Goal: Task Accomplishment & Management: Complete application form

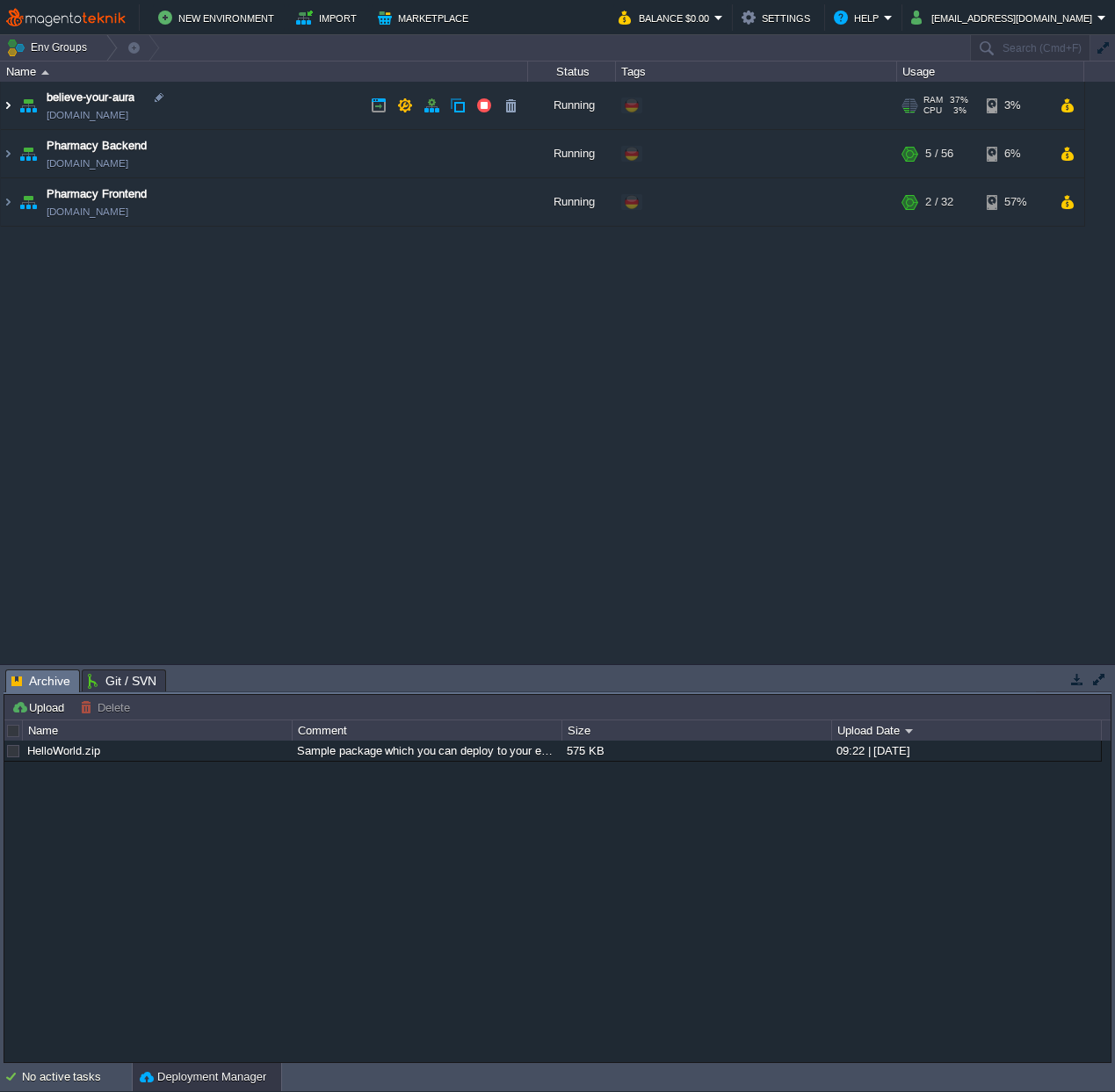
click at [4, 110] on img at bounding box center [7, 106] width 14 height 48
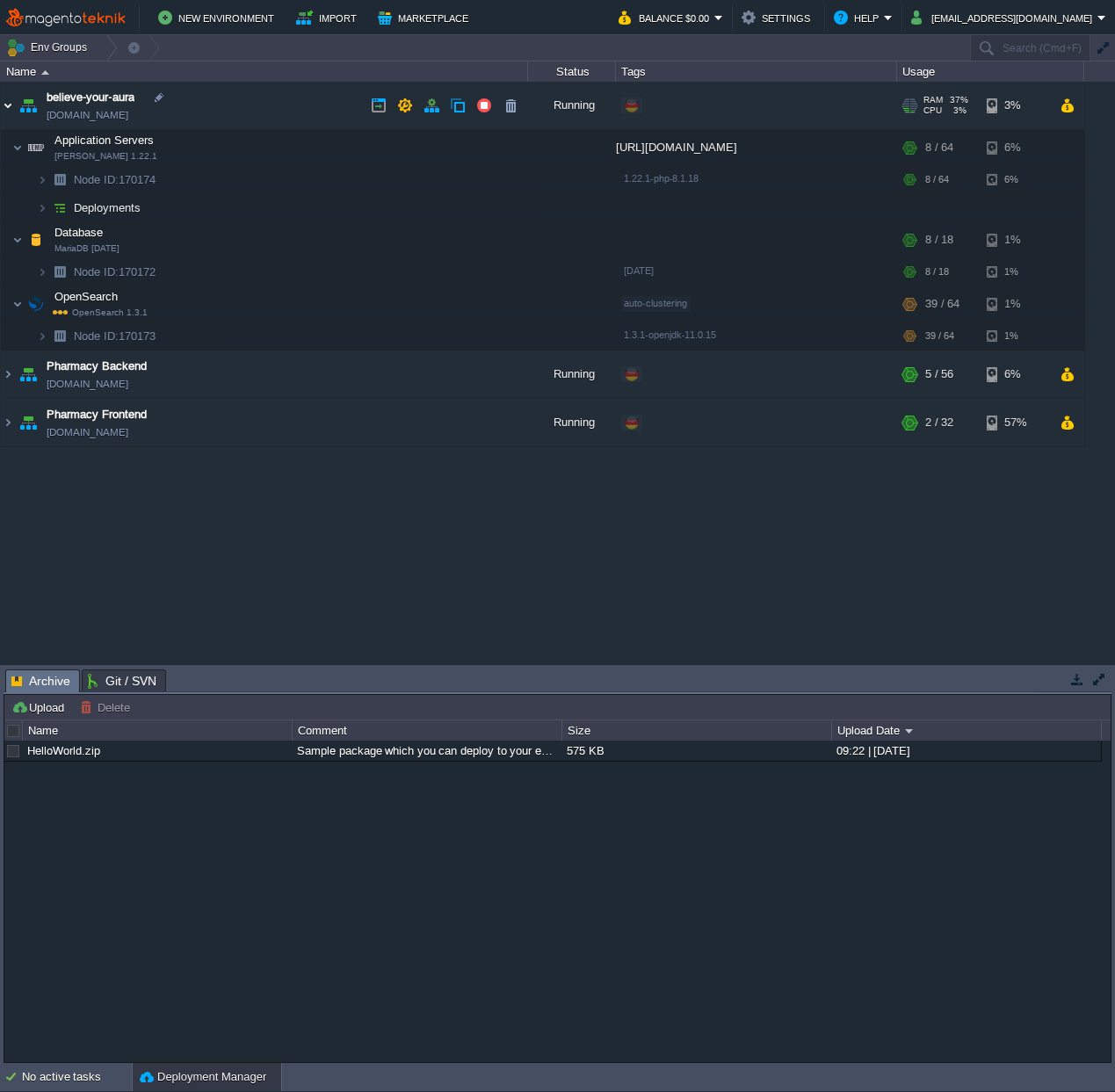
click at [4, 108] on img at bounding box center [7, 106] width 14 height 48
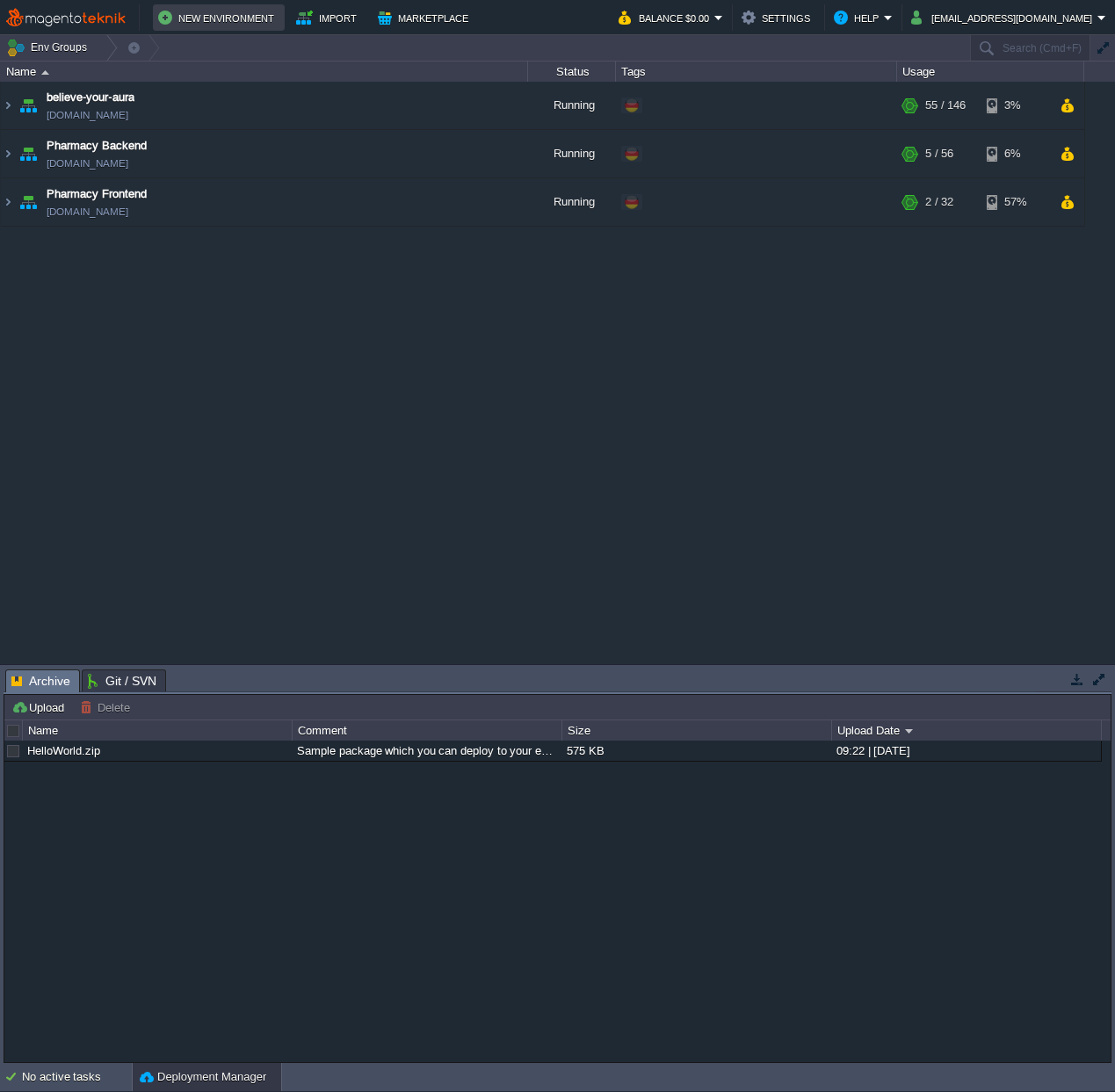
click at [258, 13] on button "New Environment" at bounding box center [219, 17] width 121 height 21
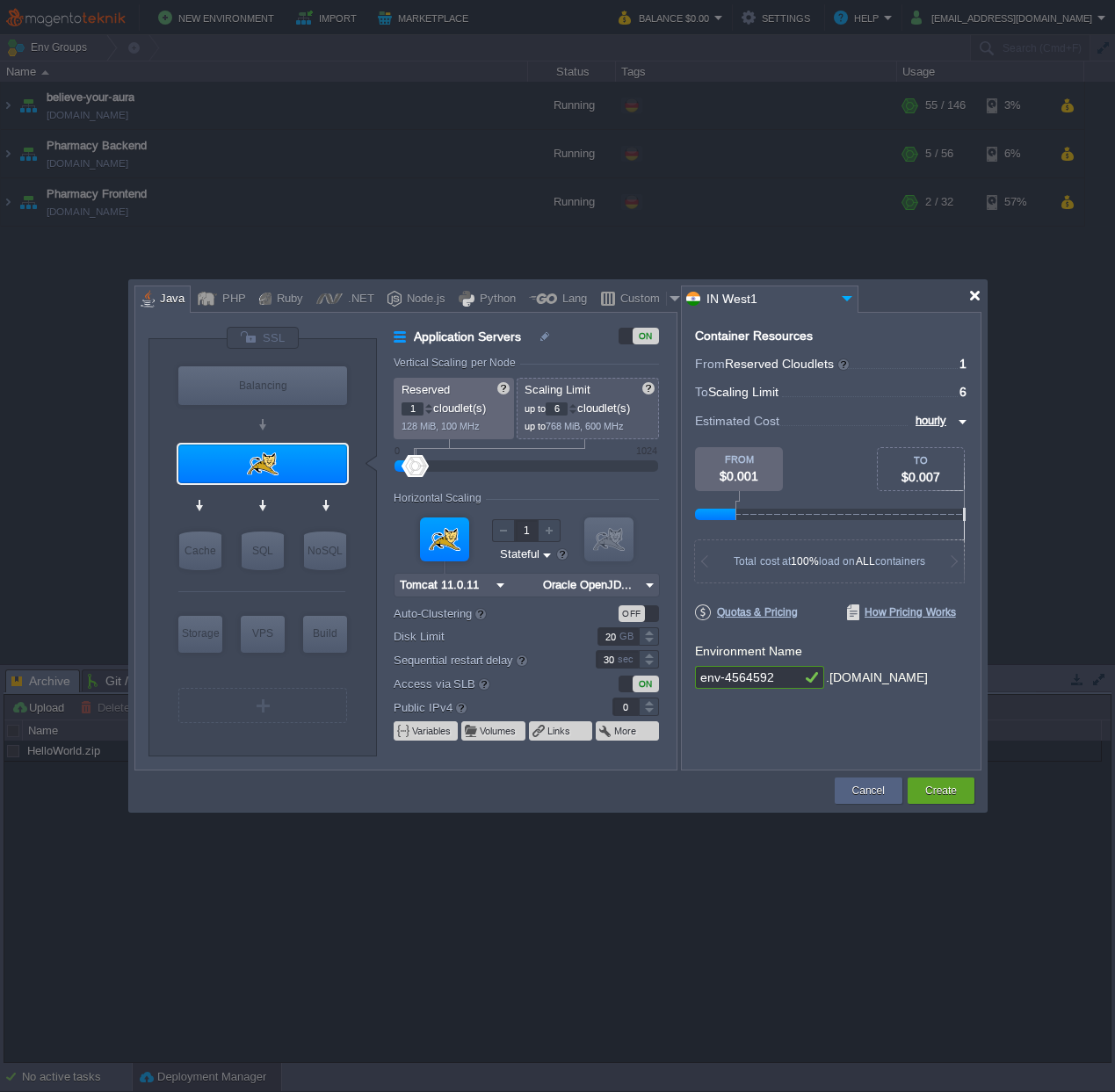
click at [975, 296] on div at bounding box center [974, 296] width 13 height 13
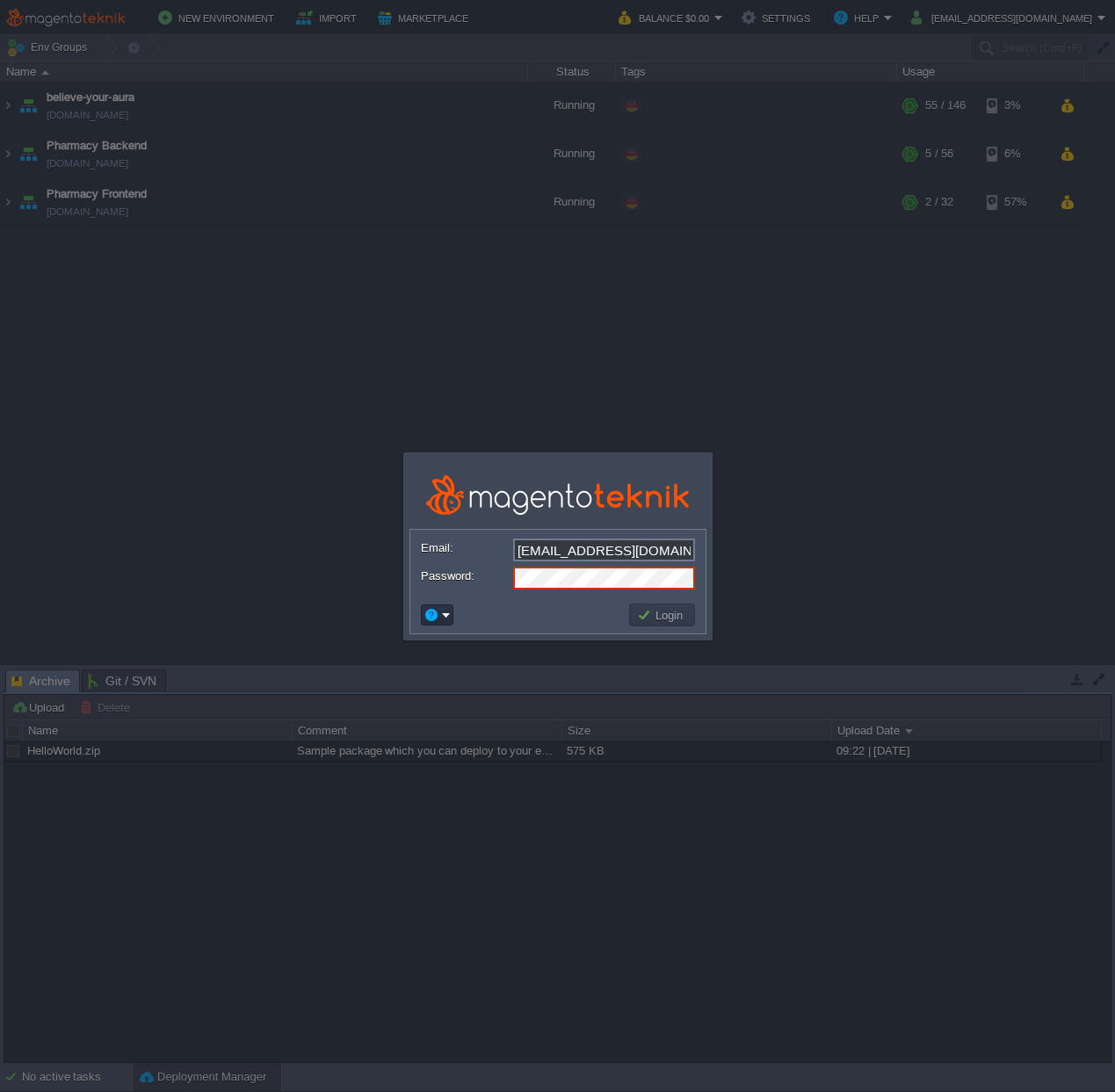
click at [563, 658] on div at bounding box center [558, 546] width 1115 height 1092
drag, startPoint x: 581, startPoint y: 226, endPoint x: 560, endPoint y: 193, distance: 39.1
click at [580, 220] on div at bounding box center [558, 546] width 1115 height 1092
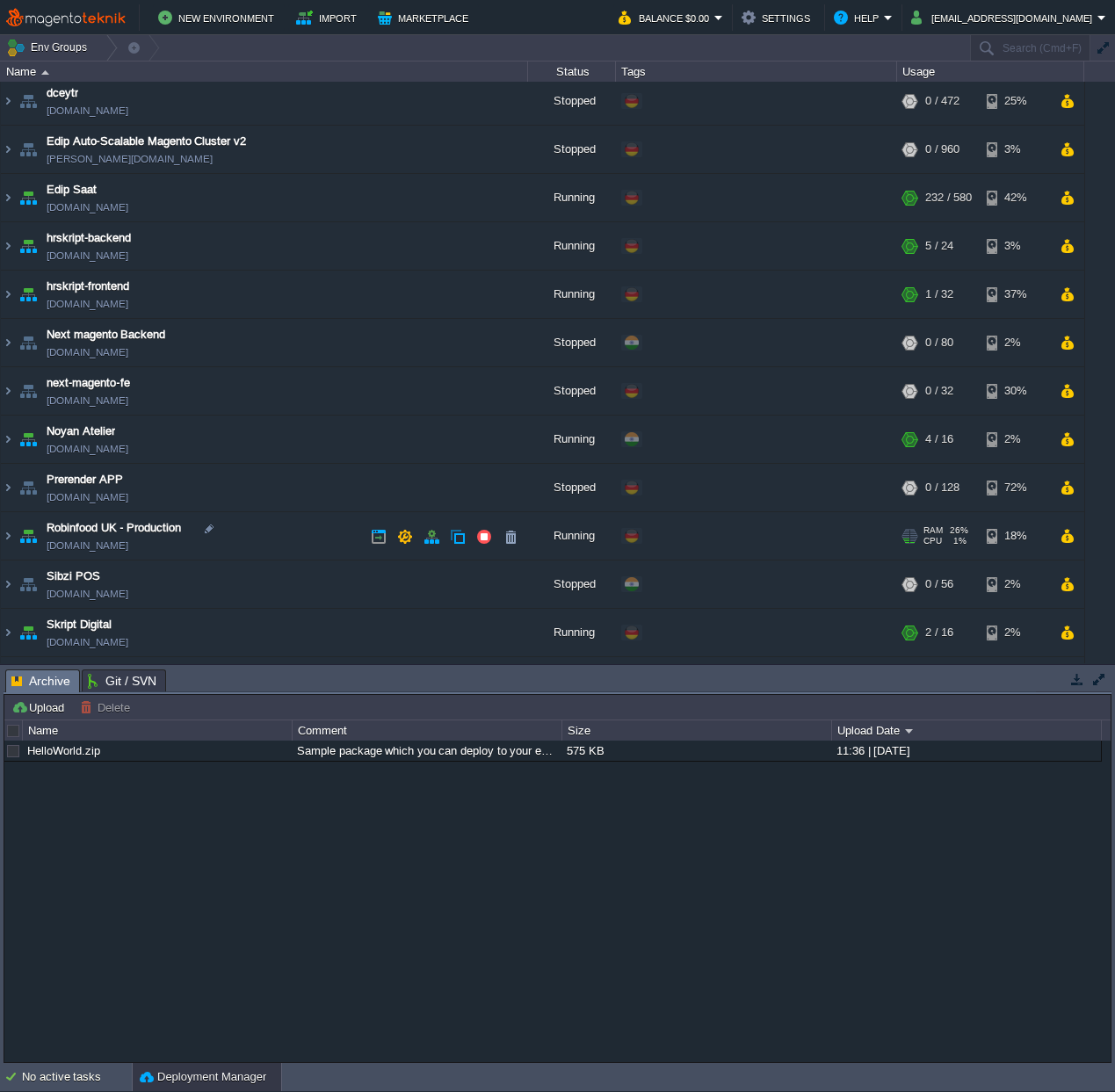
scroll to position [51, 0]
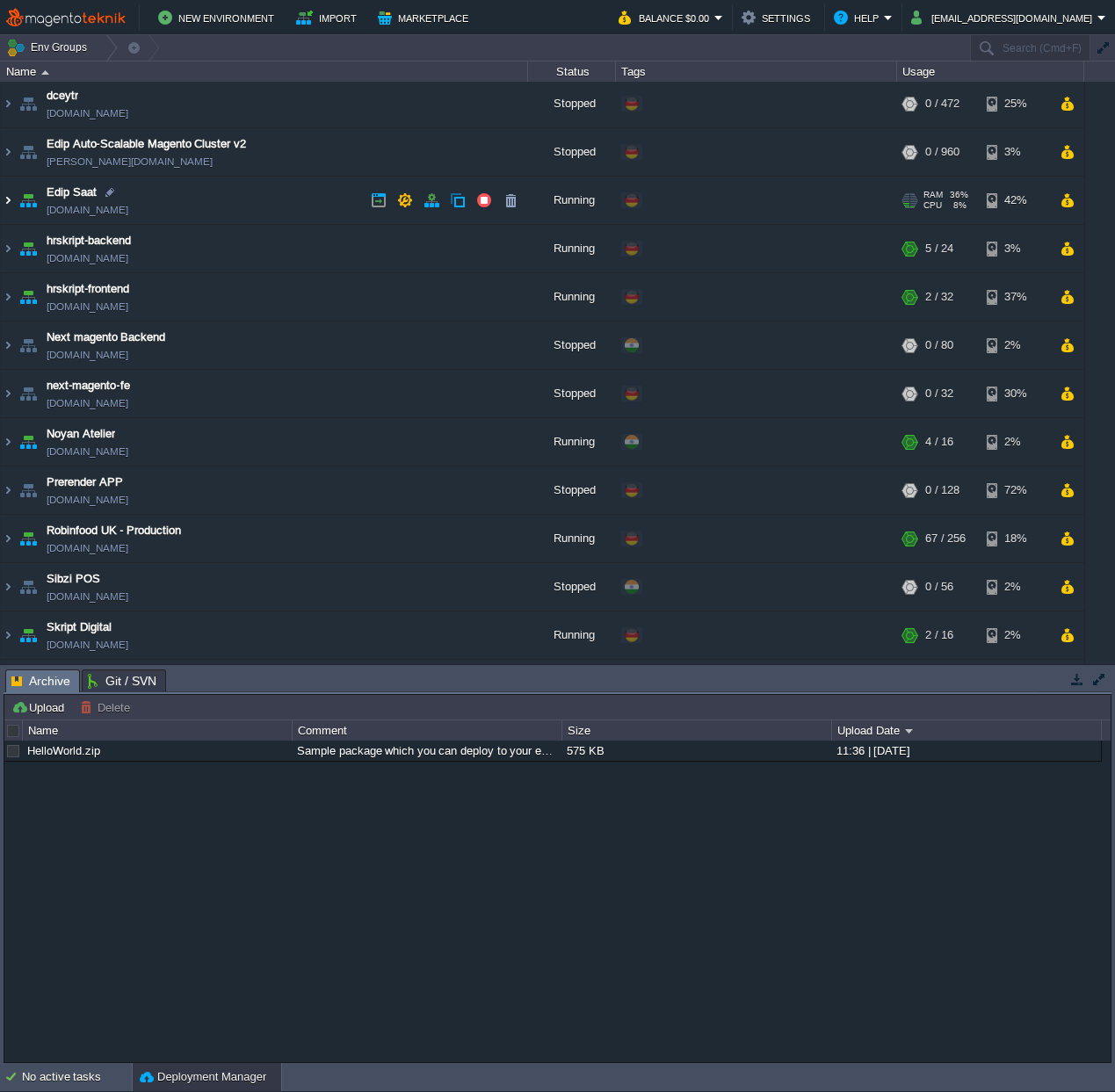
click at [6, 198] on img at bounding box center [7, 200] width 14 height 48
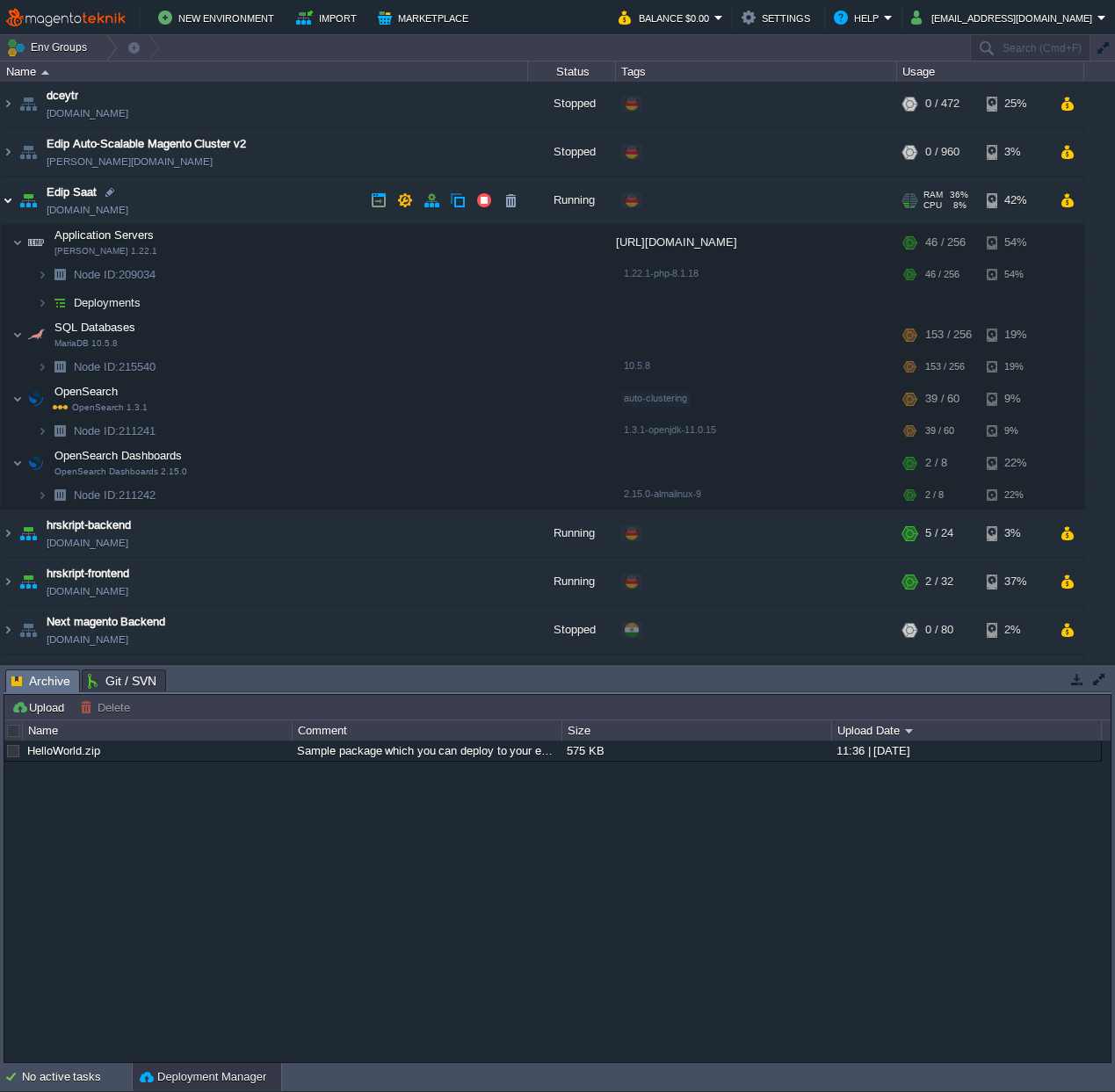
click at [6, 199] on img at bounding box center [7, 200] width 14 height 48
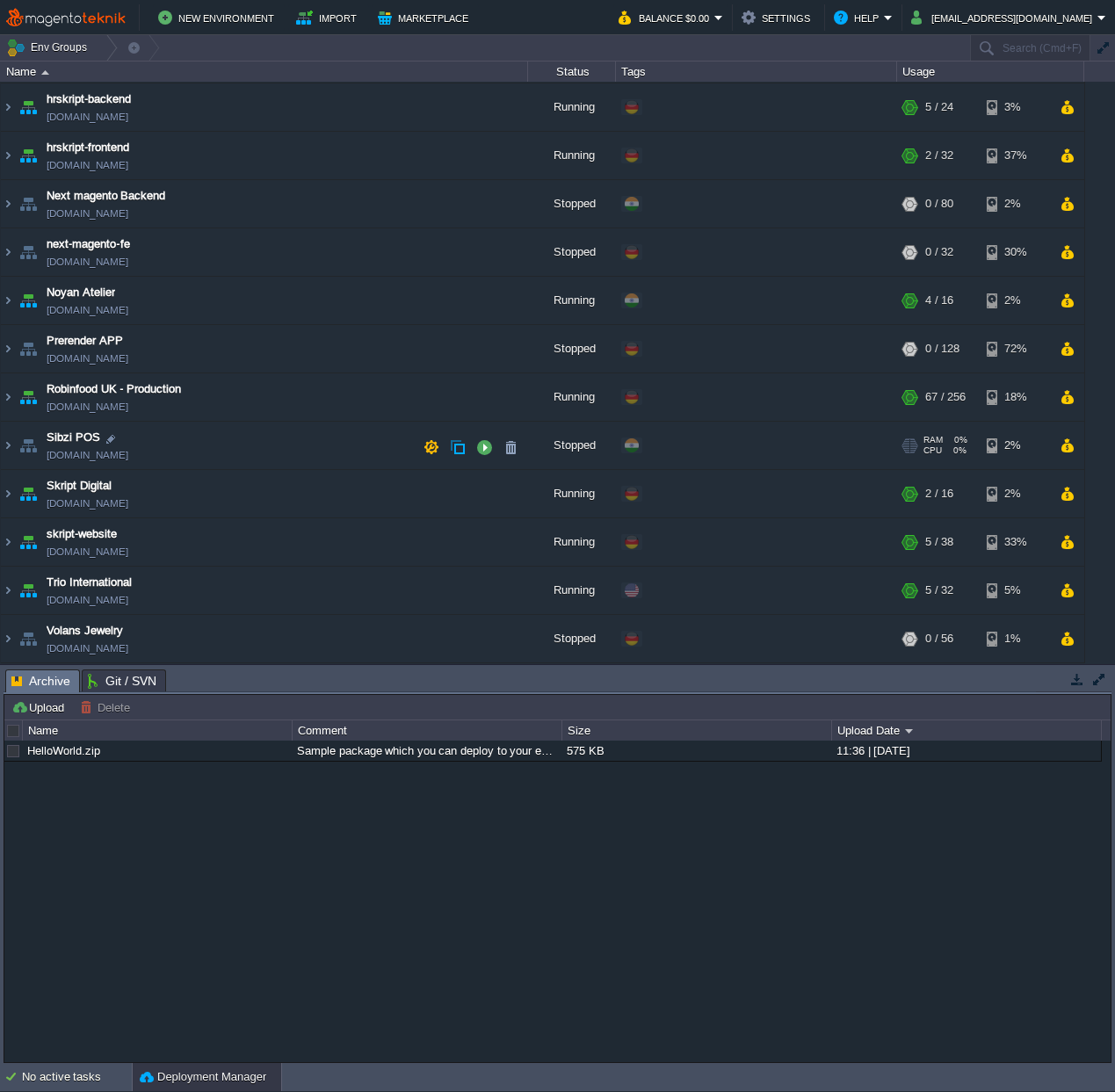
scroll to position [192, 0]
click at [7, 352] on img at bounding box center [7, 349] width 14 height 48
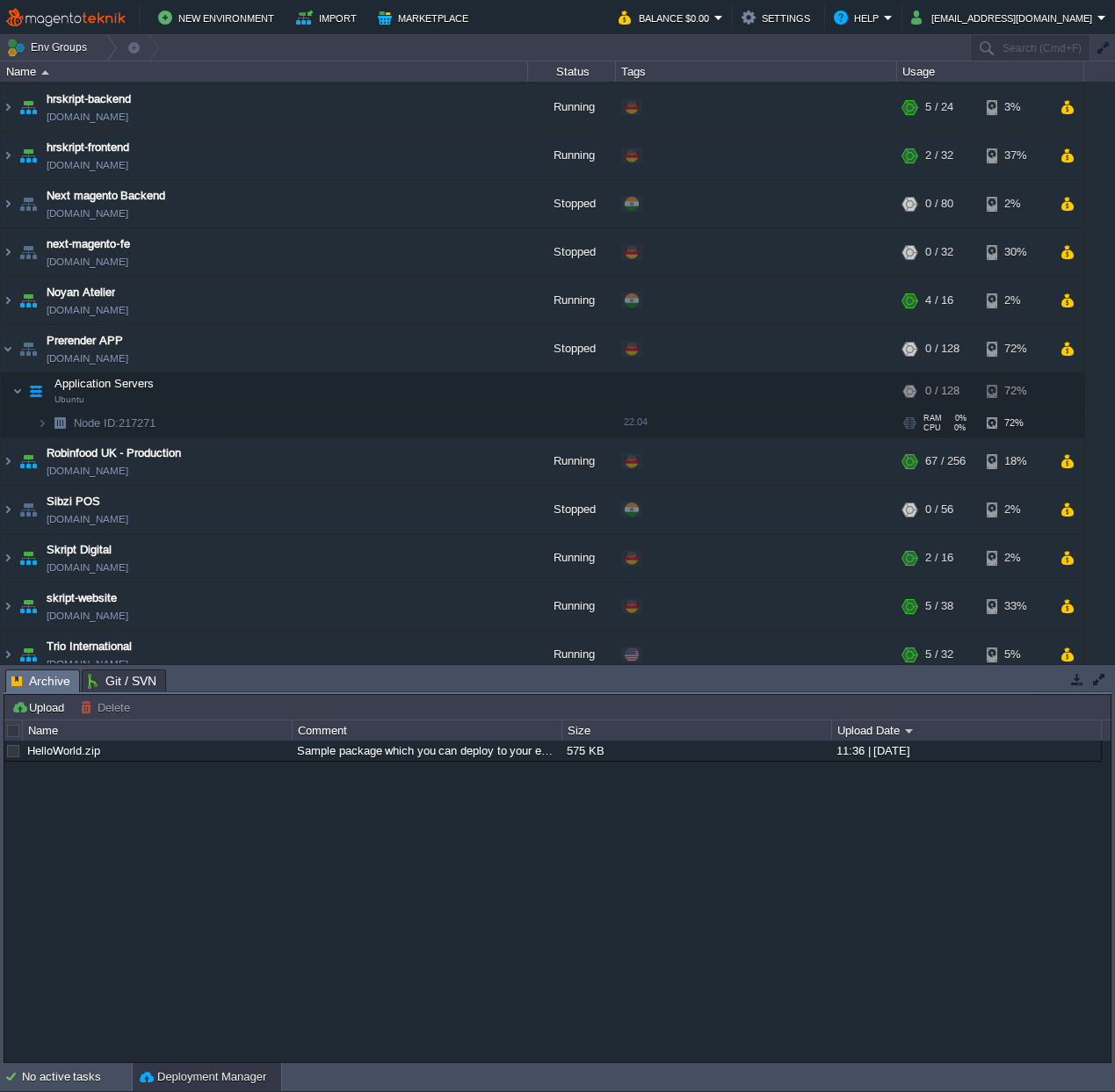
click at [46, 424] on img at bounding box center [41, 423] width 10 height 28
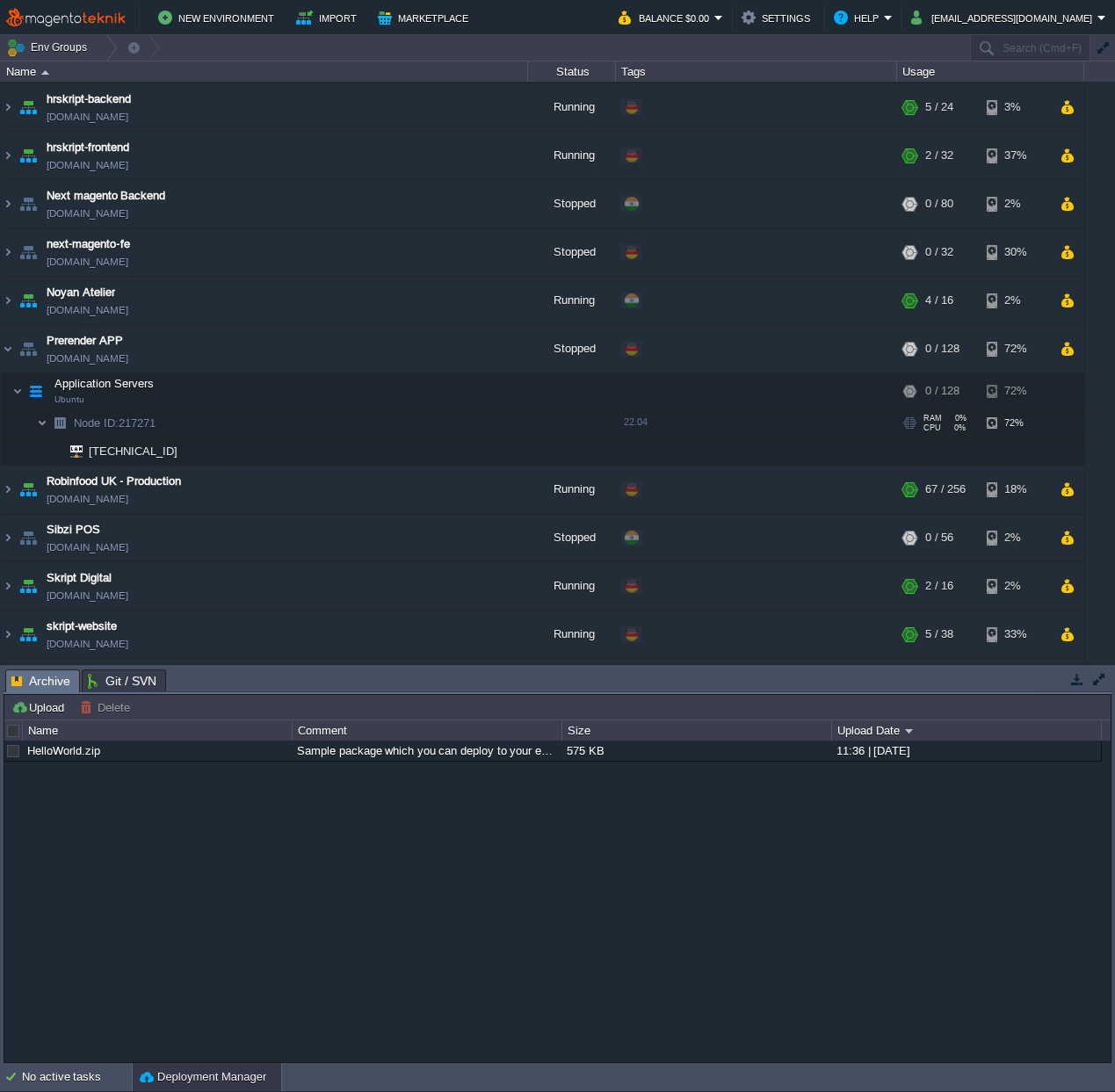
click at [46, 424] on img at bounding box center [41, 423] width 10 height 28
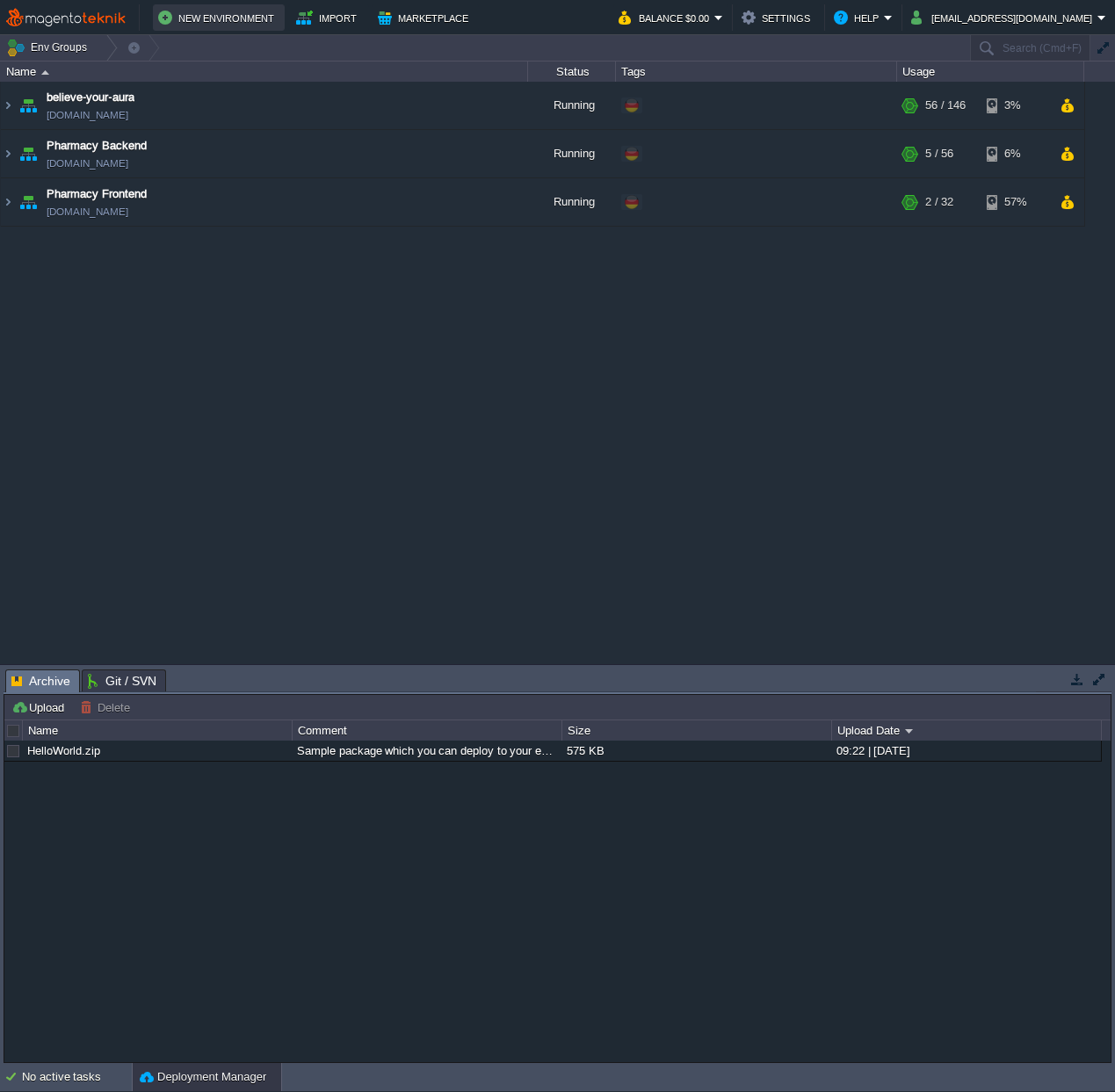
click at [217, 19] on button "New Environment" at bounding box center [219, 17] width 121 height 21
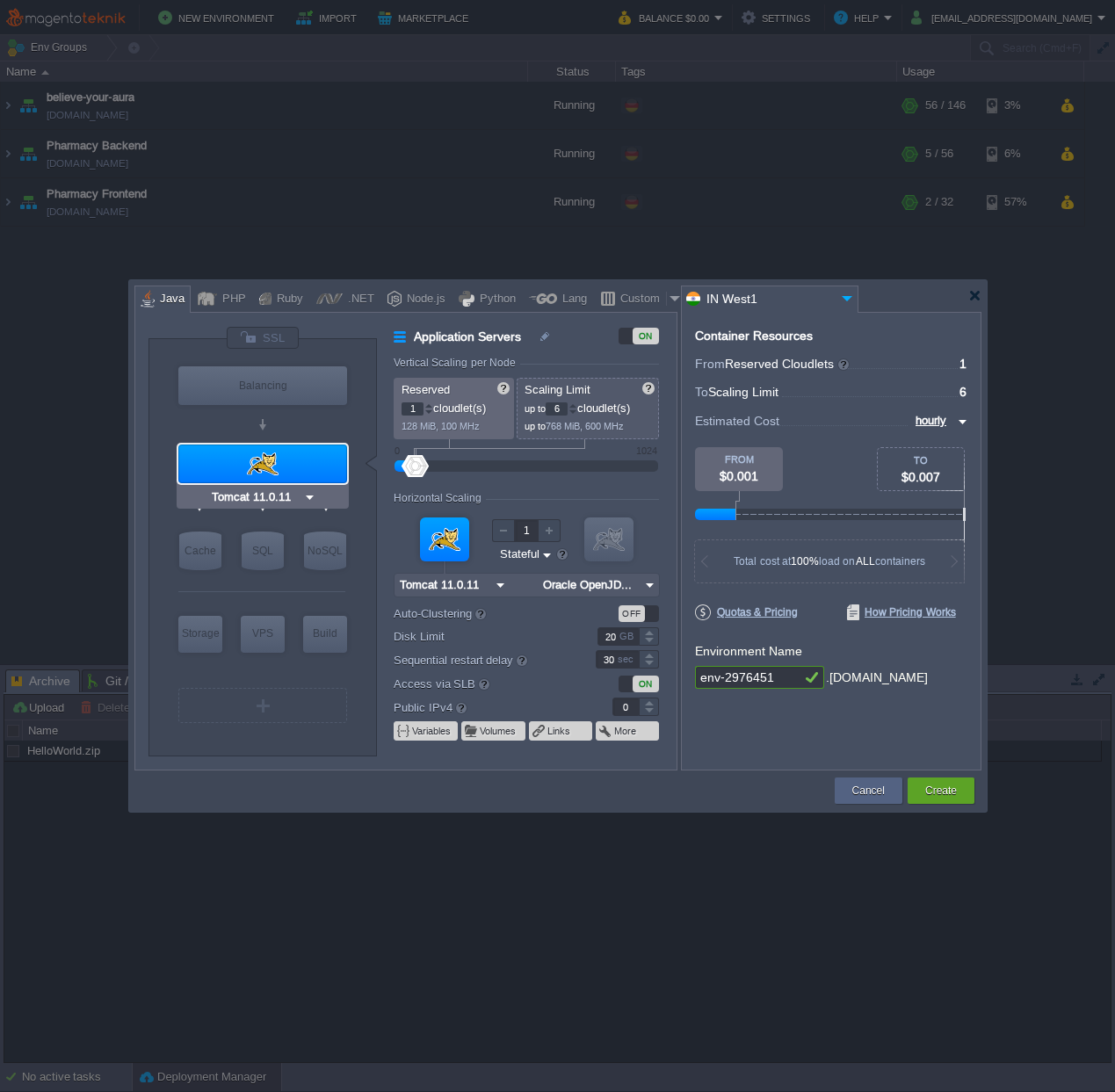
type input "NGINX 1.28.0"
click at [419, 296] on div "Node.js" at bounding box center [423, 299] width 44 height 27
type input "Application Servers"
type input "4"
type input "8"
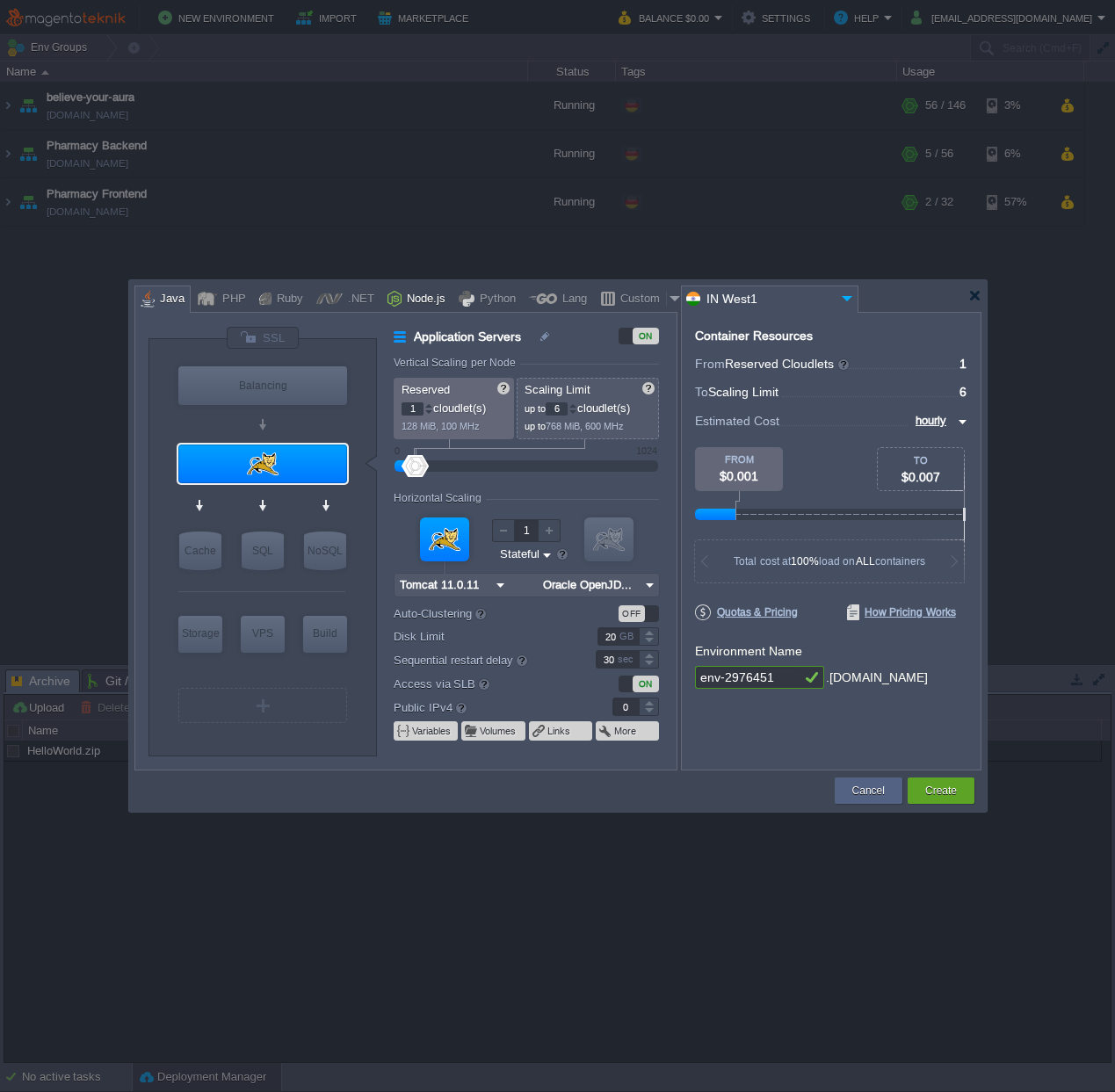
type input "Node.js 24.8.0 LTS"
type input "24.8.0-pm2"
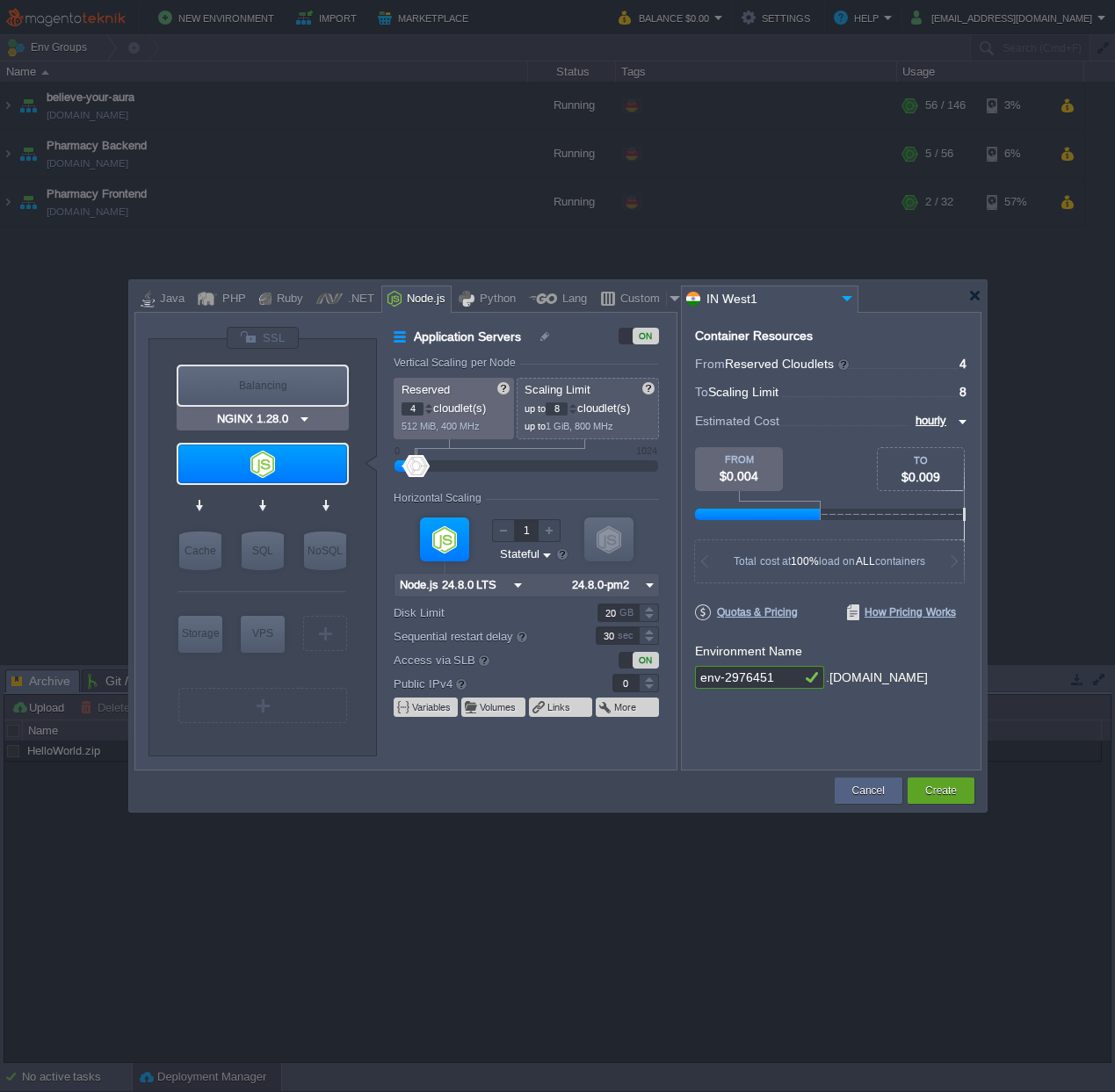
type input "Node.js 24.8.0 LTS"
click at [847, 302] on img at bounding box center [847, 298] width 21 height 24
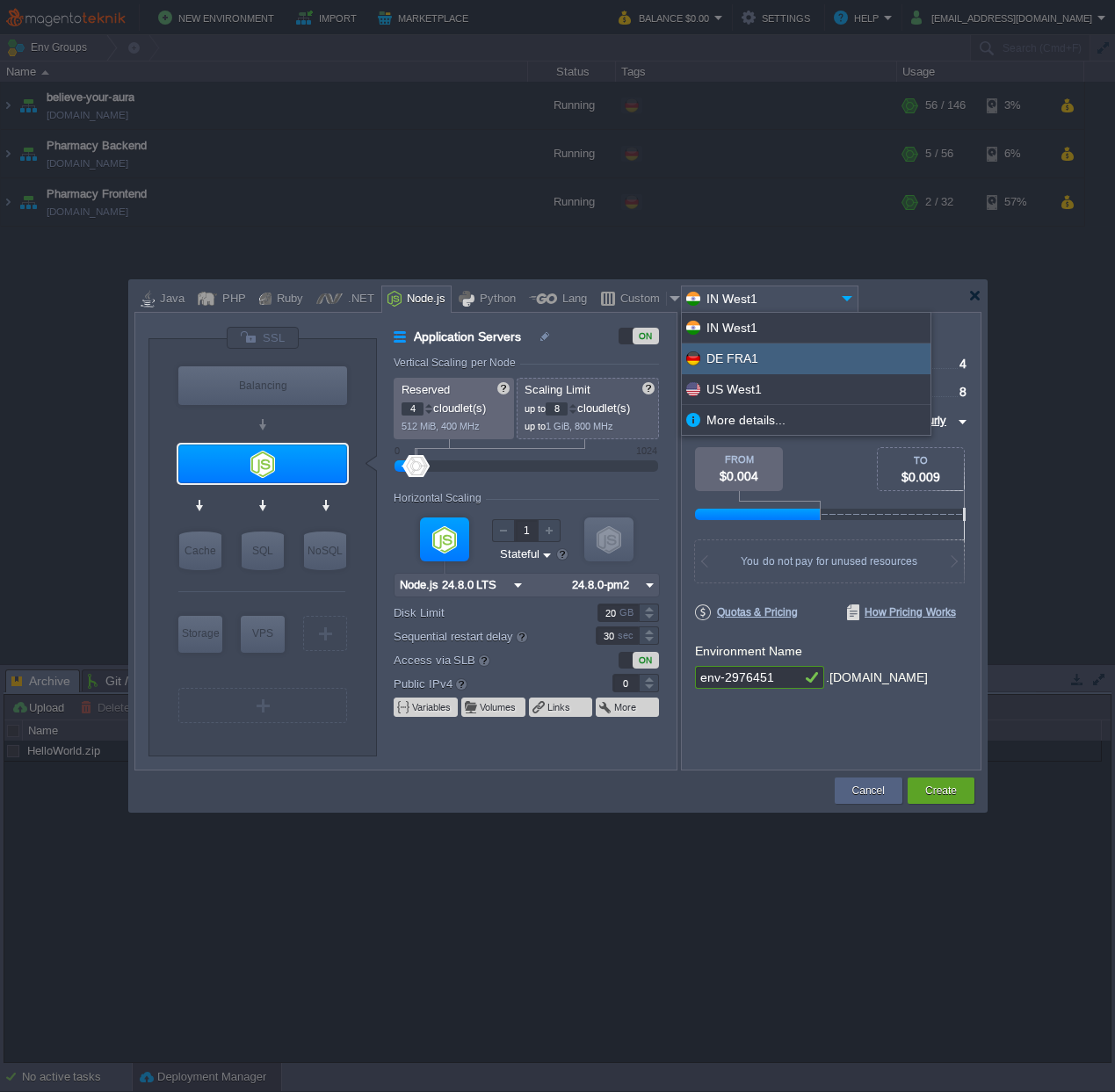
click at [768, 361] on div "DE FRA1" at bounding box center [806, 358] width 249 height 30
type input "24.8.0-pm2"
type input "DE FRA1"
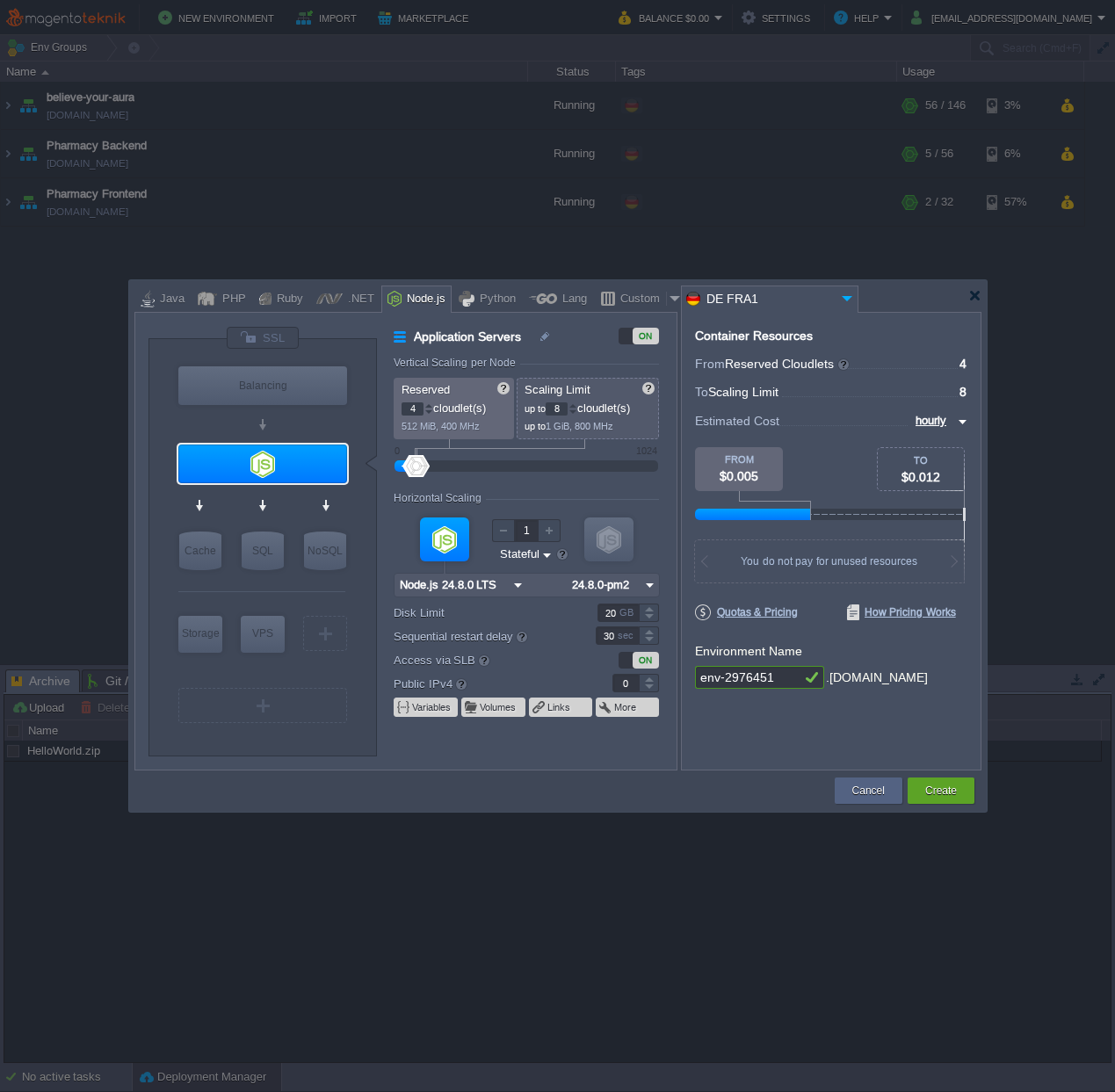
click at [409, 406] on input "4" at bounding box center [412, 409] width 22 height 13
drag, startPoint x: 565, startPoint y: 409, endPoint x: 521, endPoint y: 404, distance: 44.3
click at [521, 404] on div "Scaling Limit up to 8 cloudlet(s) up to 1 GiB, 800 MHz" at bounding box center [588, 408] width 142 height 62
type input "1"
click at [573, 462] on div at bounding box center [526, 467] width 225 height 19
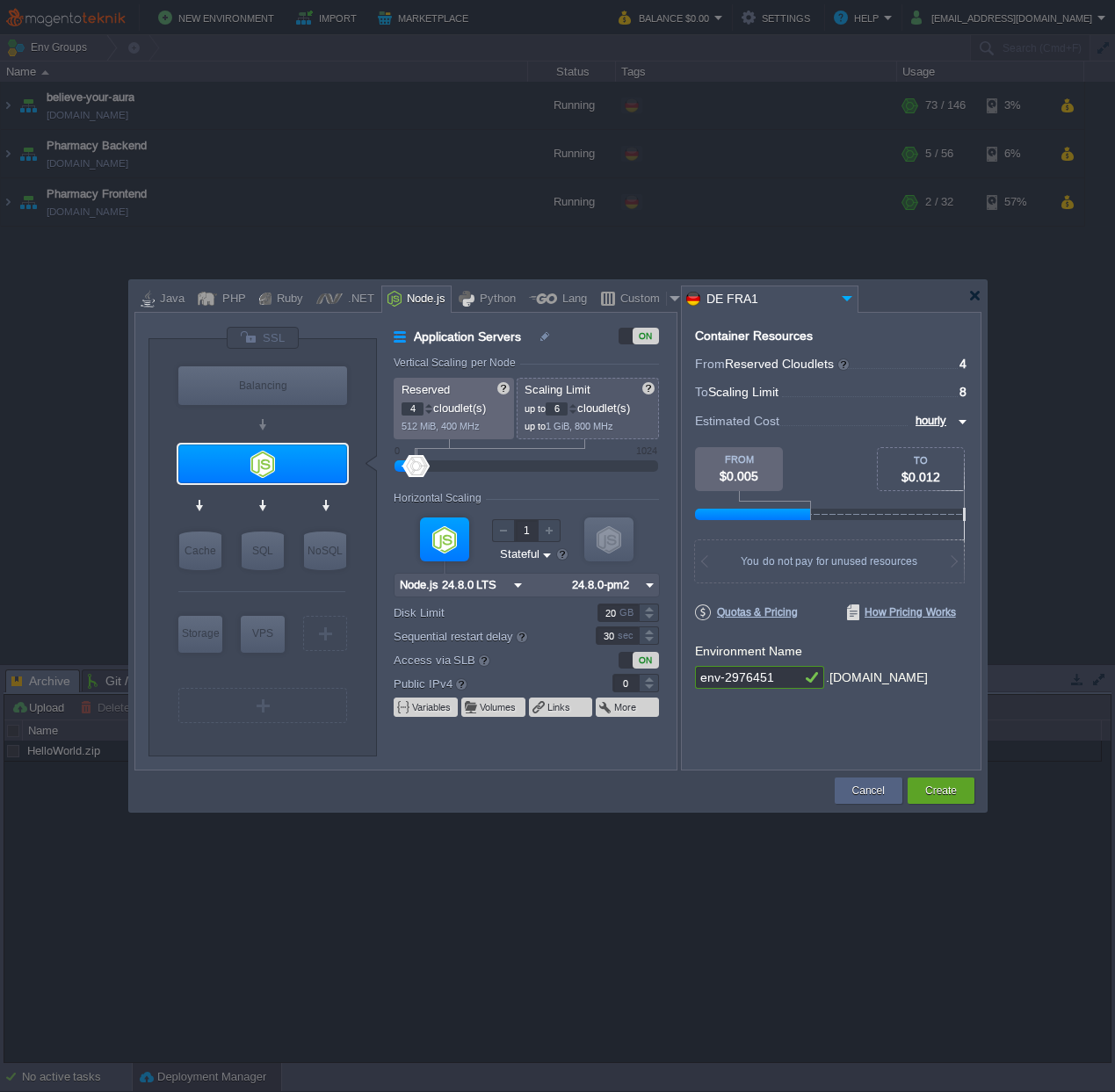
type input "5"
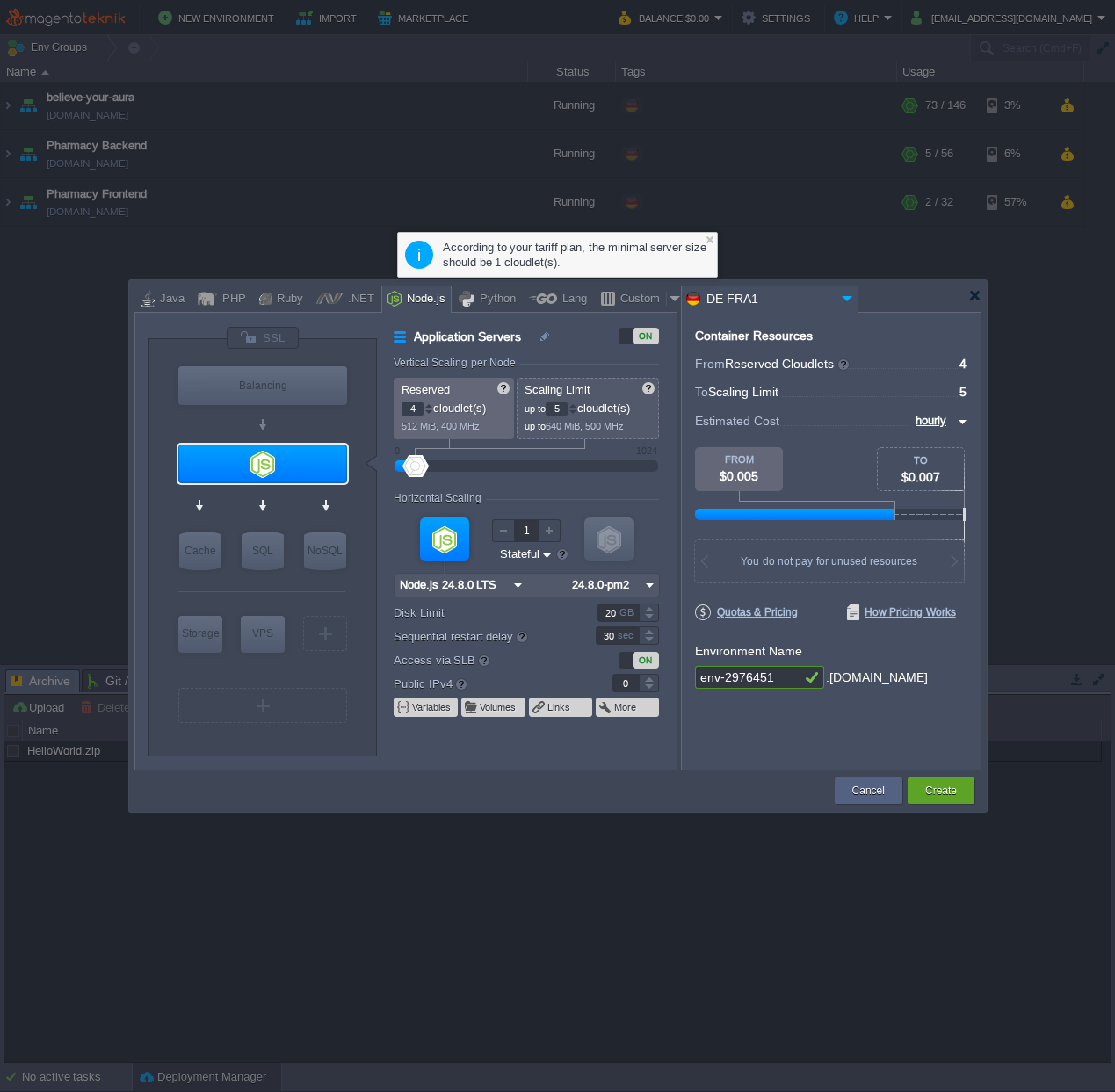
type input "6"
type input "7"
type input "8"
type input "9"
type input "10"
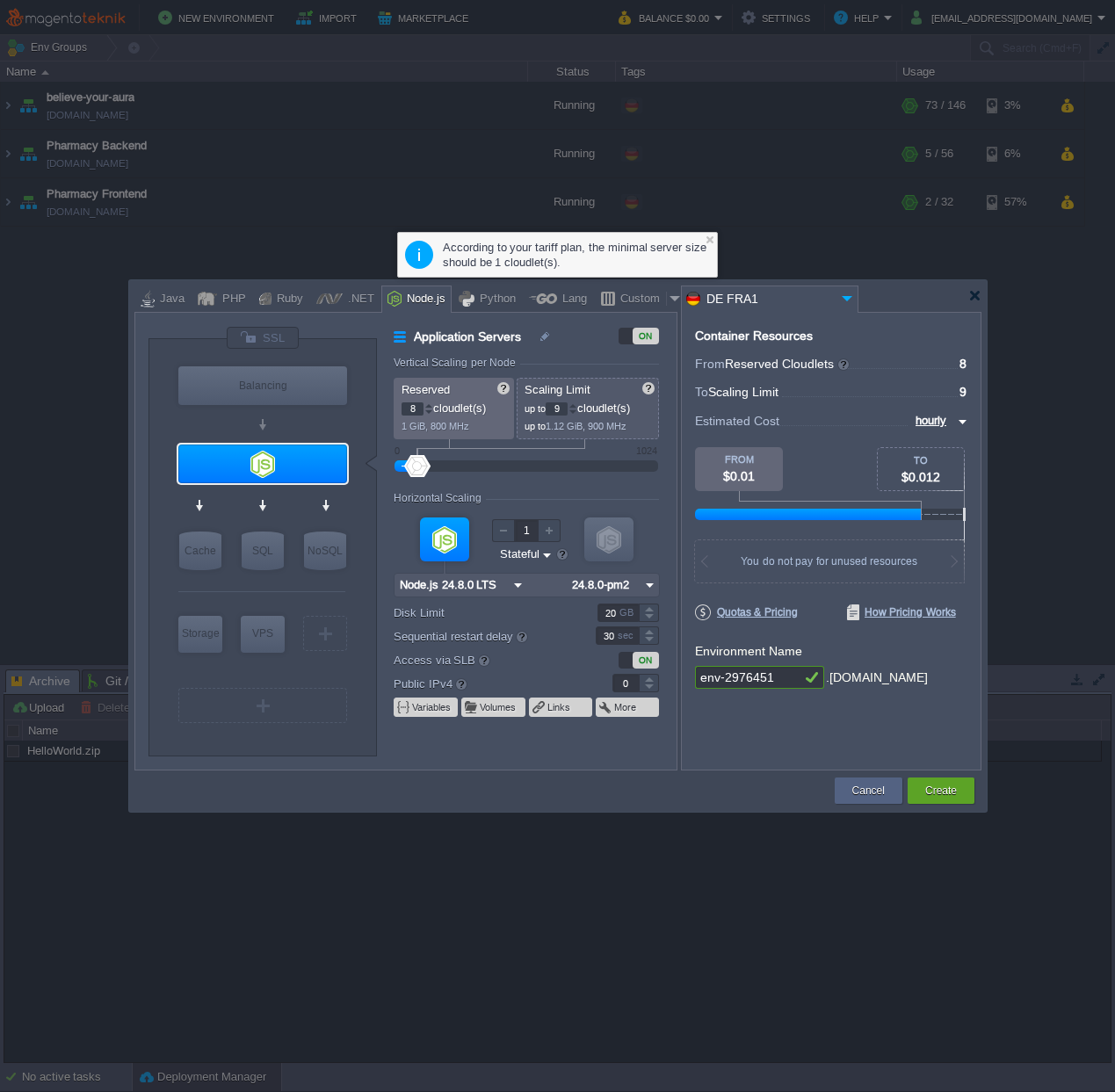
type input "11"
type input "12"
type input "13"
type input "14"
type input "15"
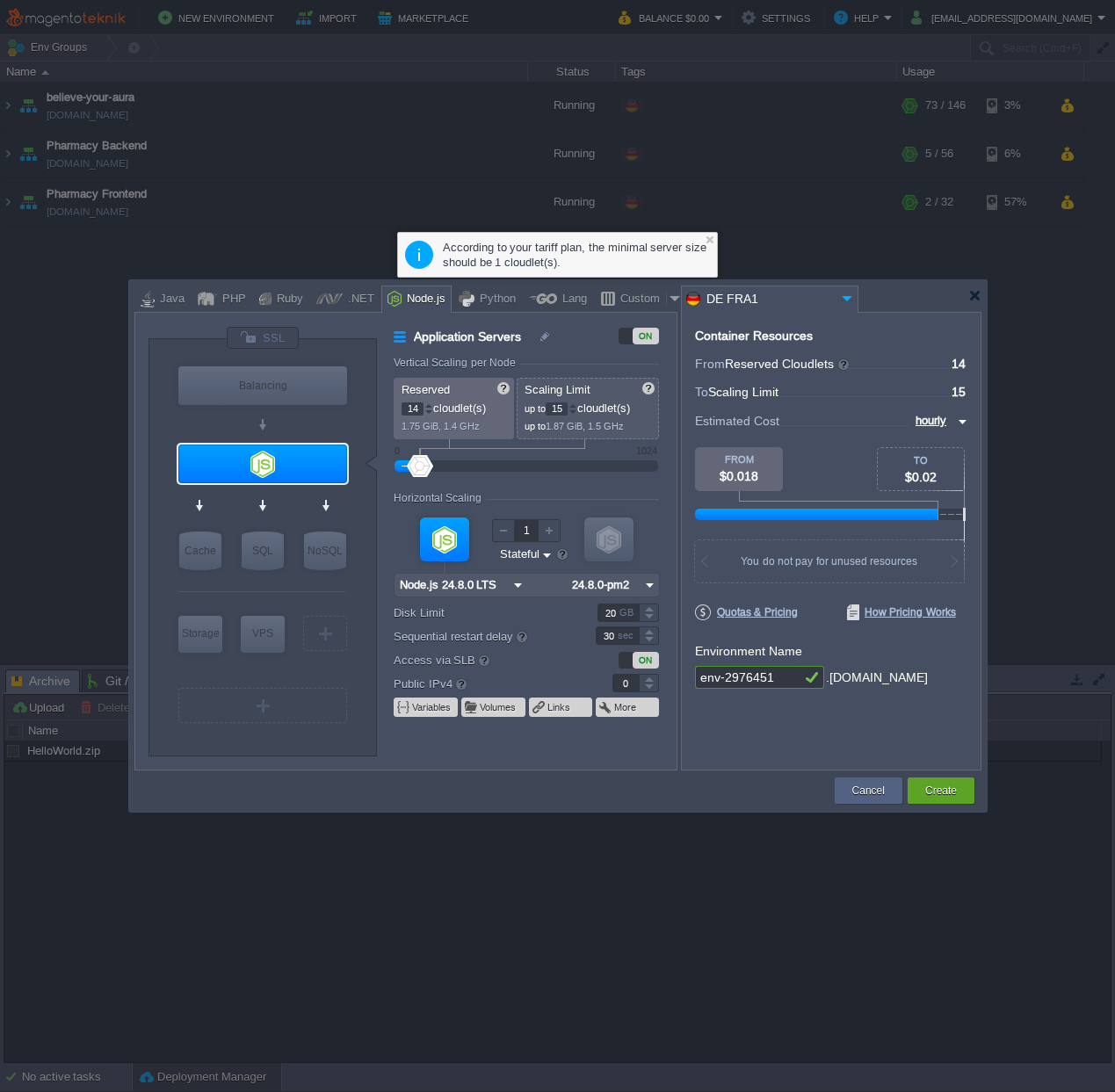
type input "18"
type input "19"
type input "22"
type input "23"
type input "26"
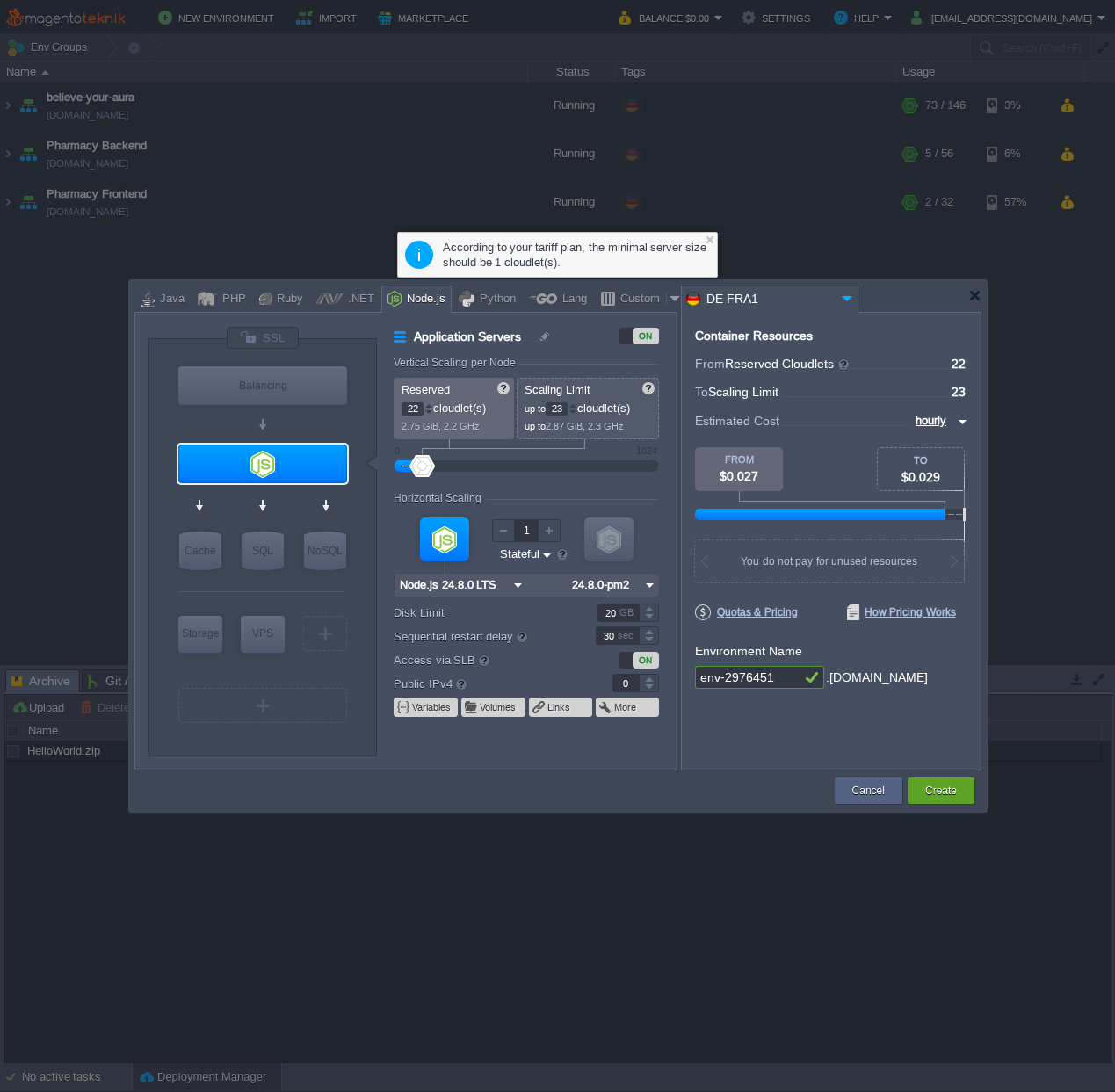
type input "27"
type input "30"
type input "31"
type input "34"
drag, startPoint x: 567, startPoint y: 467, endPoint x: 424, endPoint y: 469, distance: 143.0
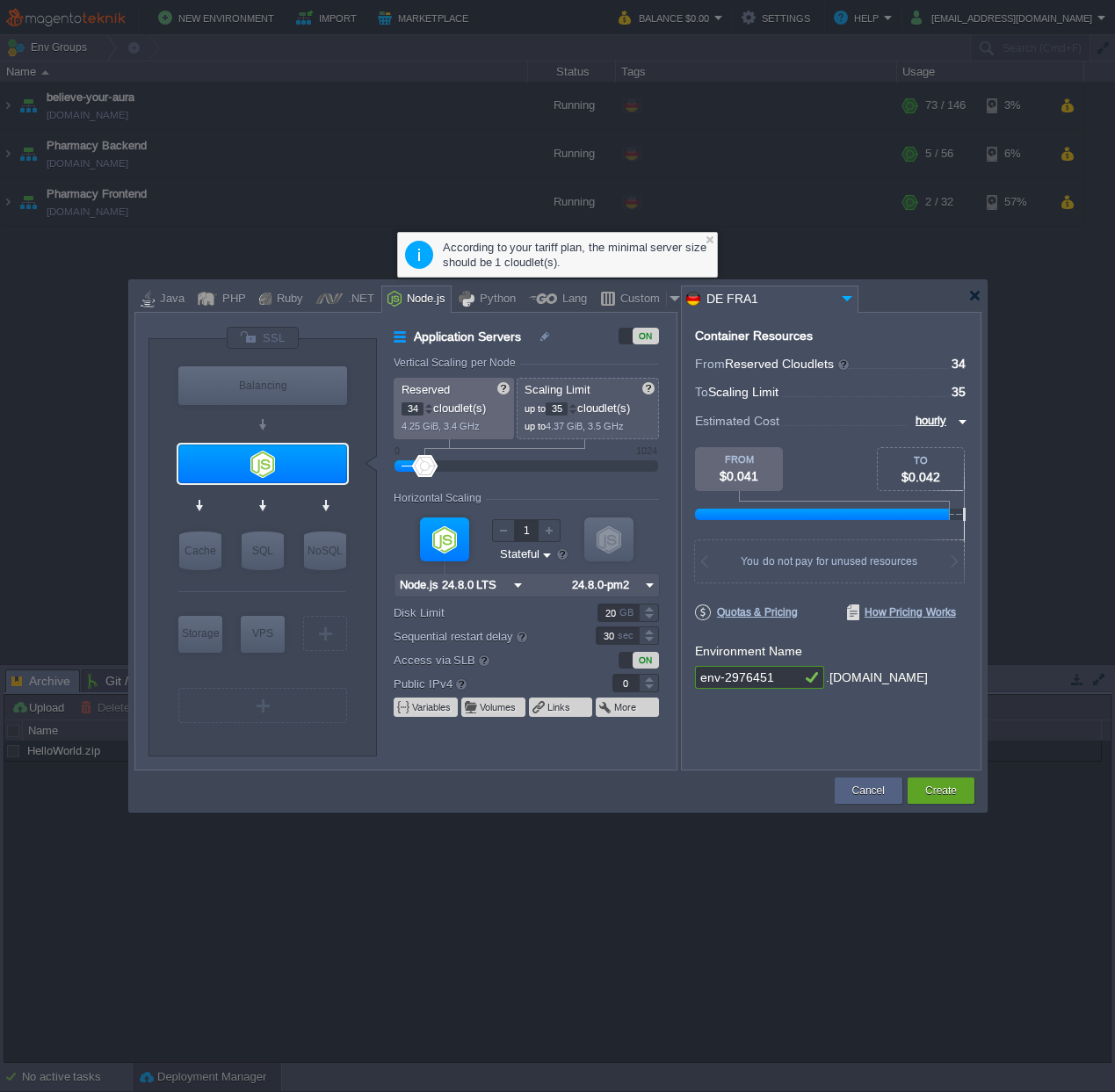
click at [424, 469] on div at bounding box center [526, 467] width 225 height 19
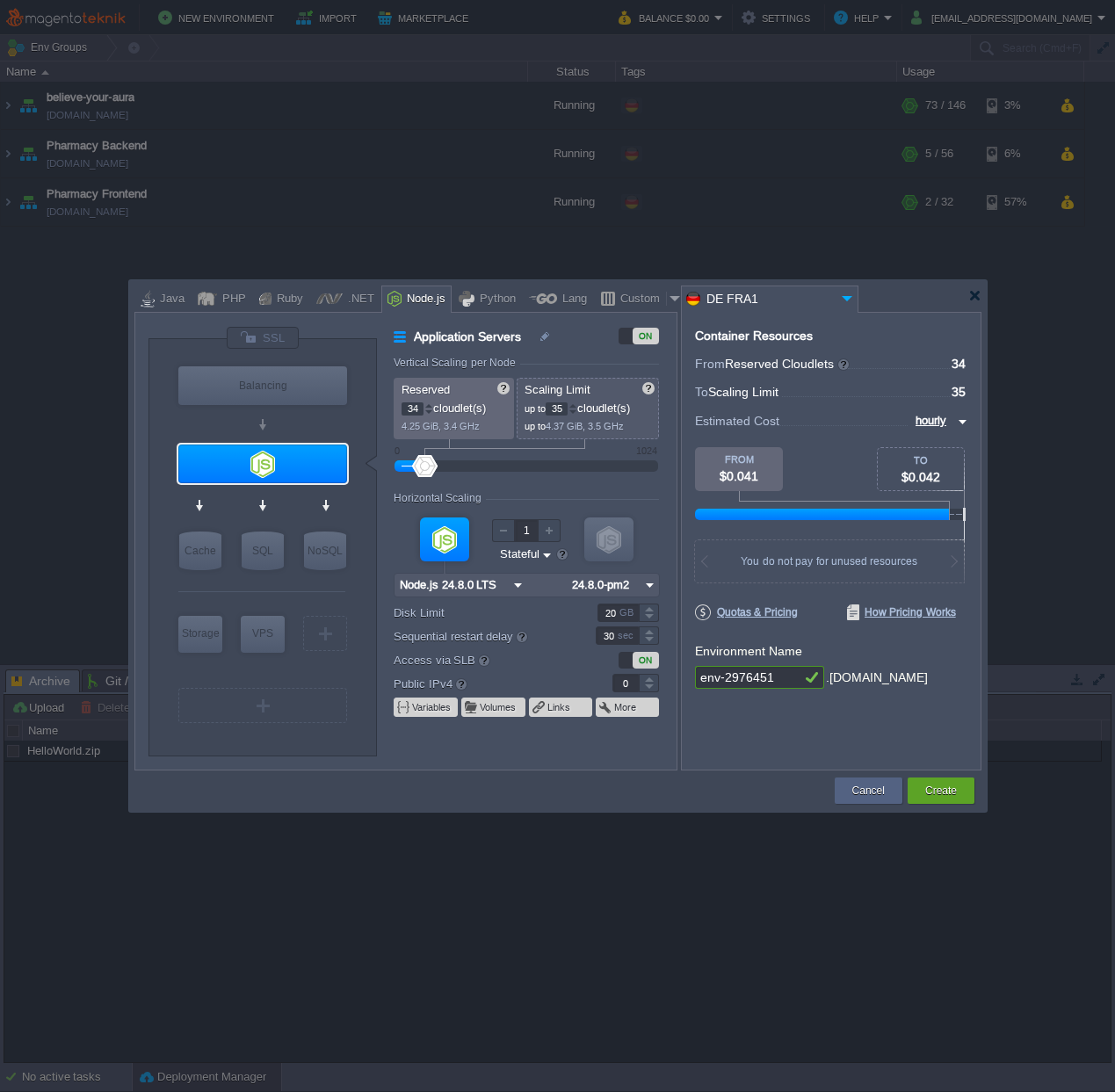
click at [567, 408] on input "35" at bounding box center [557, 409] width 22 height 13
click at [564, 408] on input "35" at bounding box center [557, 409] width 22 height 13
type input "32"
type input "31"
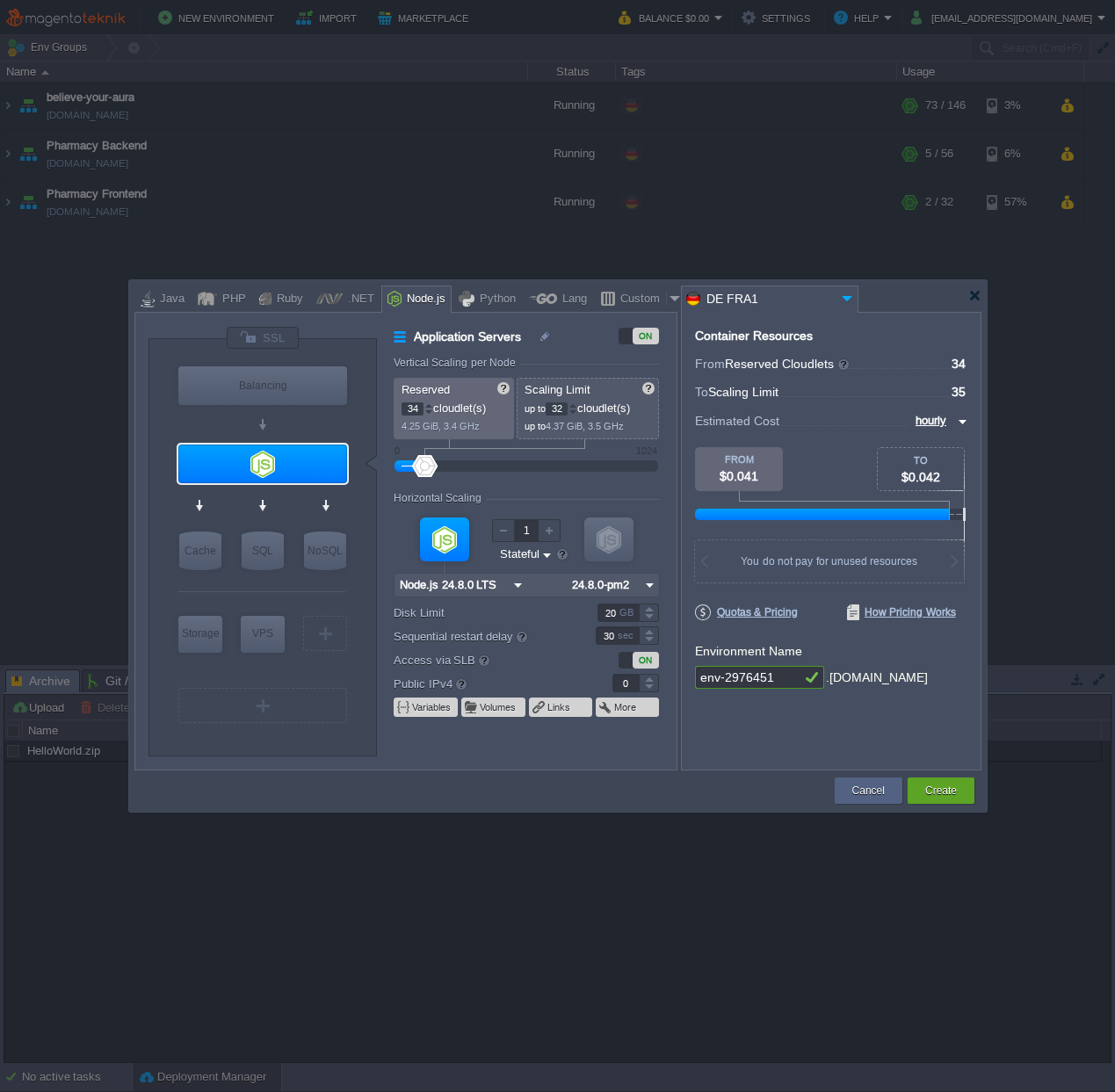
type input "32"
click at [416, 409] on input "31" at bounding box center [412, 409] width 22 height 13
type input "4"
click at [602, 499] on div "Horizontal Scaling" at bounding box center [526, 500] width 265 height 15
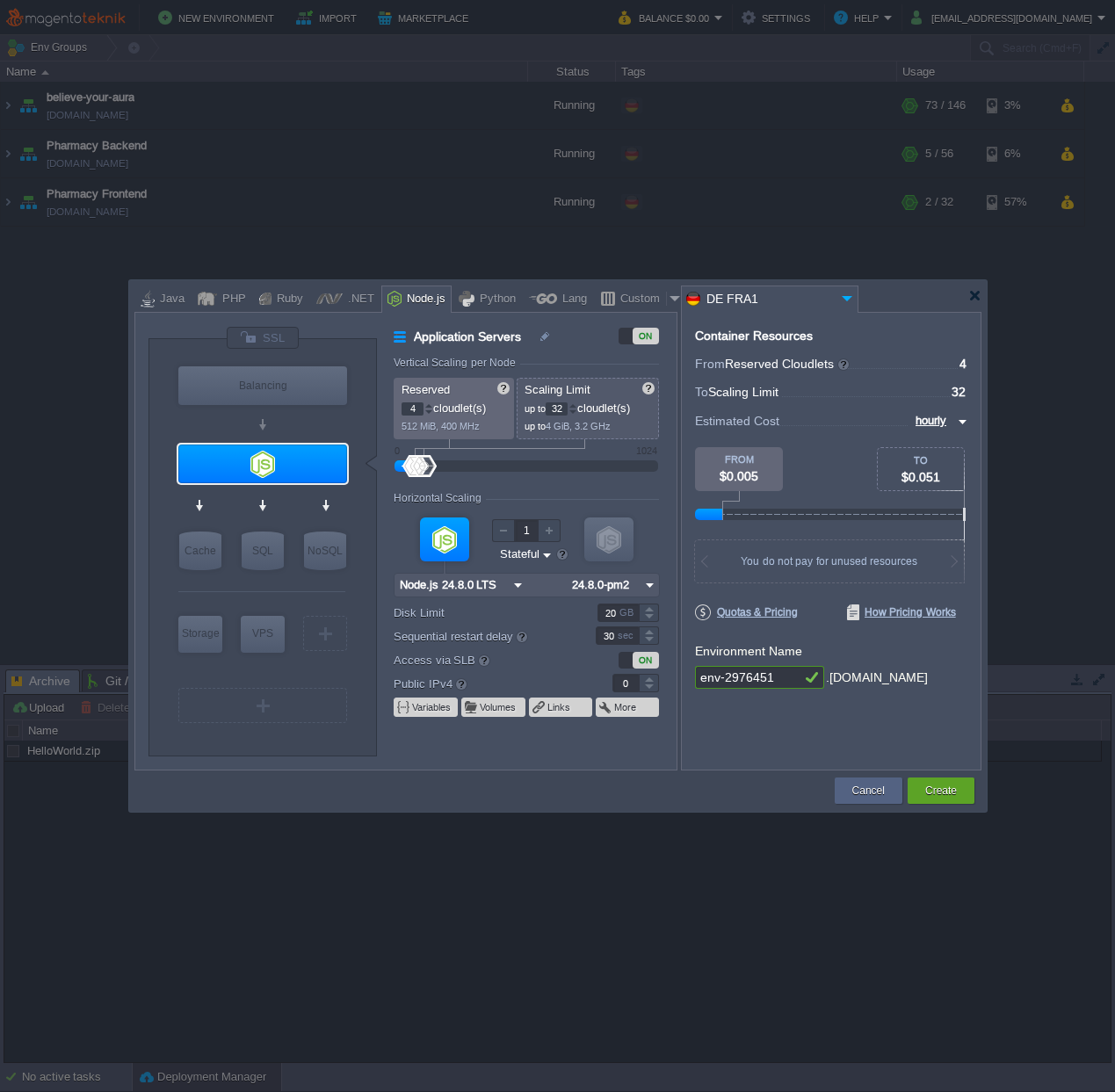
click at [514, 585] on img at bounding box center [518, 585] width 18 height 23
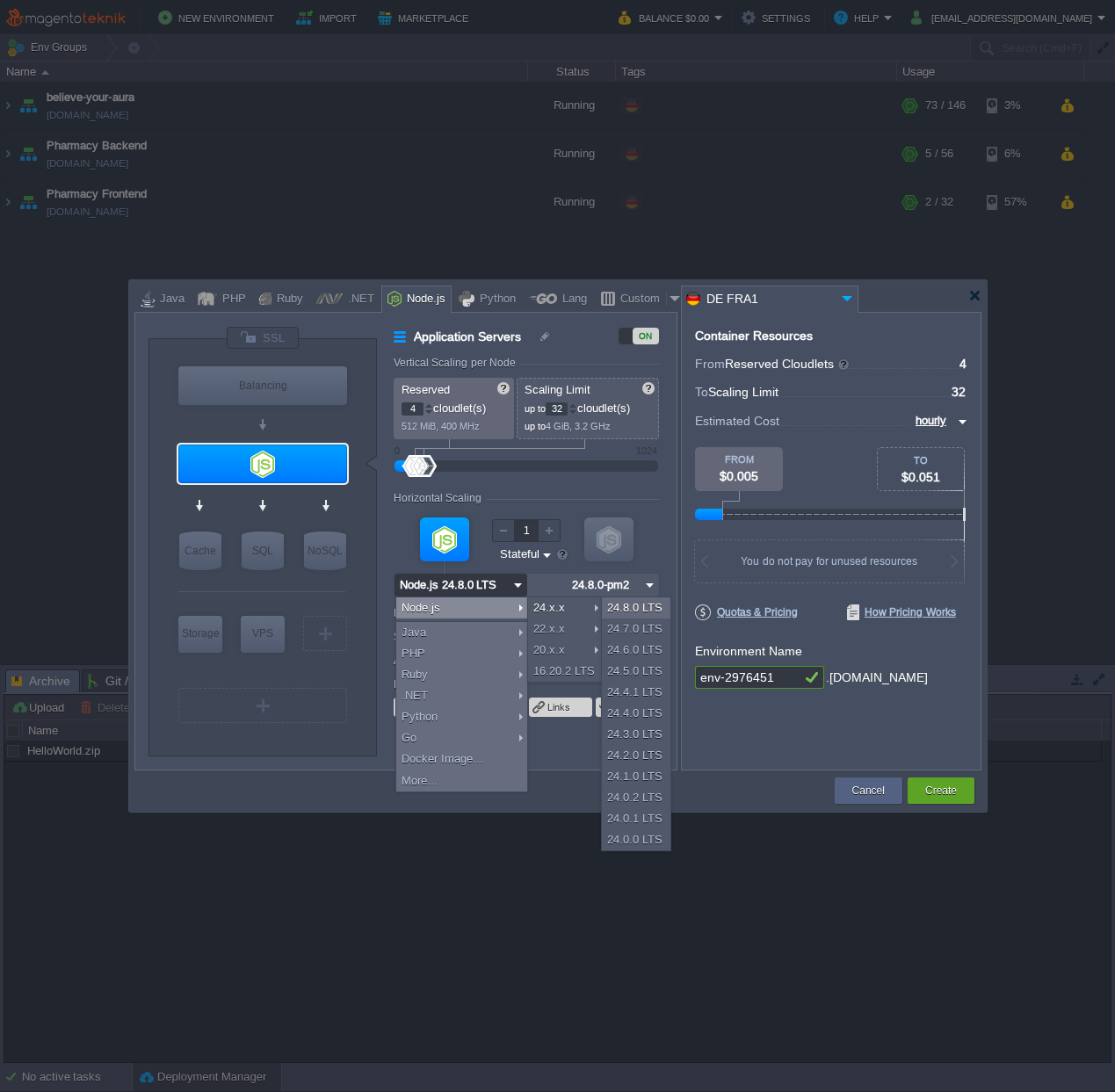
click at [543, 488] on form "Vertical Scaling per Node Reserved 4 cloudlet(s) 512 MiB, 400 MHz Scaling Limit…" at bounding box center [535, 563] width 282 height 413
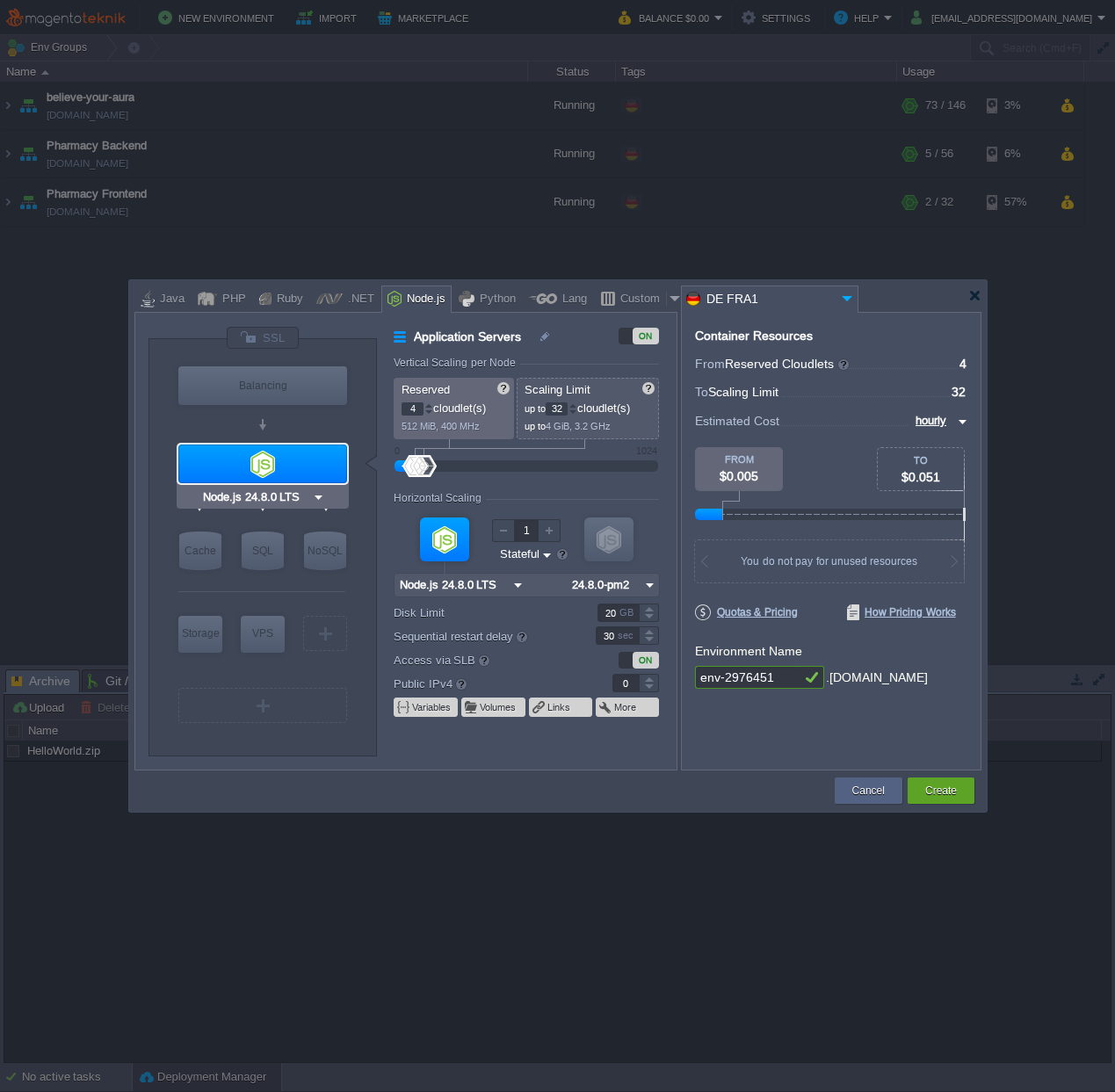
type input "NGINX 1.28.0"
click at [269, 394] on div "Balancing" at bounding box center [263, 386] width 169 height 39
type input "Load Balancer"
type input "1"
type input "4"
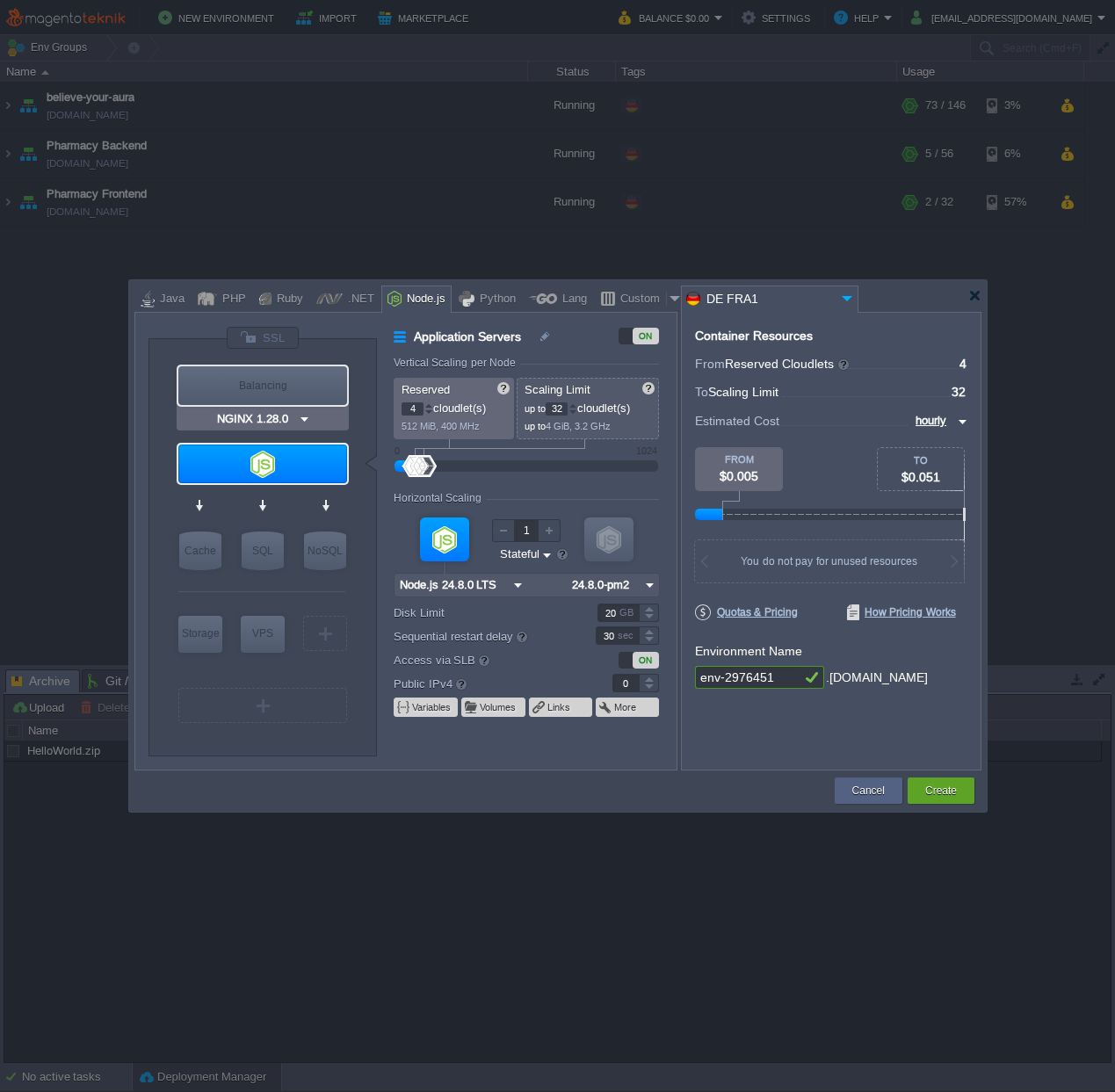
type input "NGINX 1.28.0"
type input "1.28.0-almalin..."
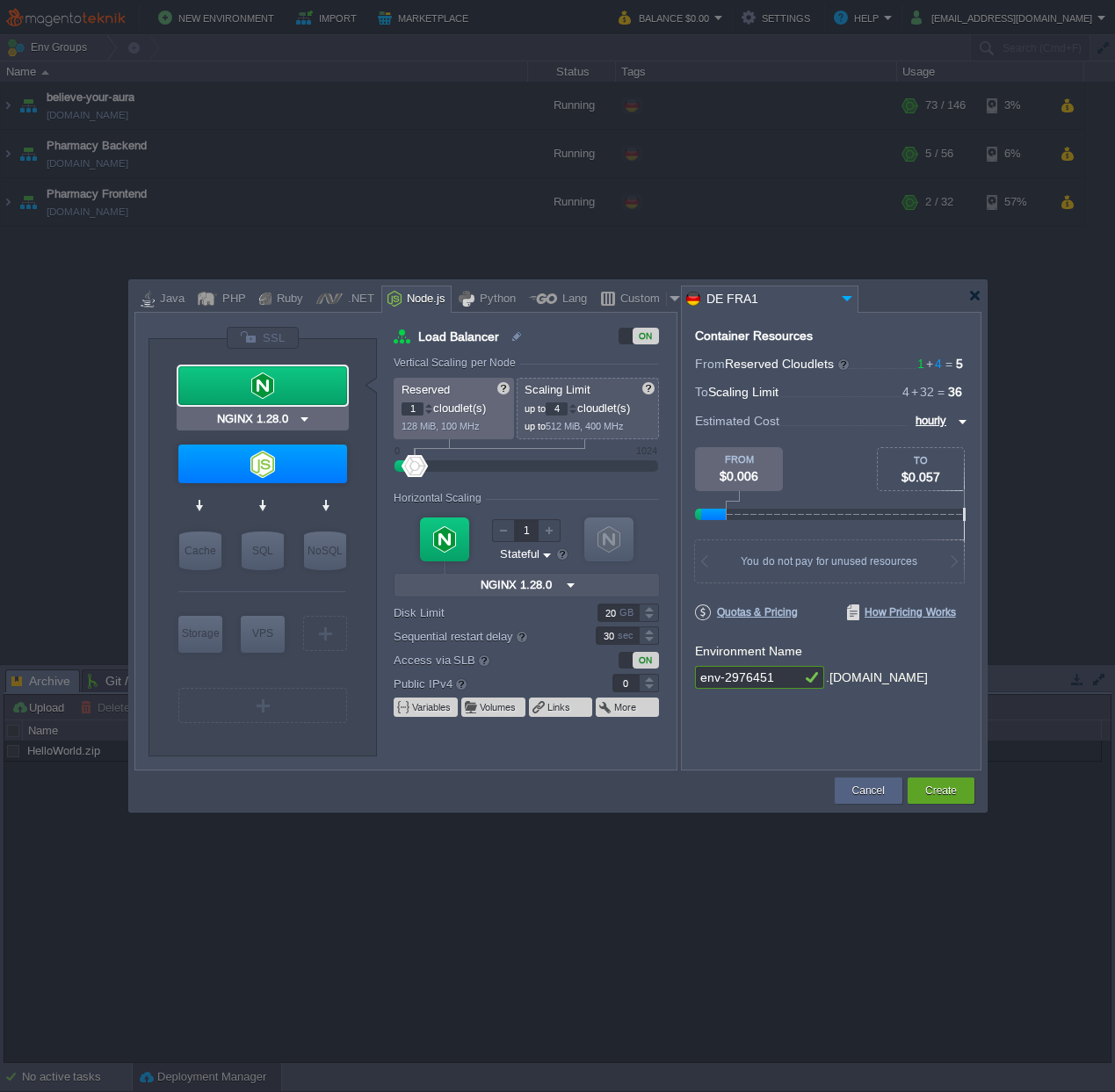
click at [269, 394] on div at bounding box center [263, 386] width 169 height 39
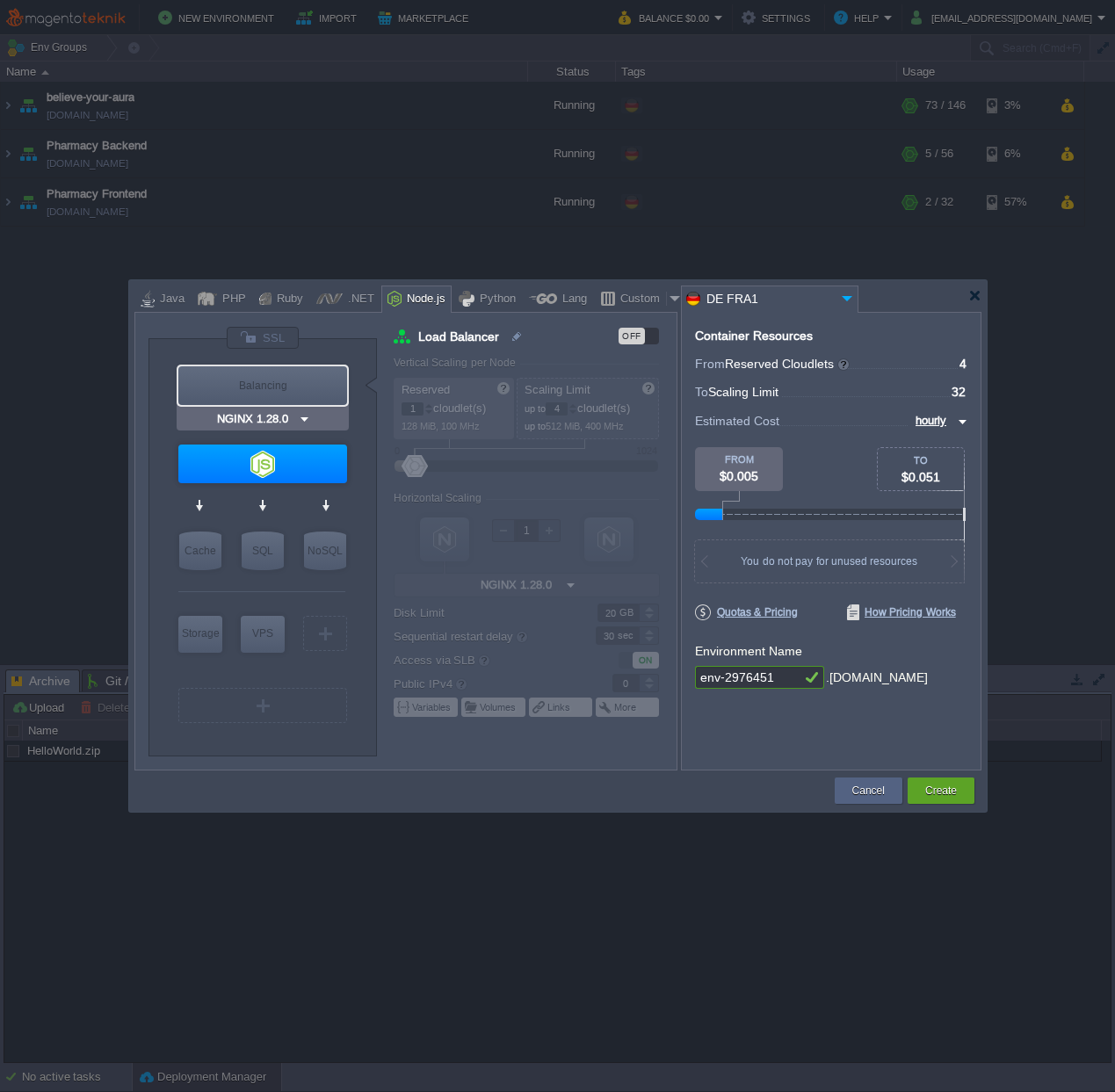
click at [276, 397] on div "Balancing" at bounding box center [263, 386] width 169 height 39
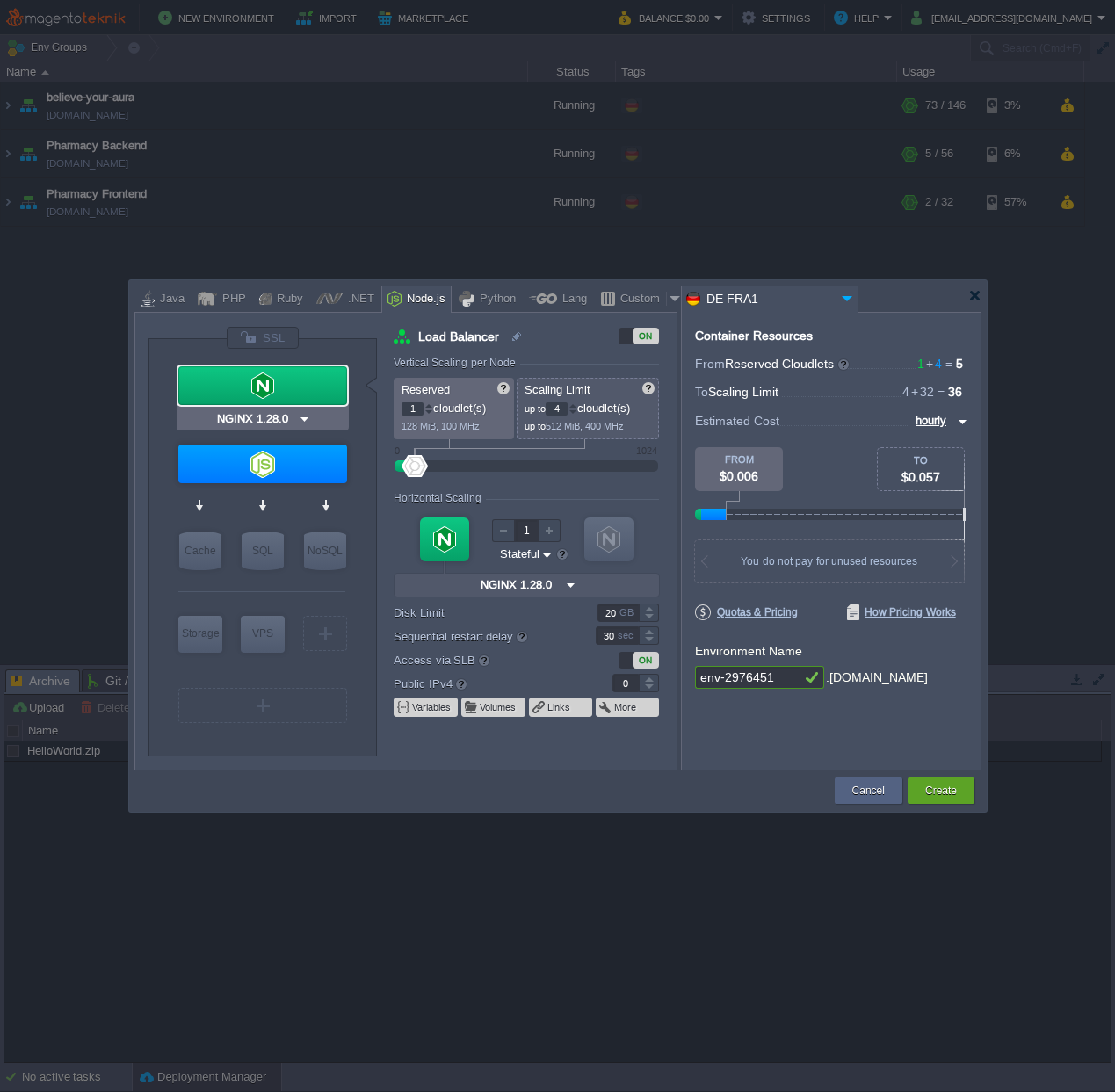
type input "Node.js 24.8.0 LTS"
click at [278, 470] on div at bounding box center [263, 464] width 169 height 39
type input "Application Servers"
type input "4"
type input "32"
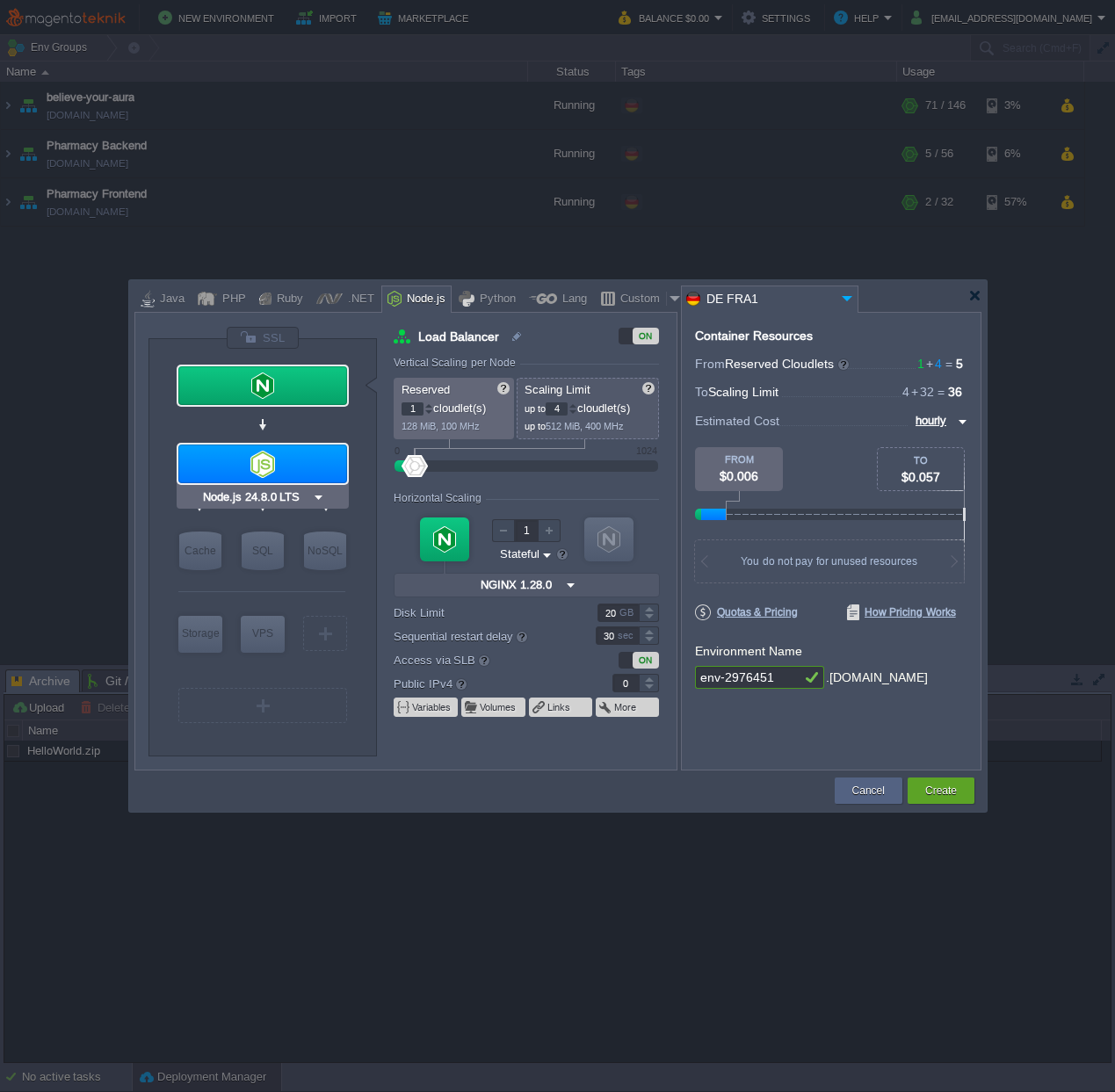
type input "Node.js 24.8.0 LTS"
type input "24.8.0-pm2"
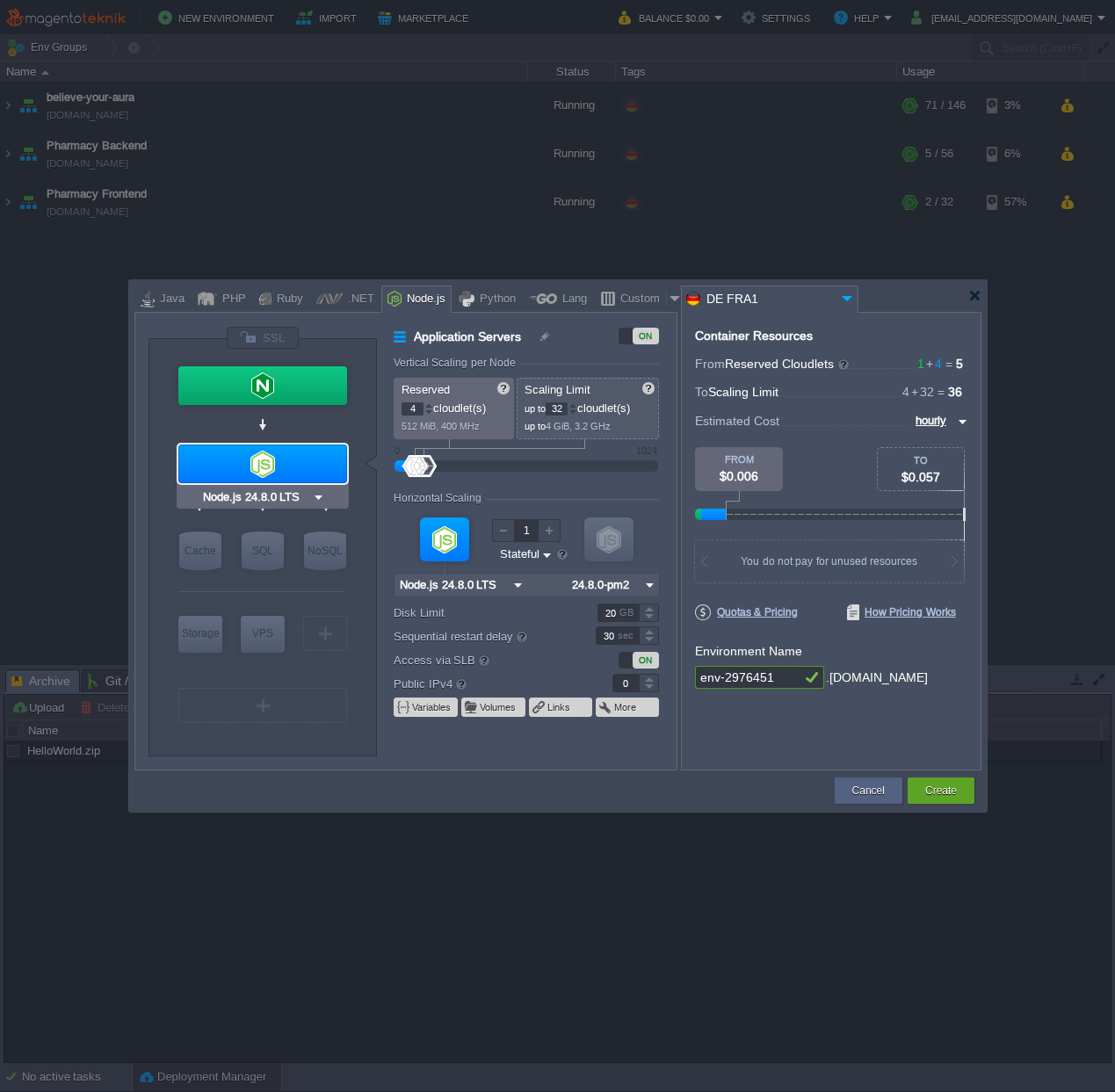
click at [278, 499] on input "Node.js 24.8.0 LTS" at bounding box center [255, 497] width 112 height 17
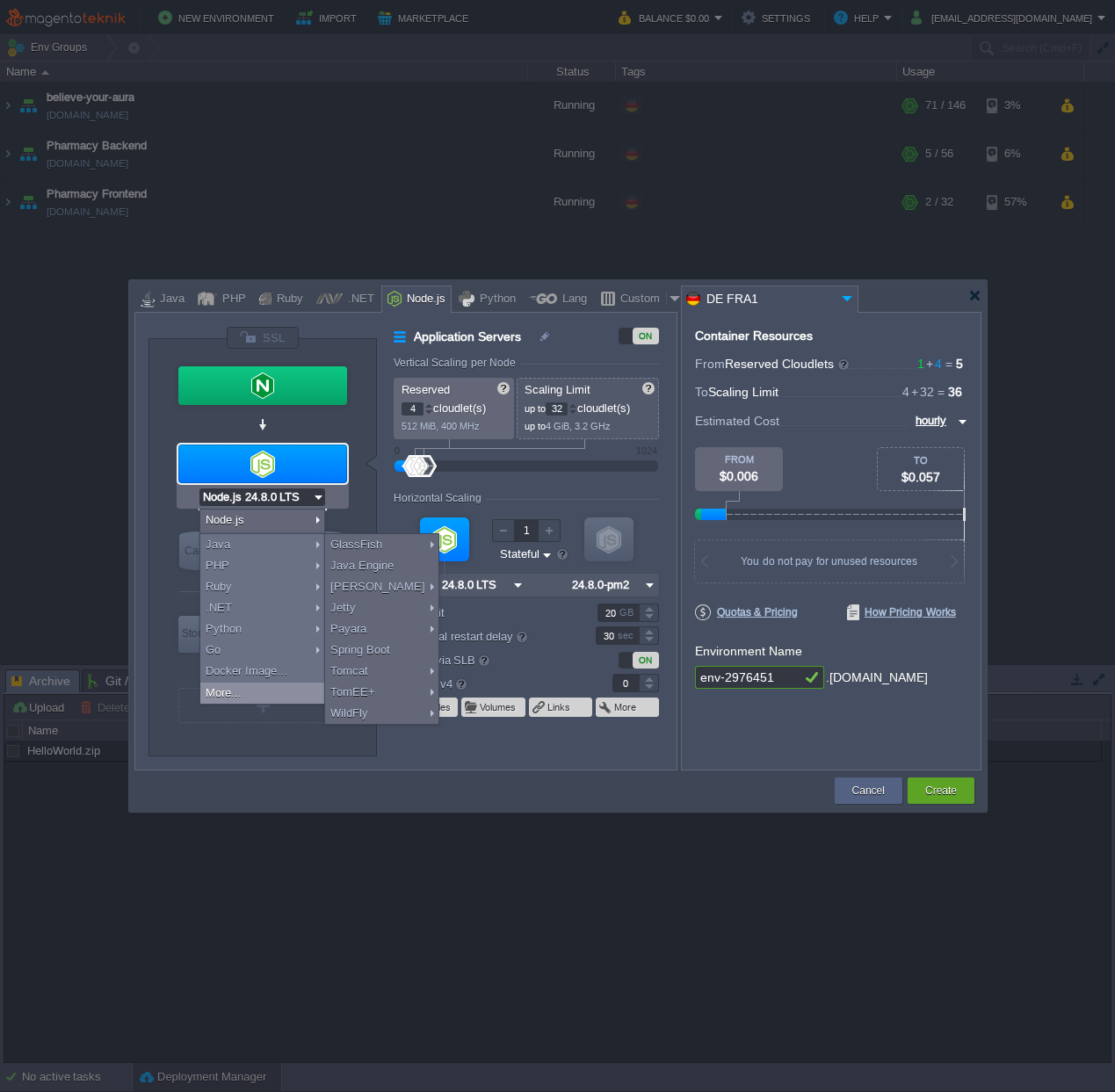
click at [242, 692] on div "More..." at bounding box center [262, 692] width 124 height 21
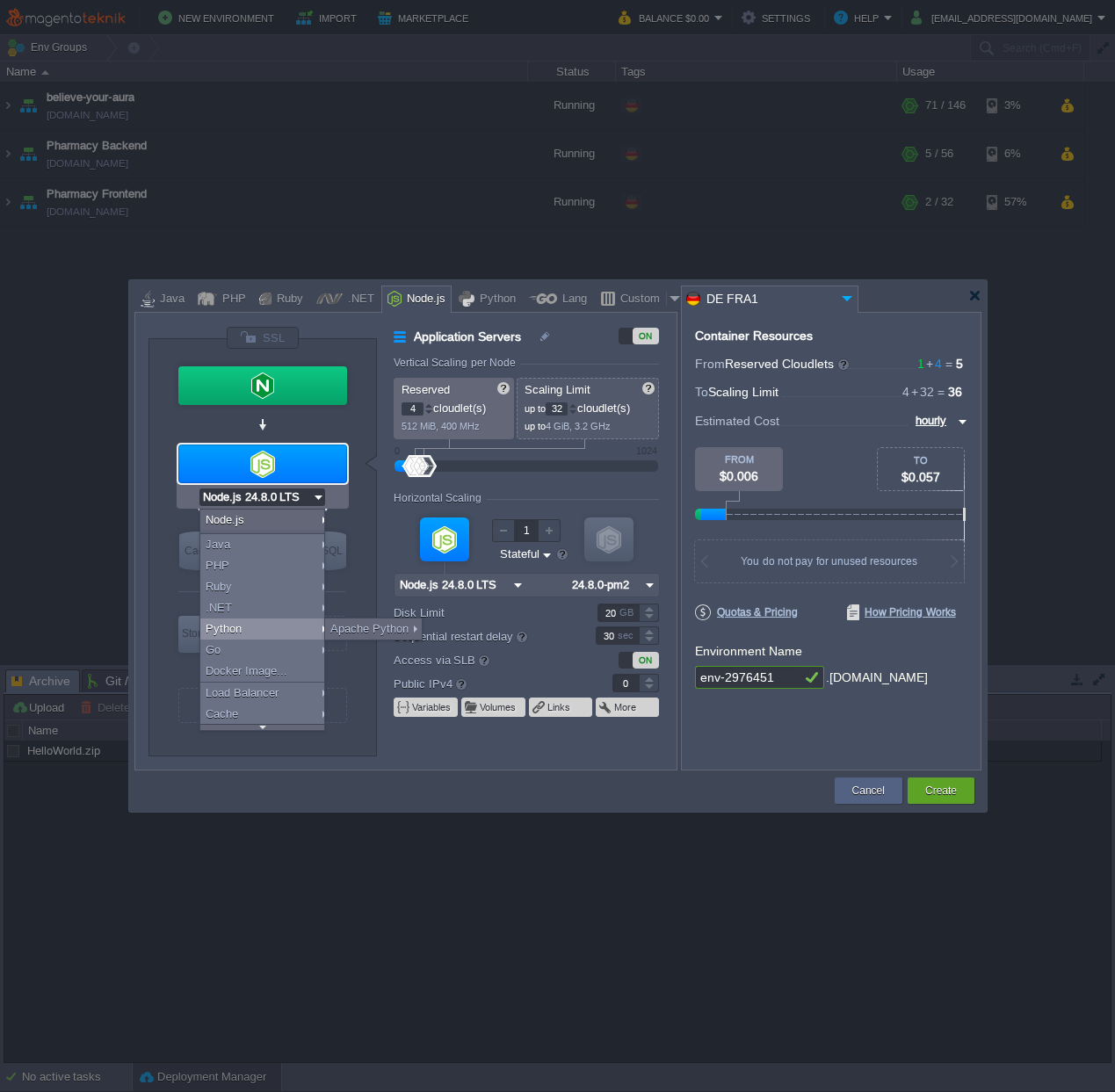
click at [384, 517] on div "Application Servers ON Vertical Scaling per Node Reserved 4 cloudlet(s) 512 MiB…" at bounding box center [525, 548] width 298 height 443
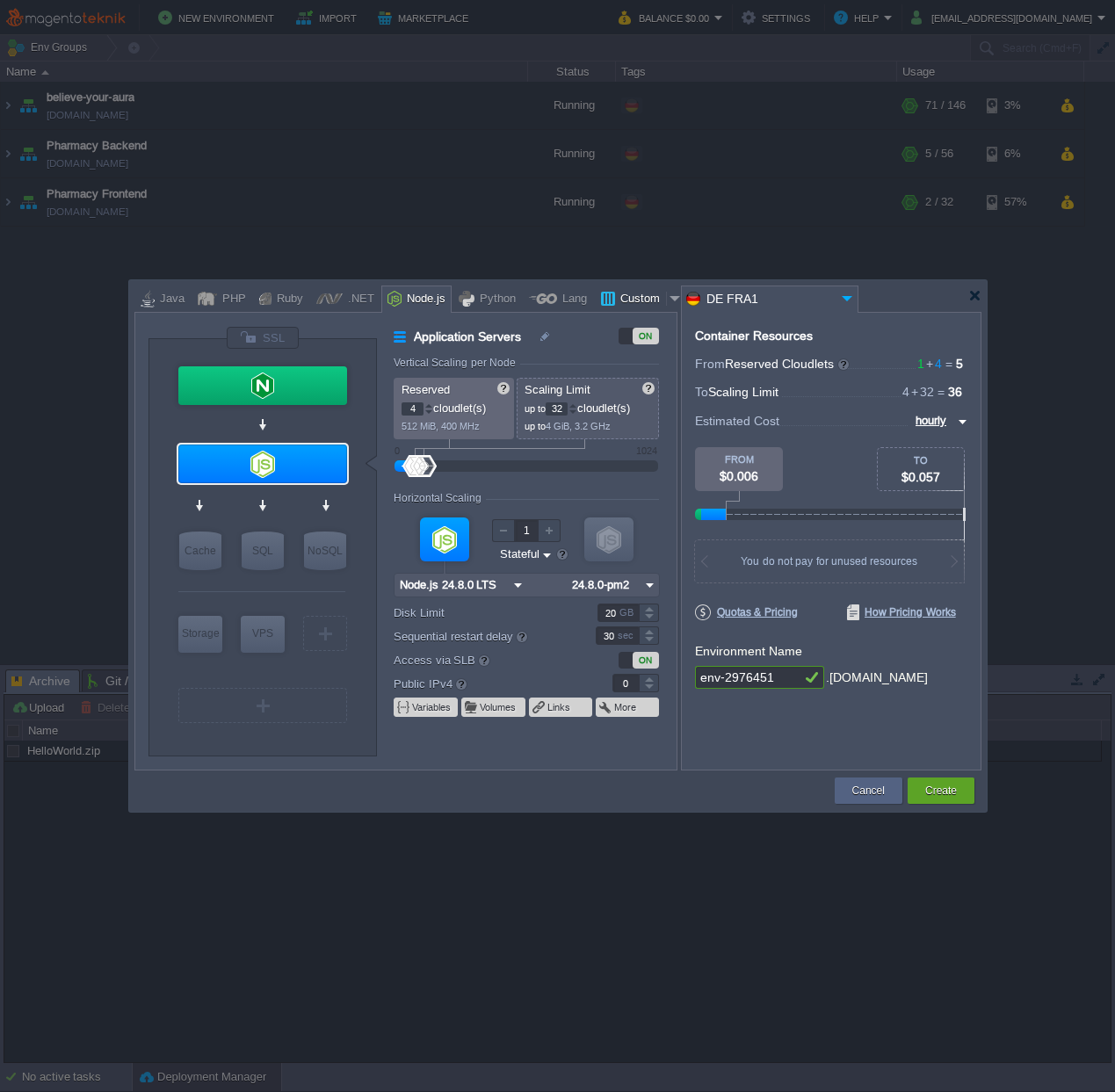
click at [636, 292] on div "Custom" at bounding box center [640, 299] width 51 height 27
type input "Application Servers"
type input "1"
type input "16"
type input "Docker Image"
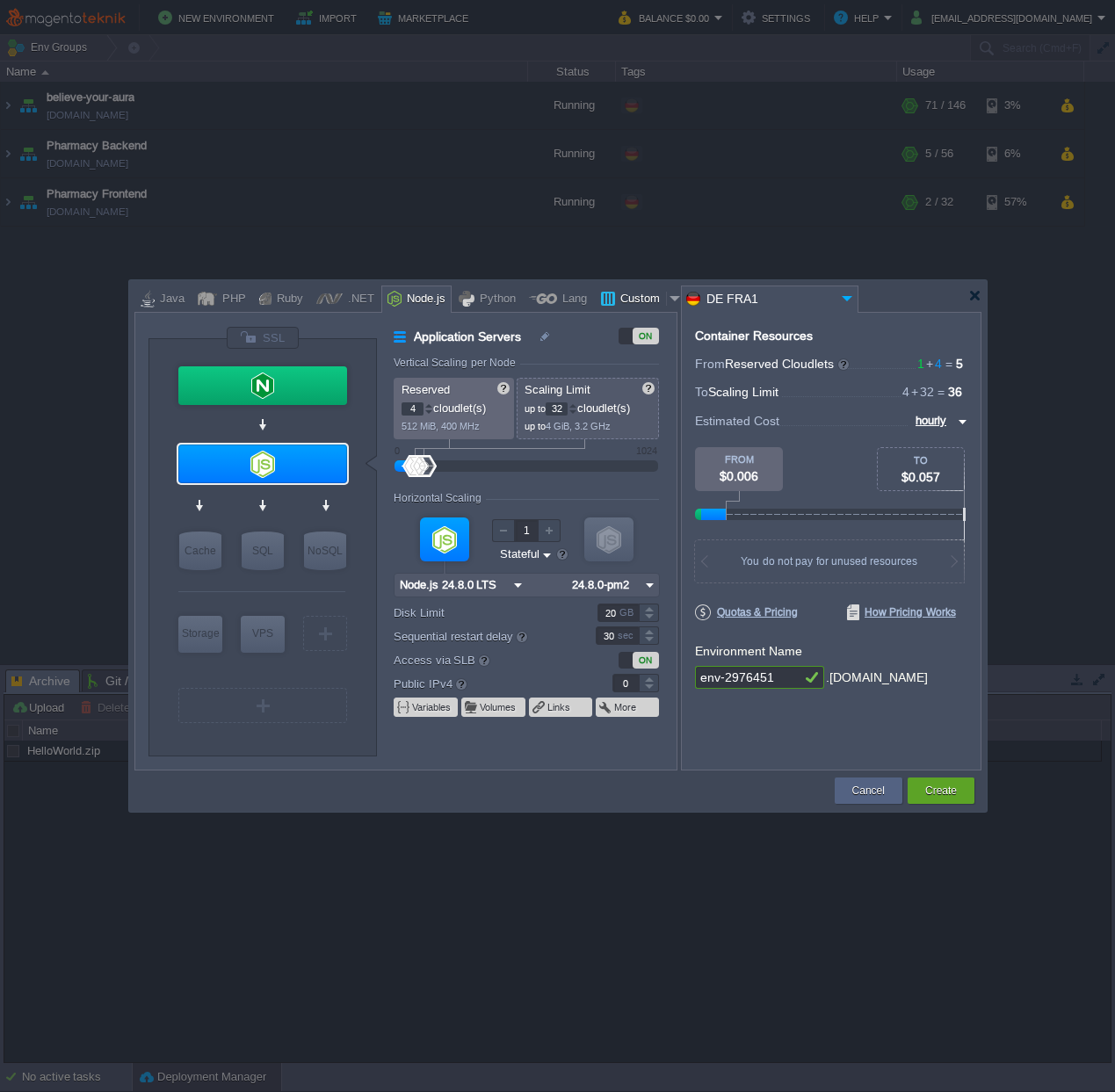
type input "Stateless"
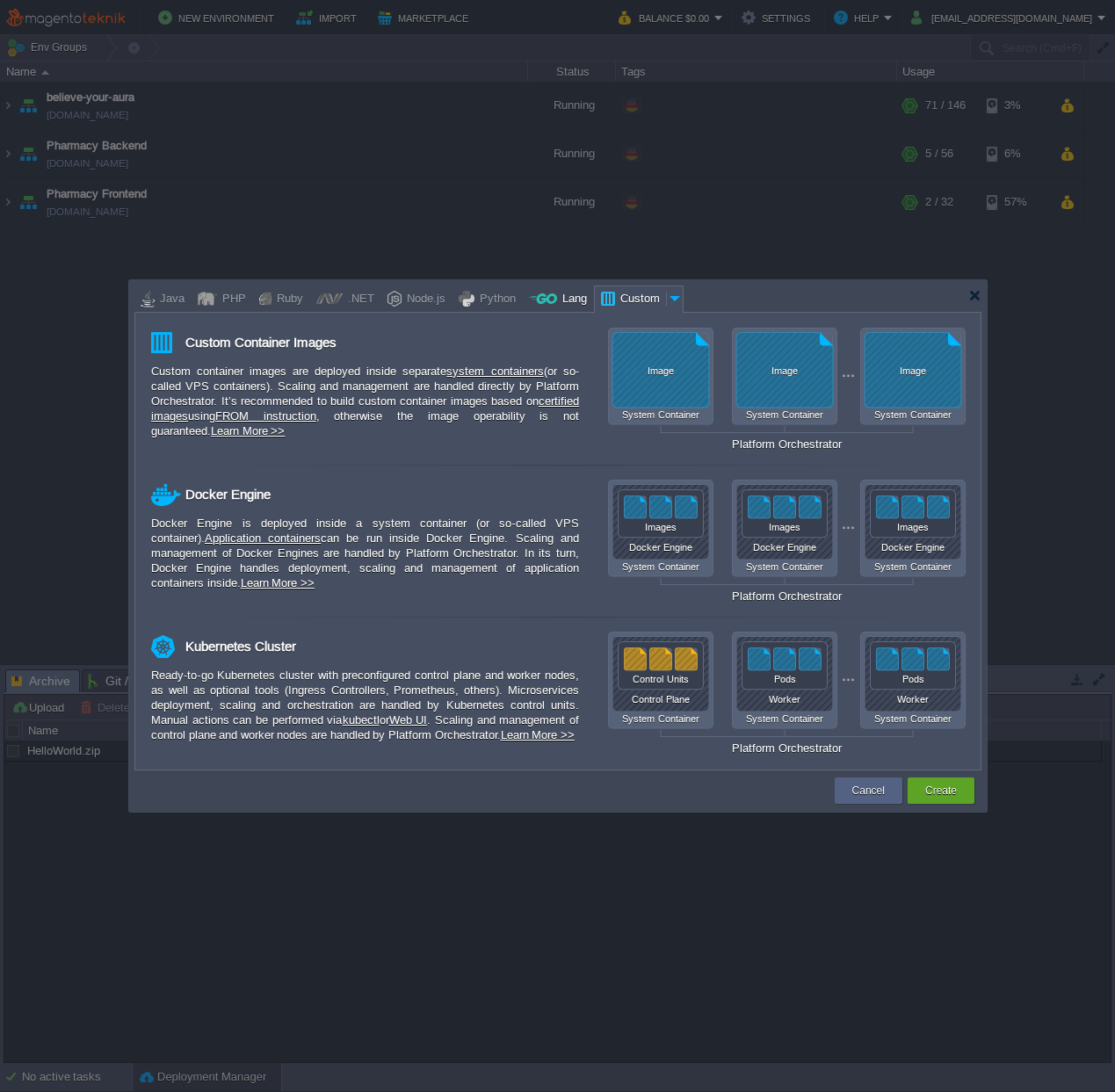
click at [542, 301] on div at bounding box center [543, 298] width 28 height 27
type input "Application Servers"
type input "6"
type input "Golang 1.25.1"
type input "1.25.1"
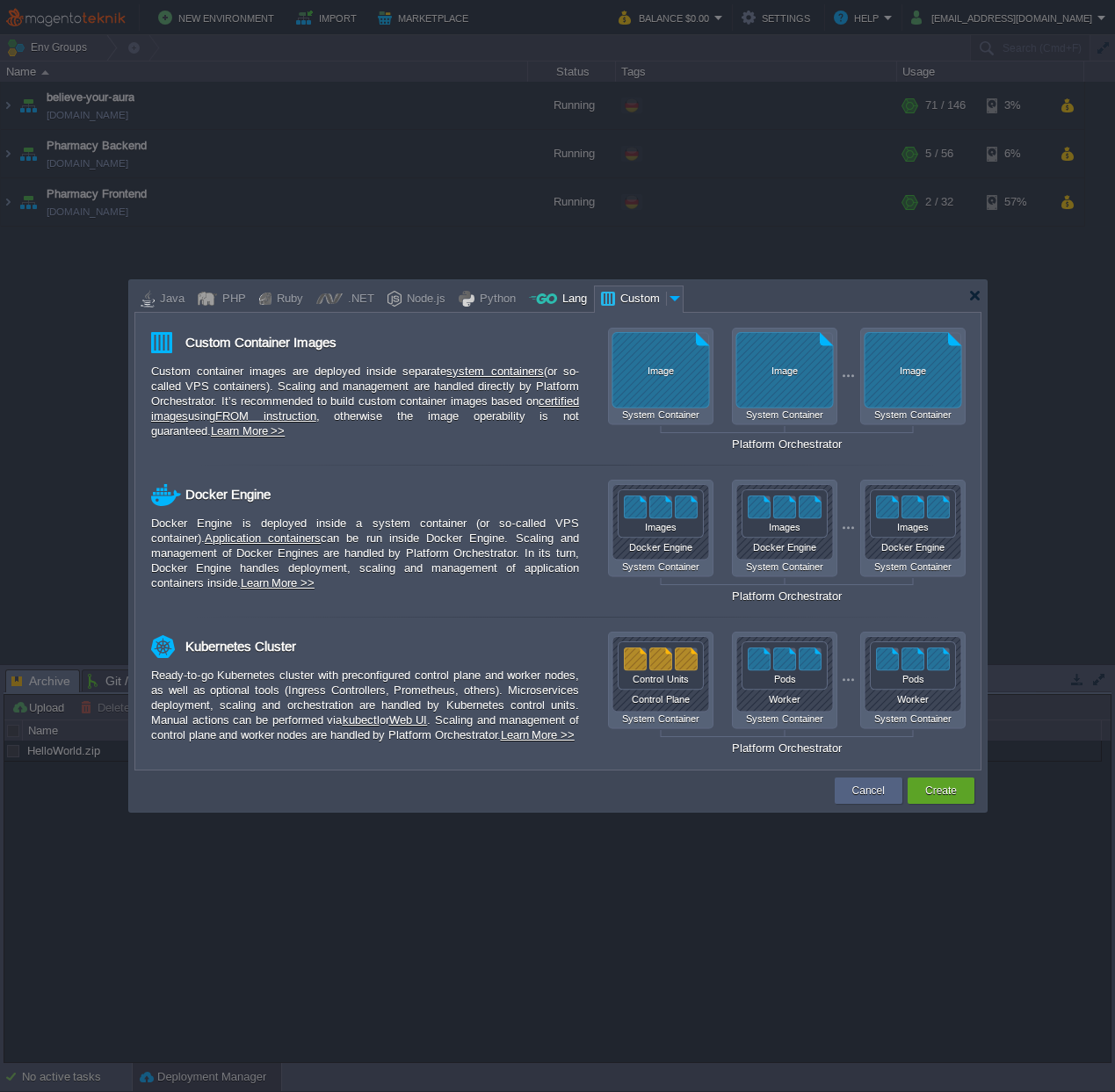
type input "Stateful"
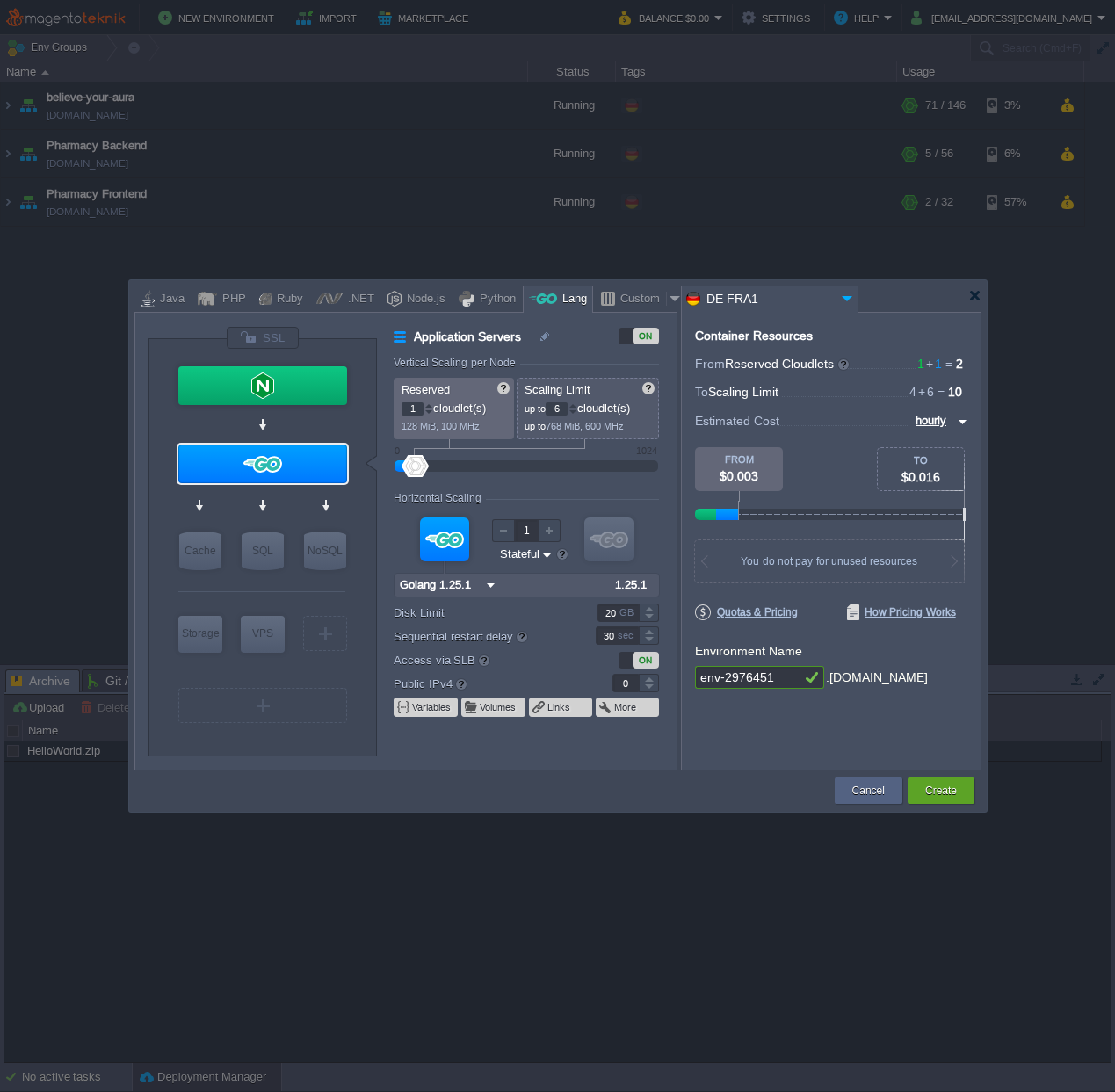
click at [477, 299] on div "Python" at bounding box center [495, 299] width 41 height 27
type input "Application Servers"
type input "4"
type input "Apache Python..."
type input "Python 3.13.7"
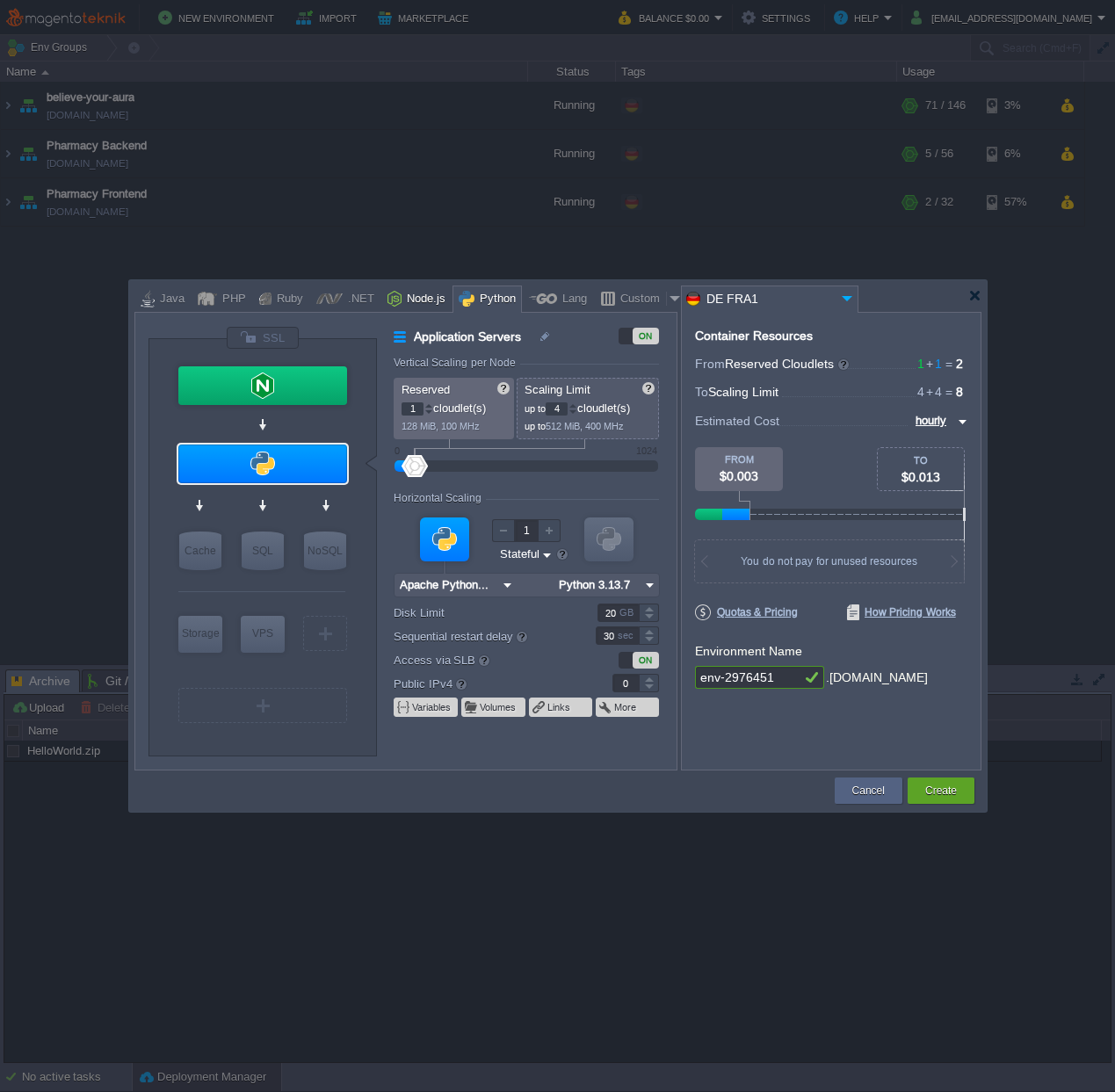
click at [438, 301] on div "Node.js" at bounding box center [416, 299] width 71 height 28
type input "Application Servers"
type input "4"
type input "8"
type input "Node.js 24.8.0 LTS"
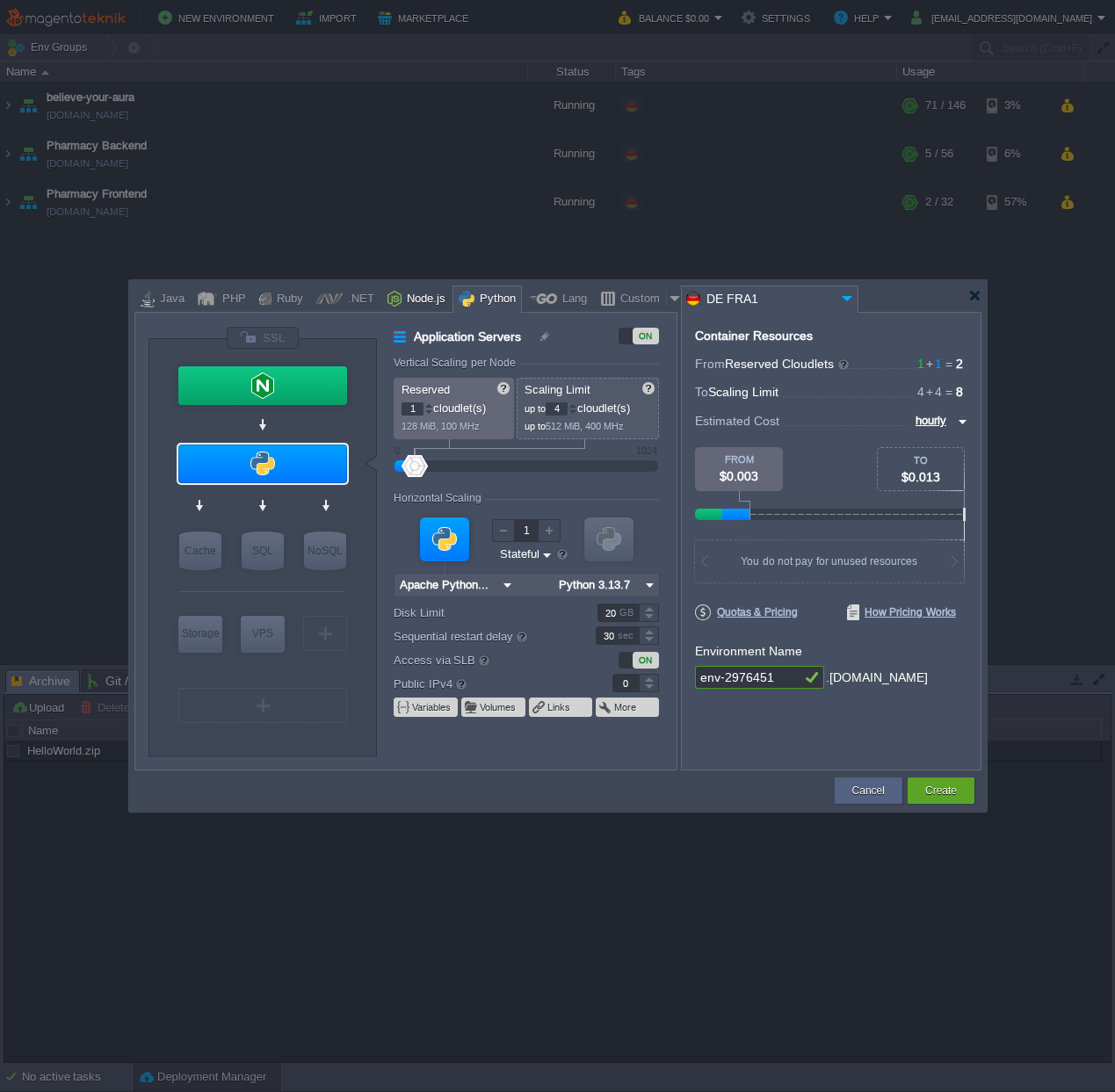
type input "24.8.0-pm2"
click at [354, 308] on div ".NET" at bounding box center [358, 299] width 31 height 27
type input "Application Servers"
type input "1"
type input "6"
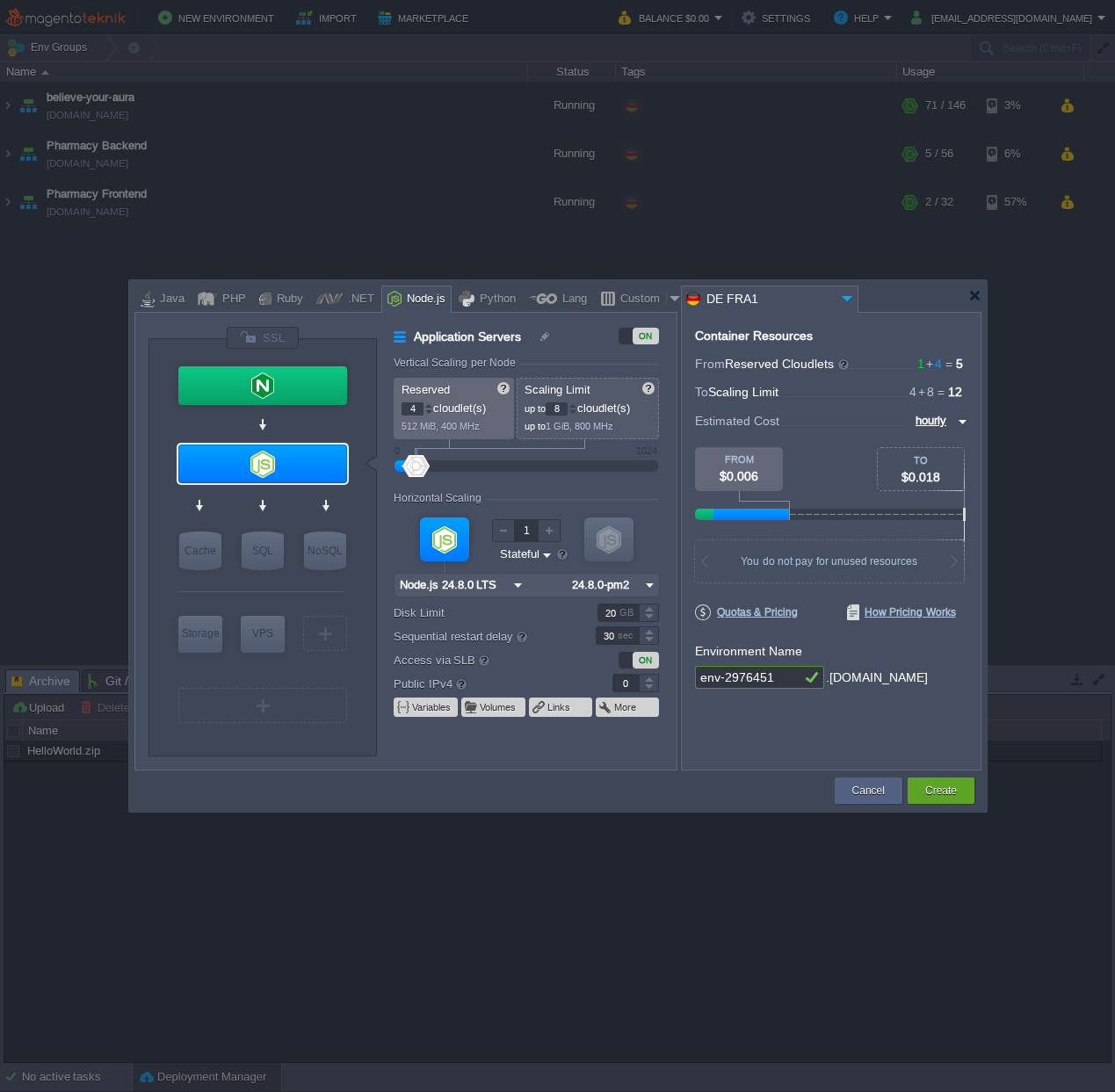
type input ".NET Core 9.0.305"
type input ".NET 9.0.305"
click at [265, 342] on div at bounding box center [263, 338] width 73 height 24
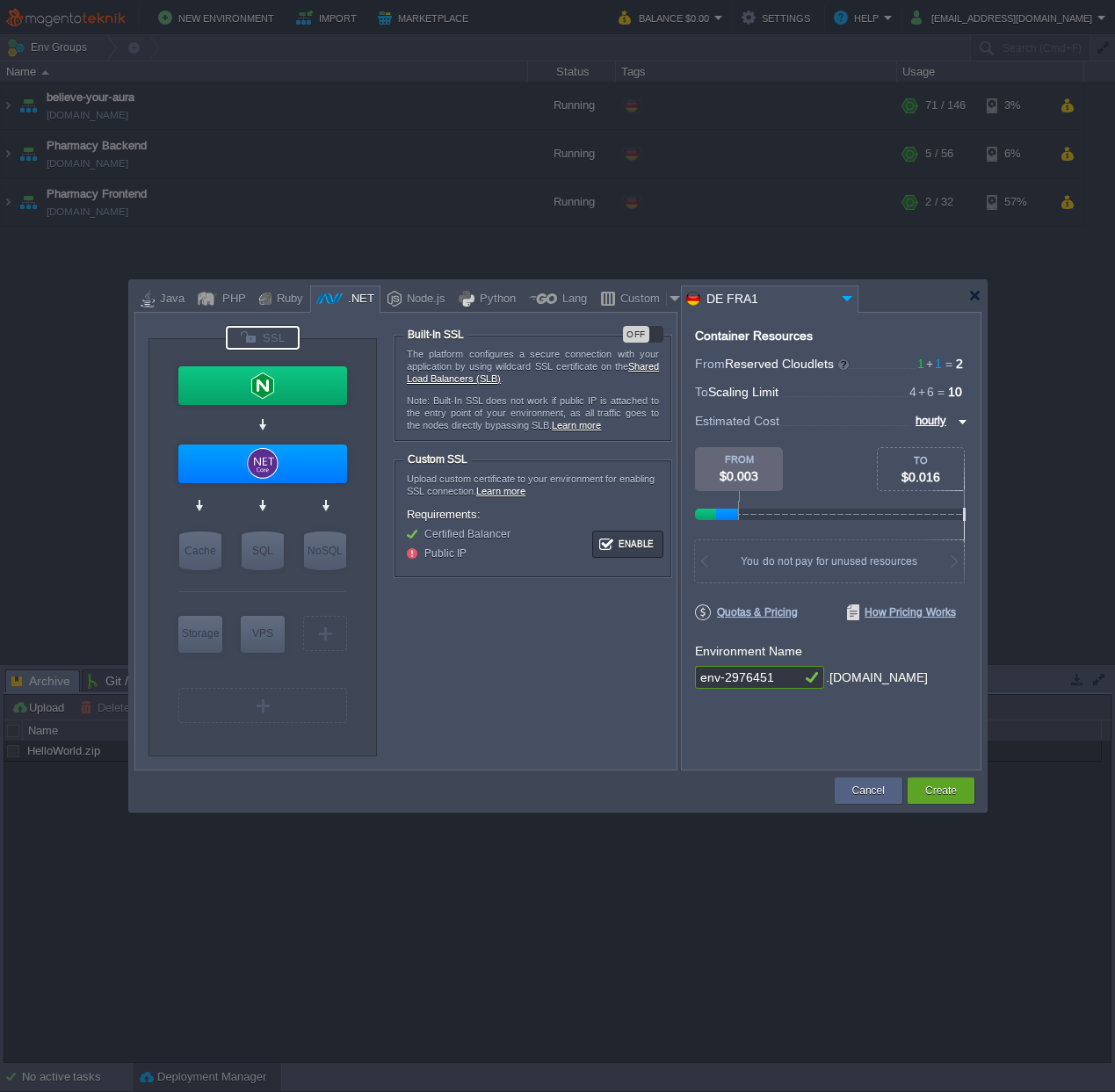
click at [265, 342] on div at bounding box center [263, 338] width 73 height 24
click at [982, 297] on div at bounding box center [560, 296] width 852 height 31
click at [977, 297] on div at bounding box center [974, 296] width 13 height 13
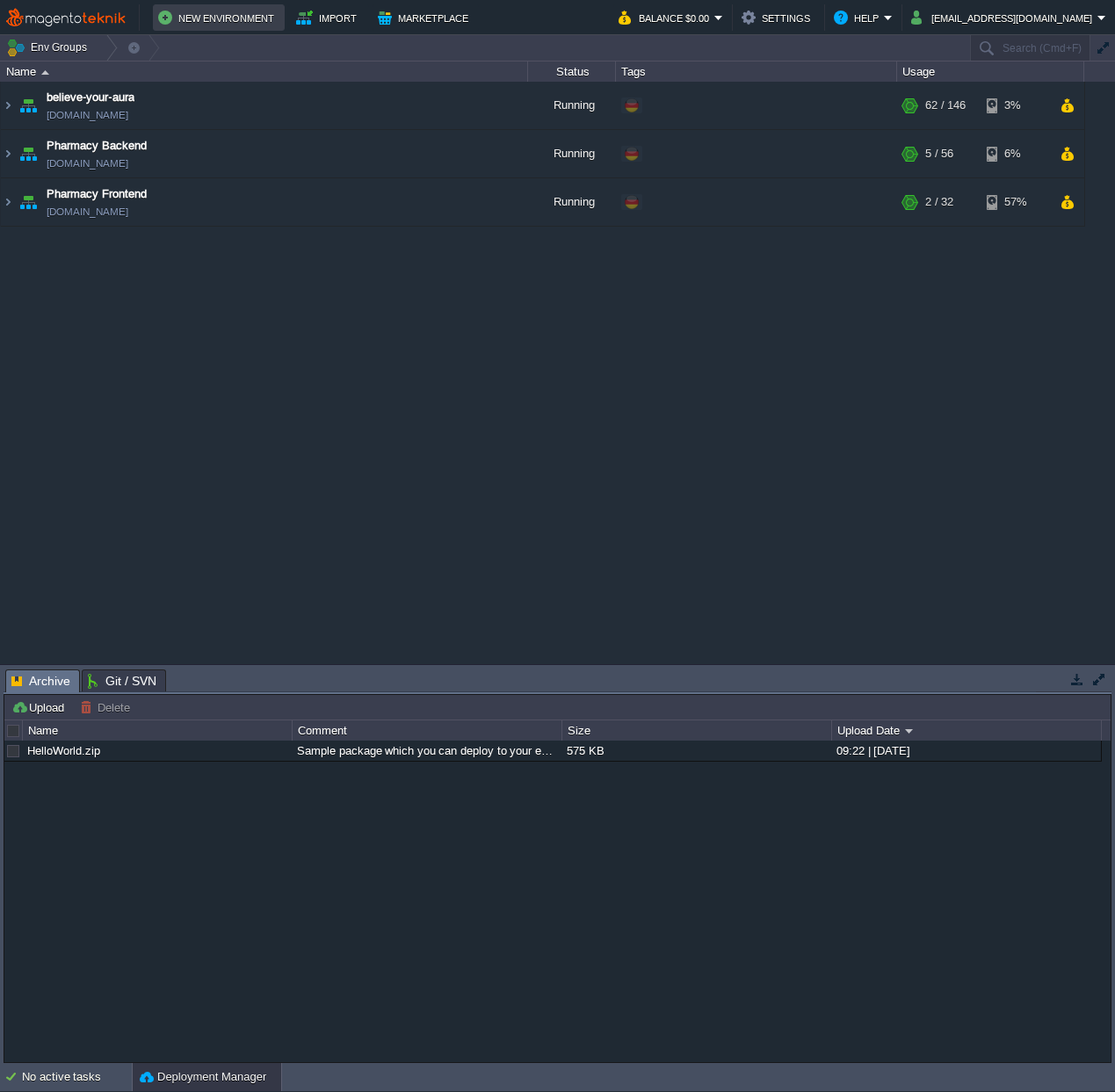
click at [207, 15] on button "New Environment" at bounding box center [219, 17] width 121 height 21
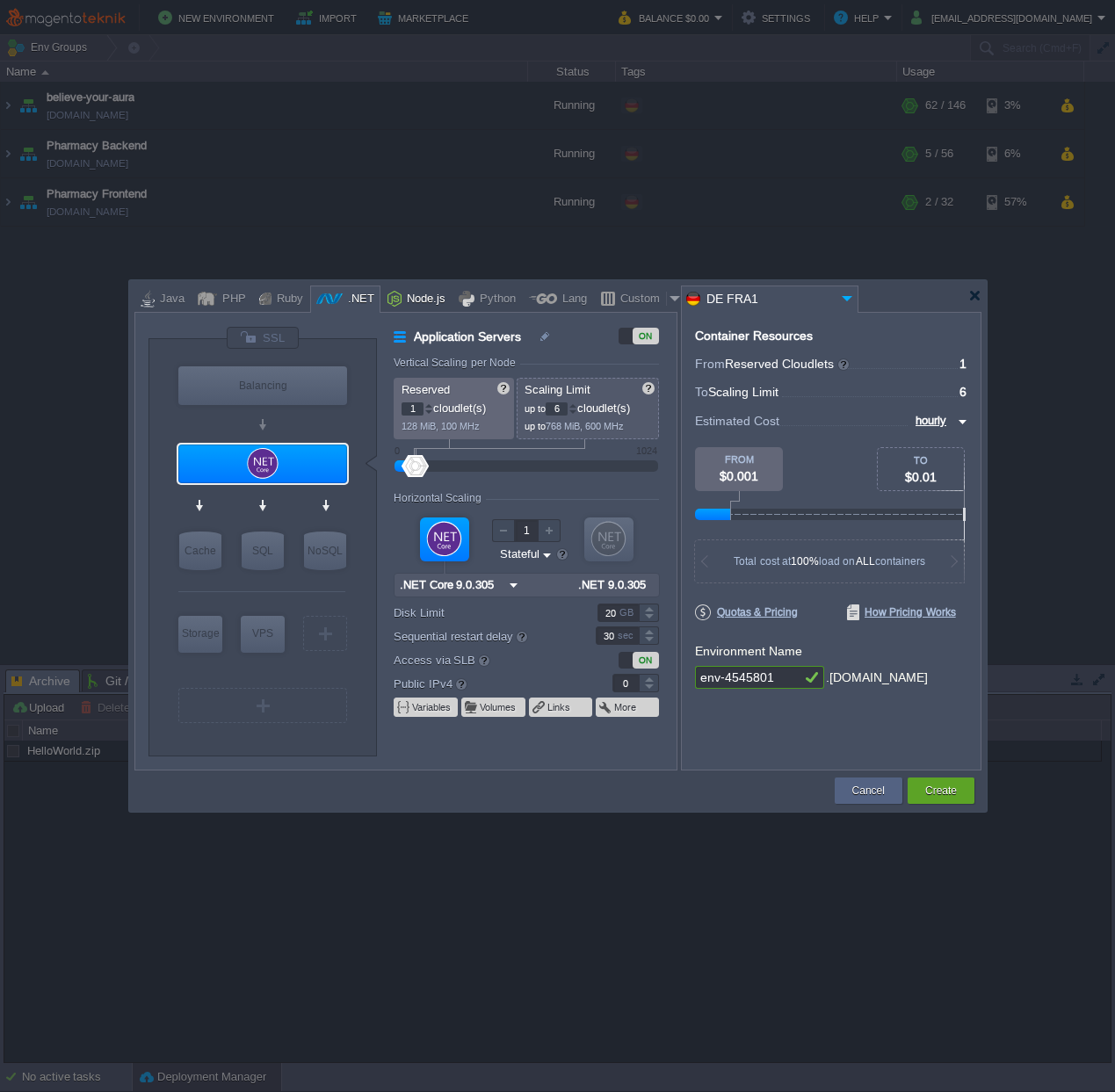
click at [388, 294] on div at bounding box center [394, 298] width 14 height 27
type input "Application Servers"
type input "4"
type input "8"
type input "Node.js 24.8.0 LTS"
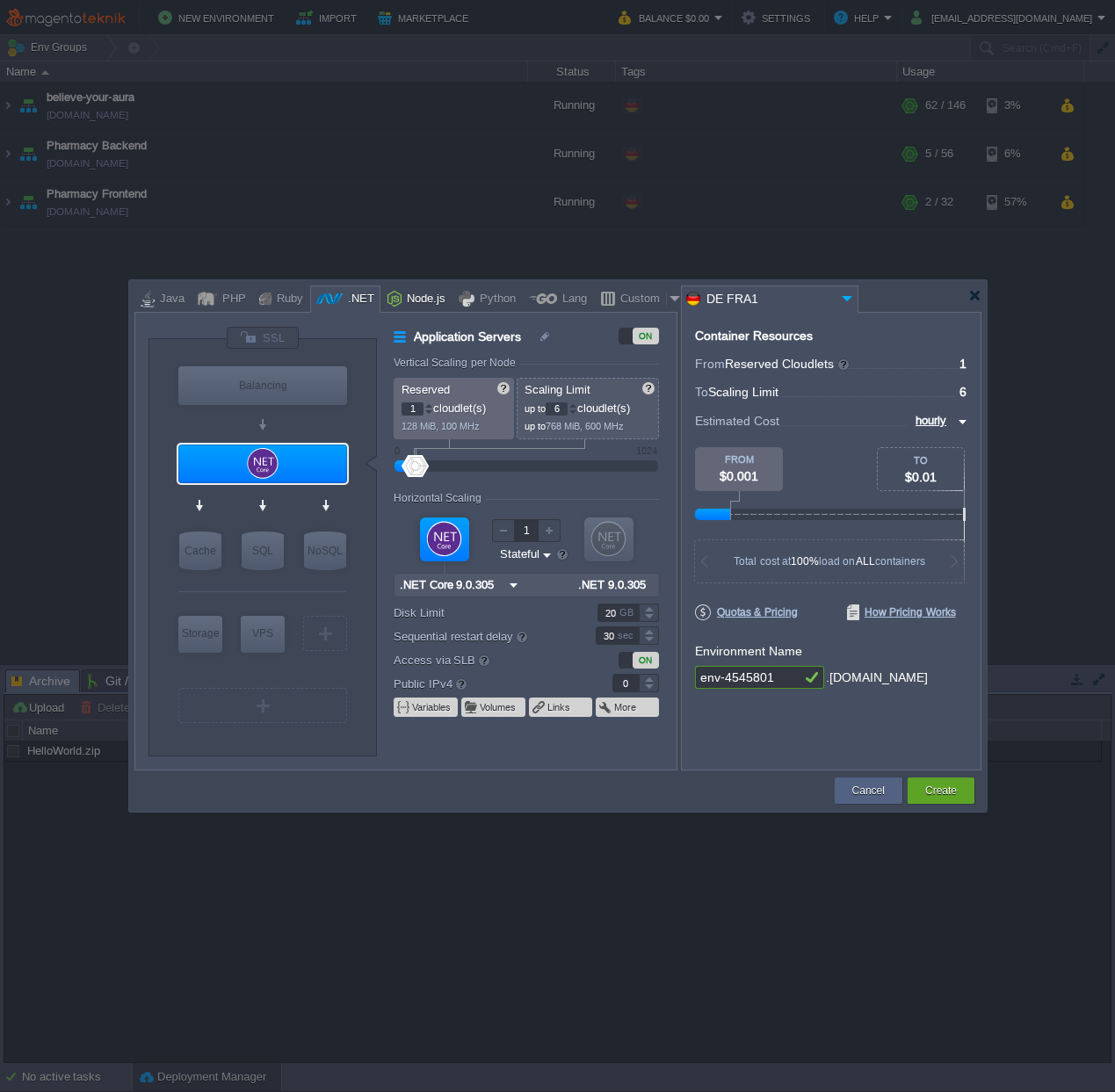
type input "24.8.0-pm2"
click at [973, 296] on div at bounding box center [974, 296] width 13 height 13
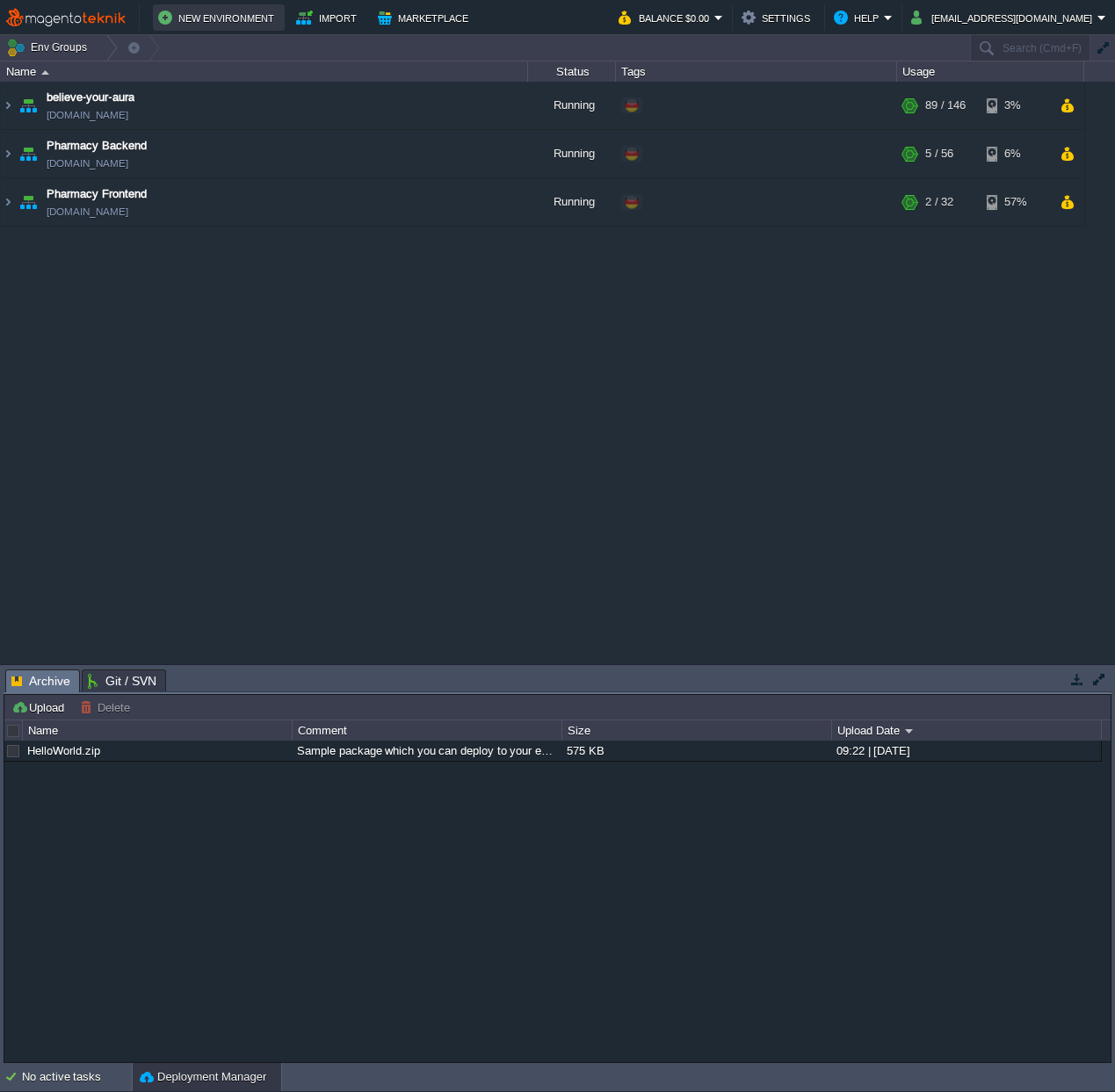
click at [185, 11] on button "New Environment" at bounding box center [219, 17] width 121 height 21
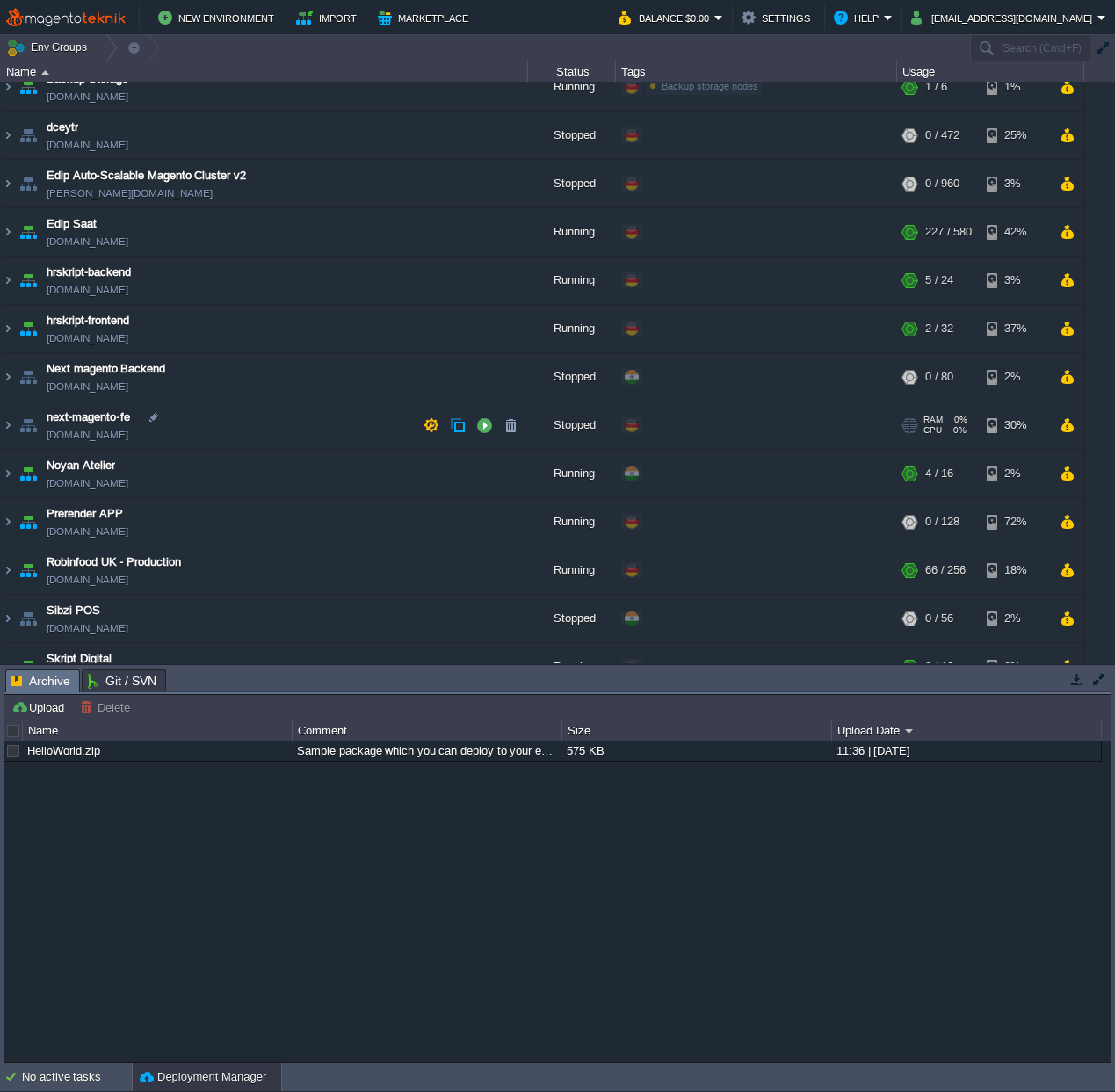
scroll to position [23, 0]
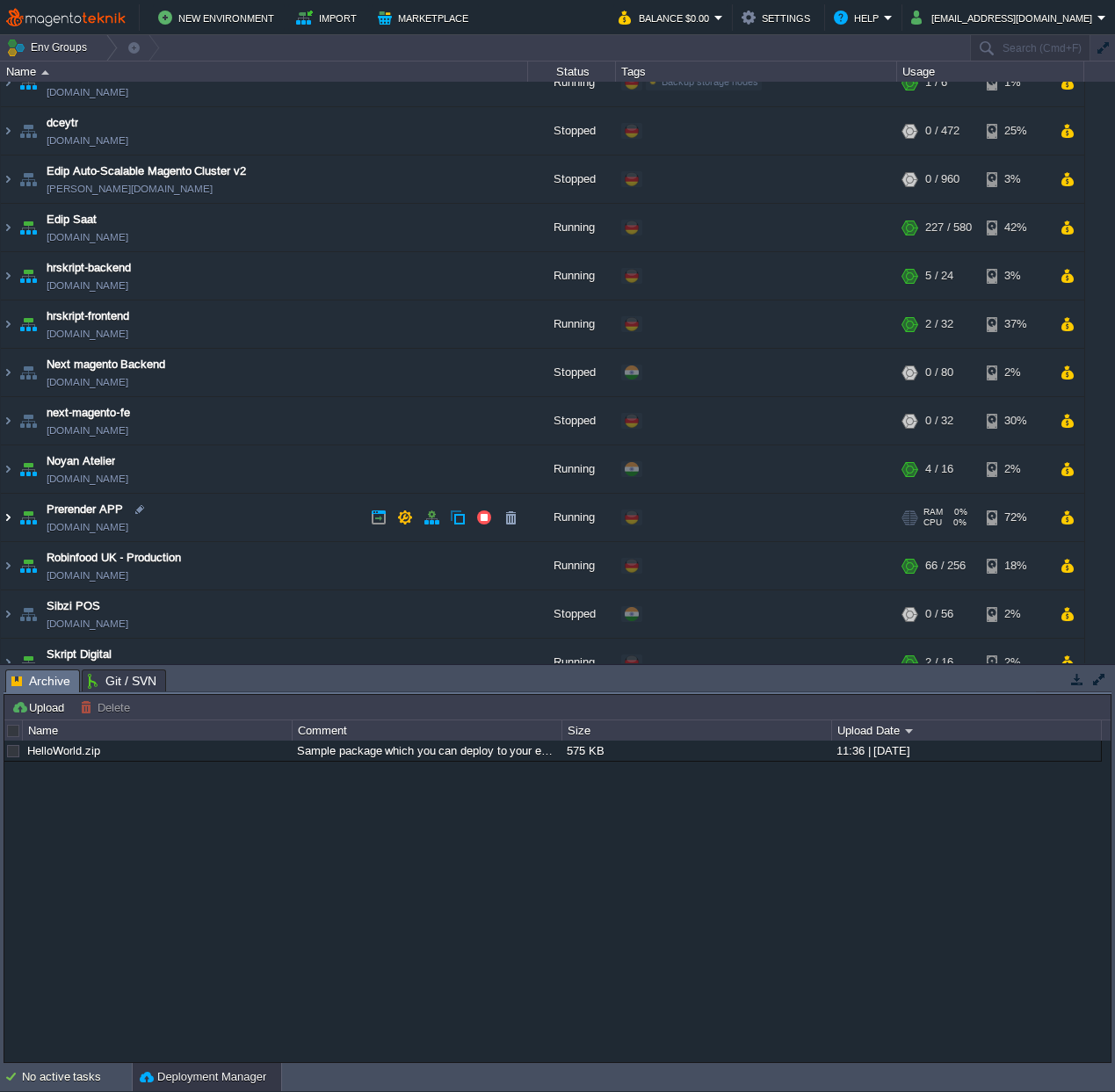
click at [6, 514] on img at bounding box center [7, 518] width 14 height 48
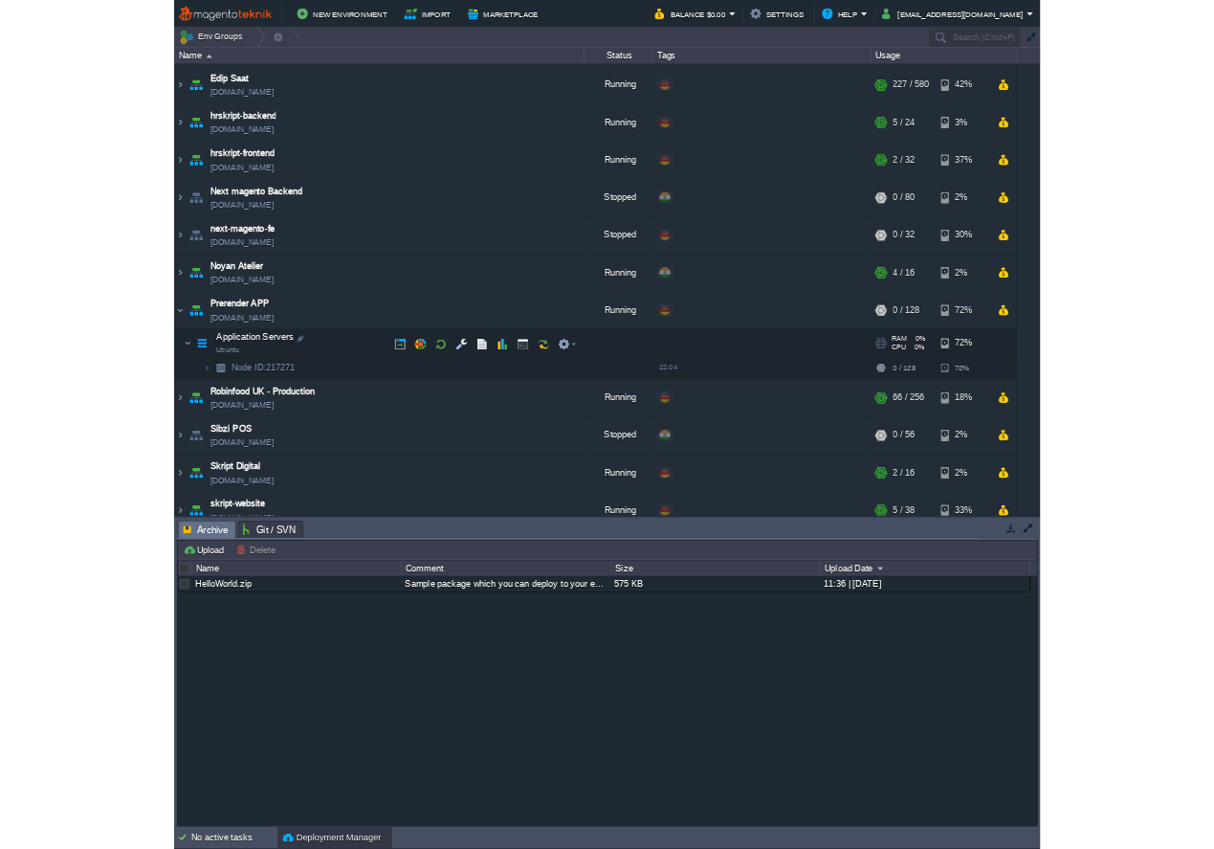
scroll to position [194, 0]
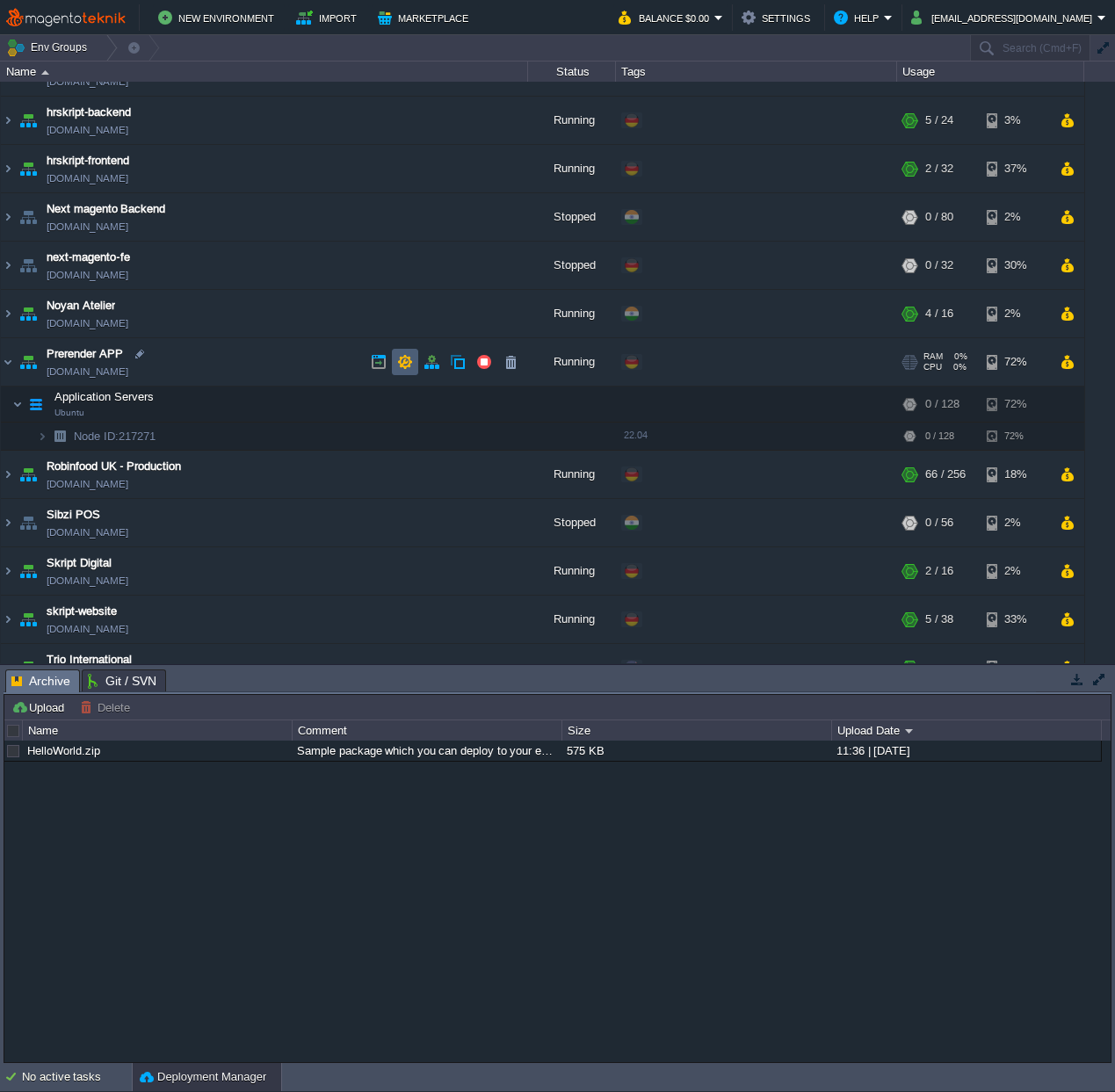
click at [400, 361] on button "button" at bounding box center [404, 362] width 16 height 16
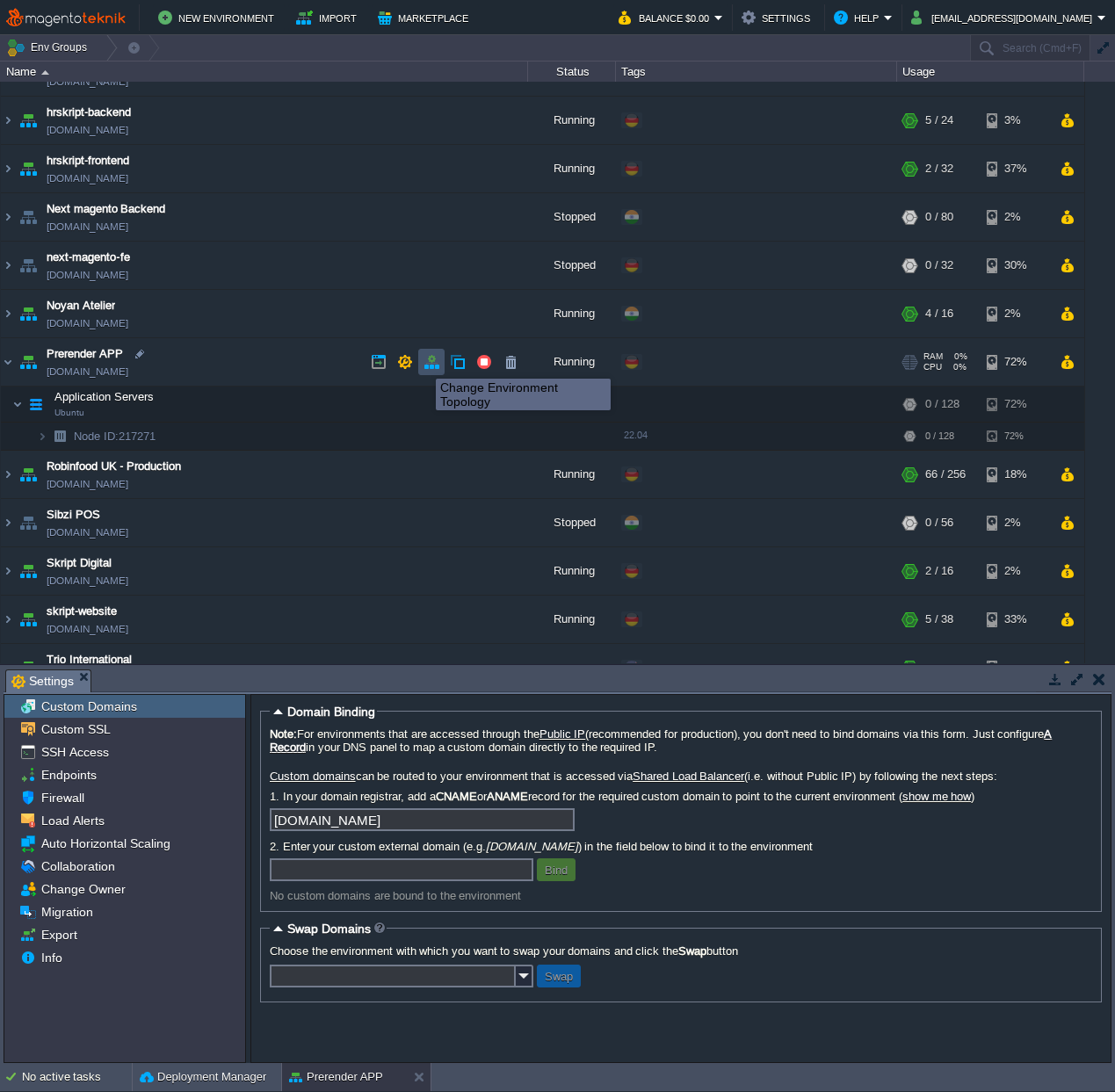
click at [428, 363] on button "button" at bounding box center [431, 362] width 16 height 16
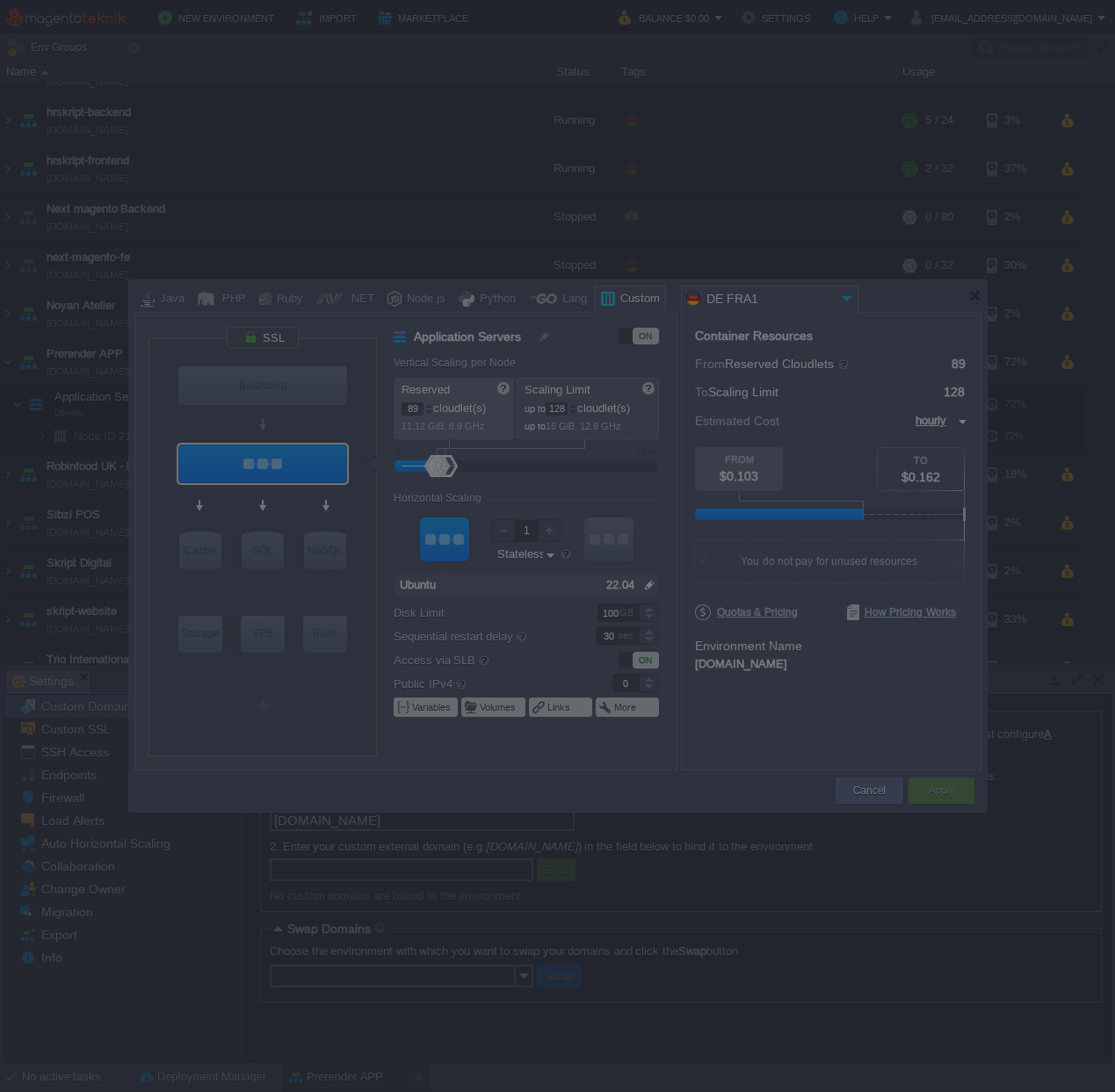
drag, startPoint x: 586, startPoint y: 510, endPoint x: 798, endPoint y: 10, distance: 543.1
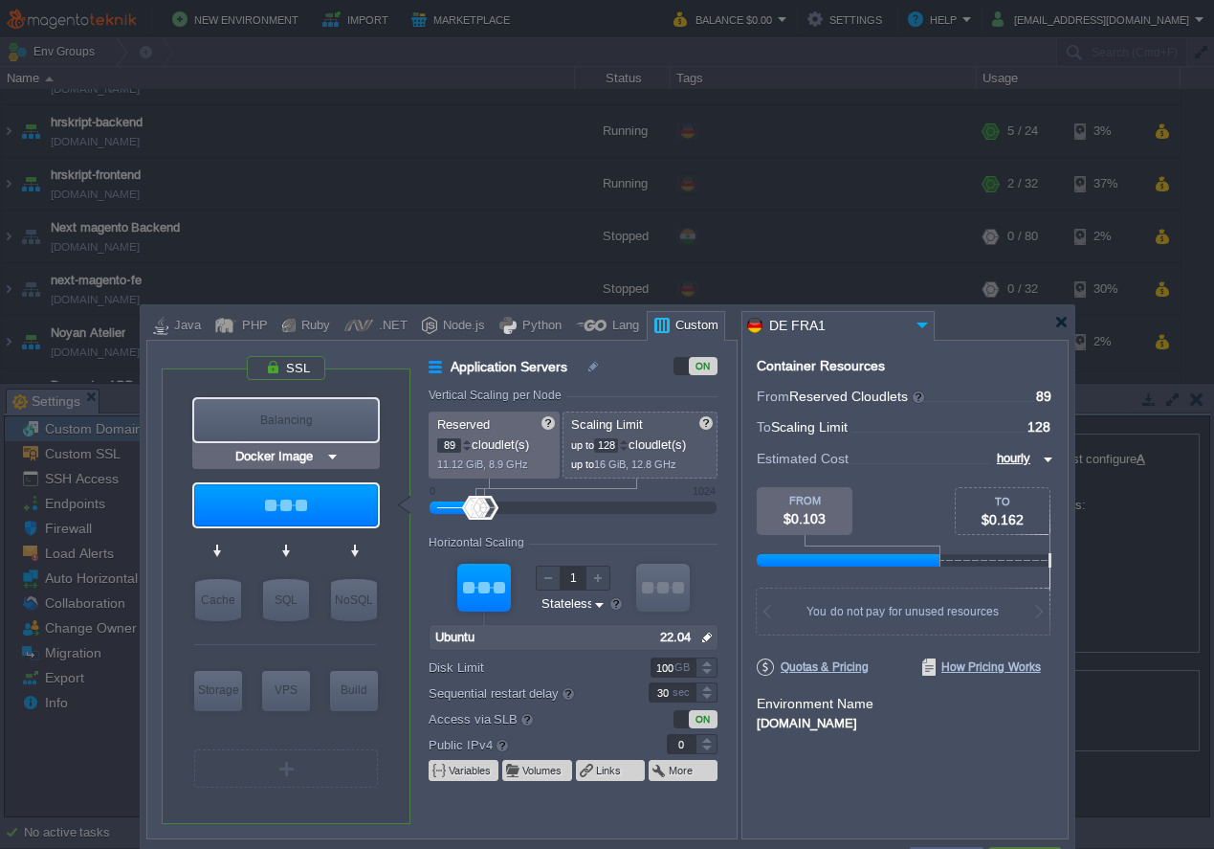
click at [326, 452] on img at bounding box center [332, 456] width 14 height 19
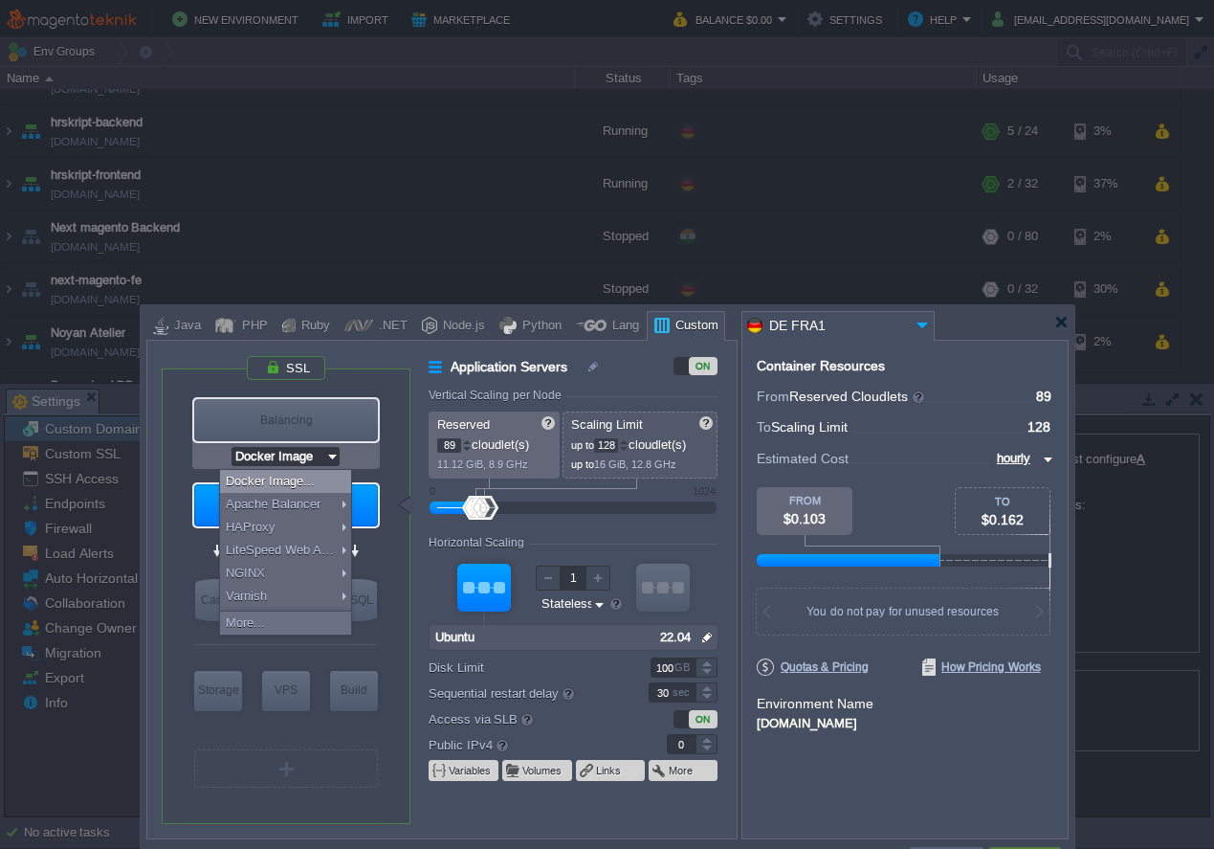
click at [332, 455] on img at bounding box center [332, 456] width 14 height 19
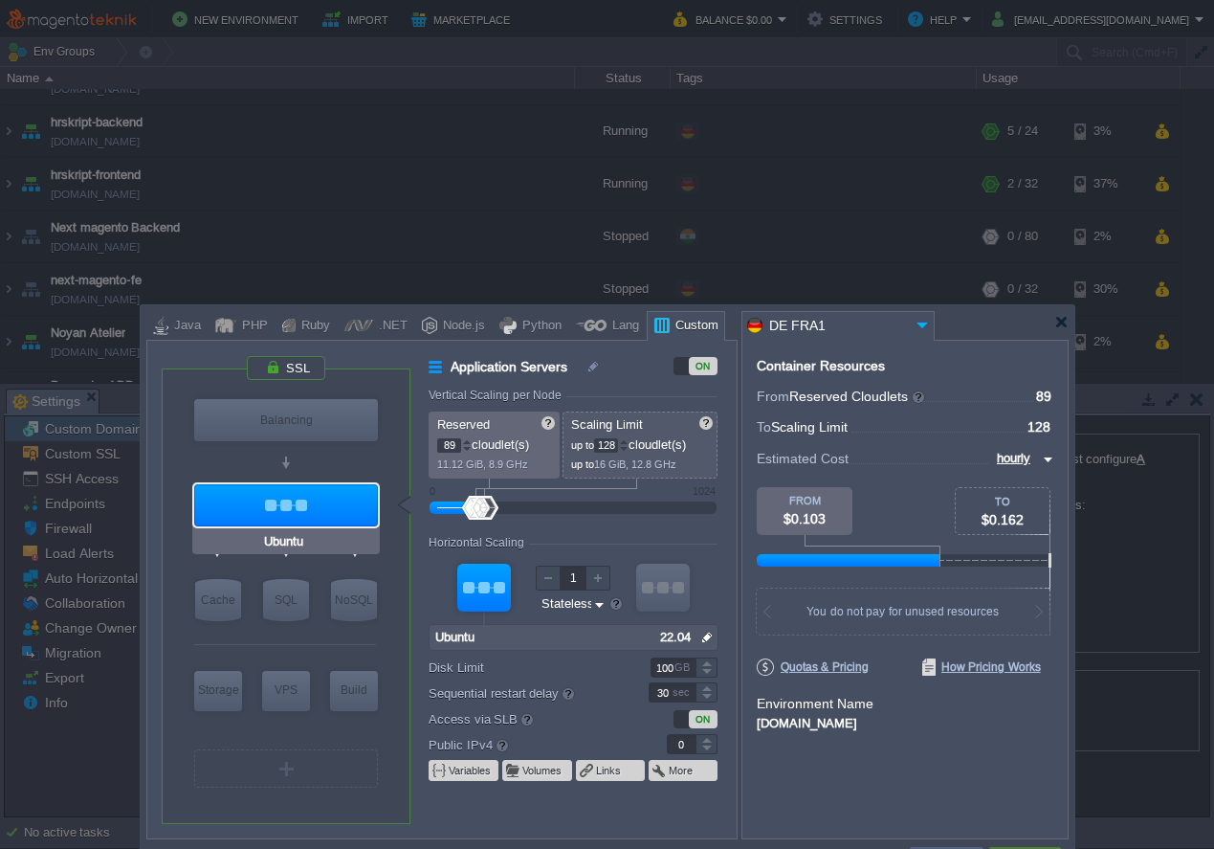
click at [344, 545] on div "Ubuntu" at bounding box center [286, 541] width 188 height 25
click at [296, 508] on div at bounding box center [286, 505] width 184 height 42
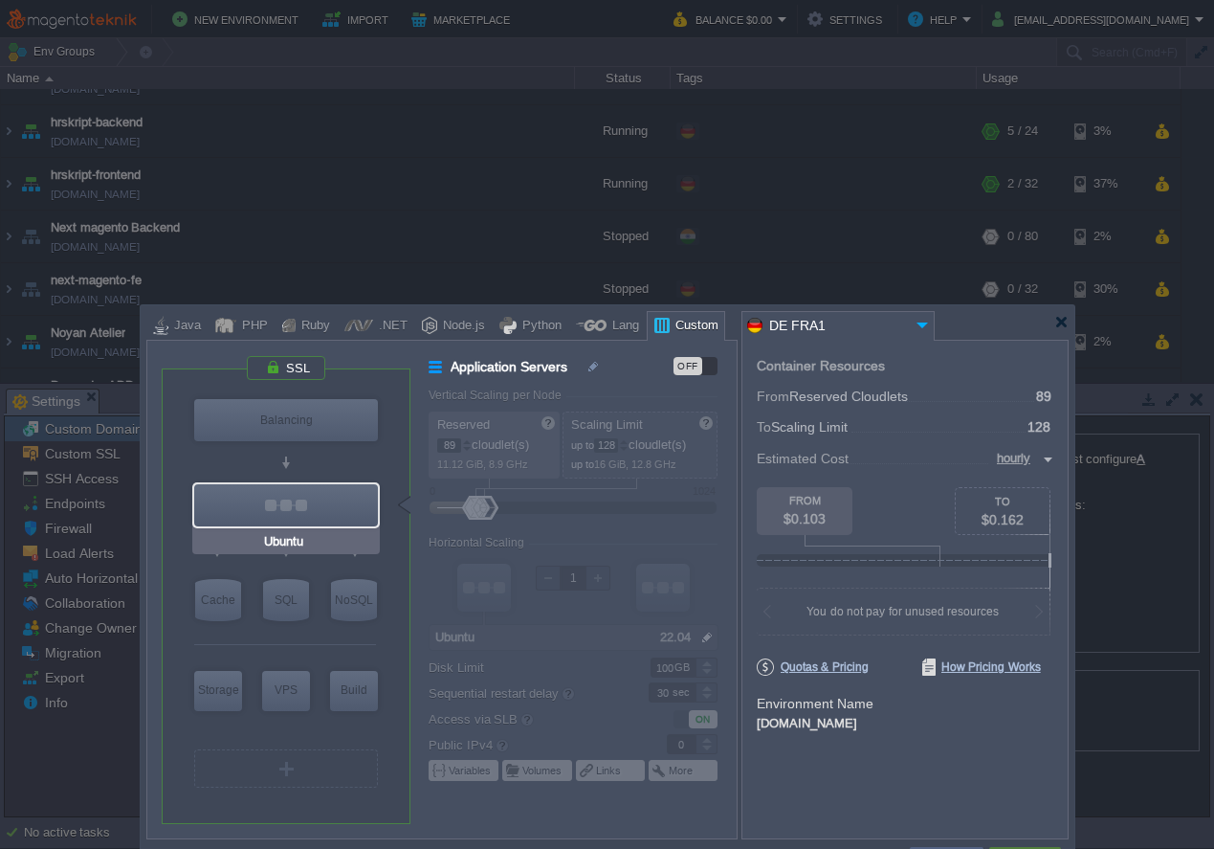
click at [295, 492] on div at bounding box center [286, 505] width 184 height 42
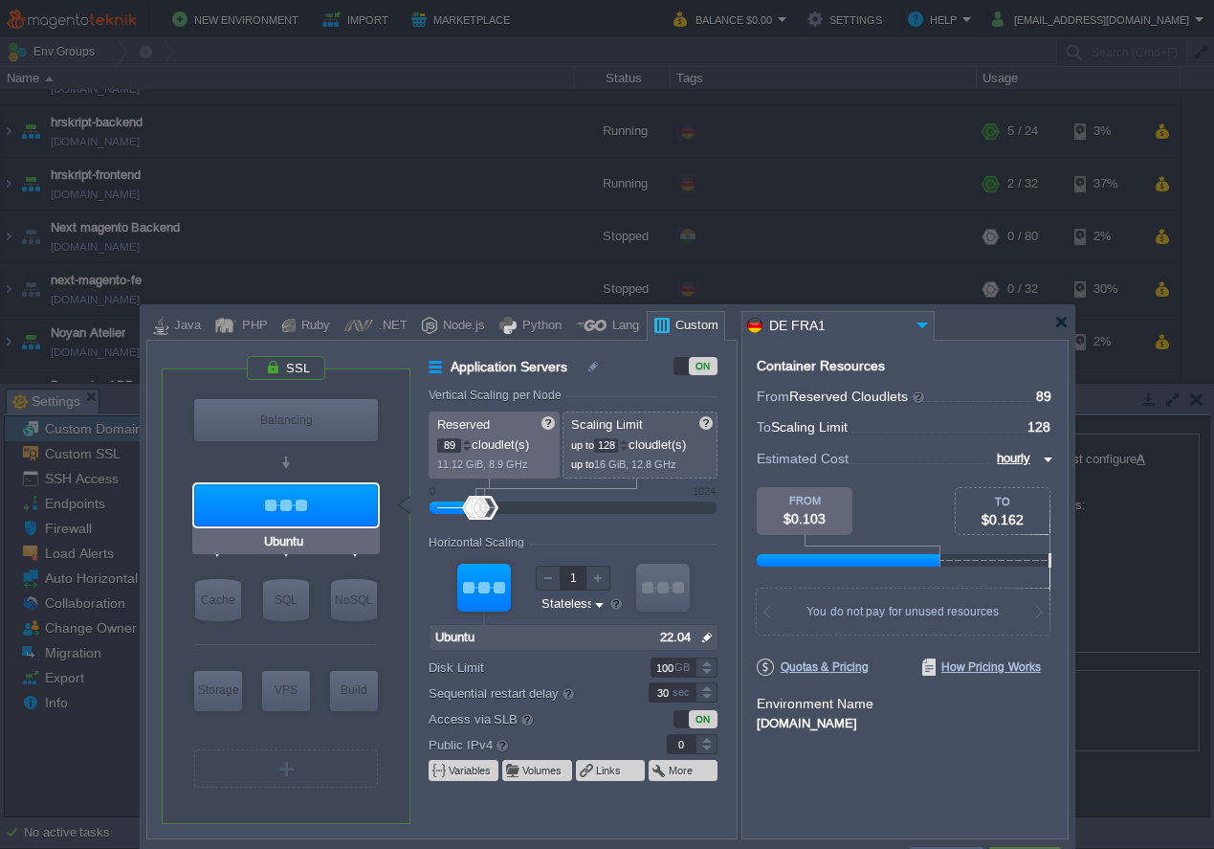
type input "Docker Image"
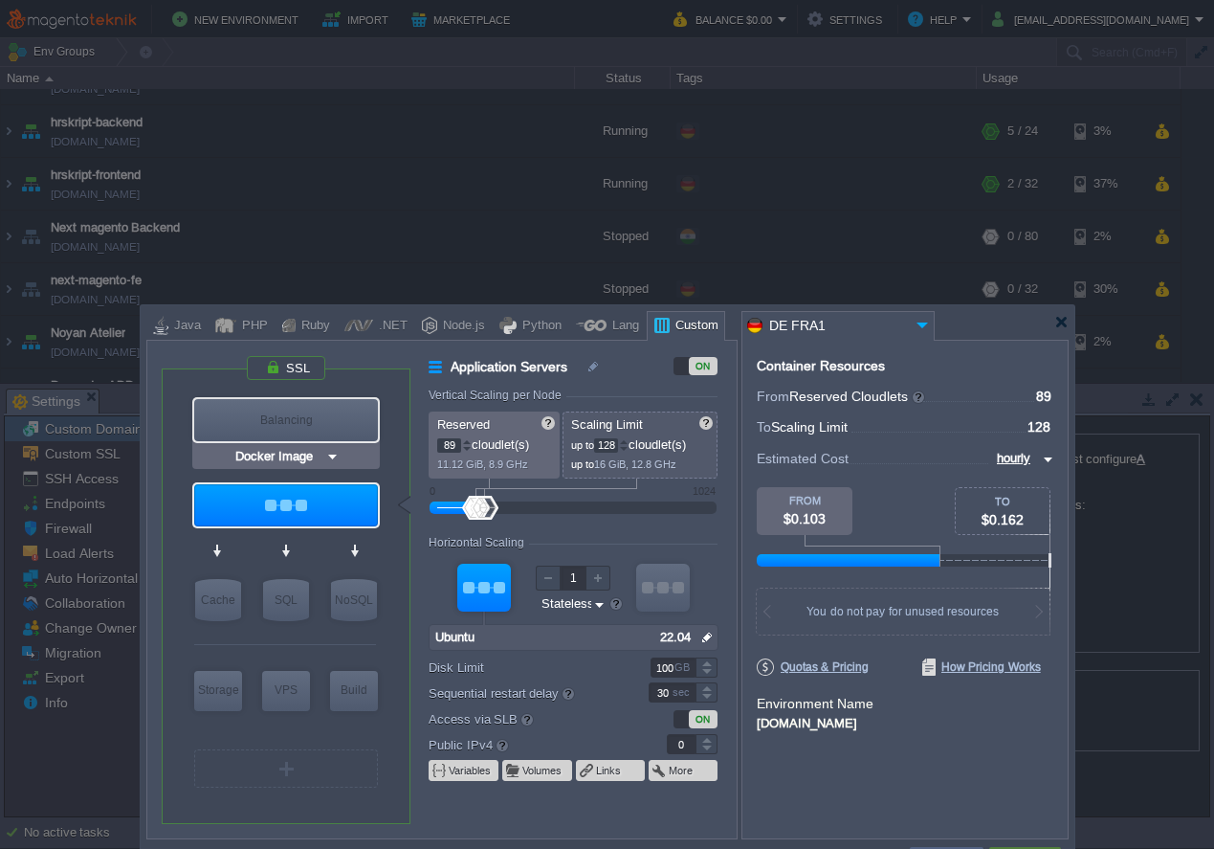
click at [330, 457] on img at bounding box center [332, 456] width 14 height 19
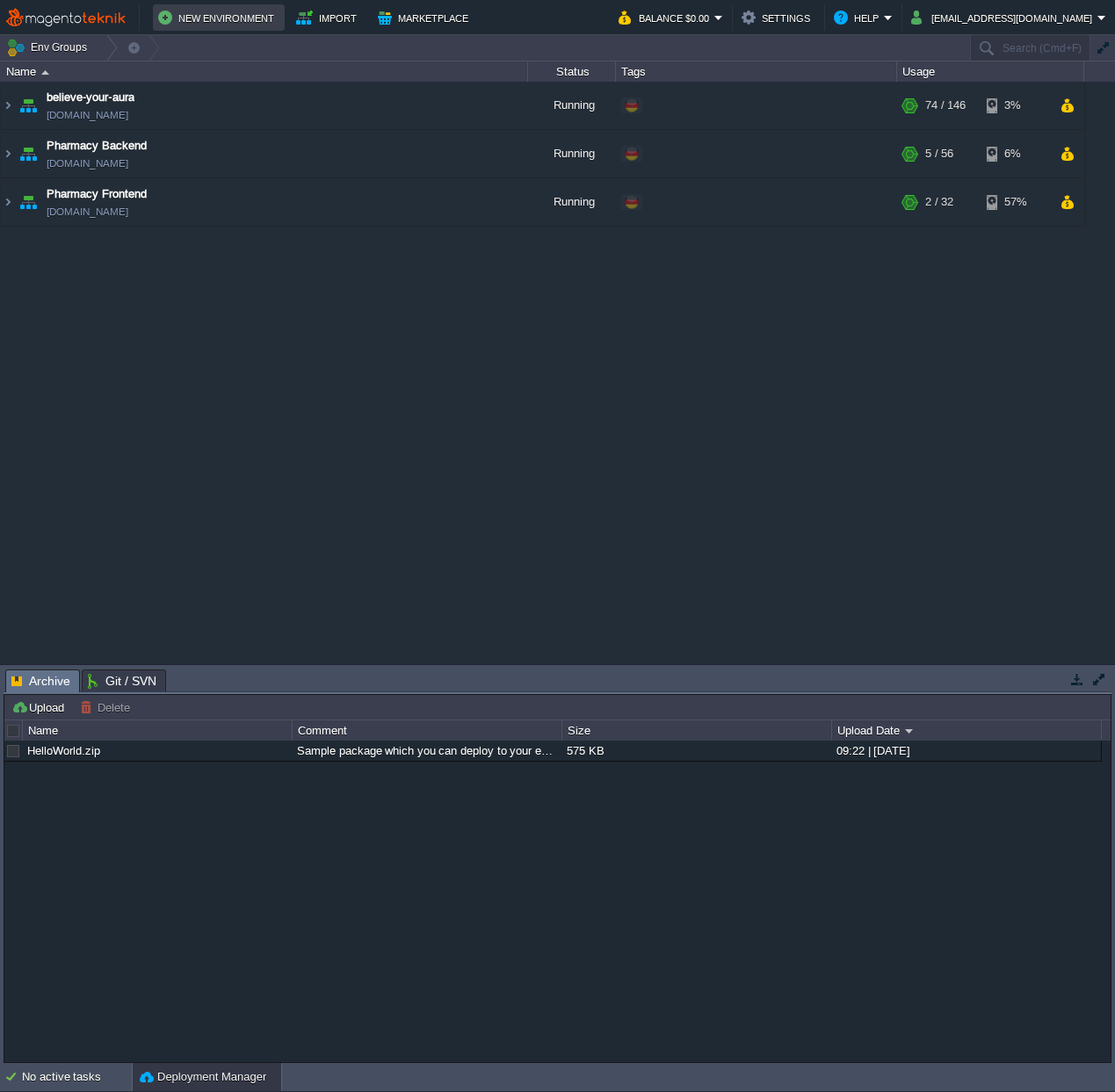
click at [181, 17] on button "New Environment" at bounding box center [219, 17] width 121 height 21
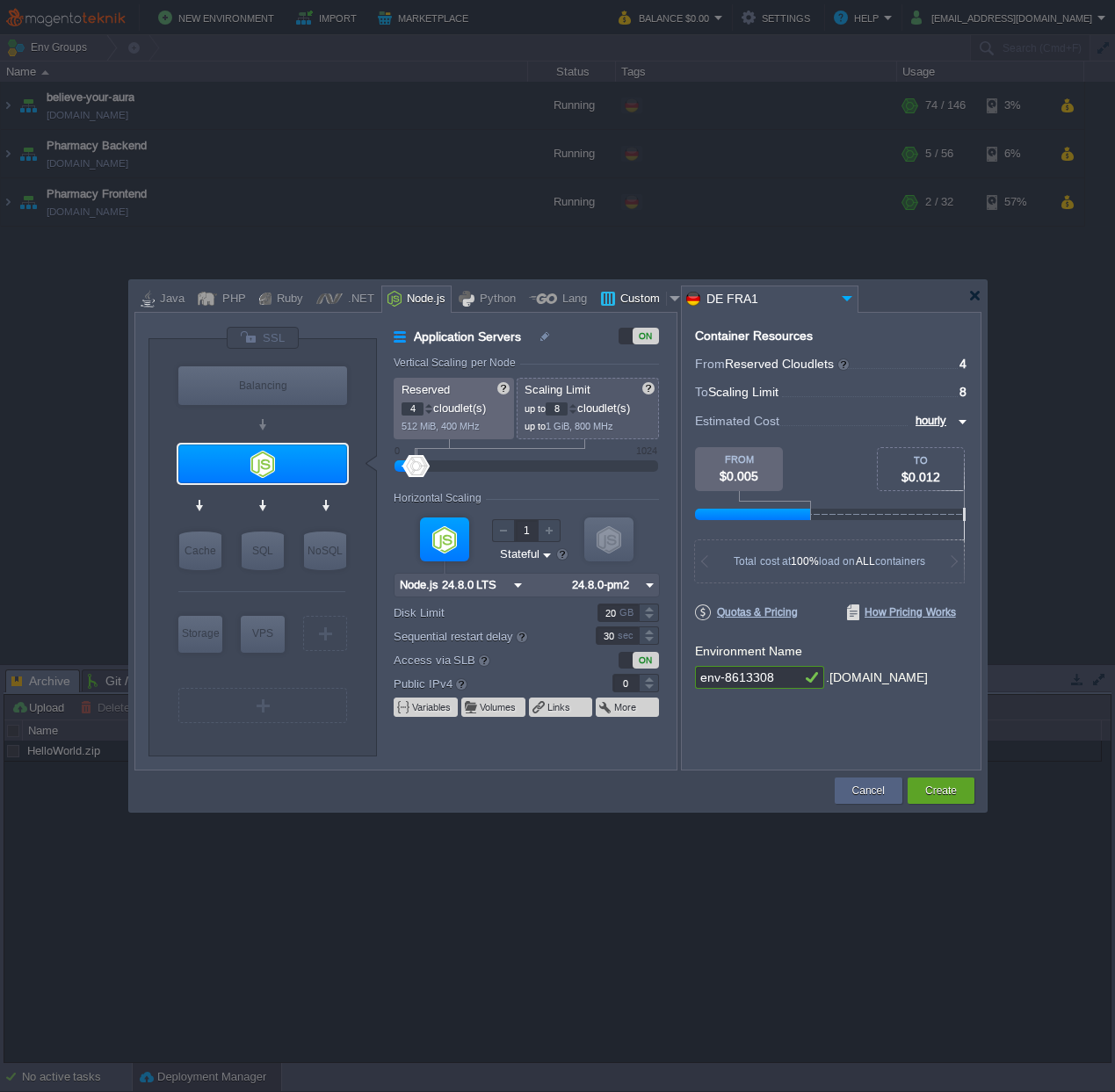
click at [622, 294] on div "Custom" at bounding box center [640, 299] width 51 height 27
type input "Application Servers"
type input "1"
type input "16"
type input "Docker Image"
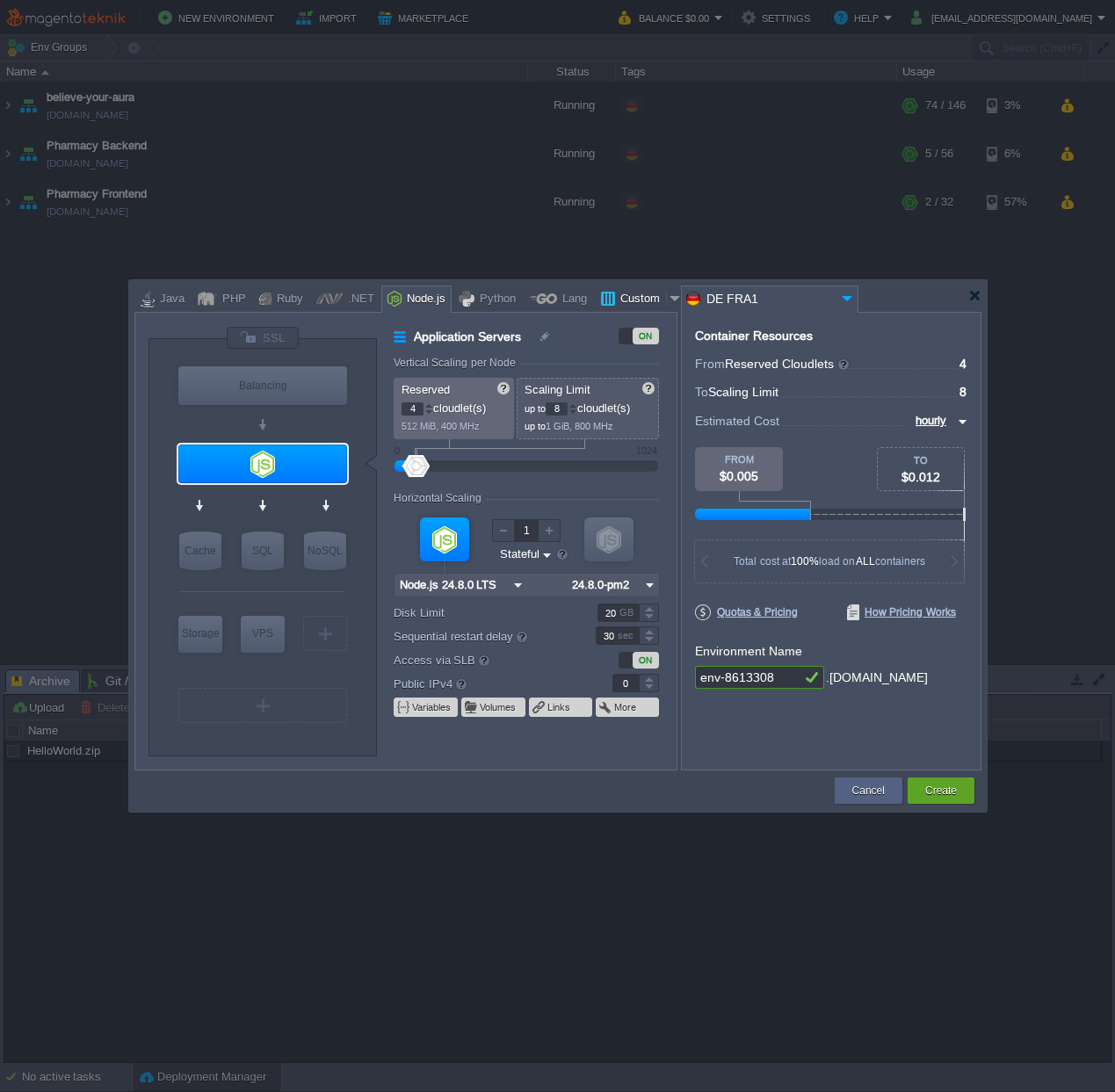
type input "Stateless"
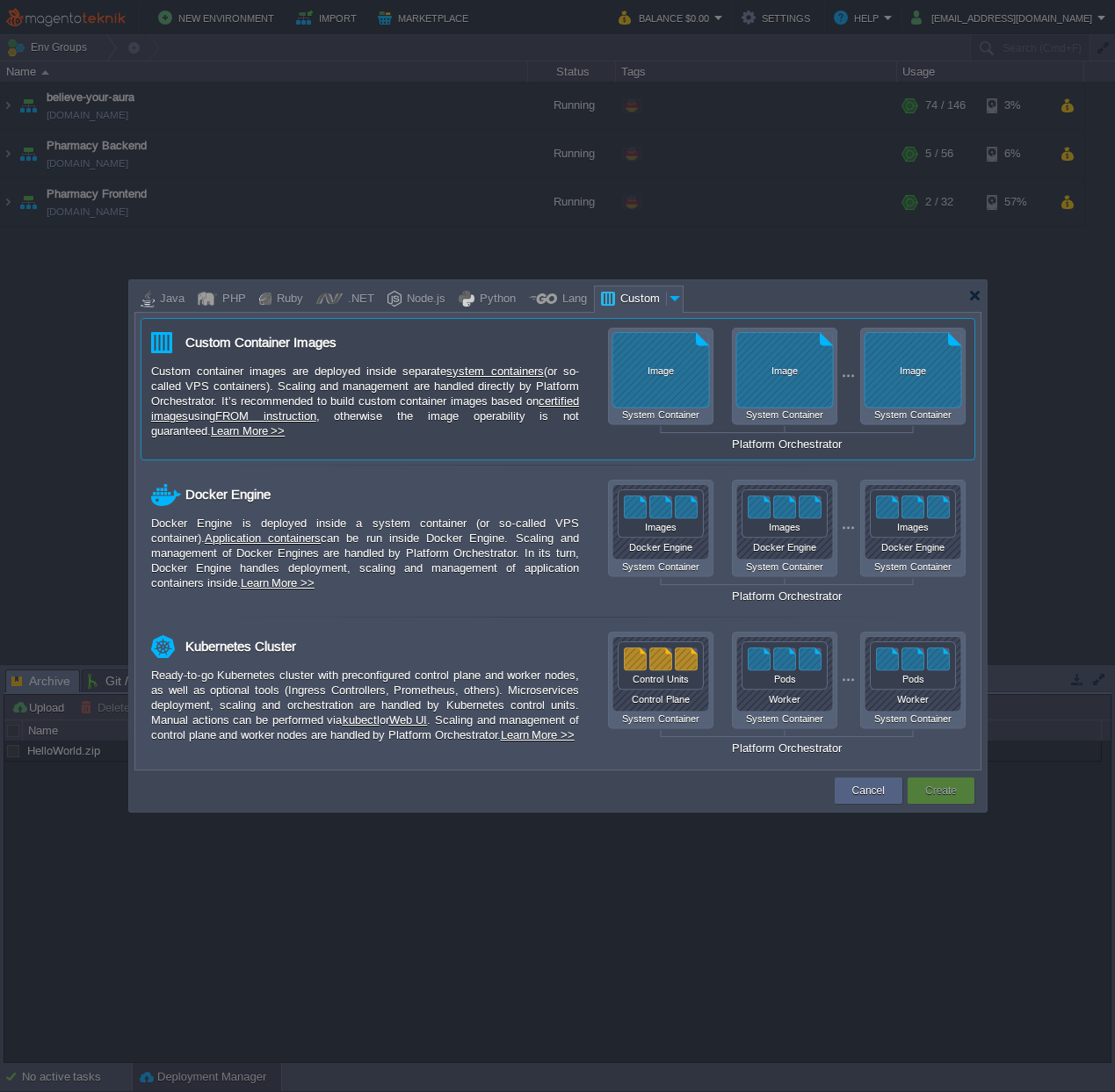
click at [536, 420] on div "Custom container images are deployed inside separate system containers (or so-c…" at bounding box center [366, 400] width 428 height 74
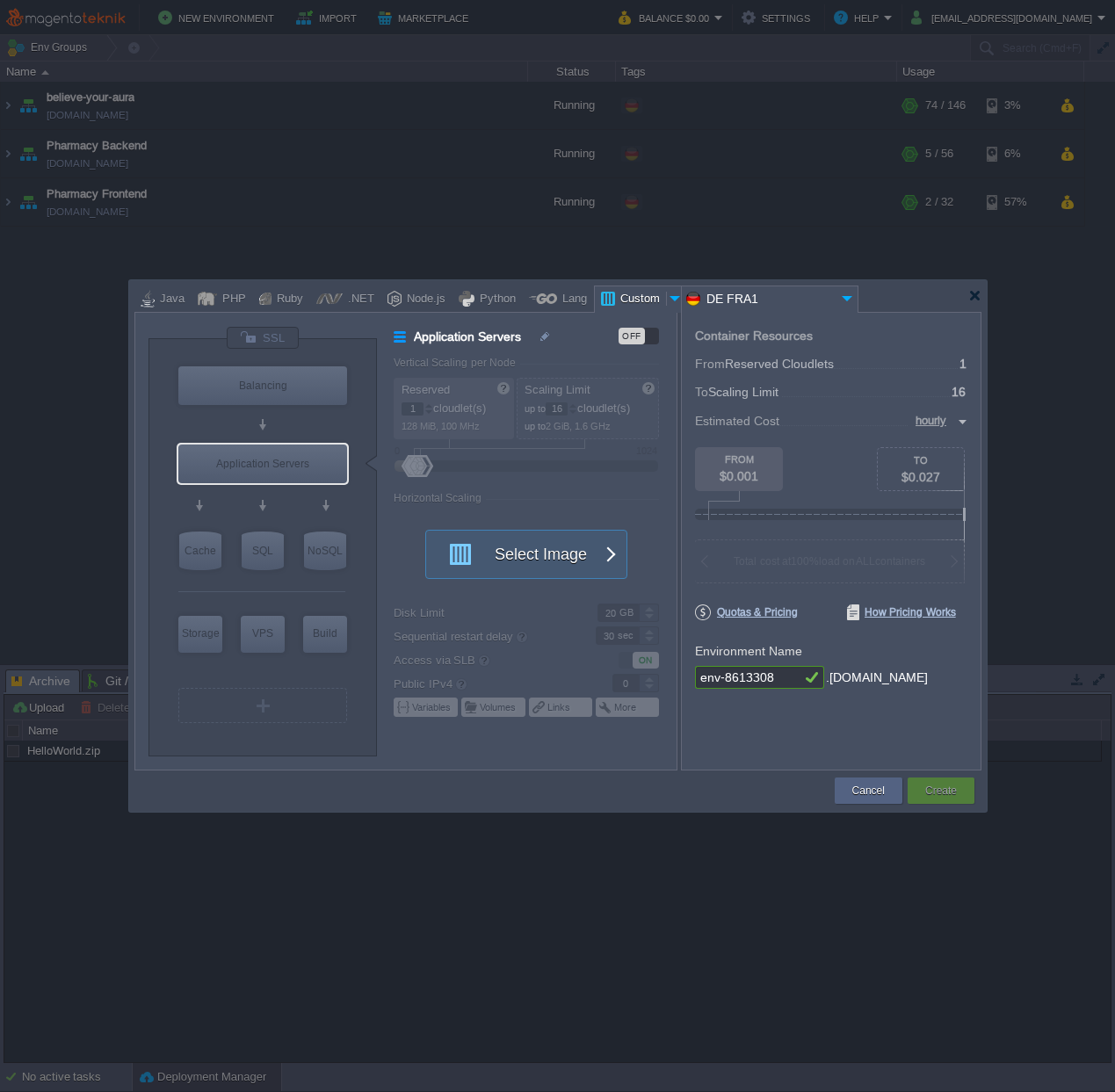
type input "Docker Image"
click at [299, 499] on img at bounding box center [305, 497] width 13 height 17
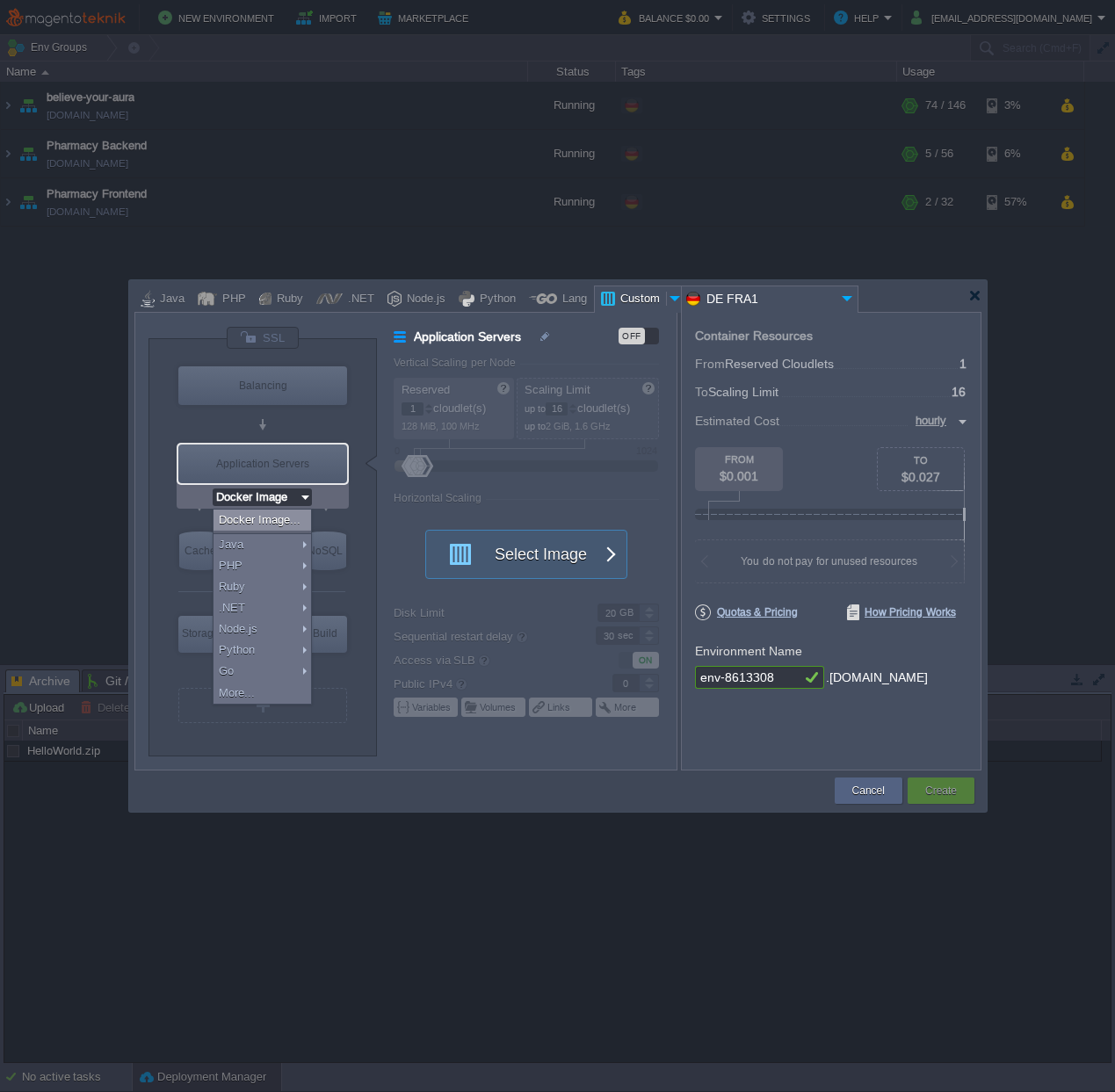
click at [425, 471] on div at bounding box center [535, 563] width 282 height 413
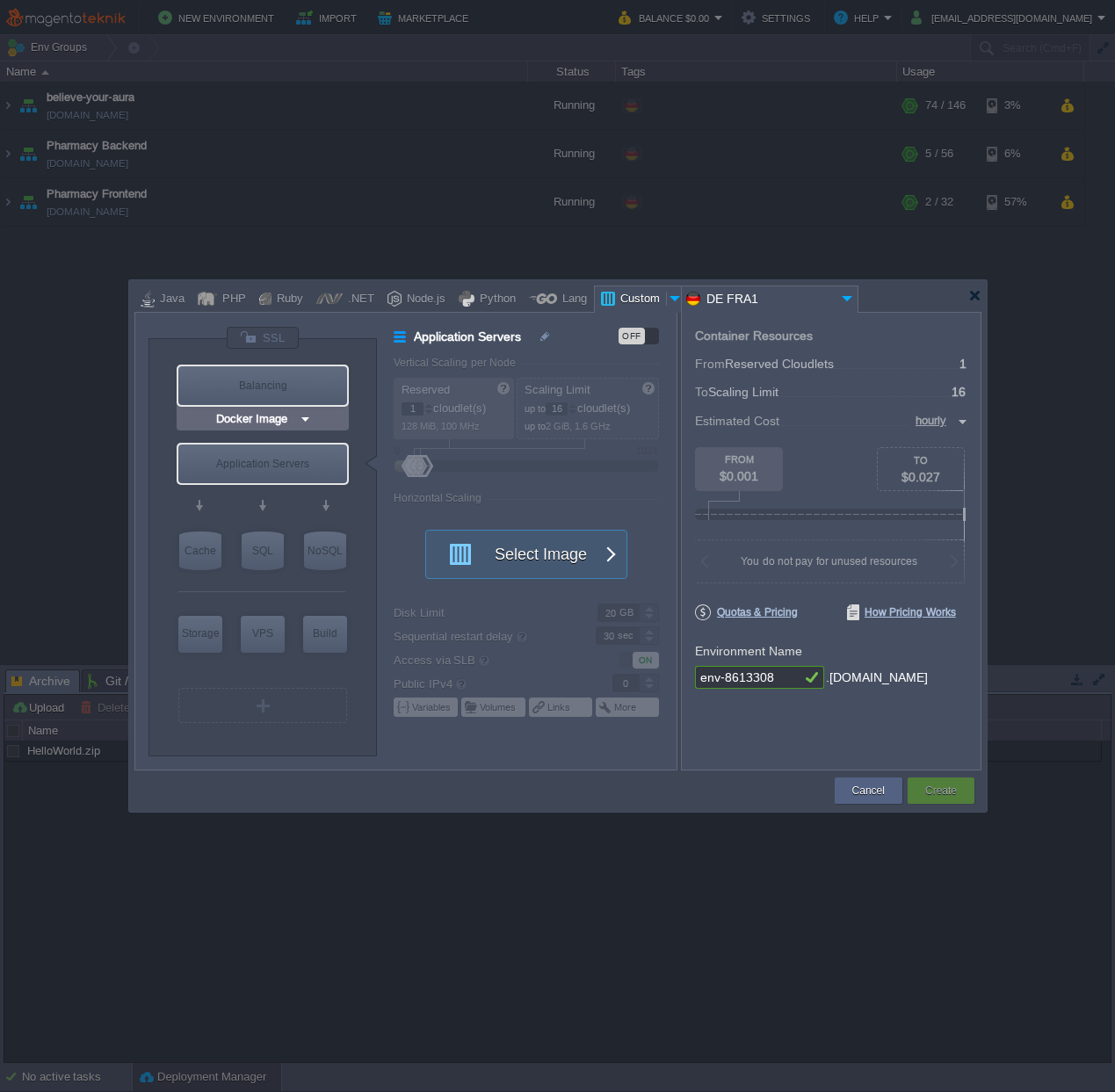
click at [256, 395] on div "Balancing" at bounding box center [263, 386] width 169 height 39
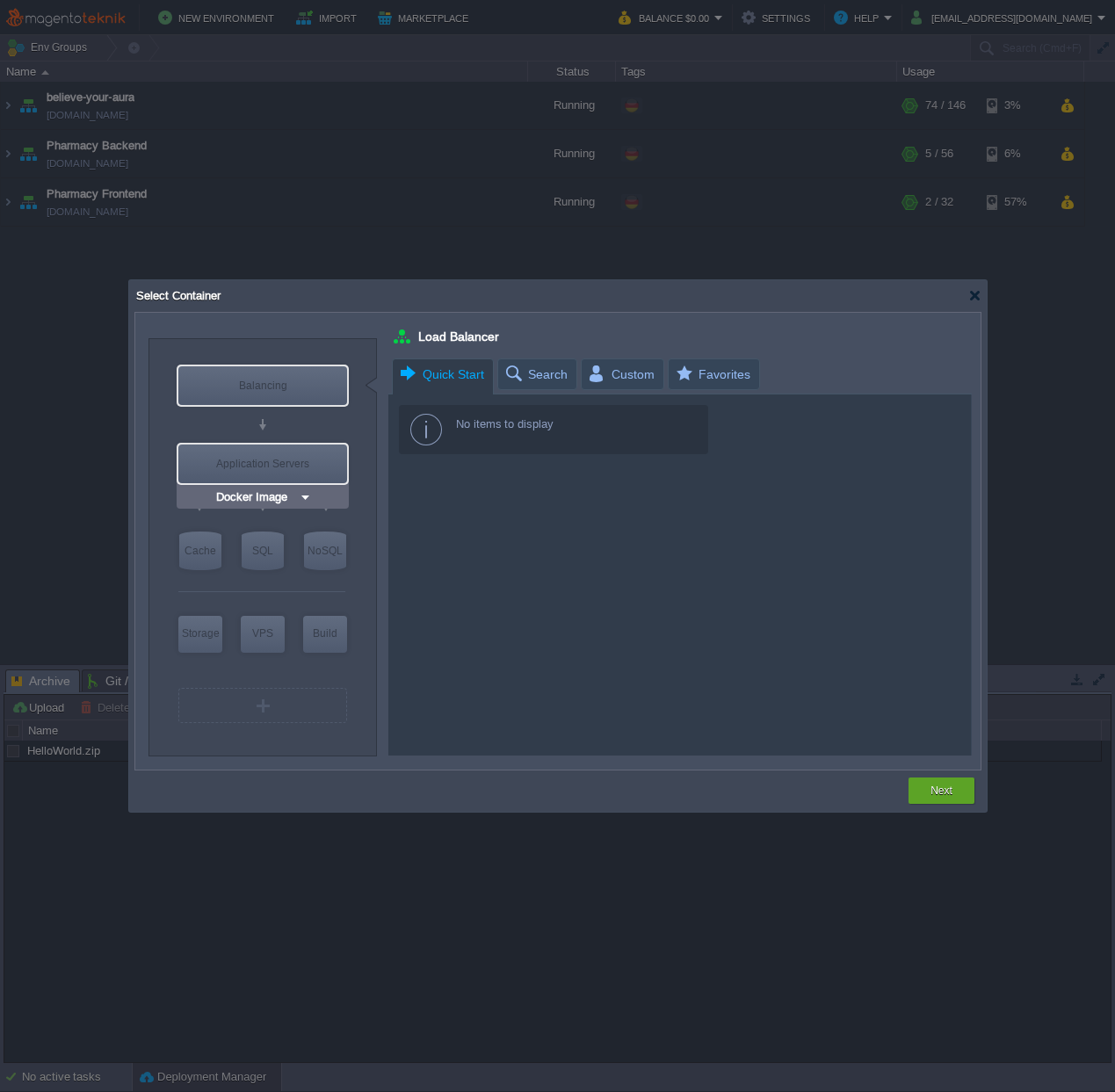
click at [260, 476] on div "Application Servers" at bounding box center [263, 464] width 169 height 39
type input "Application Servers"
click at [301, 499] on img at bounding box center [305, 497] width 13 height 17
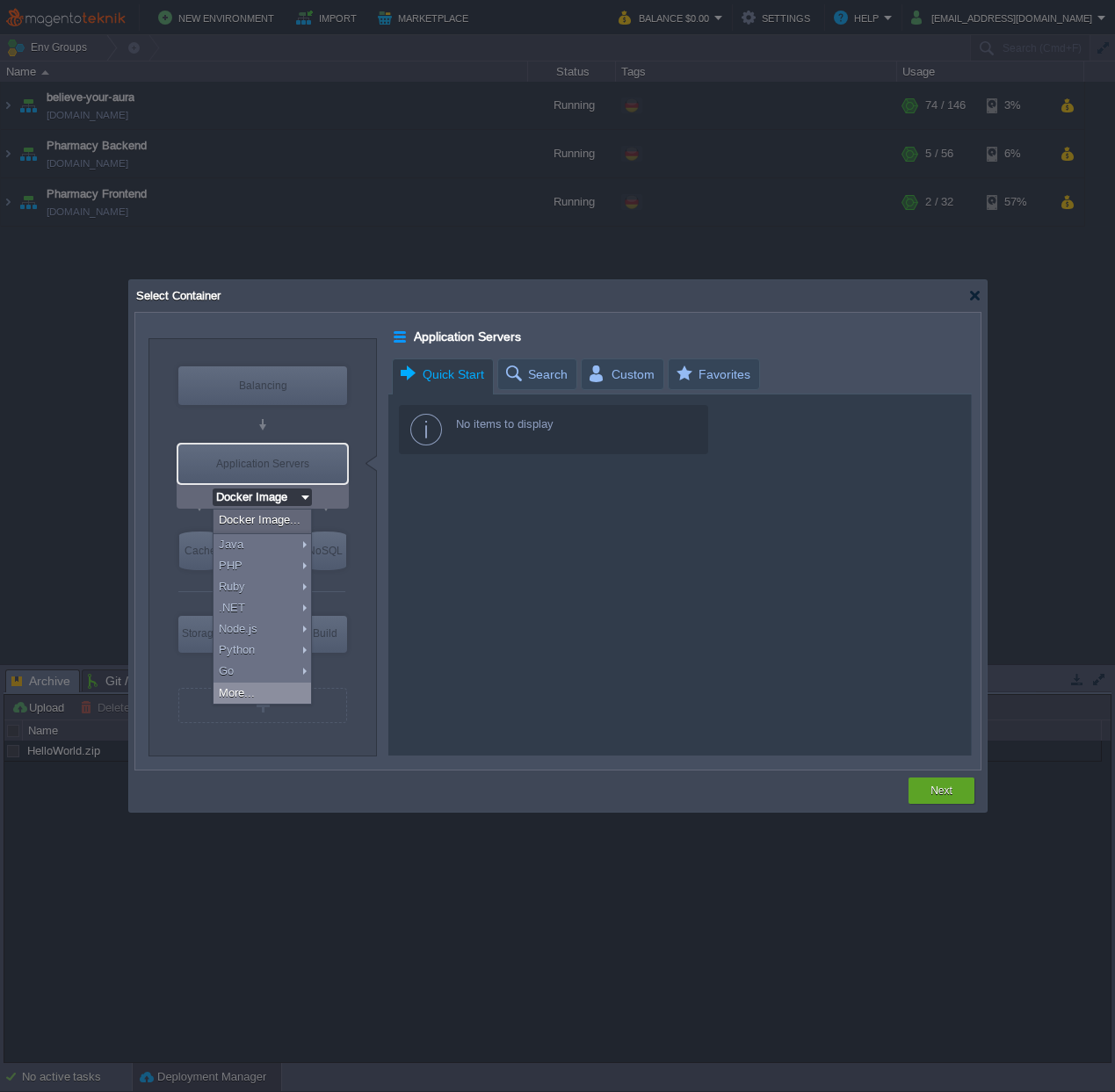
click at [265, 687] on div "More..." at bounding box center [263, 692] width 97 height 21
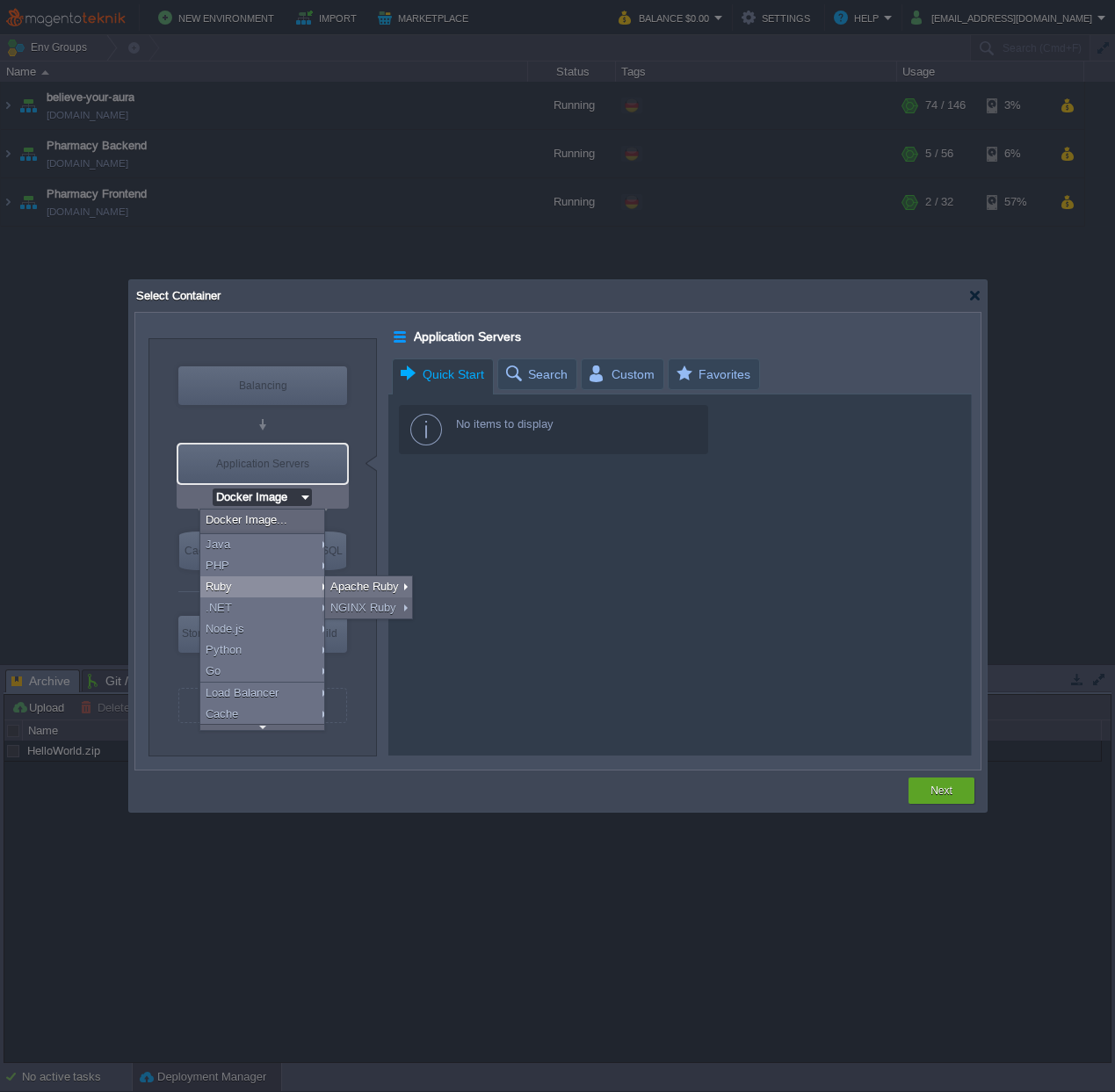
click at [459, 512] on div "No items to display" at bounding box center [680, 575] width 582 height 361
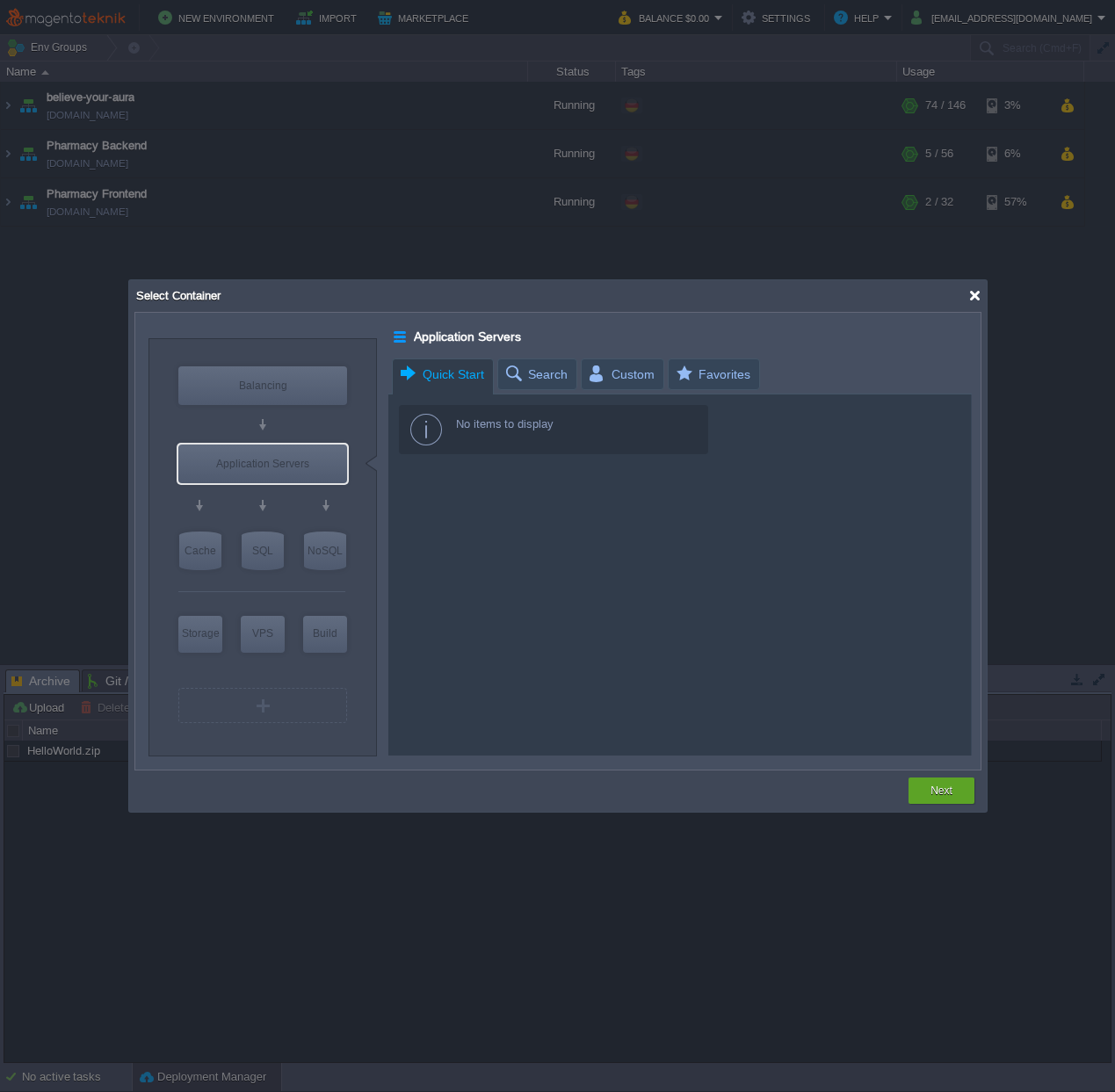
click at [978, 294] on div at bounding box center [974, 296] width 13 height 13
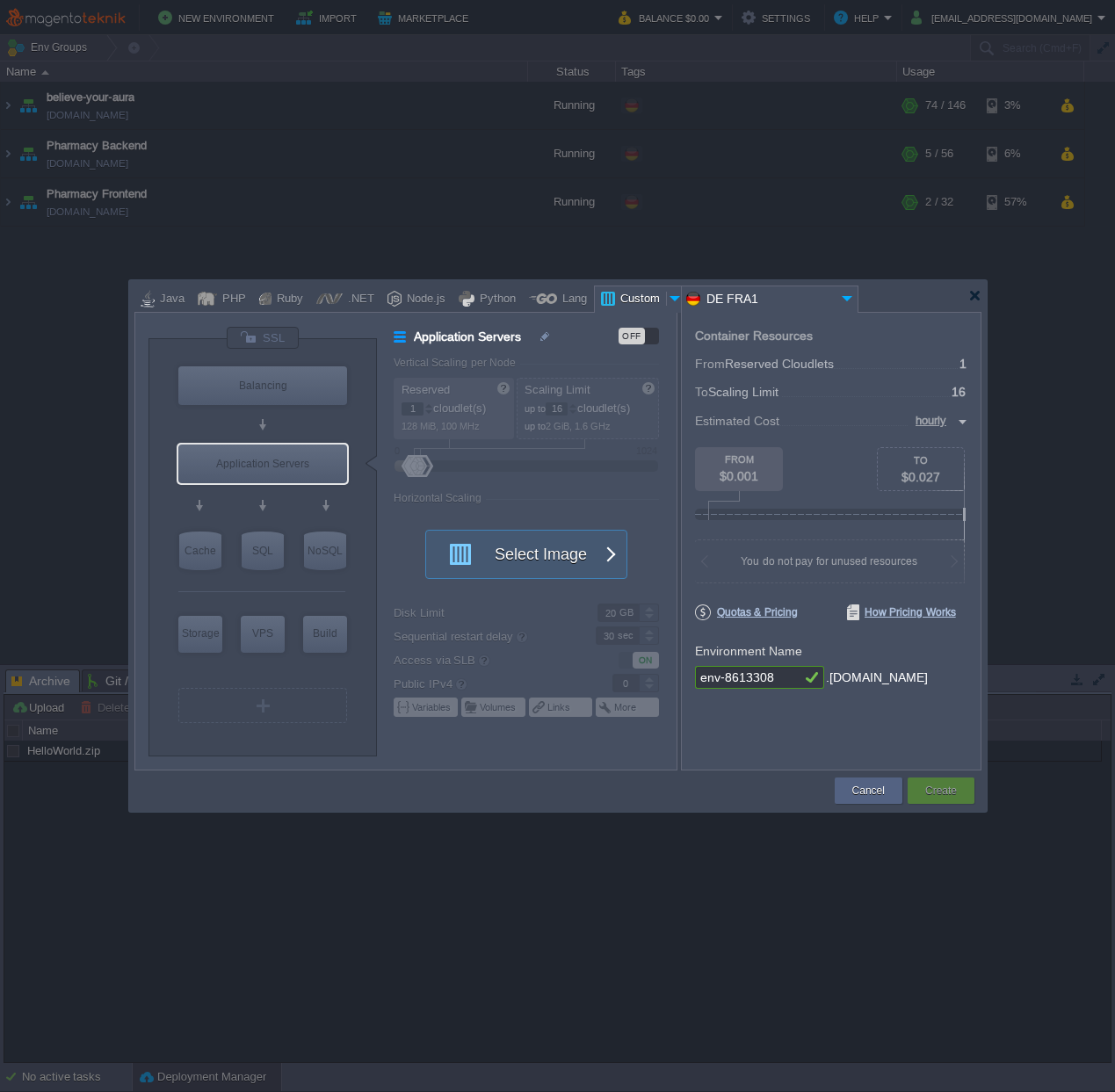
click at [637, 334] on div "OFF" at bounding box center [632, 336] width 27 height 17
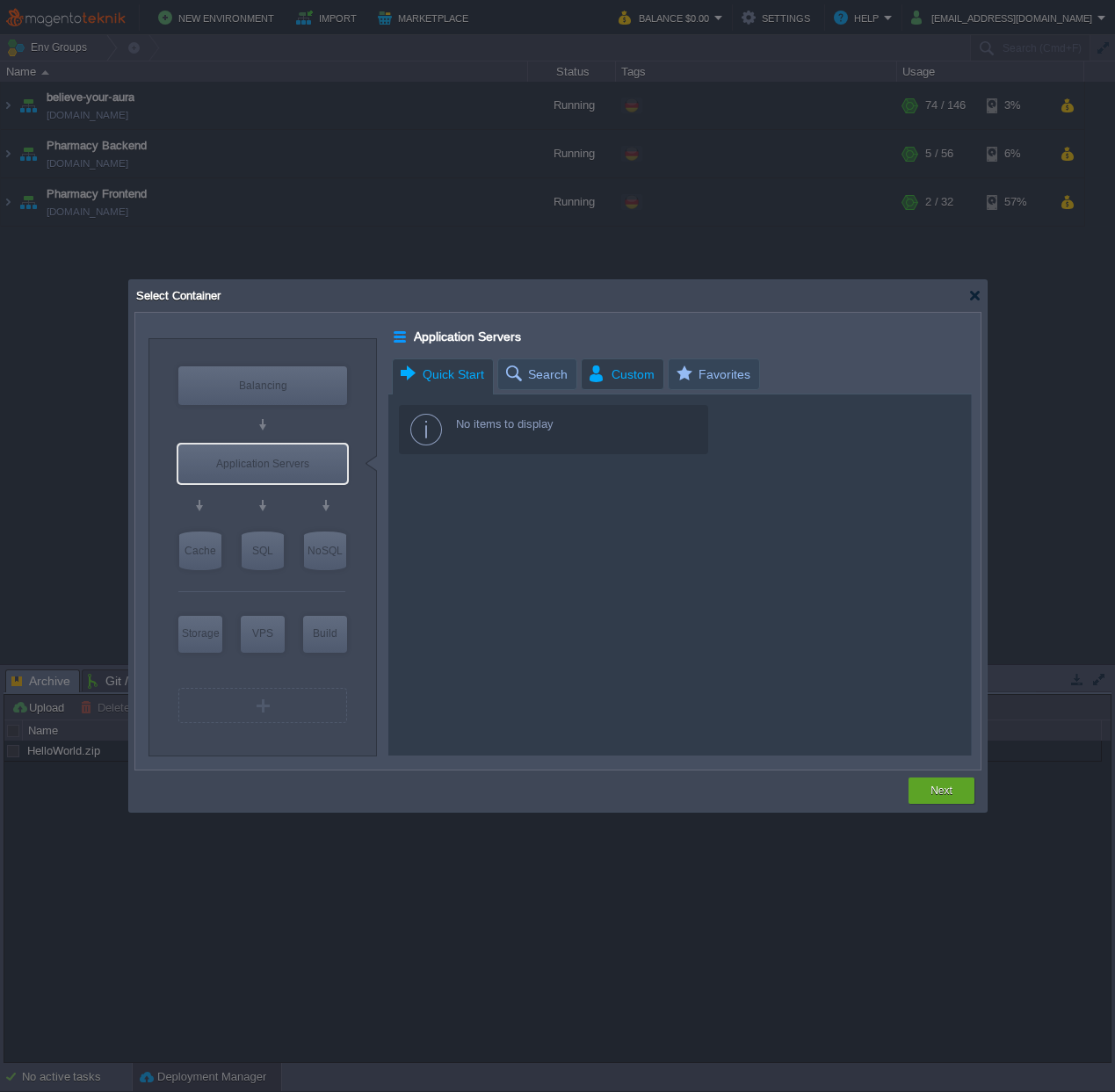
click at [609, 377] on span "Custom" at bounding box center [621, 374] width 68 height 30
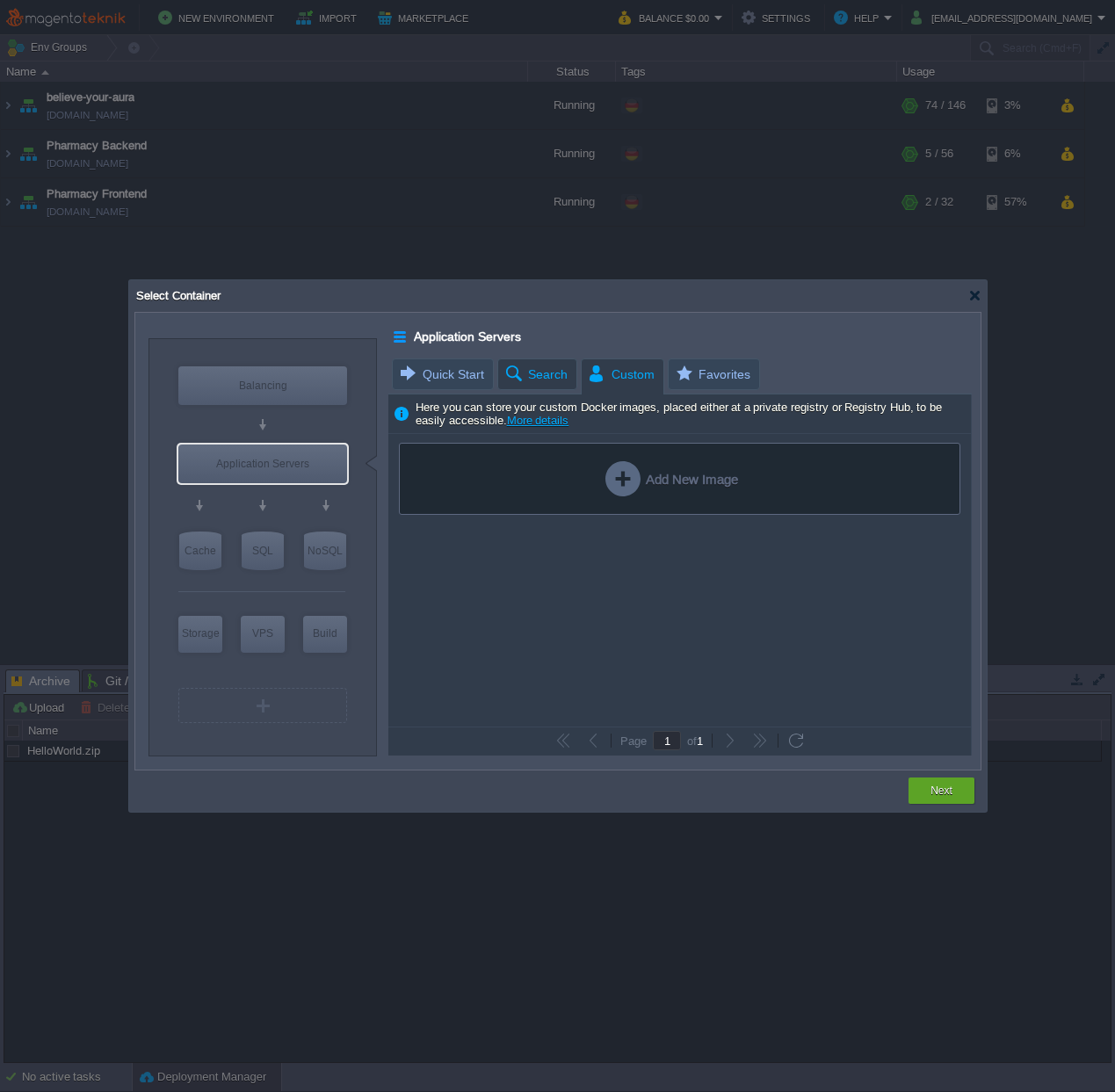
click at [543, 373] on span "Search" at bounding box center [535, 374] width 64 height 30
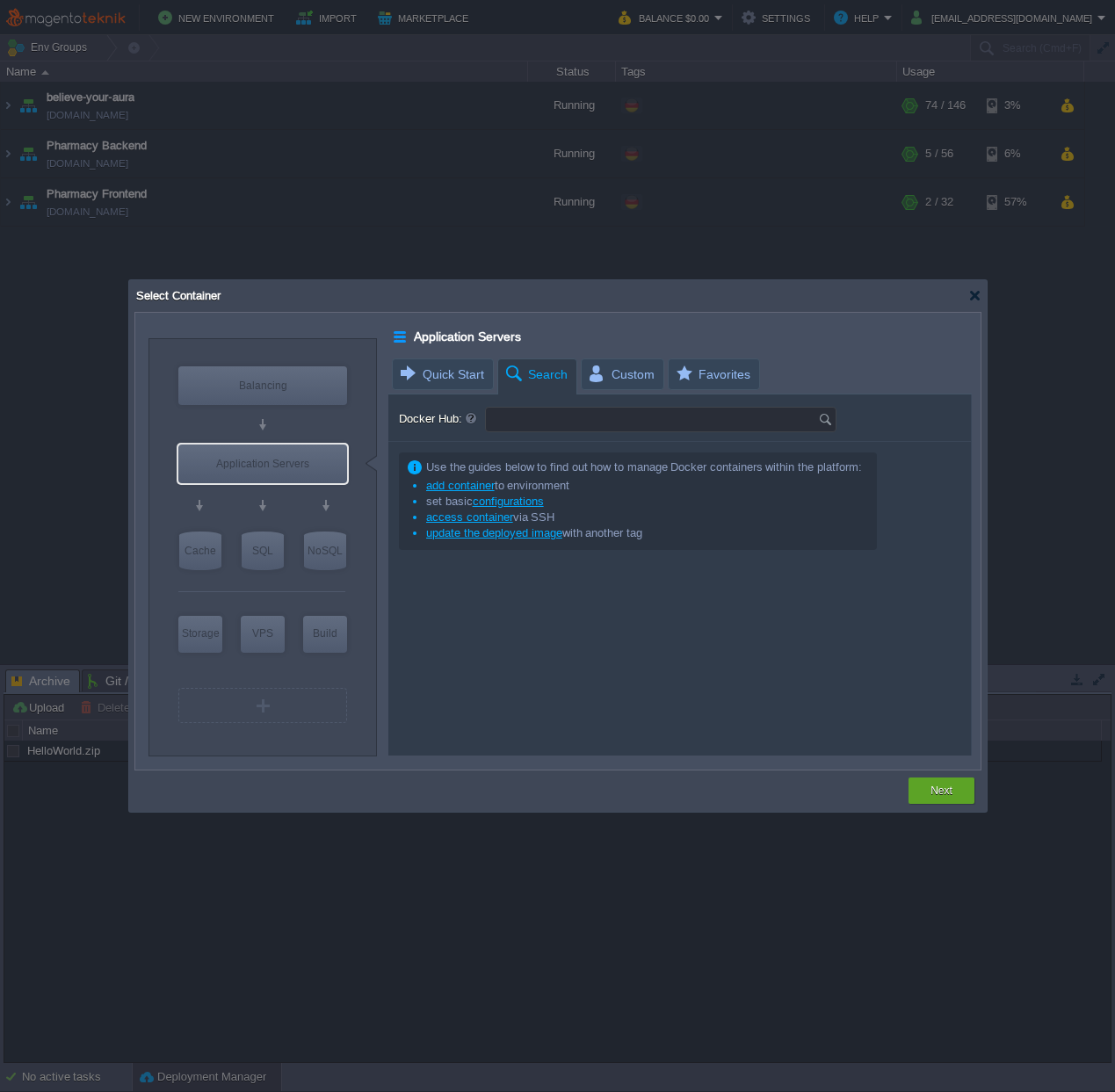
click at [549, 410] on input "Docker Hub:" at bounding box center [652, 420] width 332 height 24
type input "ubuntu"
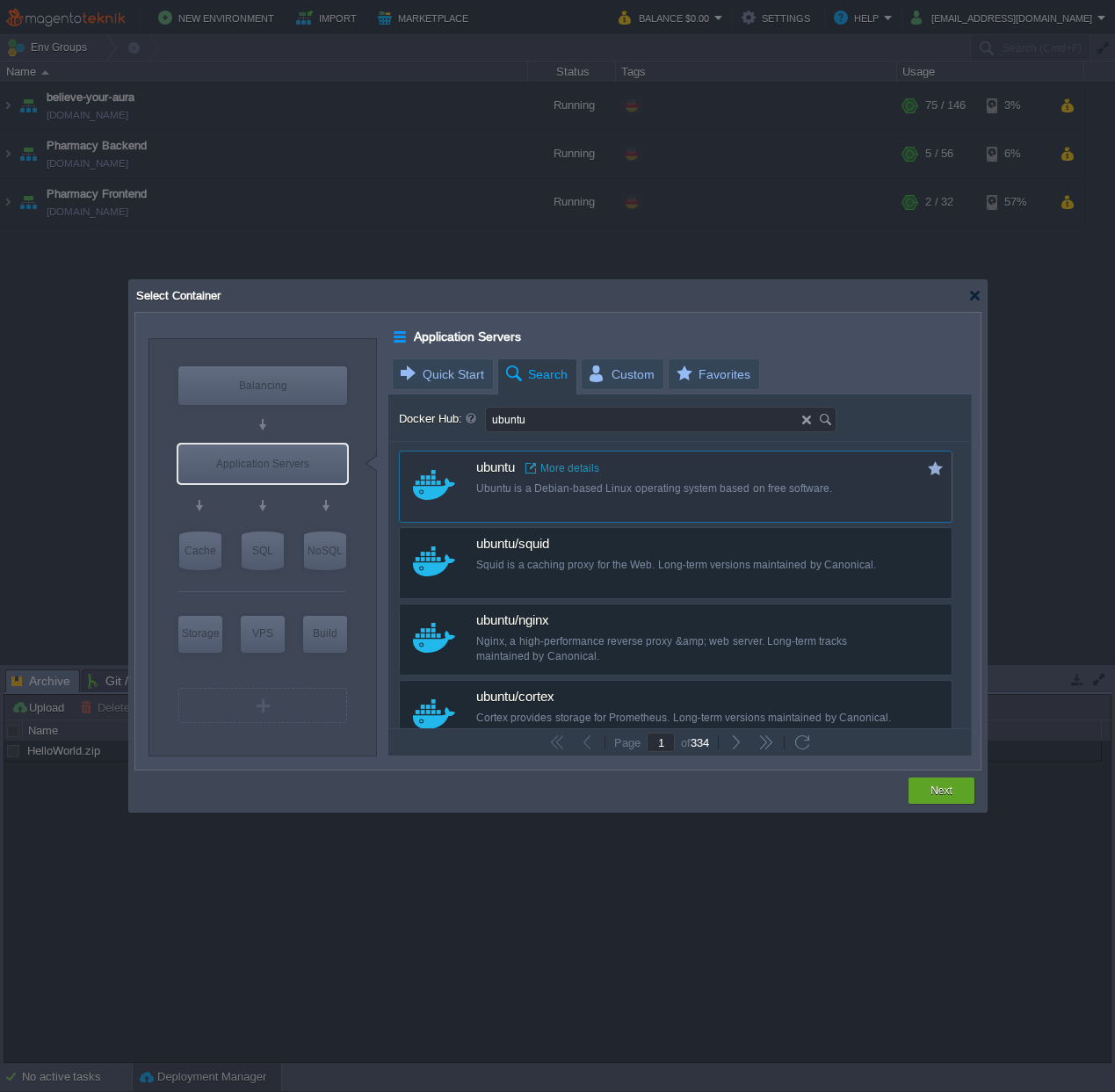
click at [501, 465] on span "ubuntu" at bounding box center [496, 467] width 39 height 16
type input "Ubuntu"
type input "latest"
type input "Ubuntu :"
type input "latest"
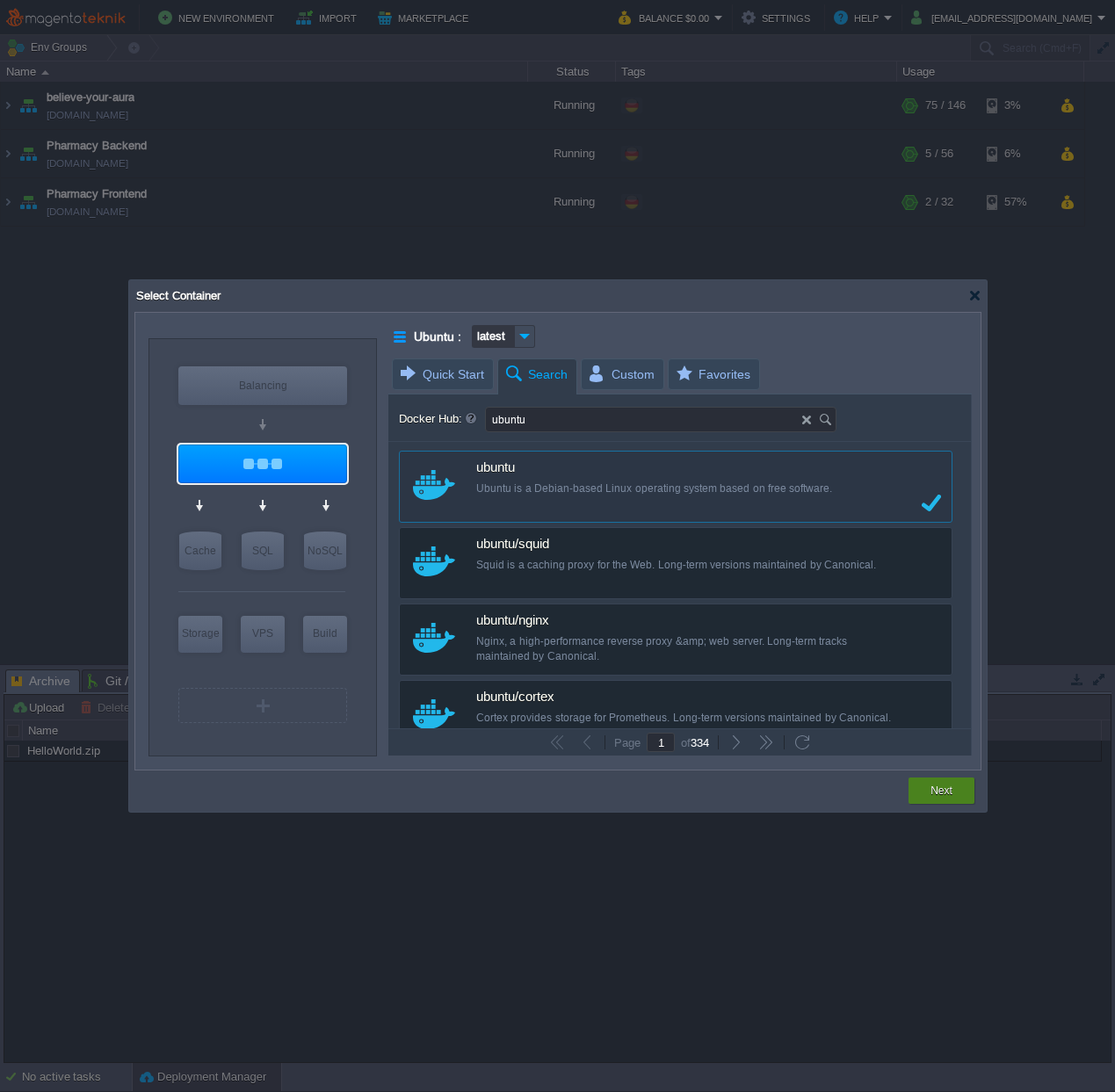
click at [937, 787] on button "Next" at bounding box center [941, 791] width 22 height 17
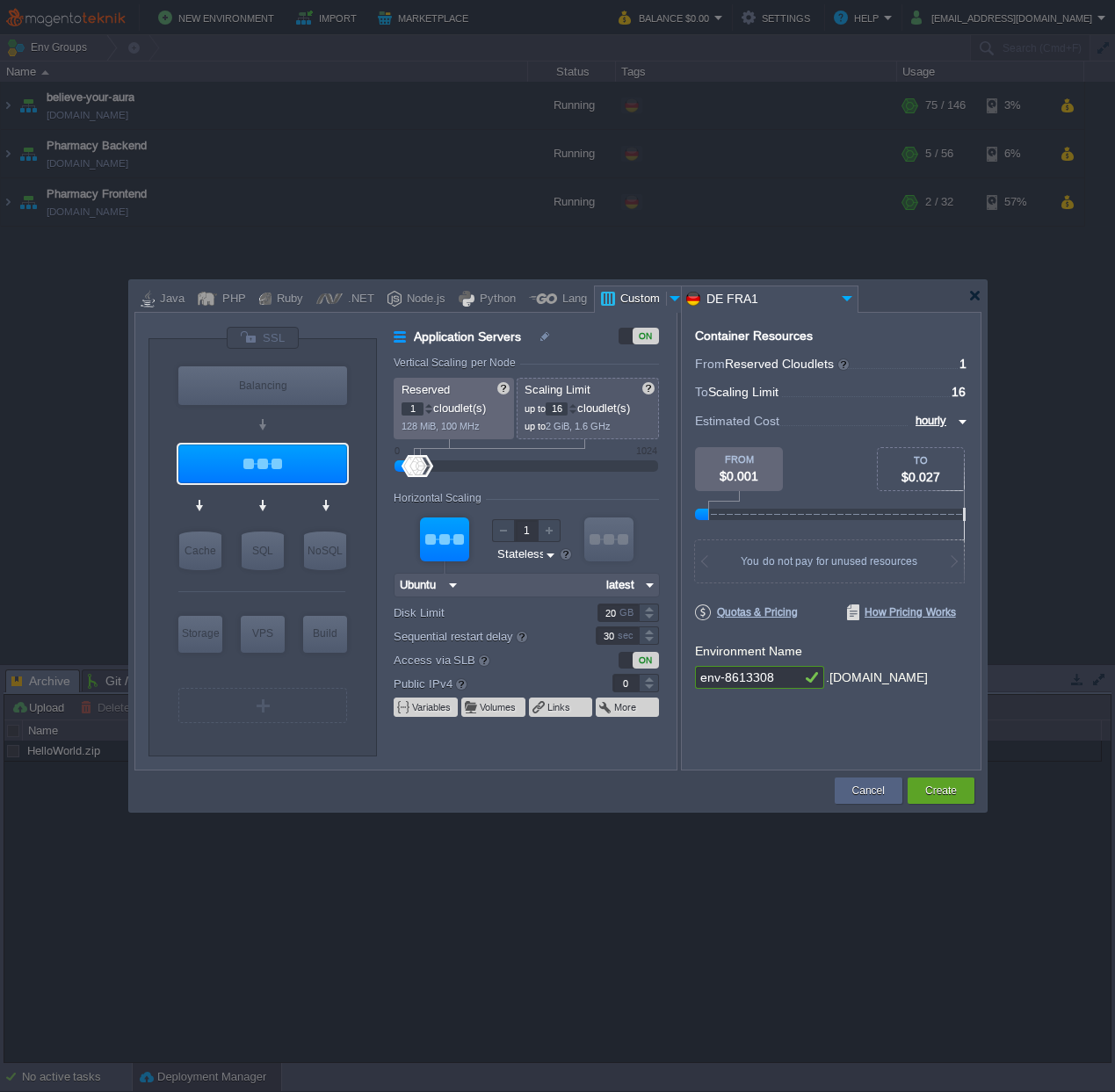
type input "Ubuntu"
click at [414, 403] on input "1" at bounding box center [412, 409] width 22 height 13
type input "8"
type input "64"
click at [560, 405] on input "65" at bounding box center [557, 409] width 22 height 13
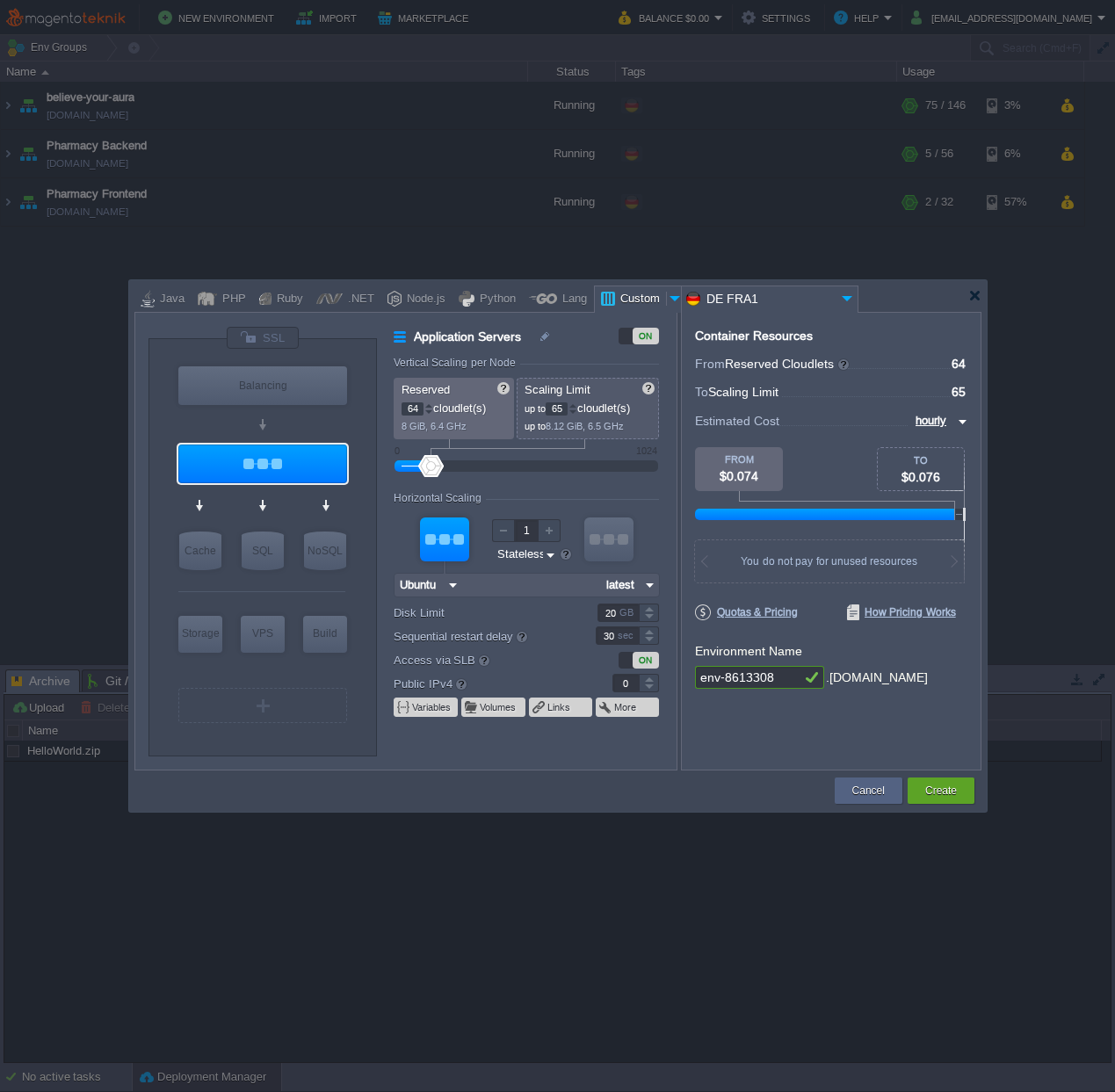
type input "6"
type input "128"
click at [502, 498] on div "Horizontal Scaling" at bounding box center [526, 500] width 265 height 15
click at [609, 616] on input "20" at bounding box center [618, 613] width 41 height 18
type input "100"
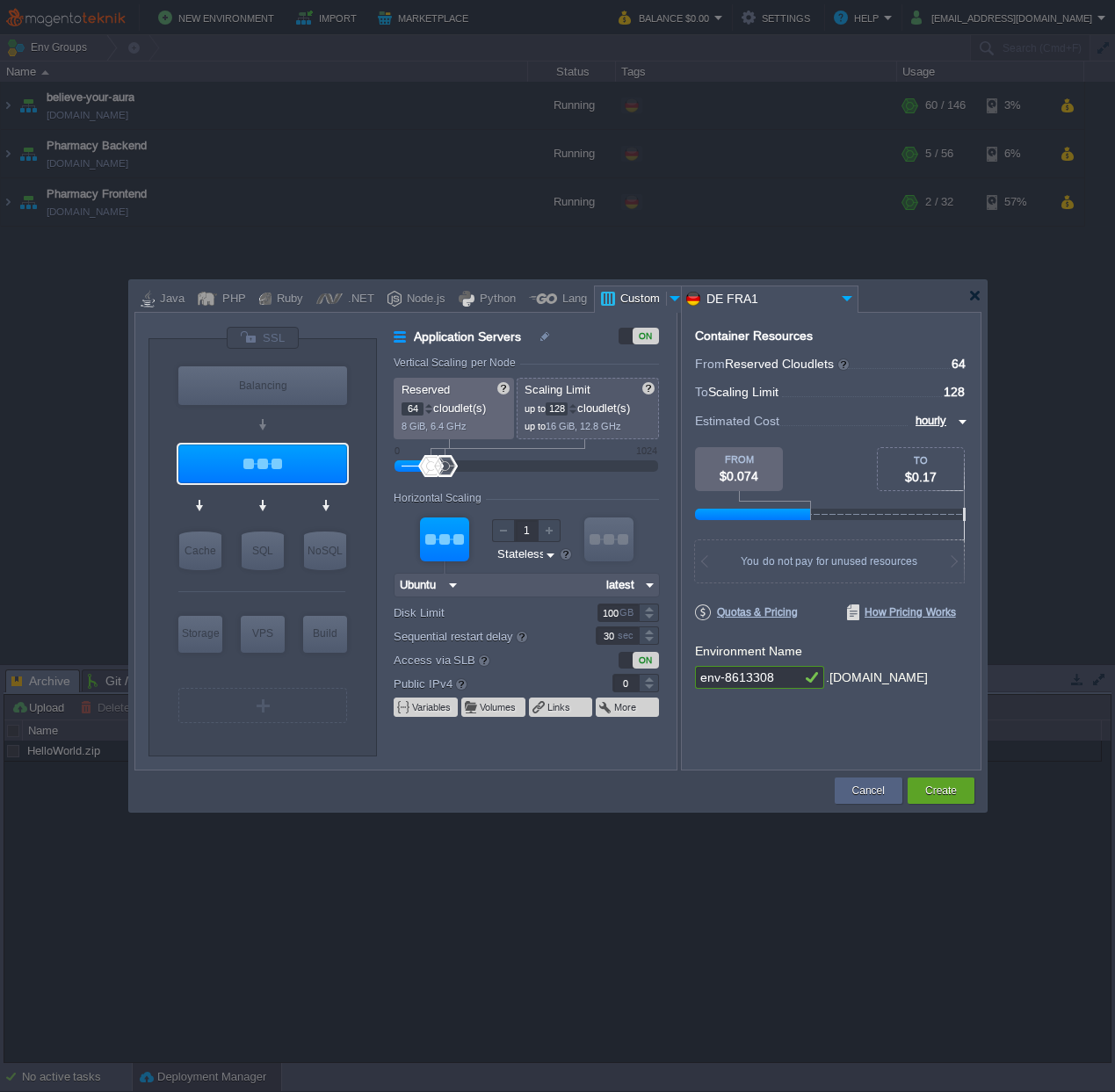
click at [719, 761] on div "Container Resources From Reserved Cloudlets ... = 64 not added To Scaling Limit…" at bounding box center [831, 541] width 300 height 458
click at [942, 794] on button "Create" at bounding box center [941, 791] width 31 height 17
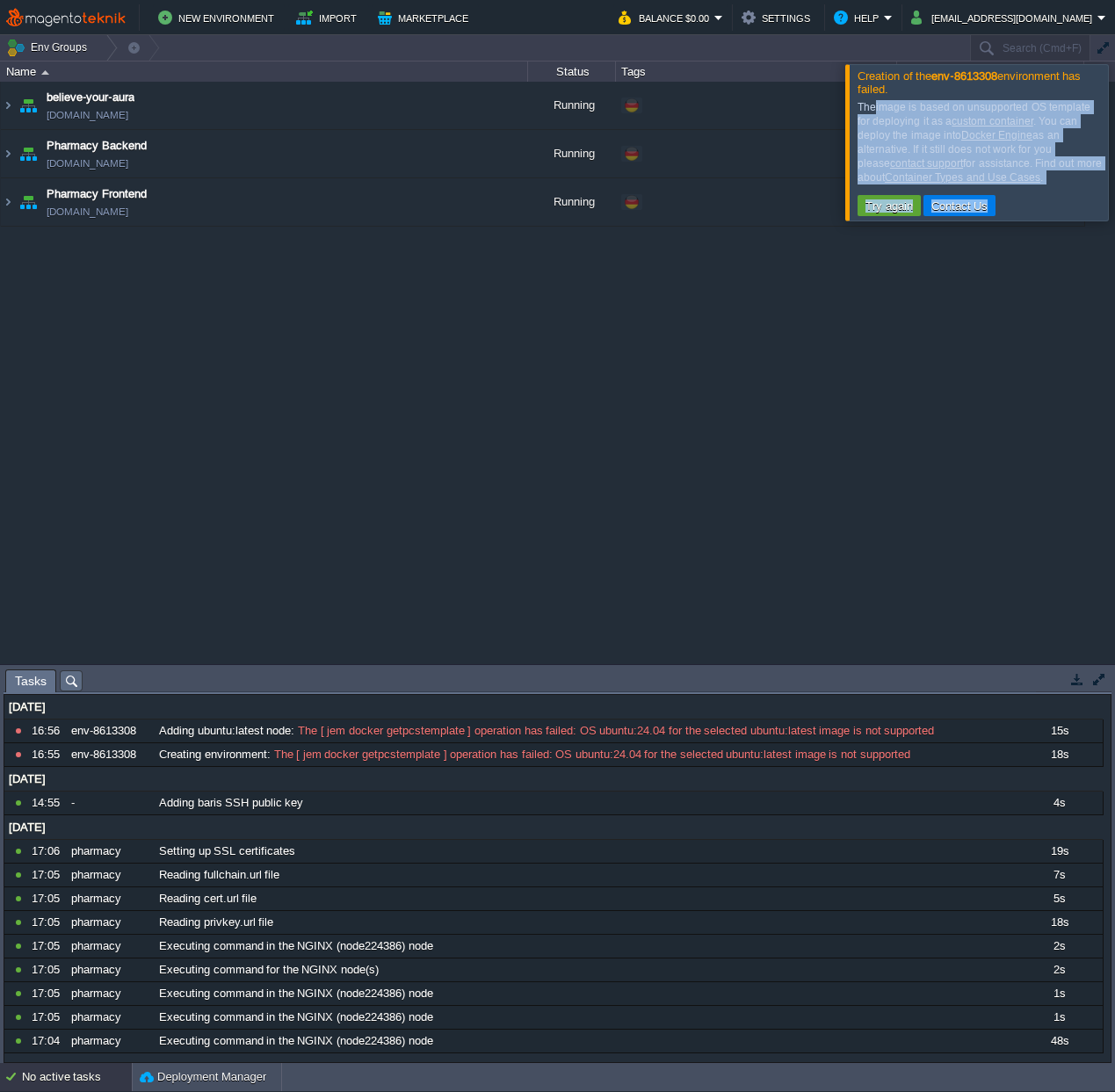
drag, startPoint x: 874, startPoint y: 109, endPoint x: 1091, endPoint y: 112, distance: 217.0
click at [1091, 112] on div "Creation of the env-8613308 environment has failed. The image is based on unsup…" at bounding box center [976, 142] width 264 height 157
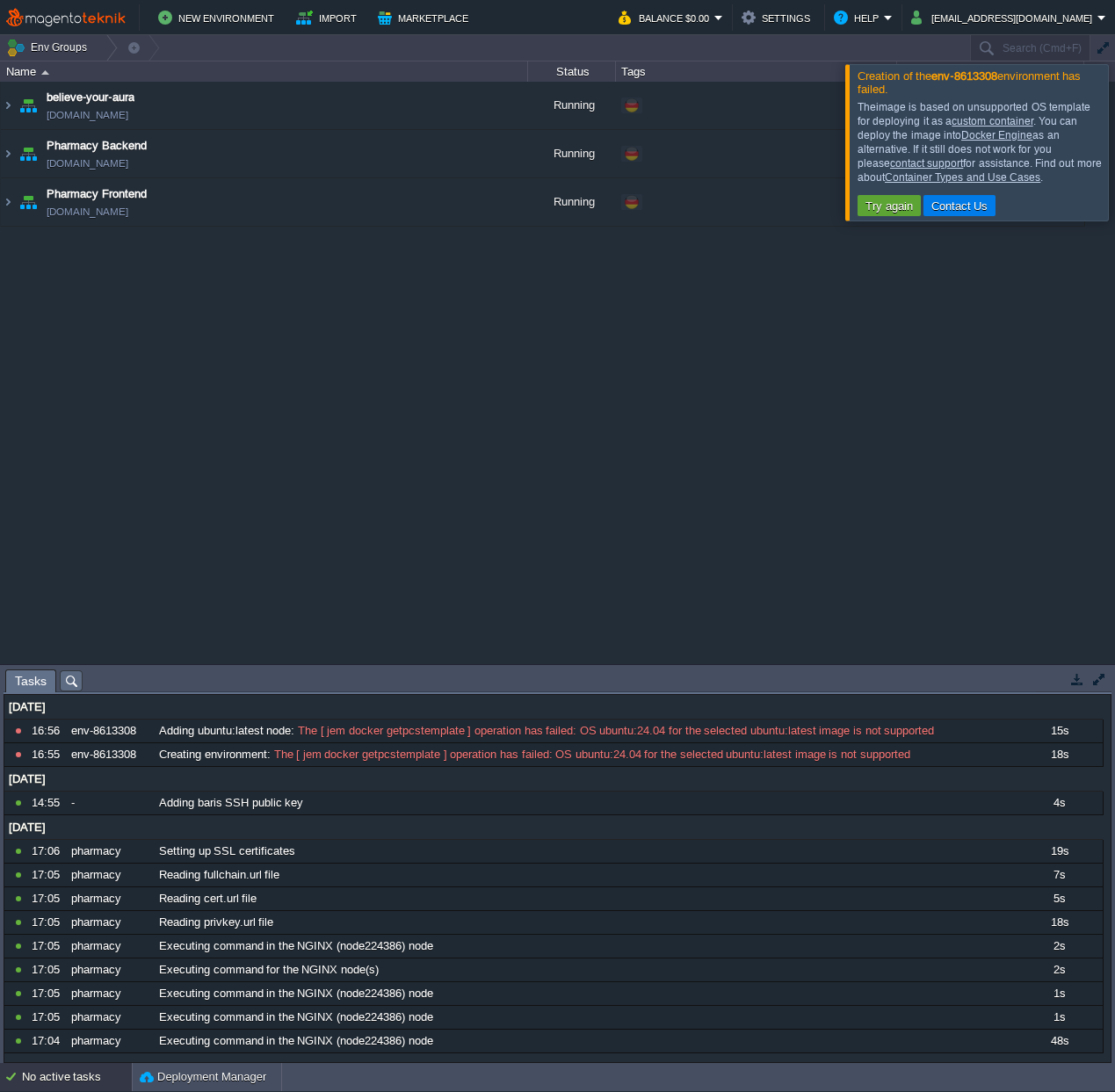
click at [755, 371] on div "believe-your-aura believe-your-aura.de1.mageteknik.com Running + Add to Env Gro…" at bounding box center [558, 372] width 1115 height 581
click at [224, 17] on button "New Environment" at bounding box center [219, 17] width 121 height 21
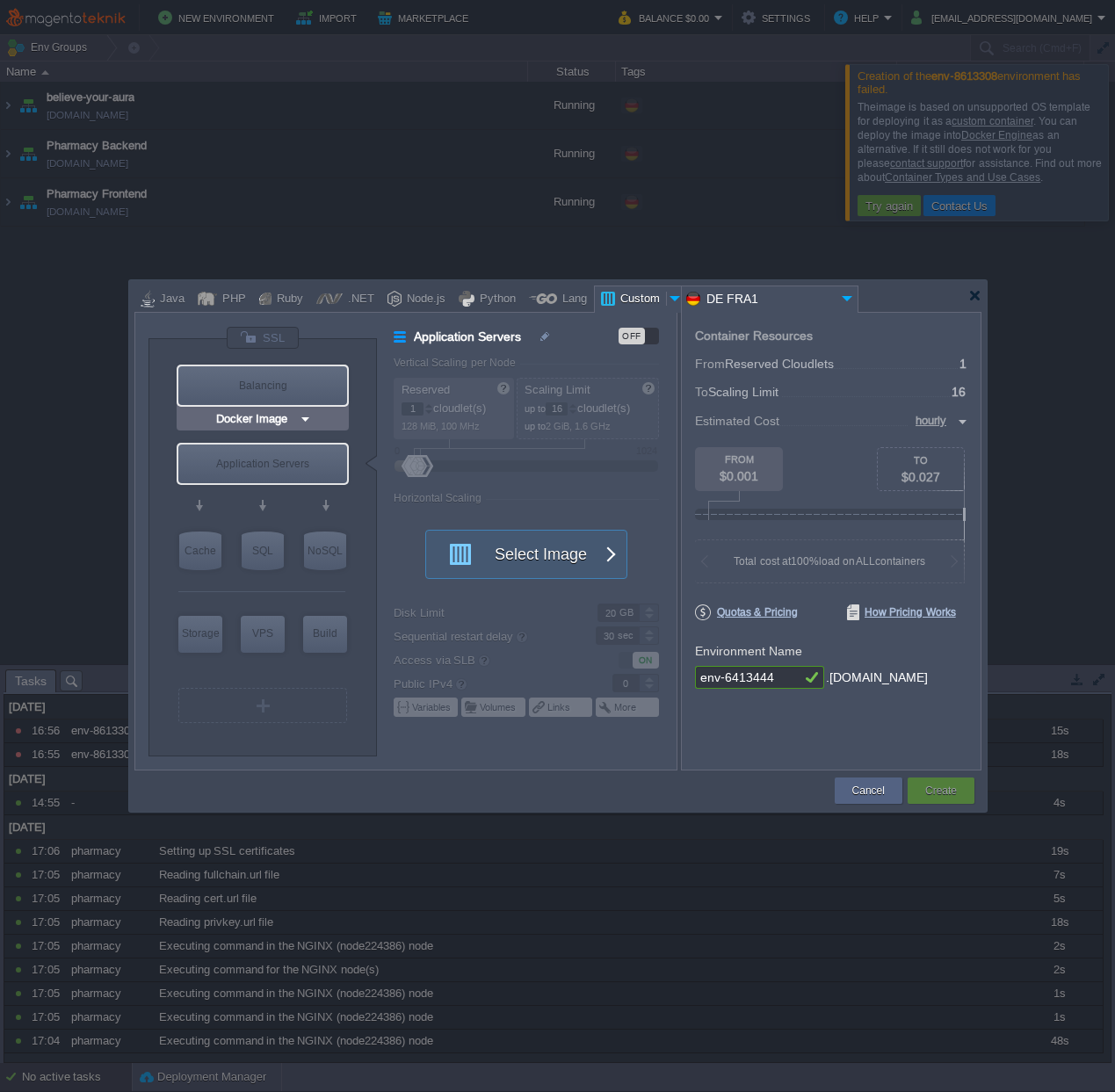
click at [295, 421] on input "Docker Image" at bounding box center [256, 419] width 86 height 17
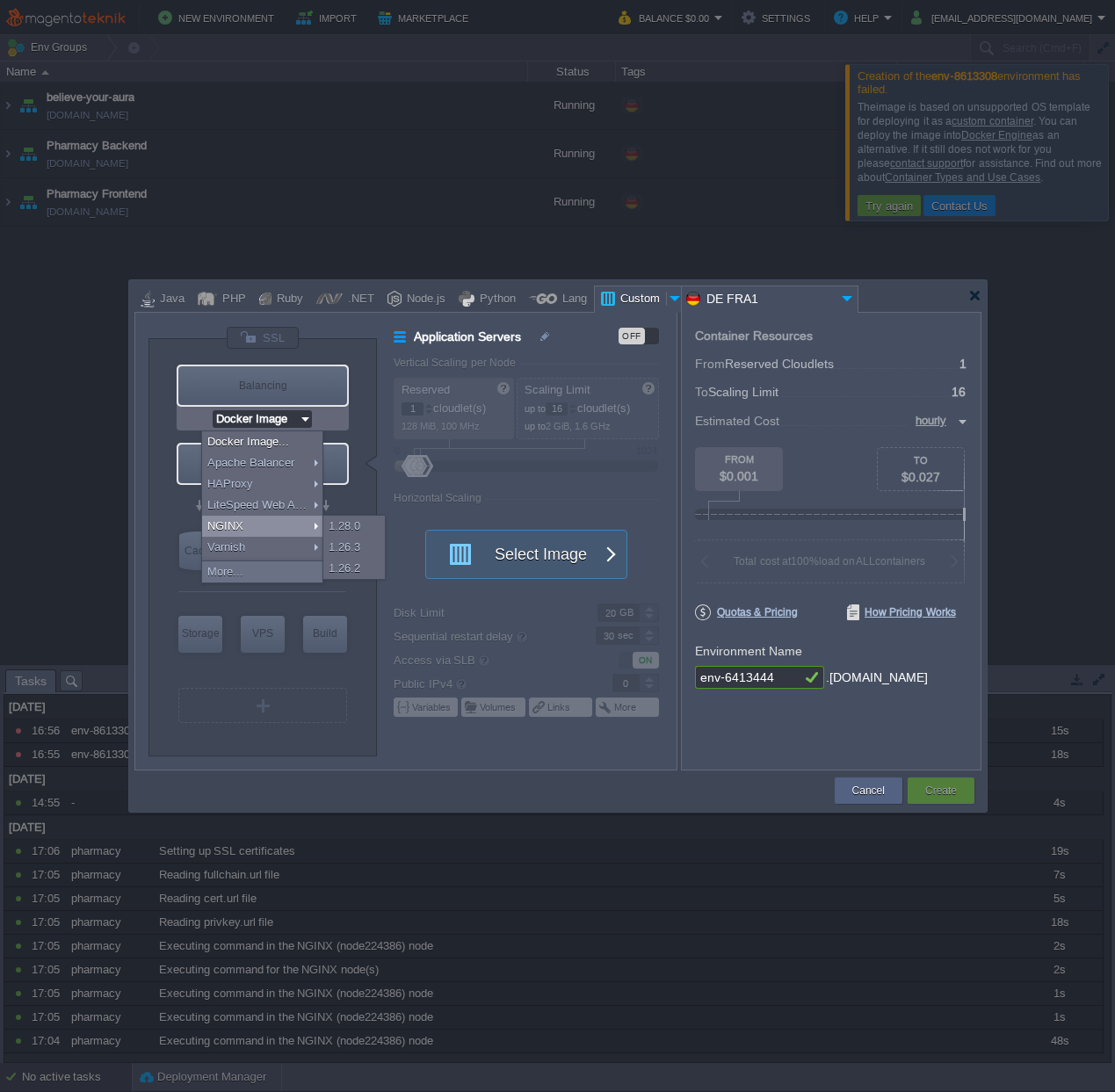
click at [490, 503] on div at bounding box center [535, 563] width 282 height 413
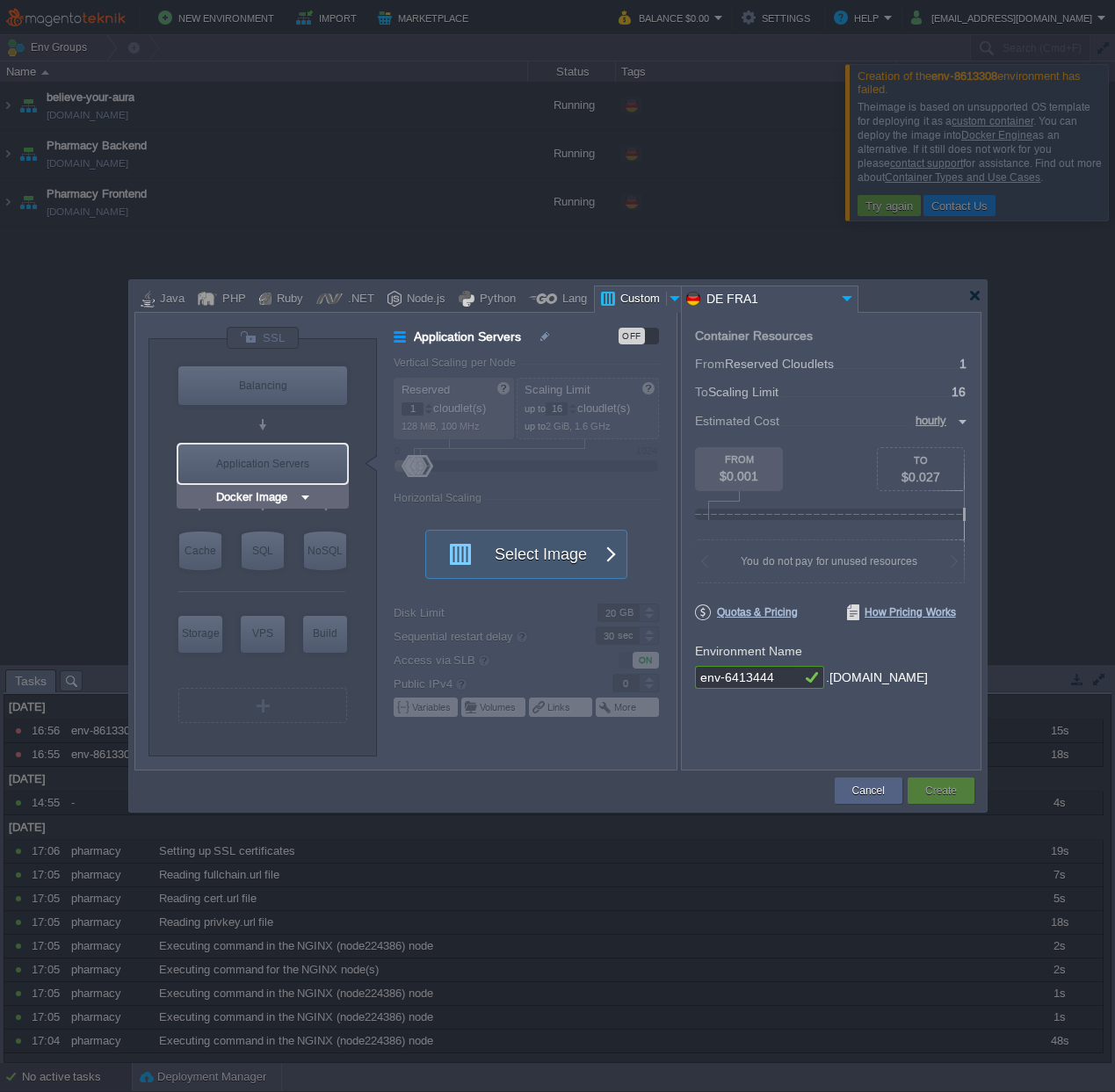
click at [275, 500] on input "Docker Image" at bounding box center [256, 497] width 86 height 17
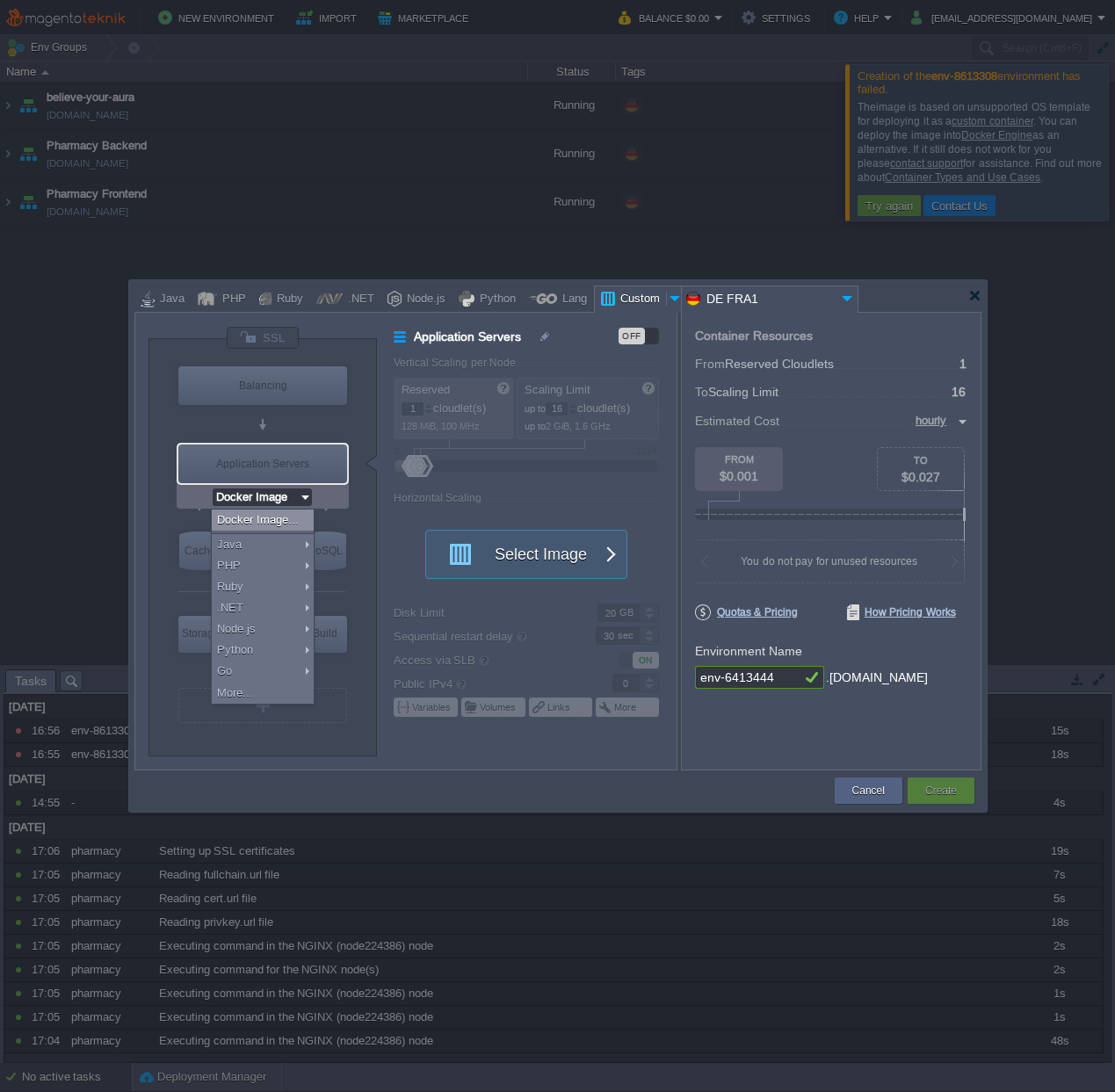
click at [285, 523] on div "Docker Image..." at bounding box center [263, 520] width 102 height 21
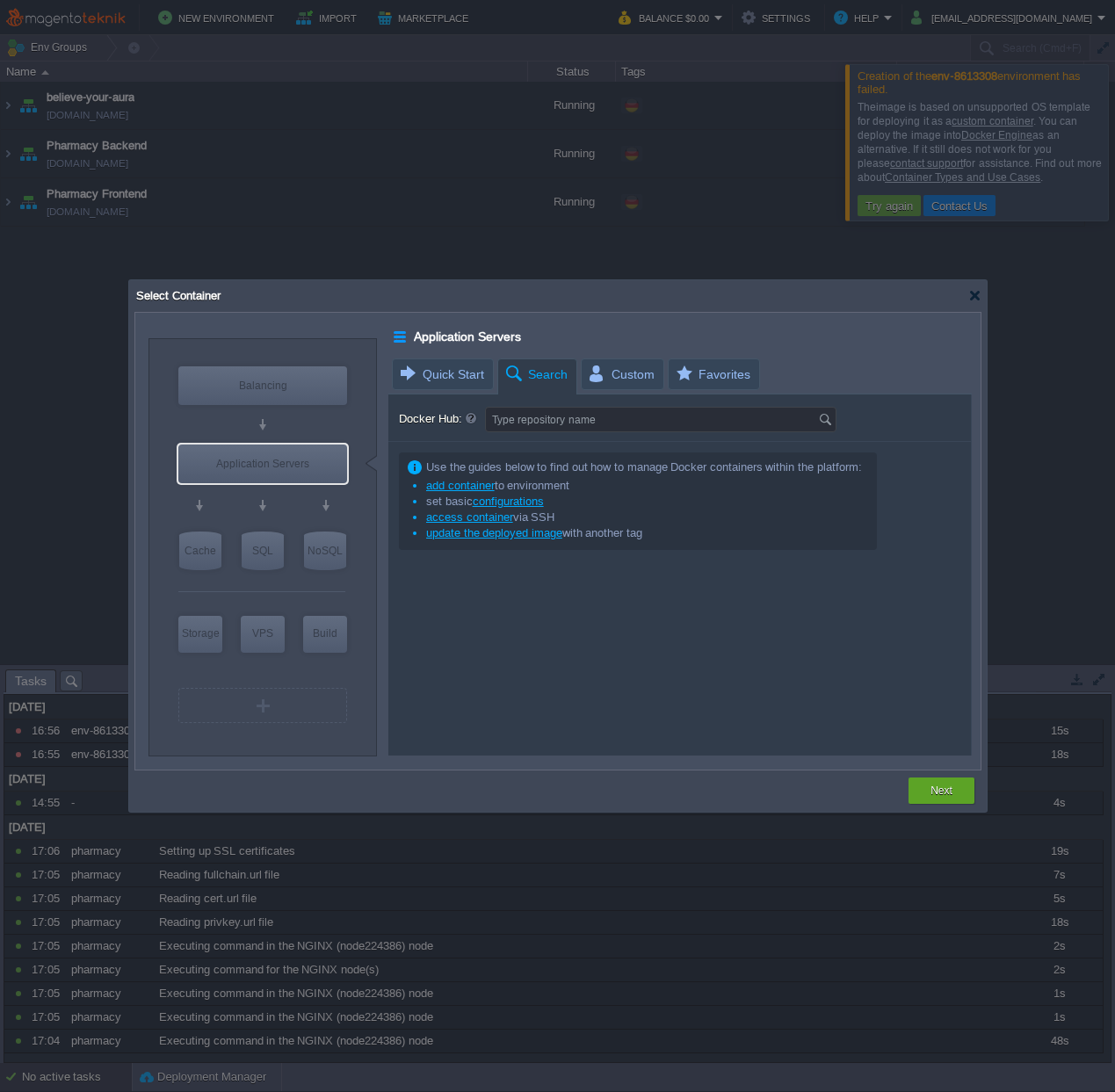
click at [621, 375] on span "Custom" at bounding box center [621, 374] width 68 height 30
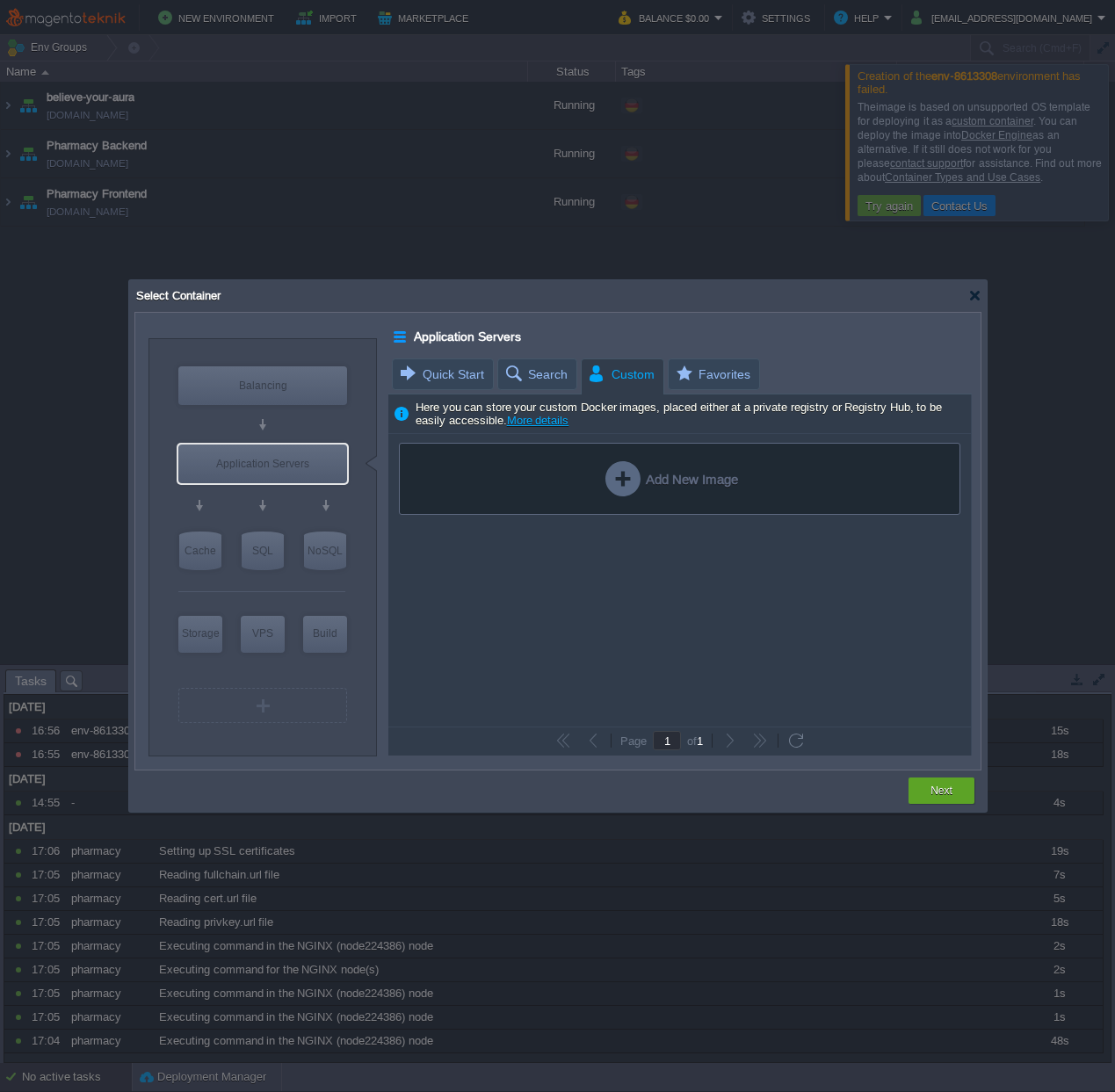
click at [644, 477] on div "Add New Image" at bounding box center [671, 478] width 132 height 35
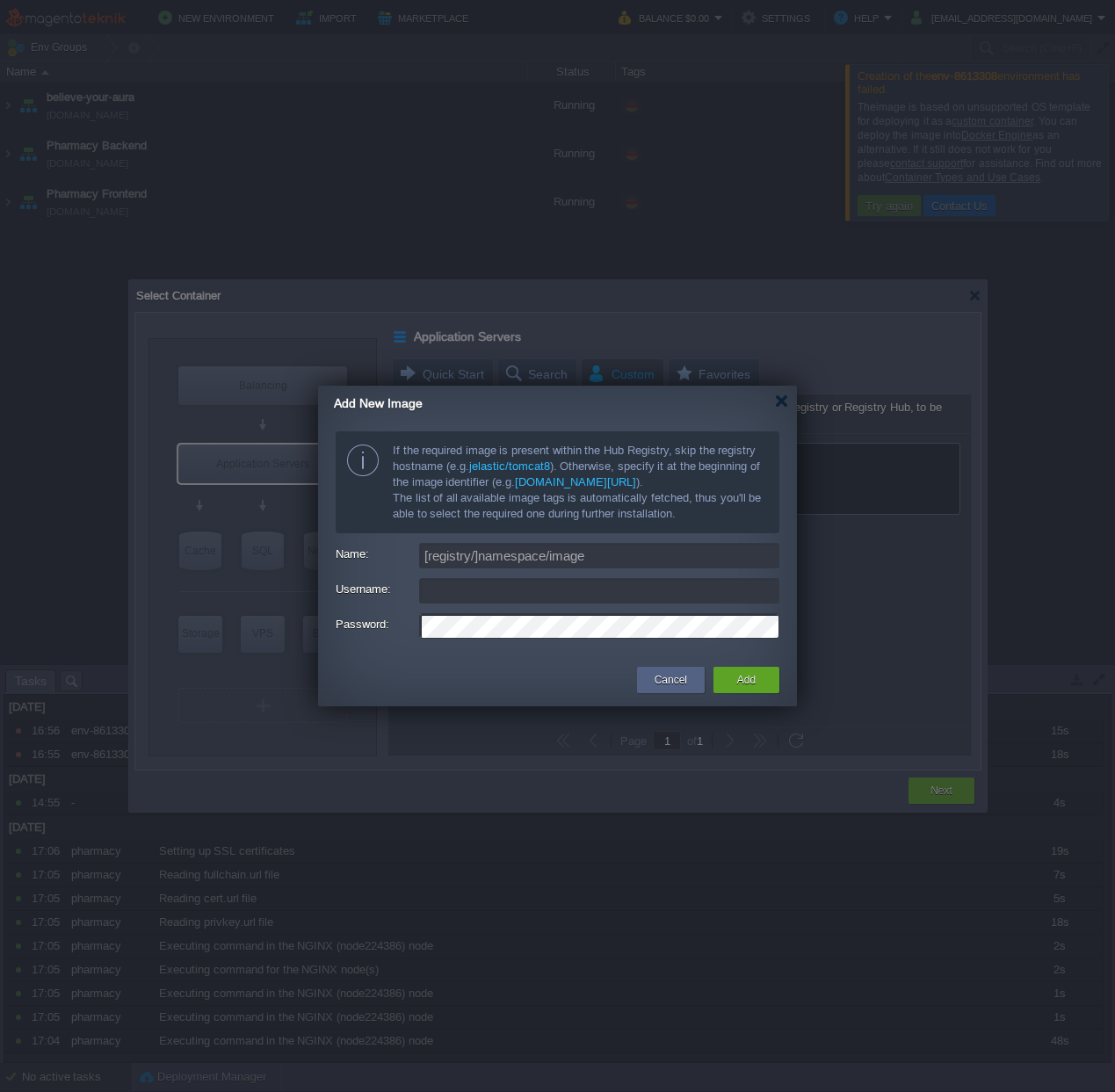
click at [778, 400] on div at bounding box center [782, 401] width 13 height 13
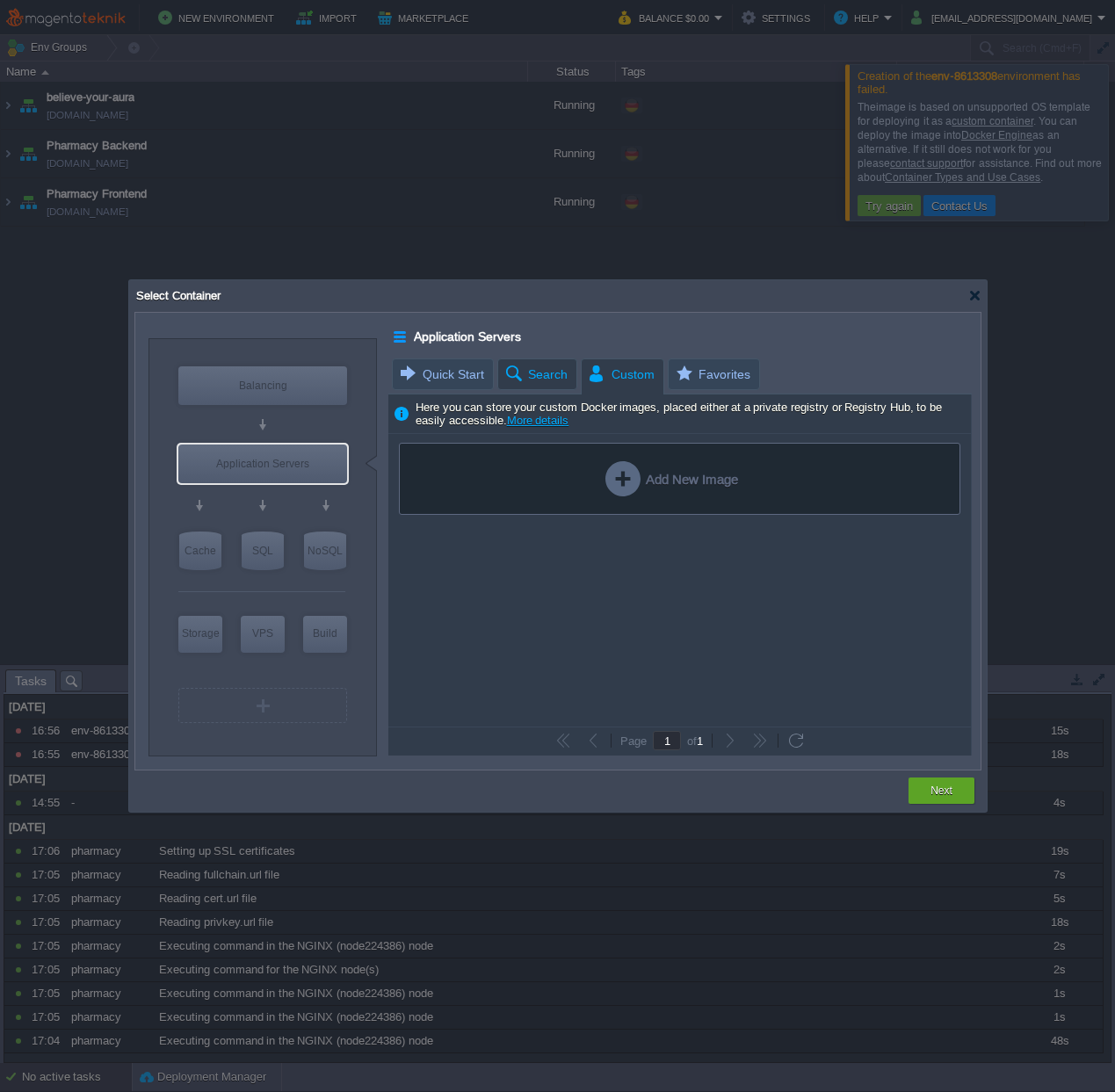
click at [543, 365] on span "Search" at bounding box center [535, 374] width 64 height 30
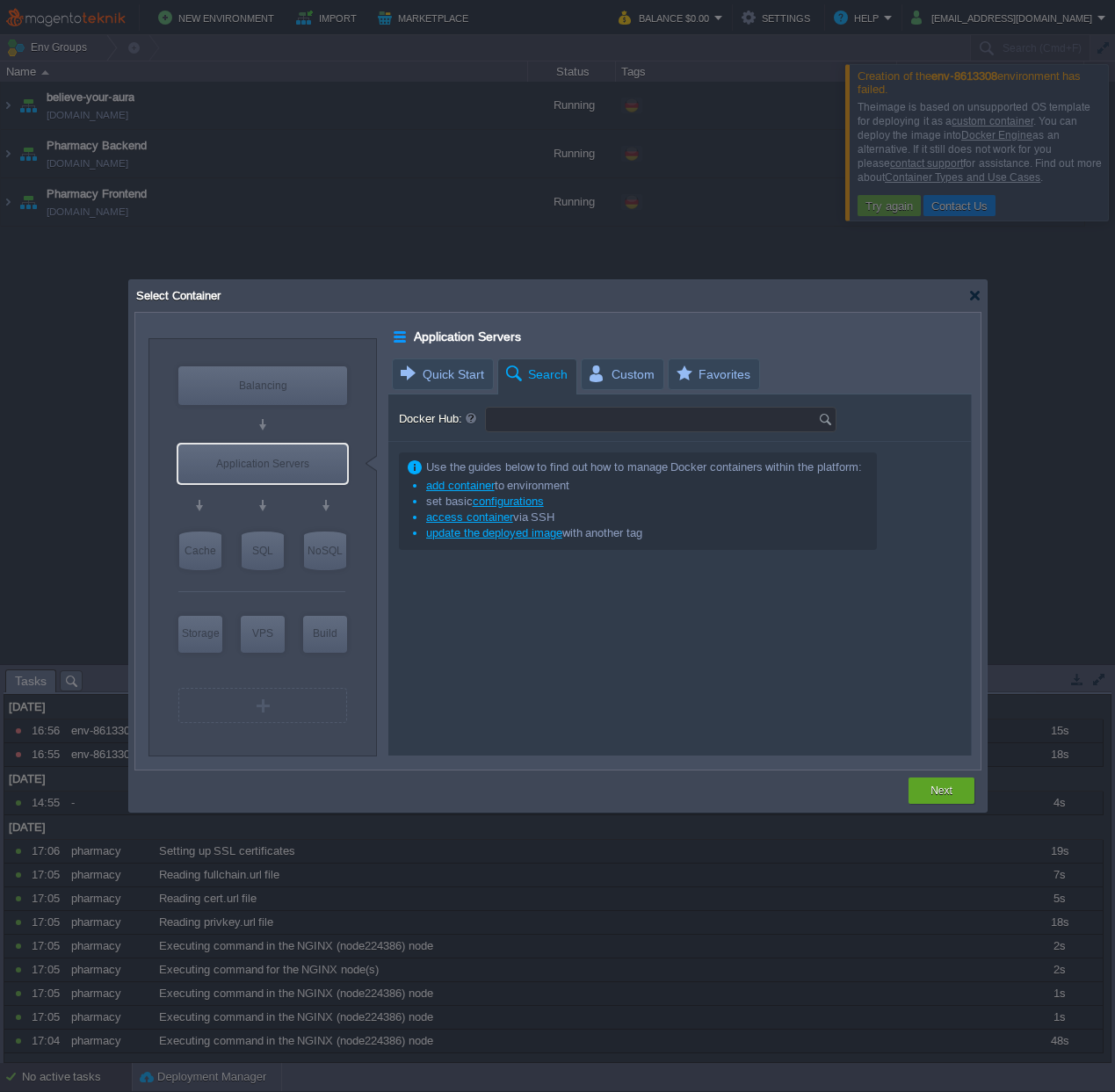
click at [538, 414] on input "Docker Hub:" at bounding box center [652, 420] width 332 height 24
type input "ubuntu"
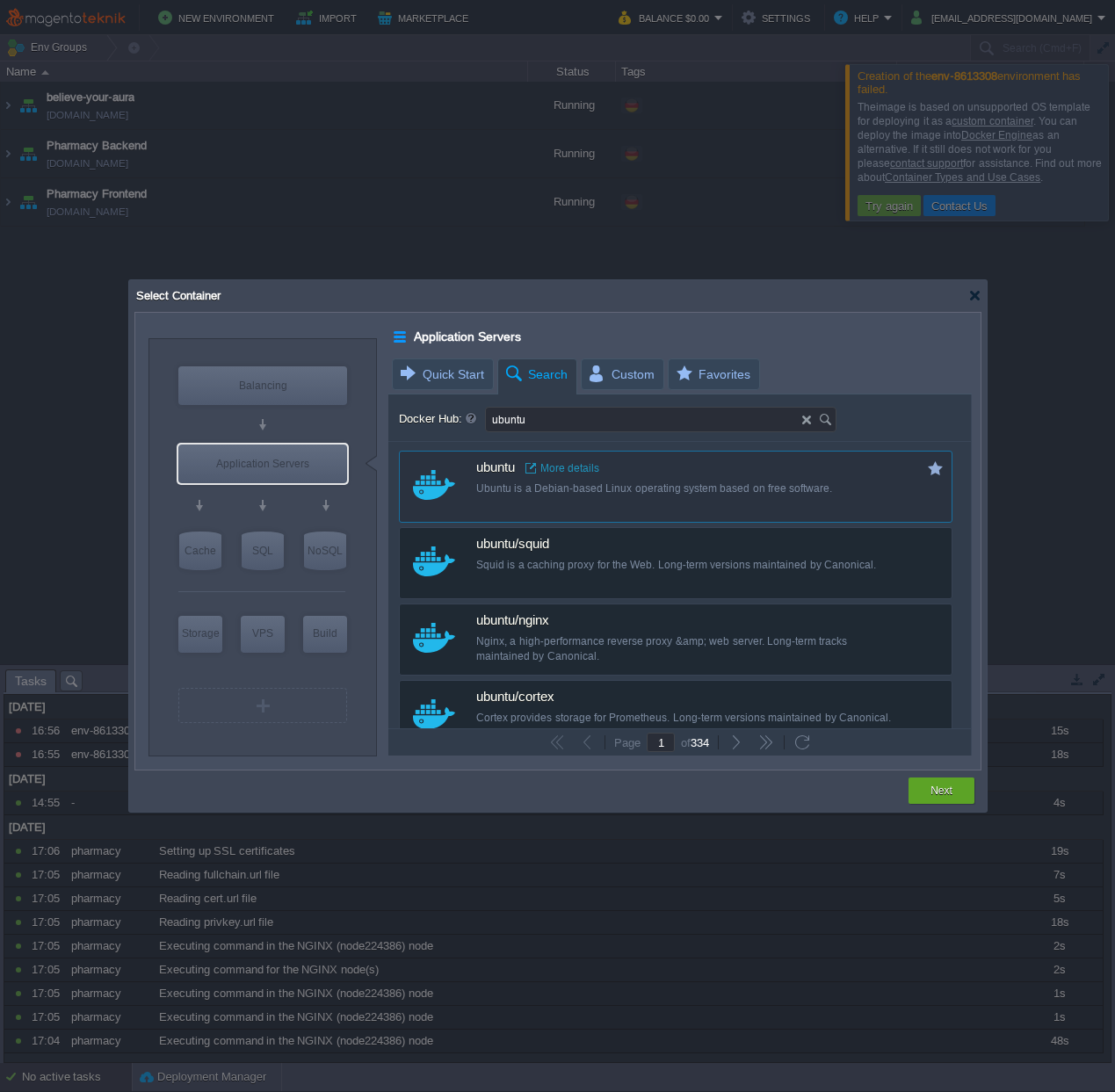
click at [476, 490] on div "custom ubuntu More details Ubuntu is a Debian-based Linux operating system base…" at bounding box center [675, 487] width 554 height 72
type input "Ubuntu"
type input "latest"
type input "Ubuntu :"
type input "latest"
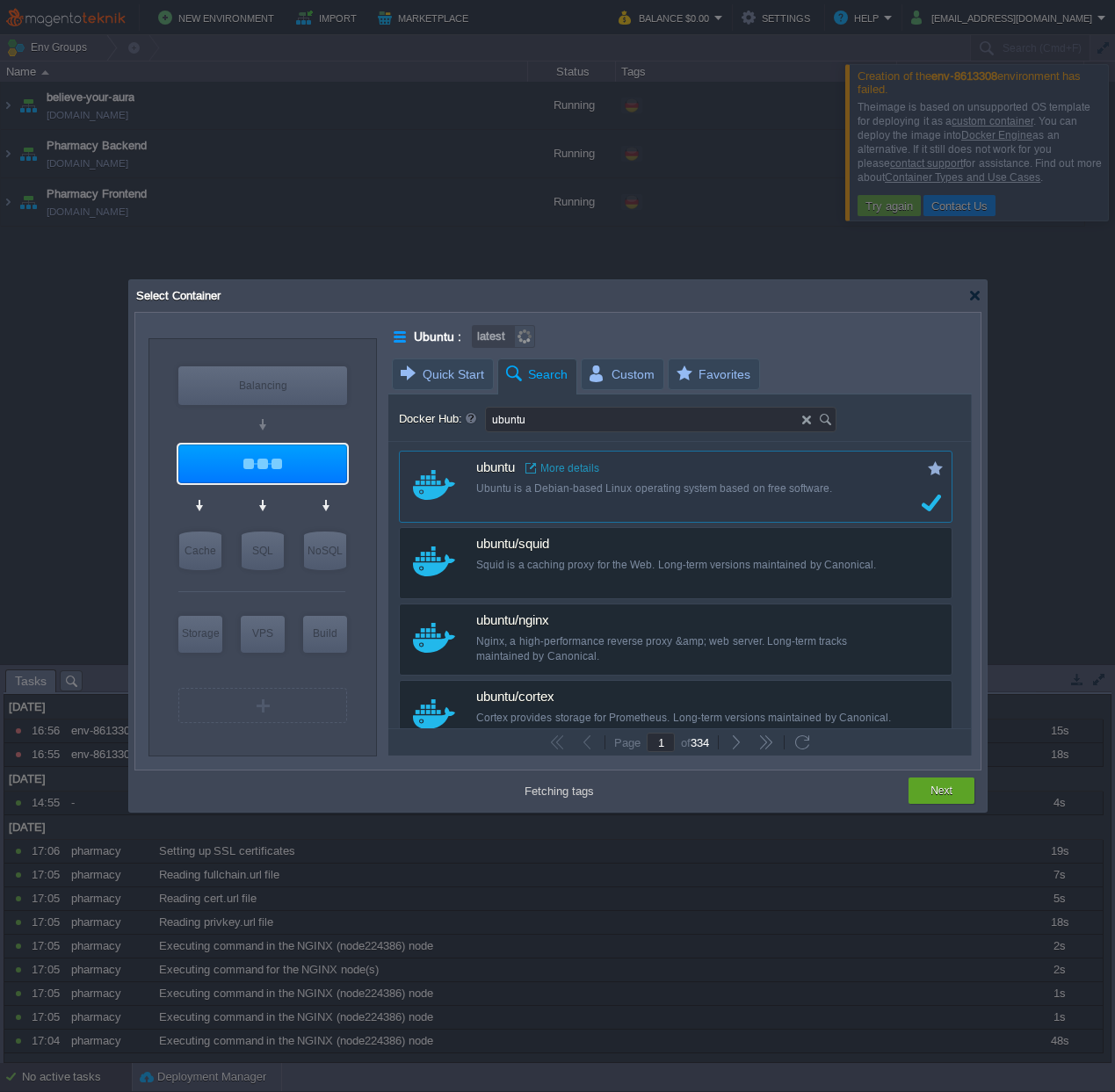
type input "Ubuntu"
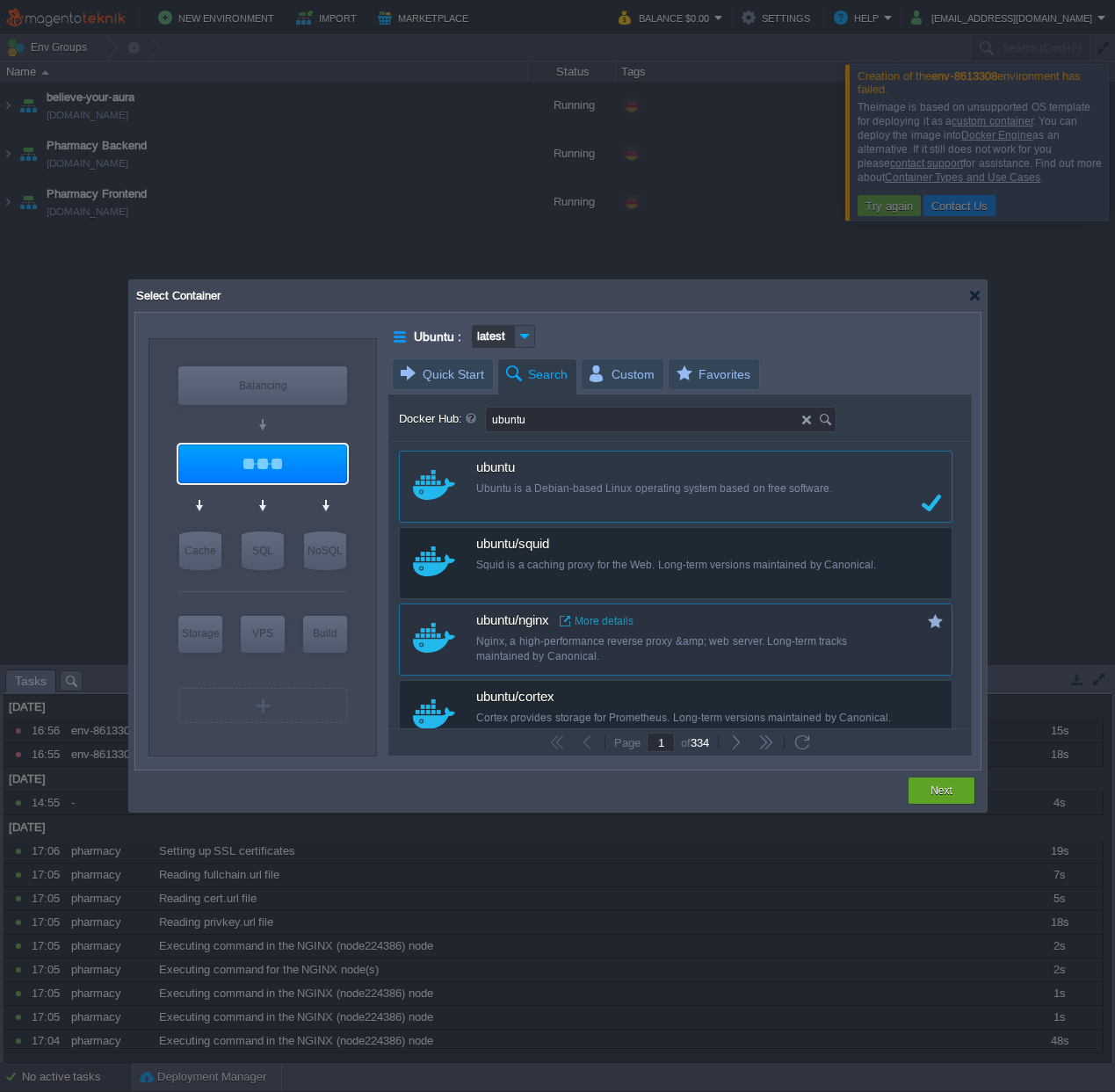
click at [533, 657] on div "Nginx, a high-performance reverse proxy &amp; web server. Long-term tracks main…" at bounding box center [688, 649] width 422 height 30
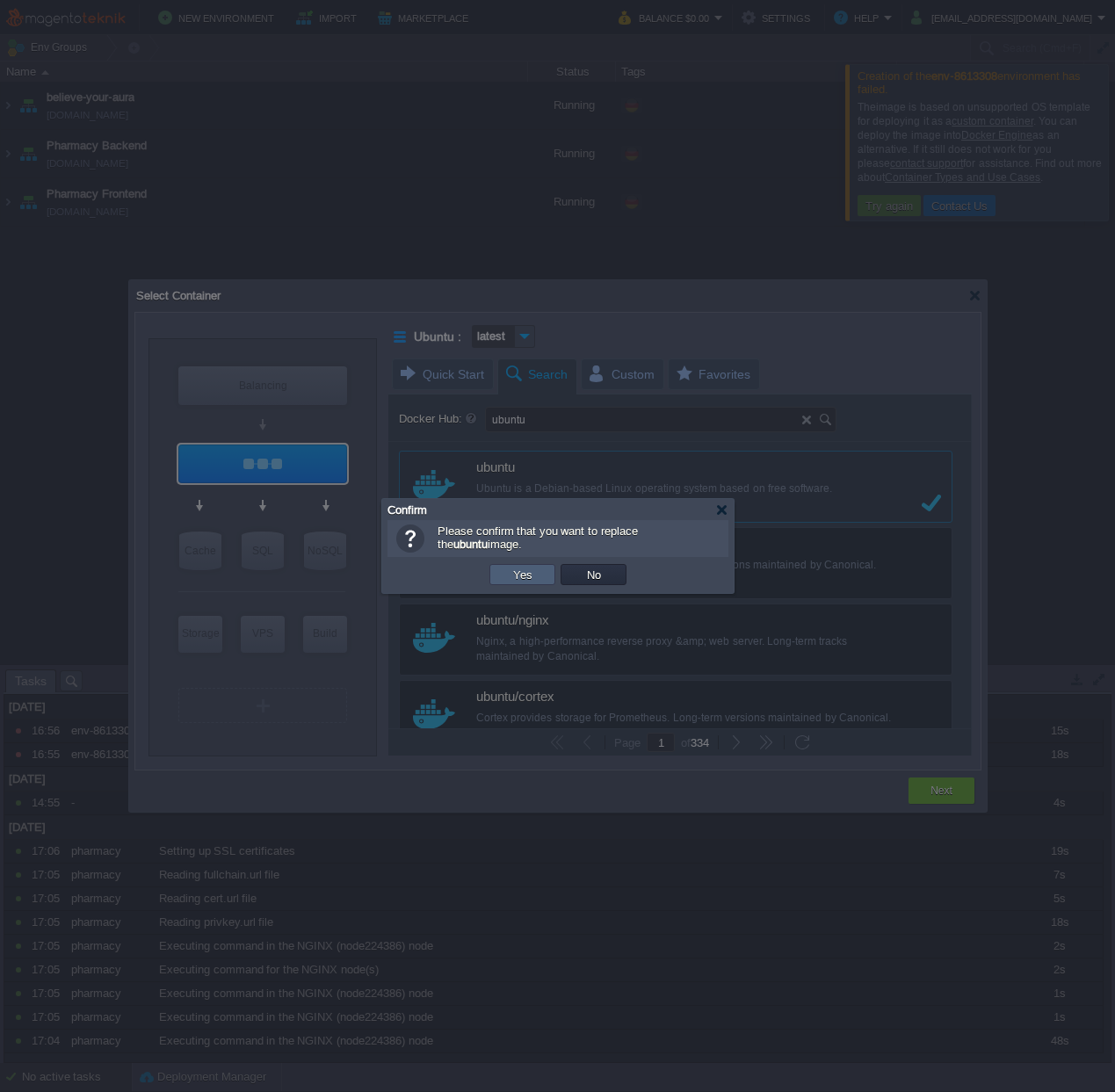
click at [545, 565] on td "Yes" at bounding box center [523, 574] width 66 height 21
type input "Nginx"
type input "latest"
type input "Nginx :"
type input "latest"
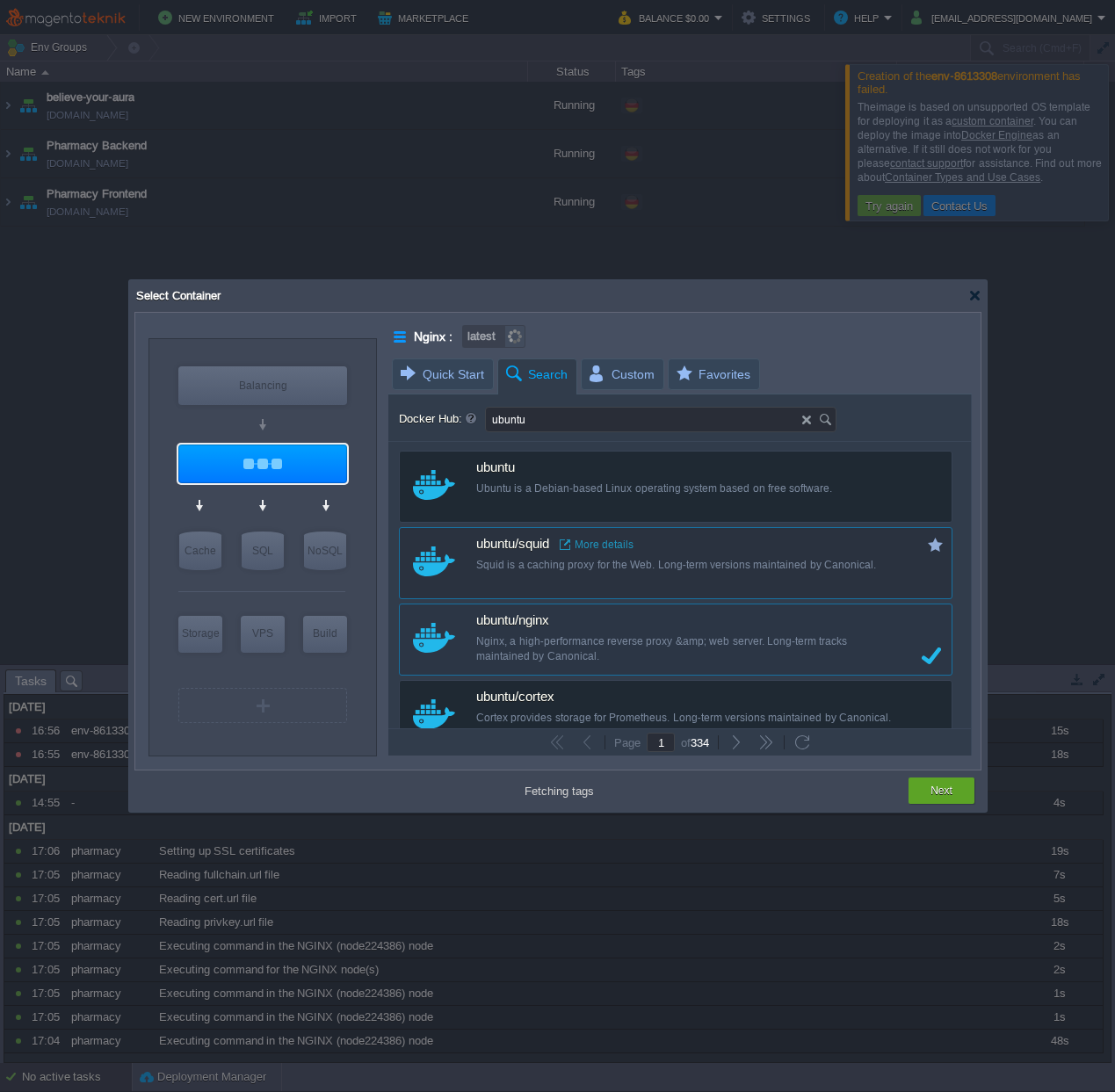
type input "Nginx"
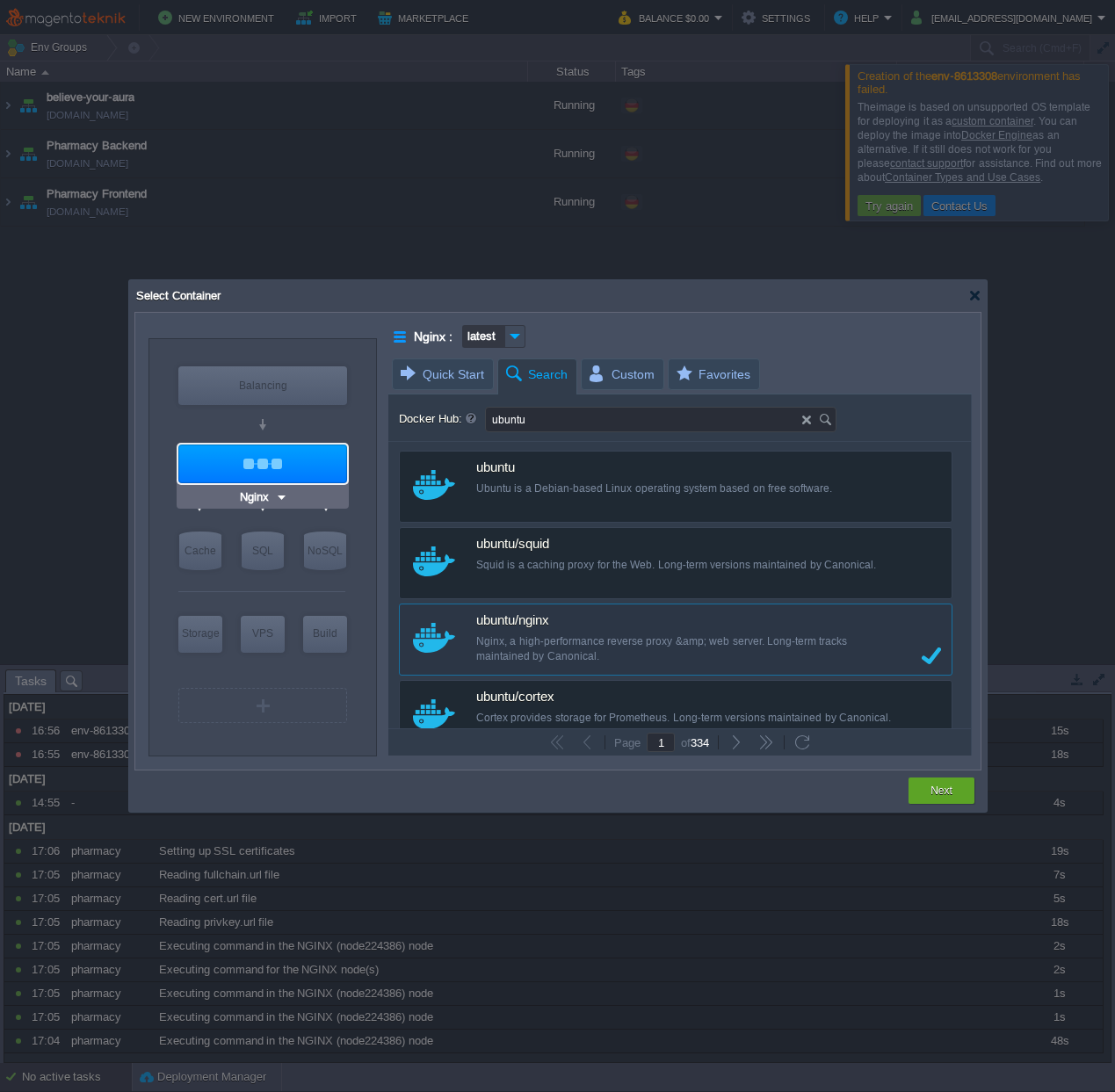
click at [279, 499] on img at bounding box center [281, 497] width 13 height 17
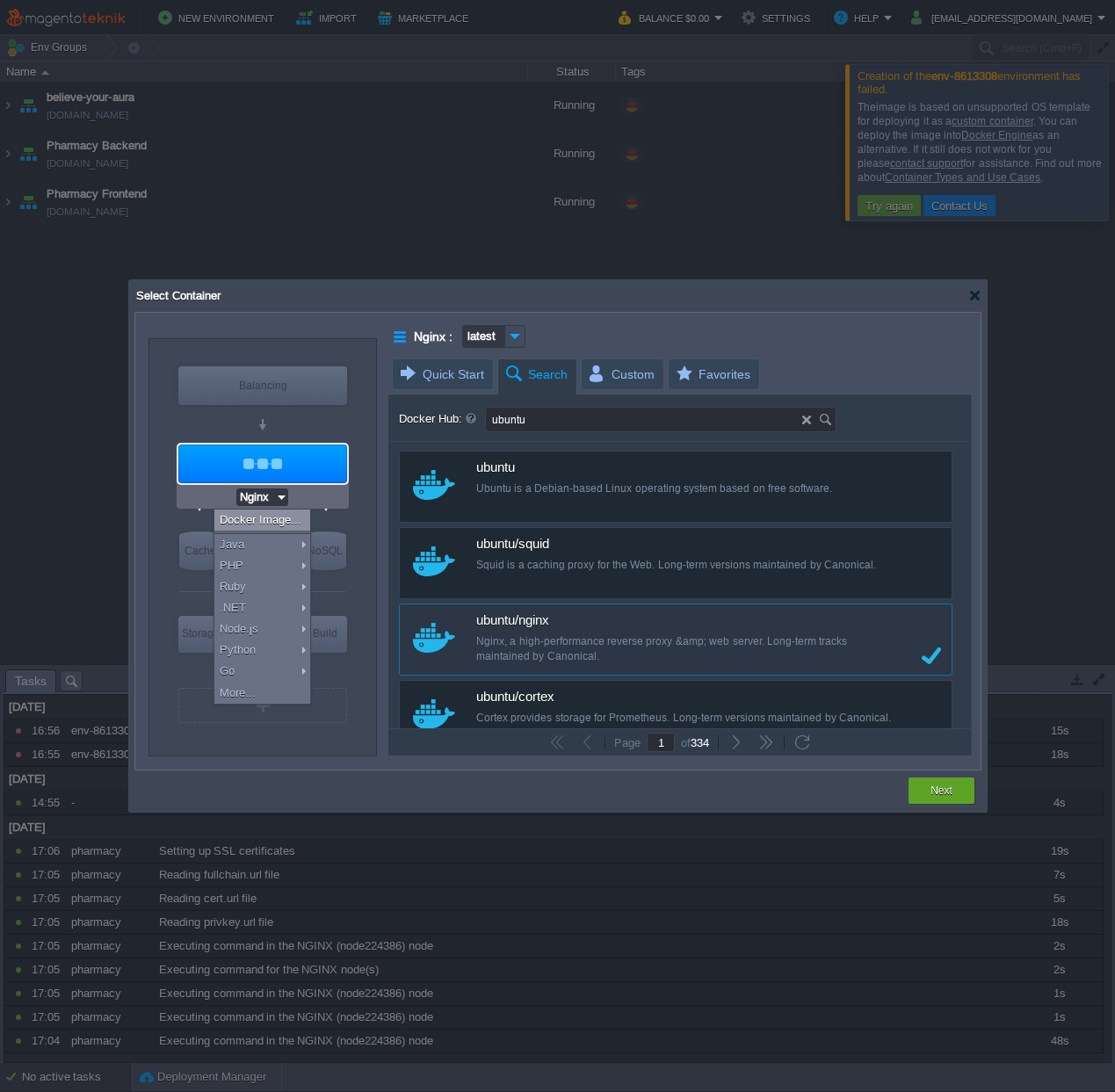
click at [503, 464] on span "ubuntu" at bounding box center [496, 467] width 39 height 16
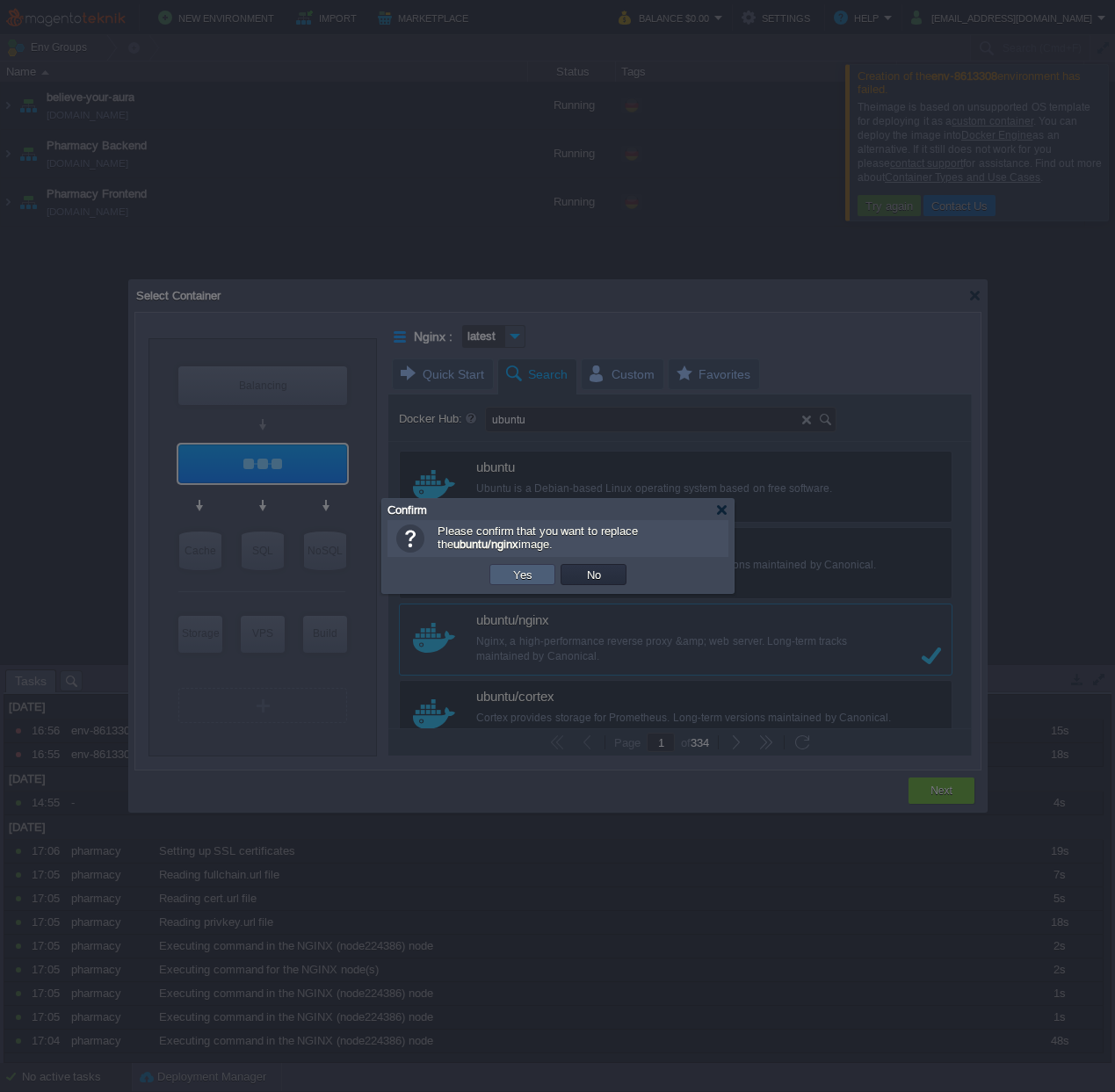
click at [546, 571] on td "Yes" at bounding box center [523, 574] width 66 height 21
type input "Ubuntu"
type input "latest"
type input "Ubuntu :"
type input "latest"
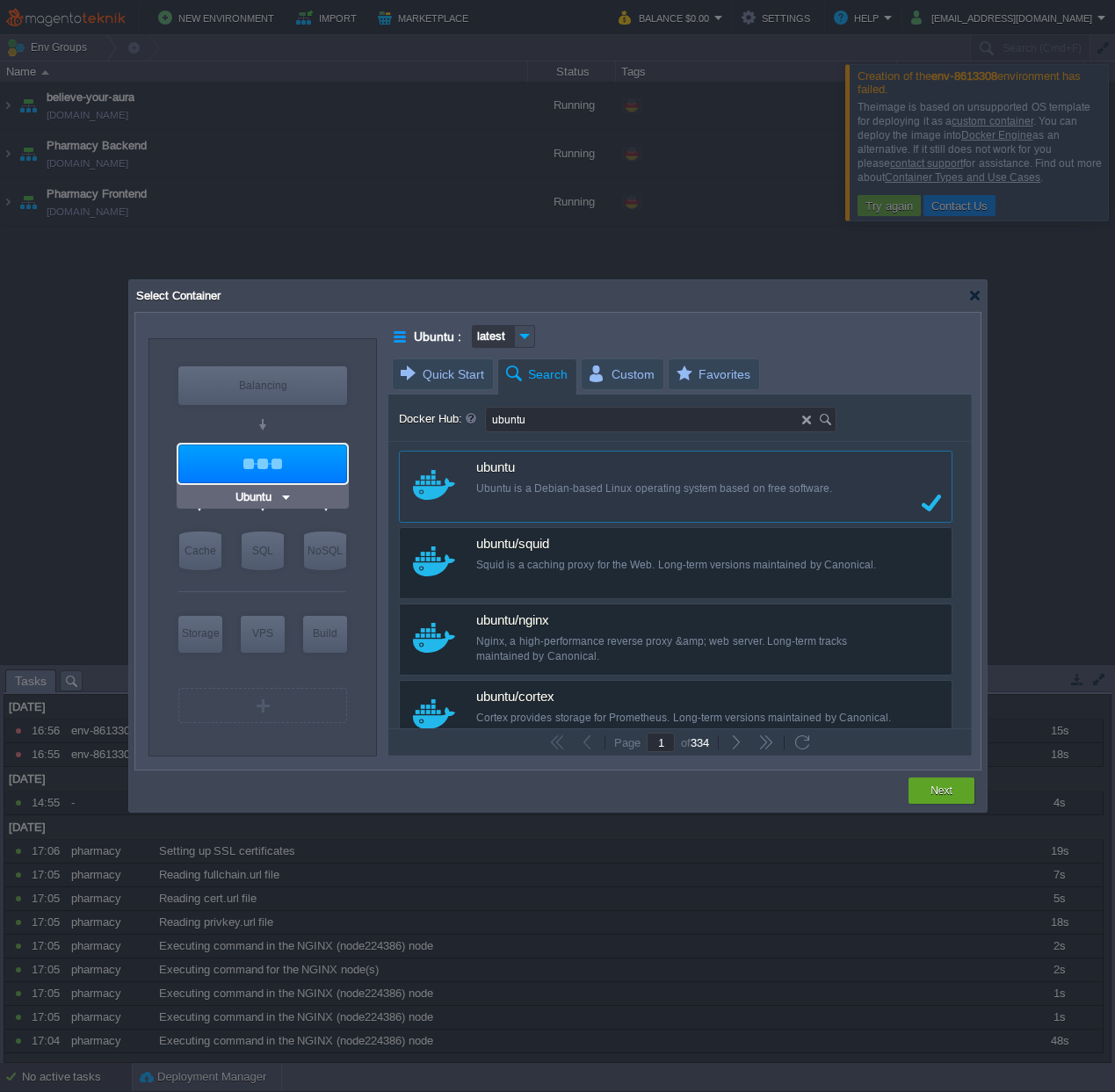
click at [284, 497] on img at bounding box center [286, 497] width 13 height 17
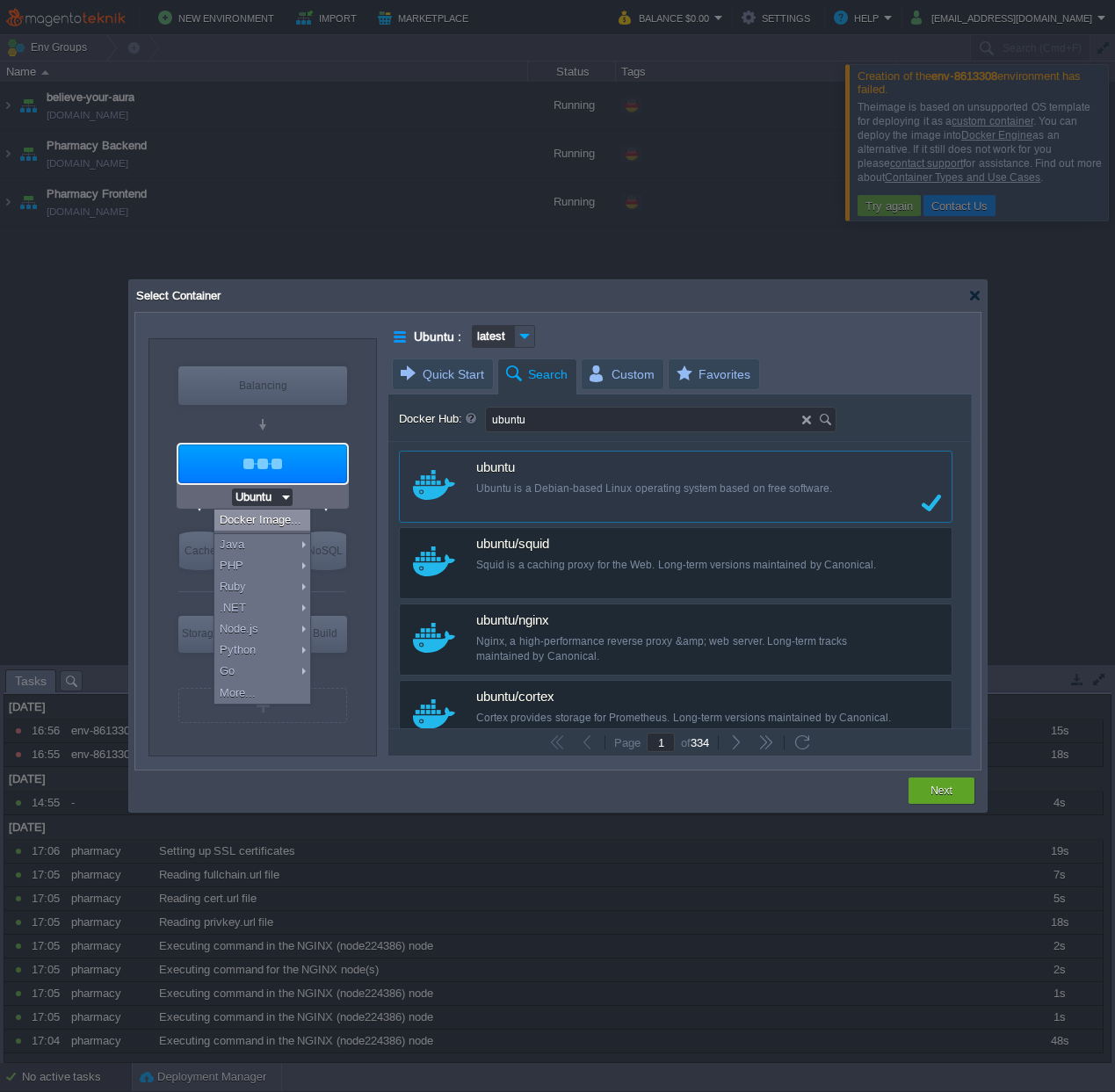
click at [284, 497] on img at bounding box center [286, 497] width 13 height 17
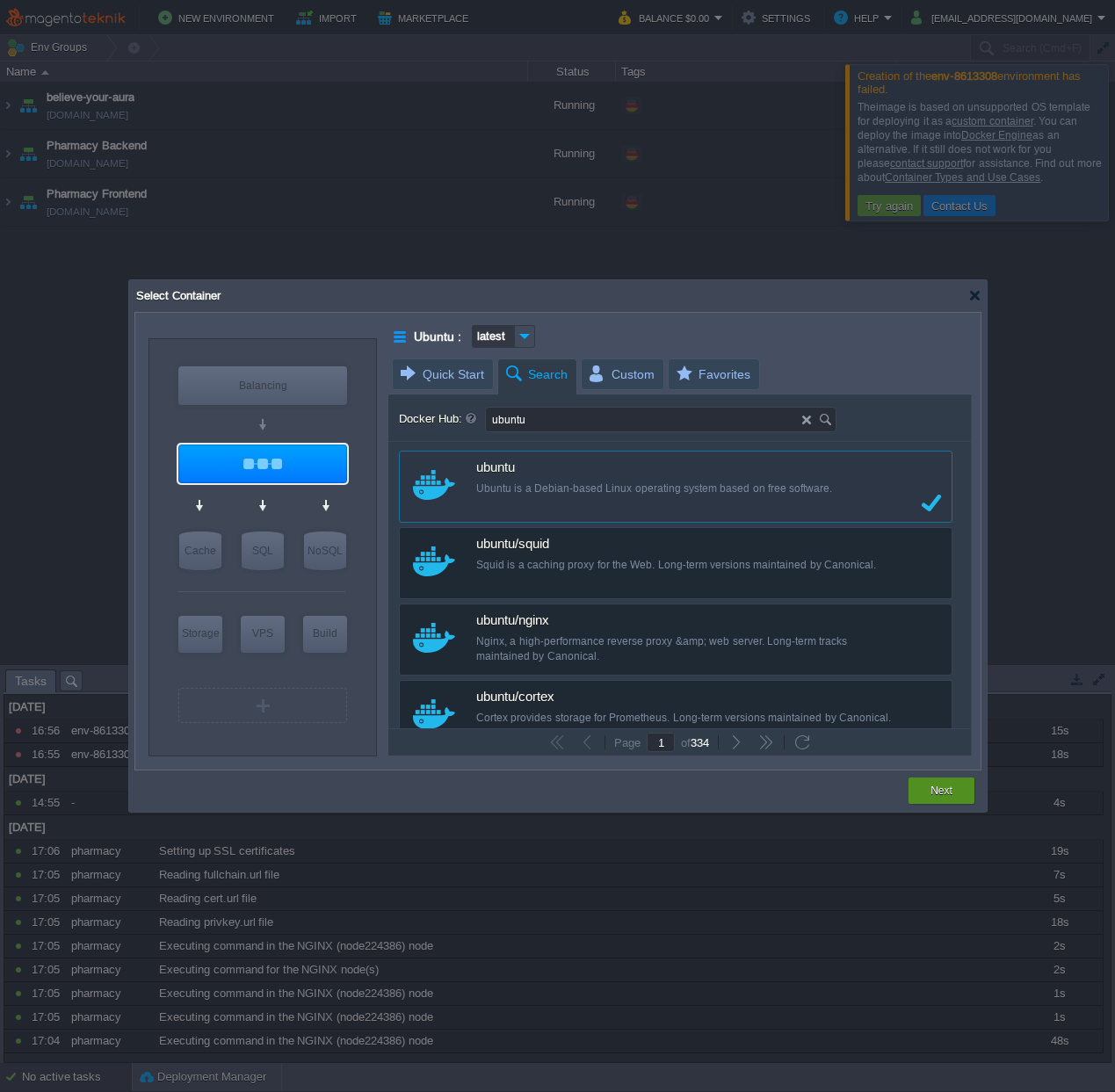
click at [934, 785] on button "Next" at bounding box center [941, 791] width 22 height 17
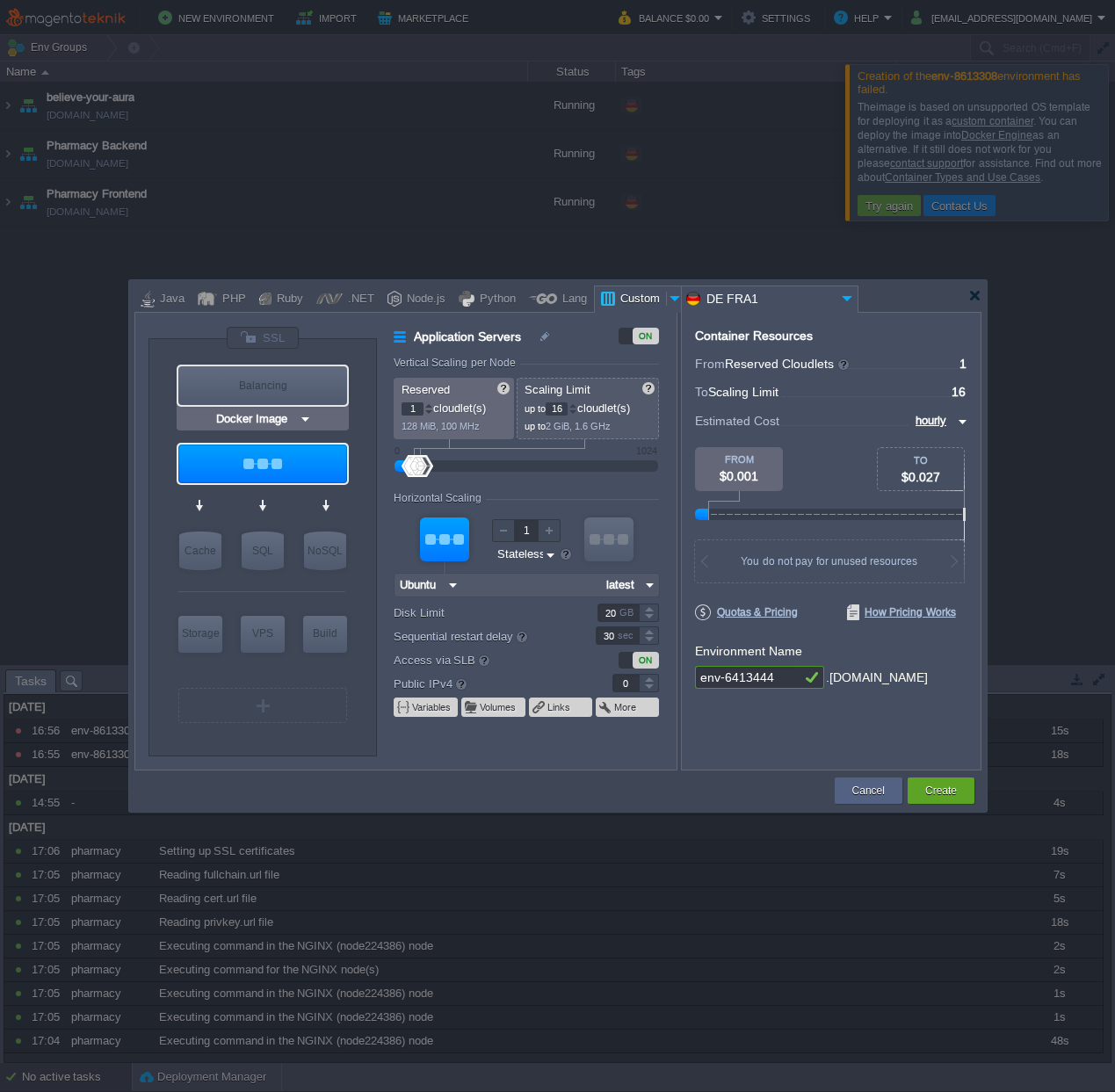
click at [308, 420] on img at bounding box center [305, 419] width 13 height 17
click at [356, 440] on div "VM Balancing VM Application Servers VM Cache VM SQL VM NoSQL VM Storage VM VPS …" at bounding box center [263, 547] width 229 height 417
click at [289, 495] on img at bounding box center [286, 497] width 13 height 17
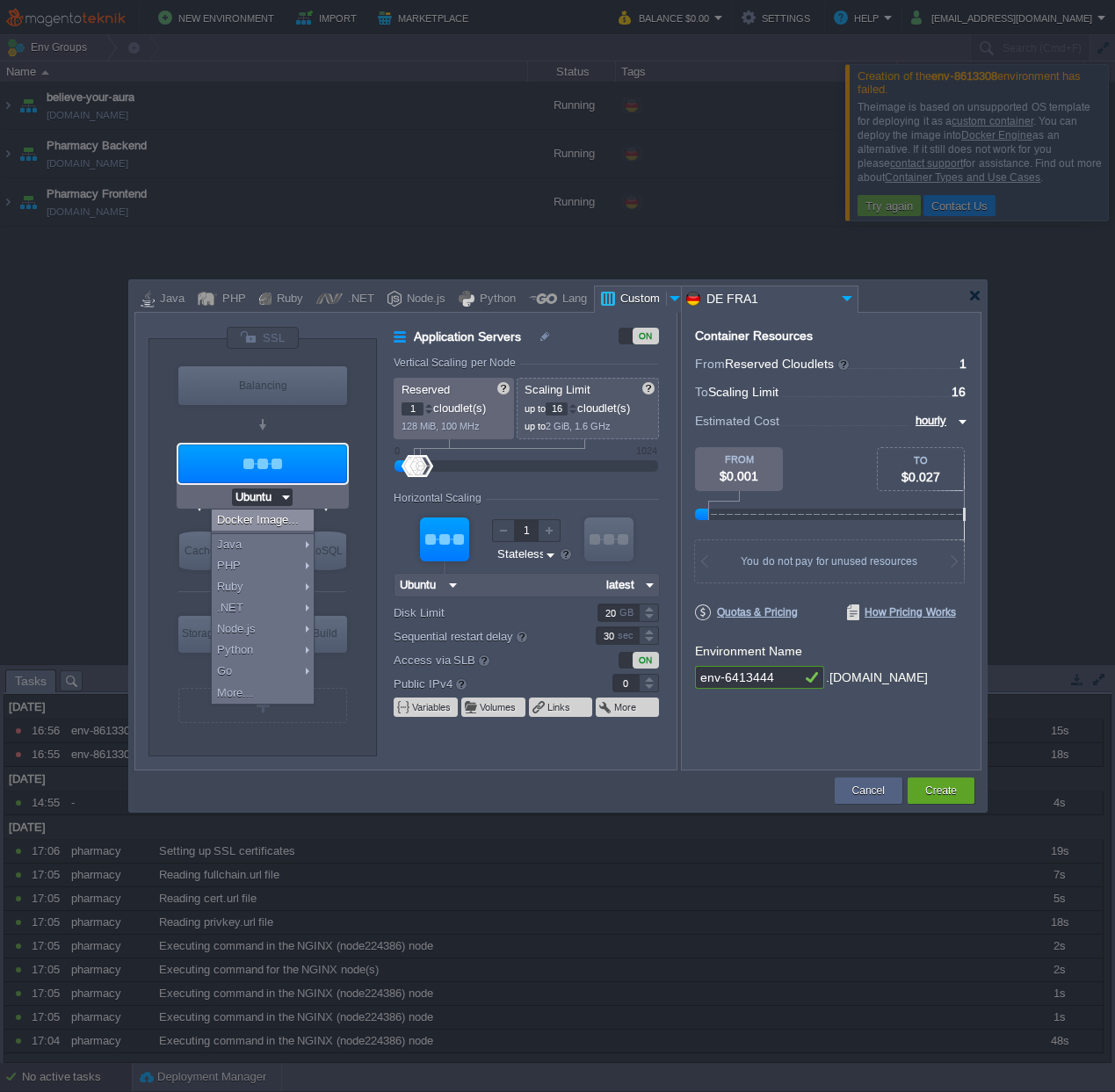
click at [289, 495] on img at bounding box center [286, 497] width 13 height 17
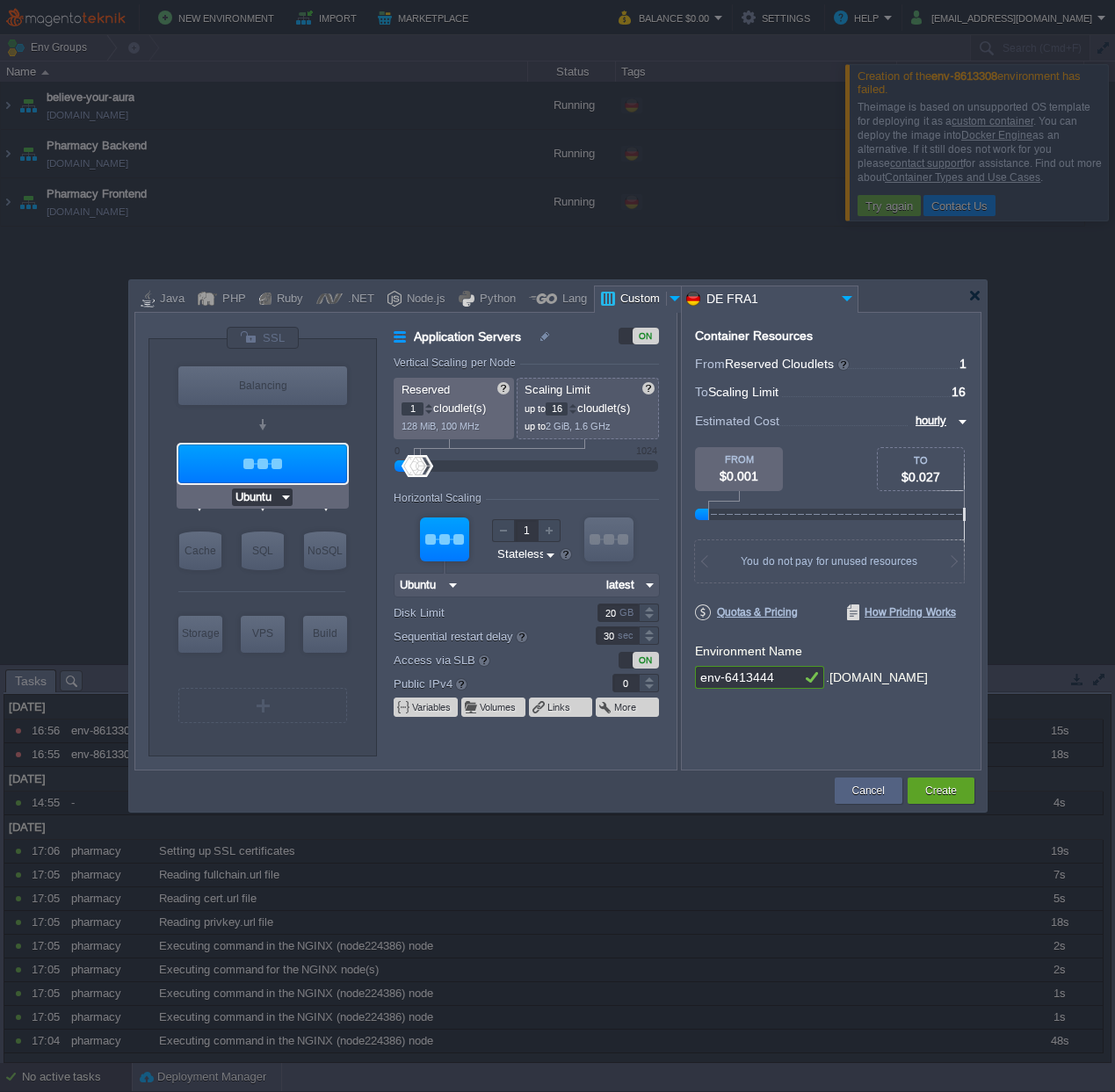
type input "Docker Image"
click at [411, 411] on input "1" at bounding box center [412, 409] width 22 height 13
type input "64"
click at [559, 410] on input "65" at bounding box center [557, 409] width 22 height 13
click at [558, 410] on input "65" at bounding box center [557, 409] width 22 height 13
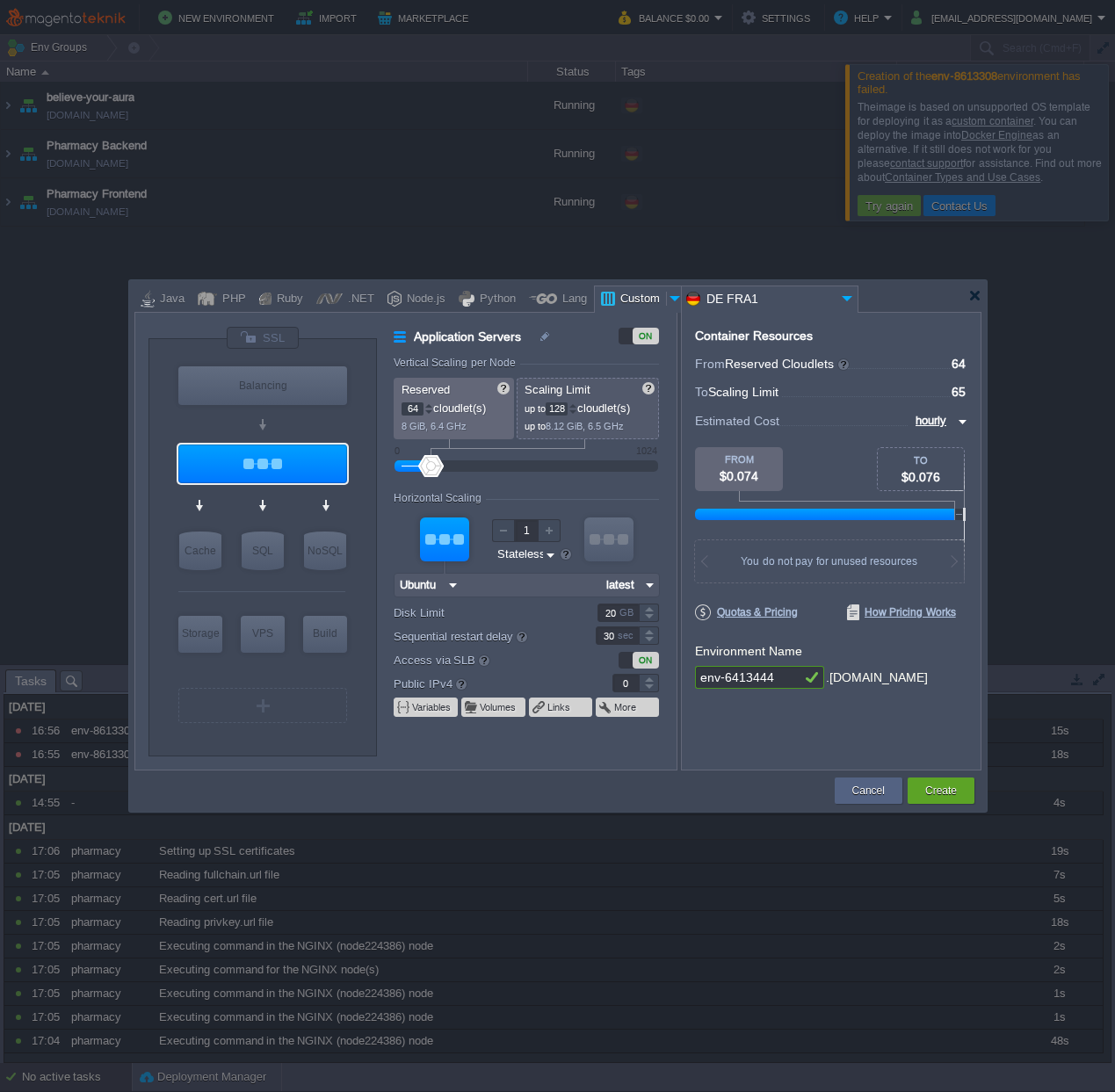
type input "128"
click at [613, 611] on input "20" at bounding box center [618, 613] width 41 height 18
type input "80"
click at [748, 752] on div "Container Resources From Reserved Cloudlets ... = 64 not added To Scaling Limit…" at bounding box center [831, 541] width 300 height 458
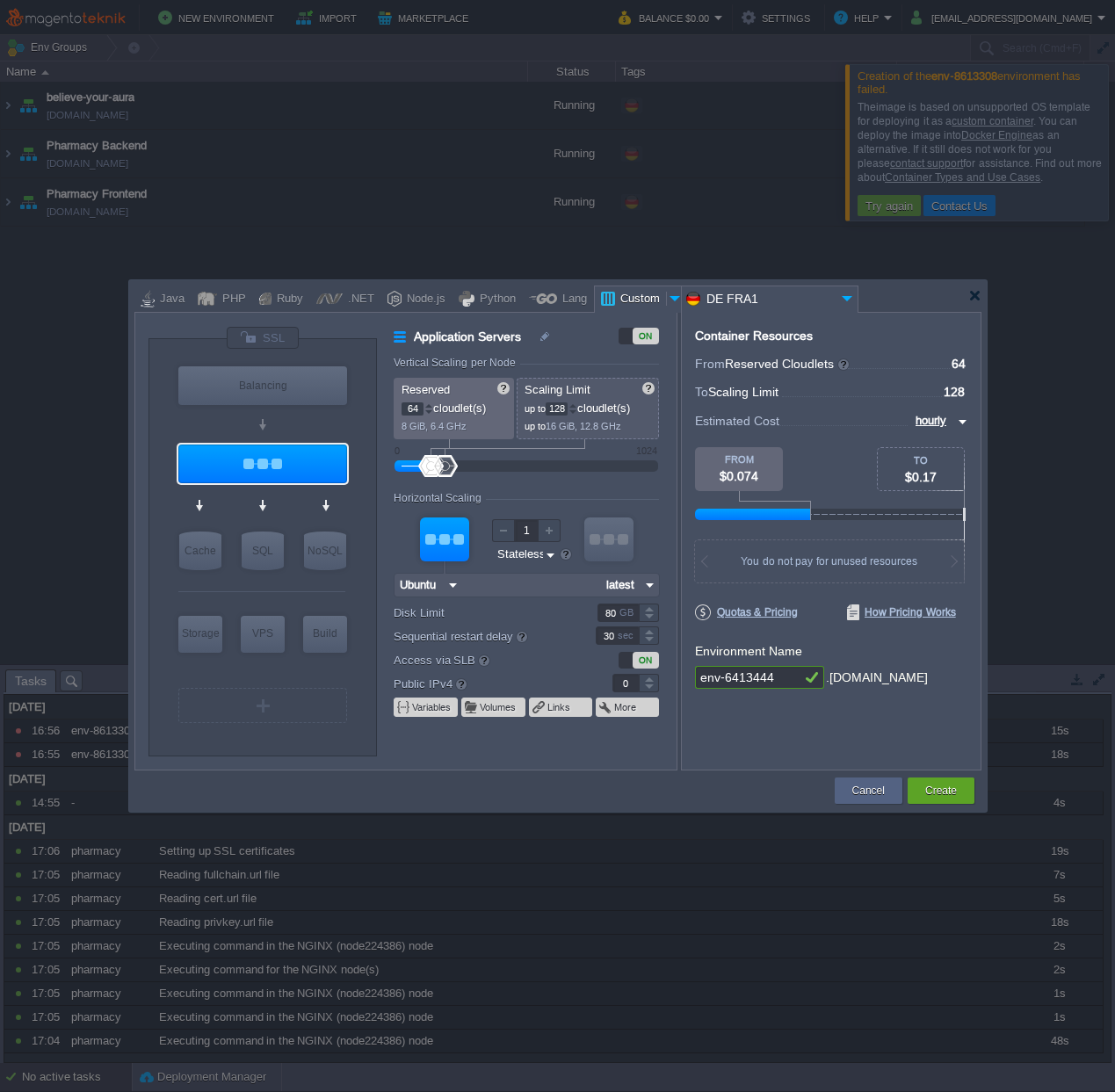
type input "Ubuntu"
click at [931, 789] on button "Create" at bounding box center [941, 791] width 31 height 17
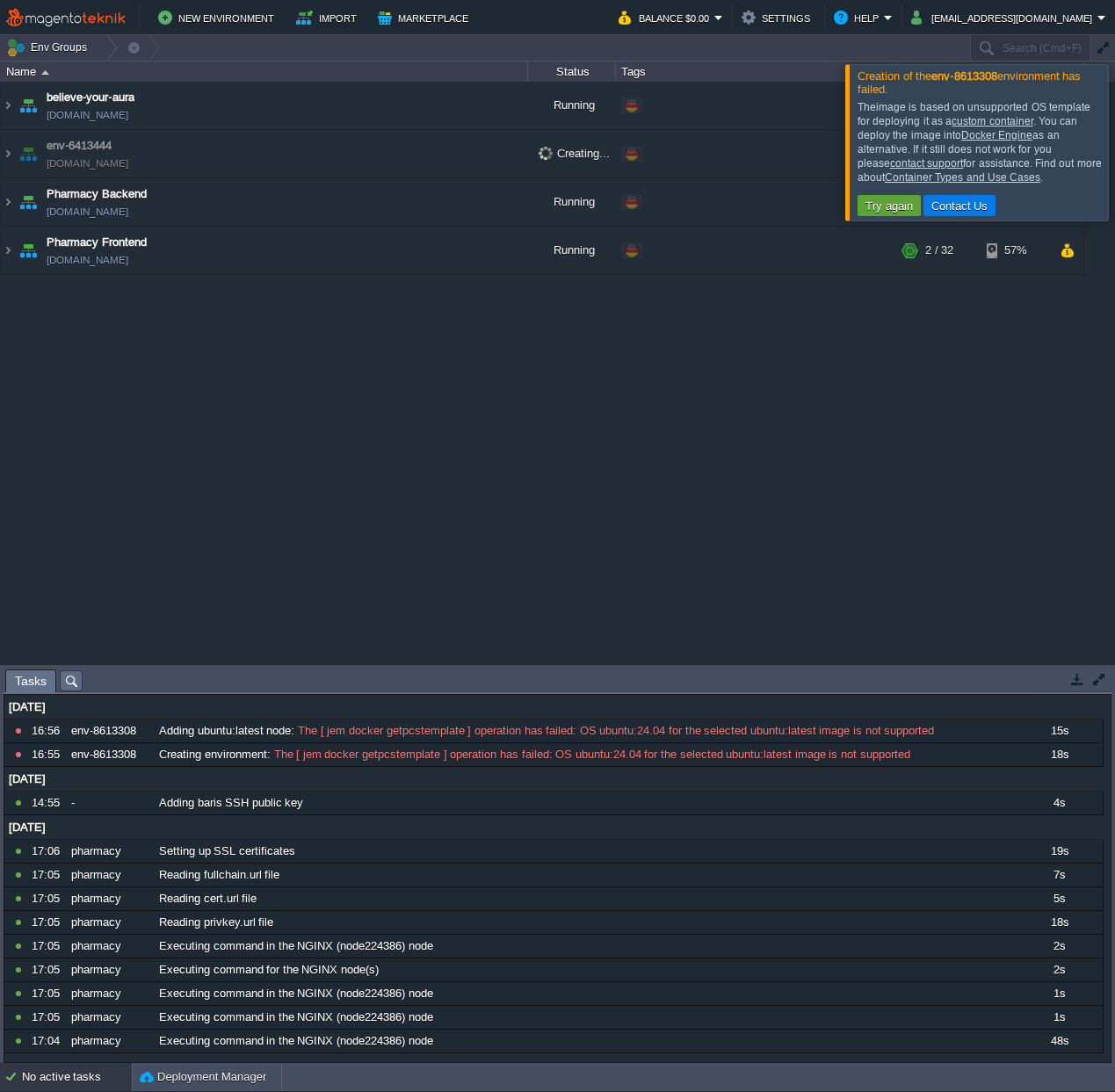
click at [1114, 129] on div at bounding box center [1136, 141] width 0 height 155
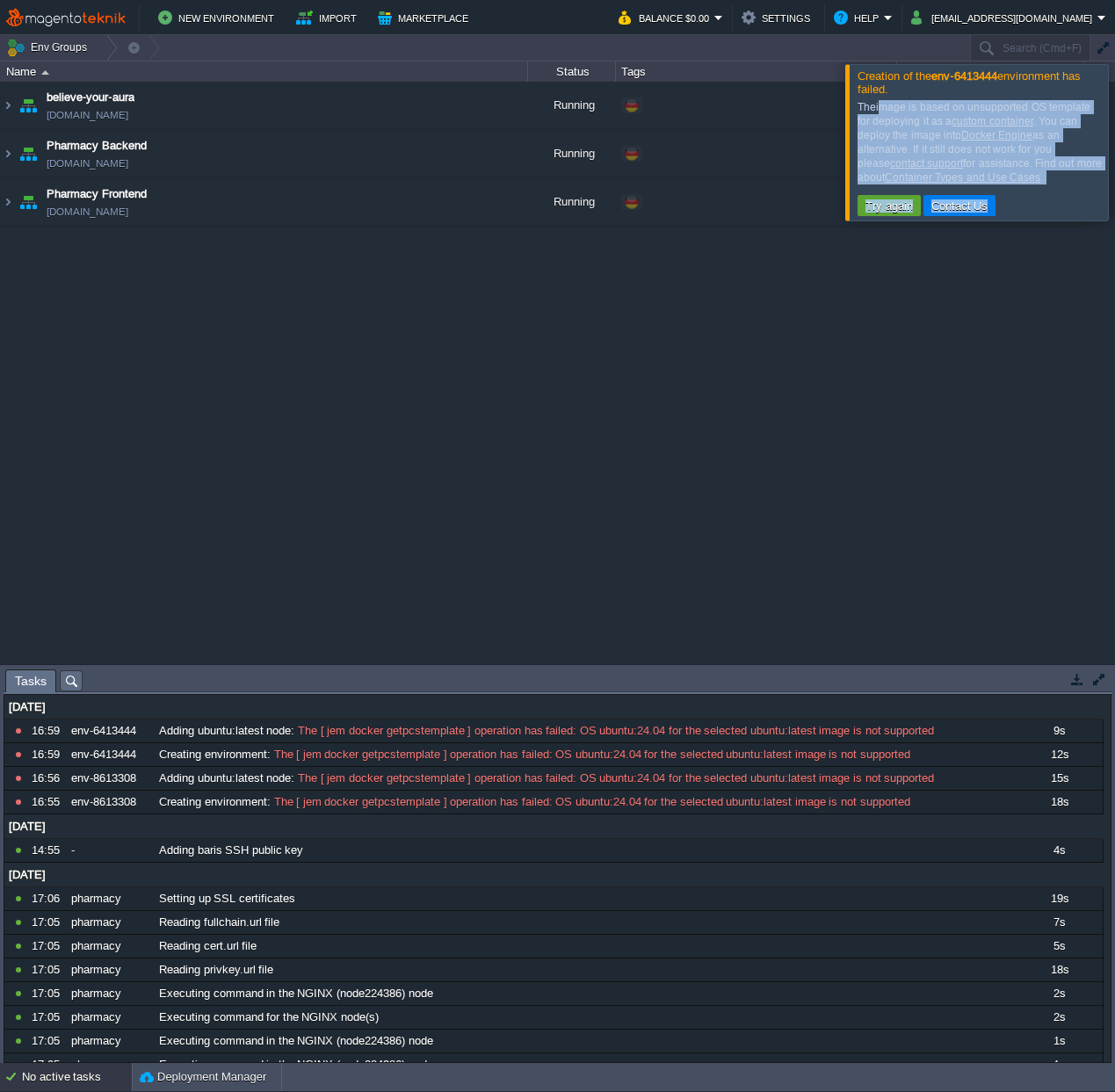
drag, startPoint x: 878, startPoint y: 109, endPoint x: 1087, endPoint y: 112, distance: 209.0
click at [1087, 112] on div "Creation of the env-6413444 environment has failed. The image is based on unsup…" at bounding box center [976, 142] width 264 height 157
click at [883, 107] on div "The image is based on unsupported OS template for deploying it as a custom cont…" at bounding box center [981, 142] width 246 height 84
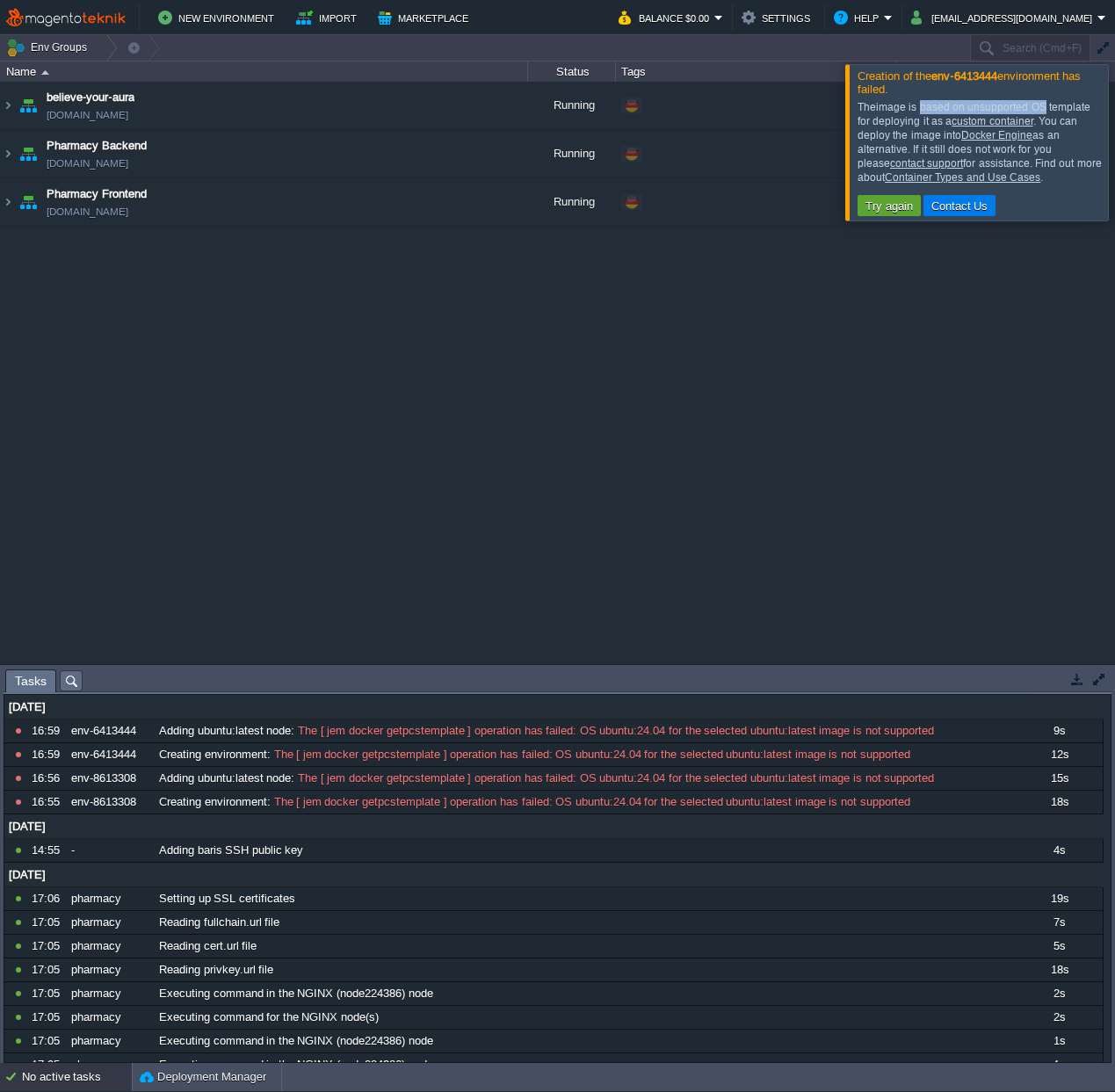
drag, startPoint x: 918, startPoint y: 112, endPoint x: 1036, endPoint y: 112, distance: 118.0
click at [1036, 112] on div "The image is based on unsupported OS template for deploying it as a custom cont…" at bounding box center [981, 142] width 246 height 84
click at [1037, 112] on div "The image is based on unsupported OS template for deploying it as a custom cont…" at bounding box center [981, 142] width 246 height 84
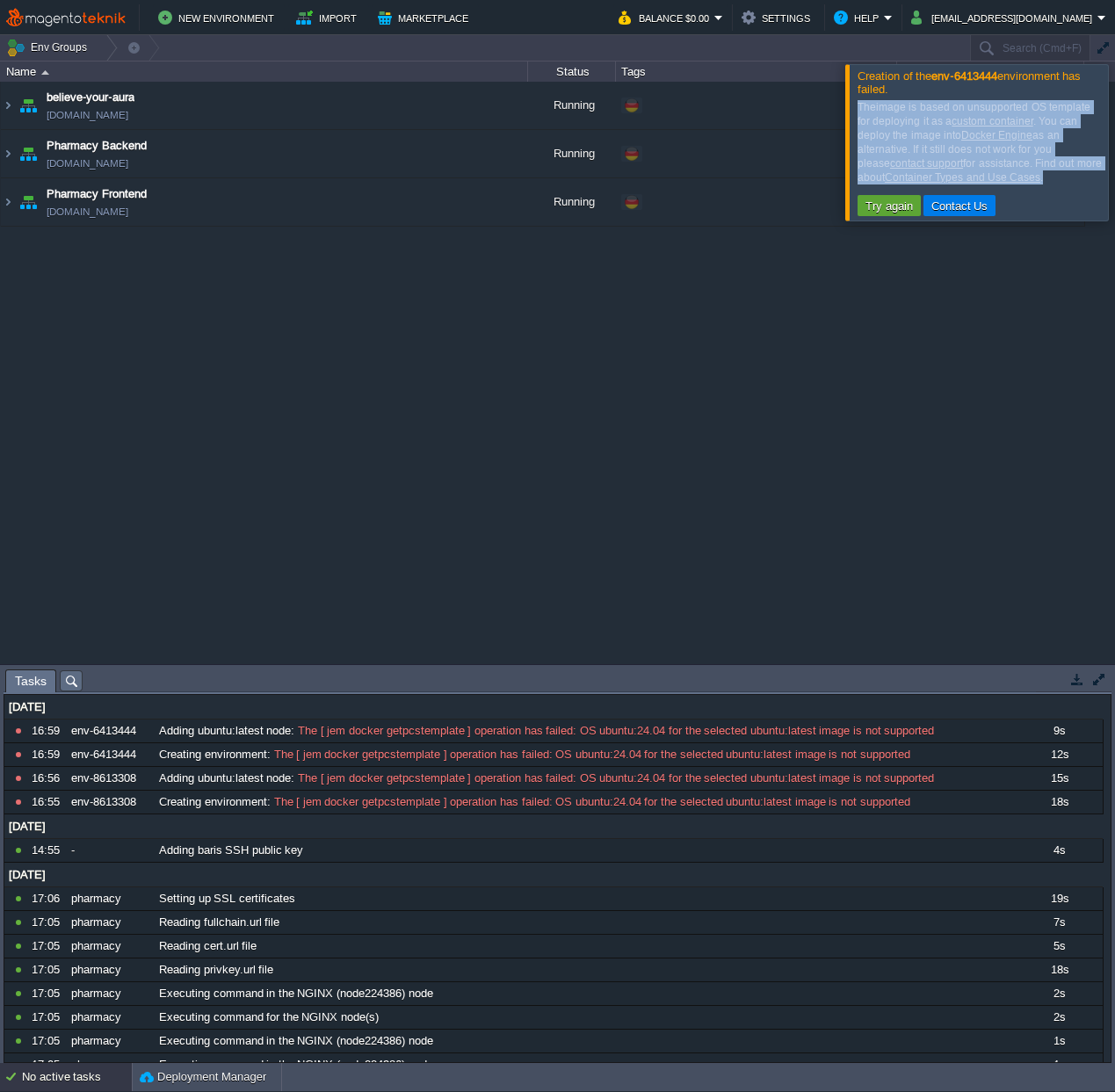
click at [1037, 112] on div "The image is based on unsupported OS template for deploying it as a custom cont…" at bounding box center [981, 142] width 246 height 84
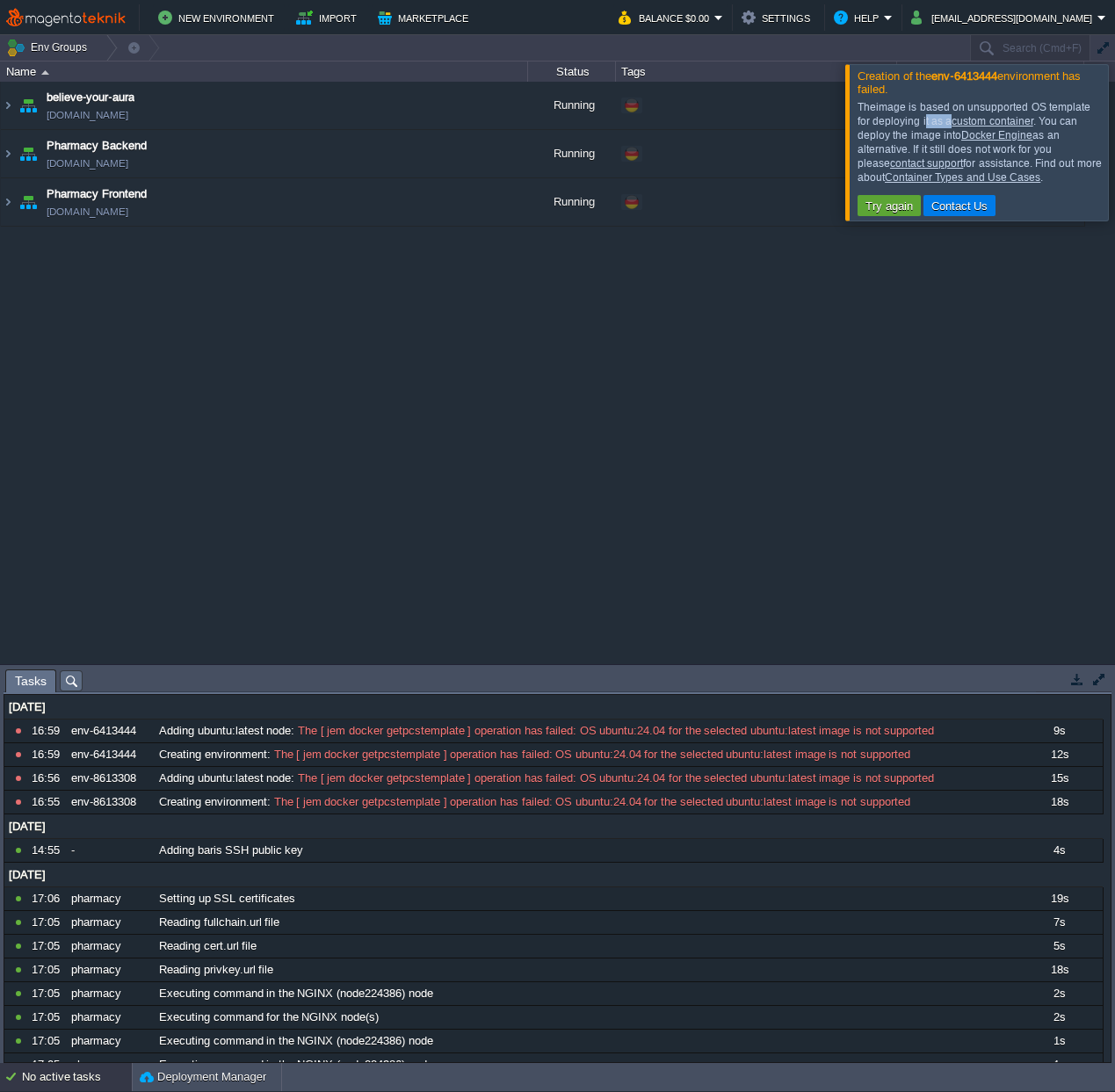
drag, startPoint x: 905, startPoint y: 121, endPoint x: 929, endPoint y: 125, distance: 24.3
click at [928, 125] on div "The image is based on unsupported OS template for deploying it as a custom cont…" at bounding box center [981, 142] width 246 height 84
drag, startPoint x: 875, startPoint y: 150, endPoint x: 997, endPoint y: 152, distance: 122.0
click at [997, 152] on div "The image is based on unsupported OS template for deploying it as a custom cont…" at bounding box center [981, 142] width 246 height 84
click at [406, 340] on div "believe-your-aura believe-your-aura.de1.mageteknik.com Running + Add to Env Gro…" at bounding box center [558, 372] width 1115 height 581
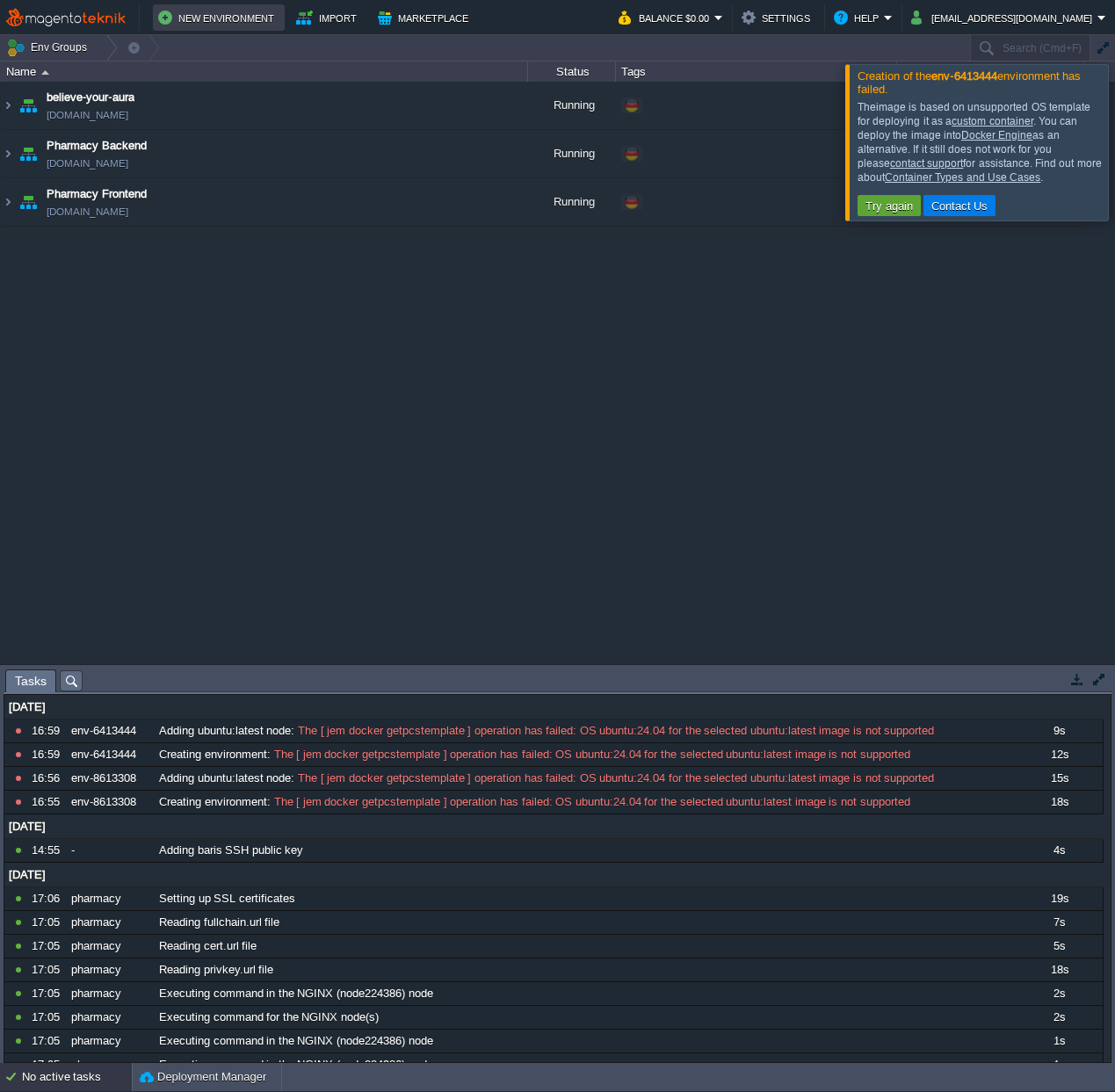
click at [226, 10] on button "New Environment" at bounding box center [219, 17] width 121 height 21
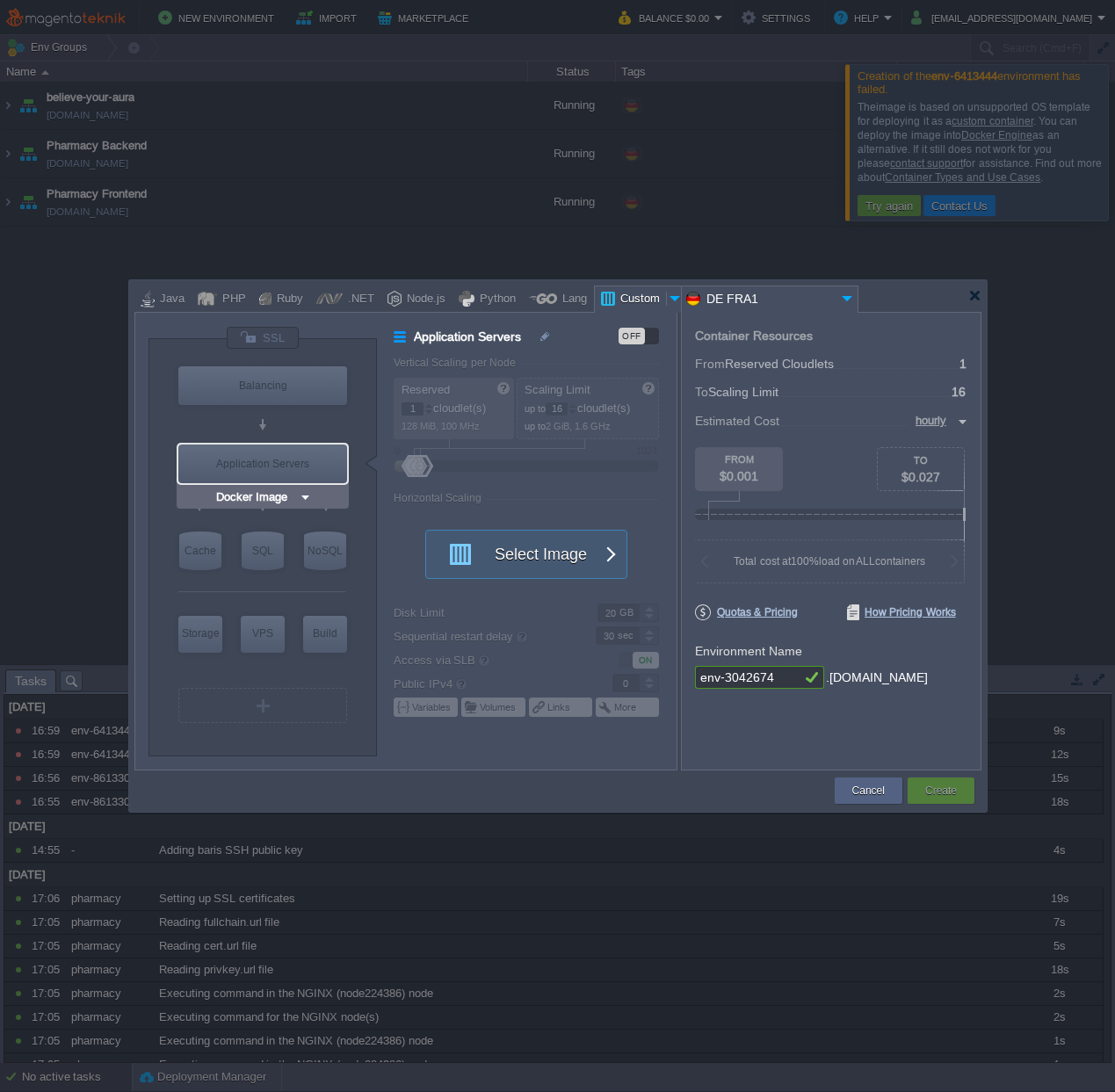
click at [302, 499] on img at bounding box center [305, 497] width 13 height 17
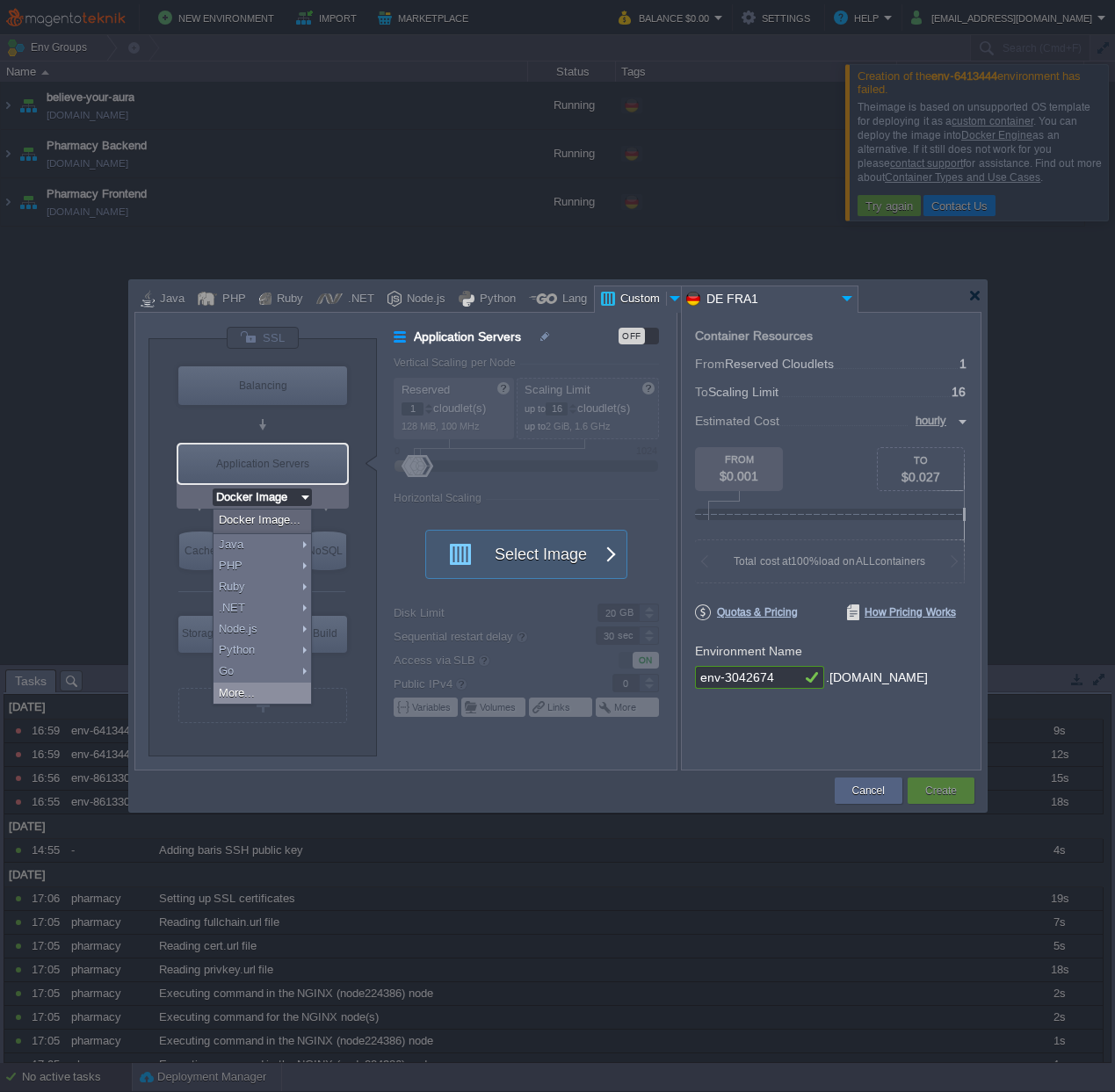
click at [274, 698] on div "More..." at bounding box center [263, 692] width 97 height 21
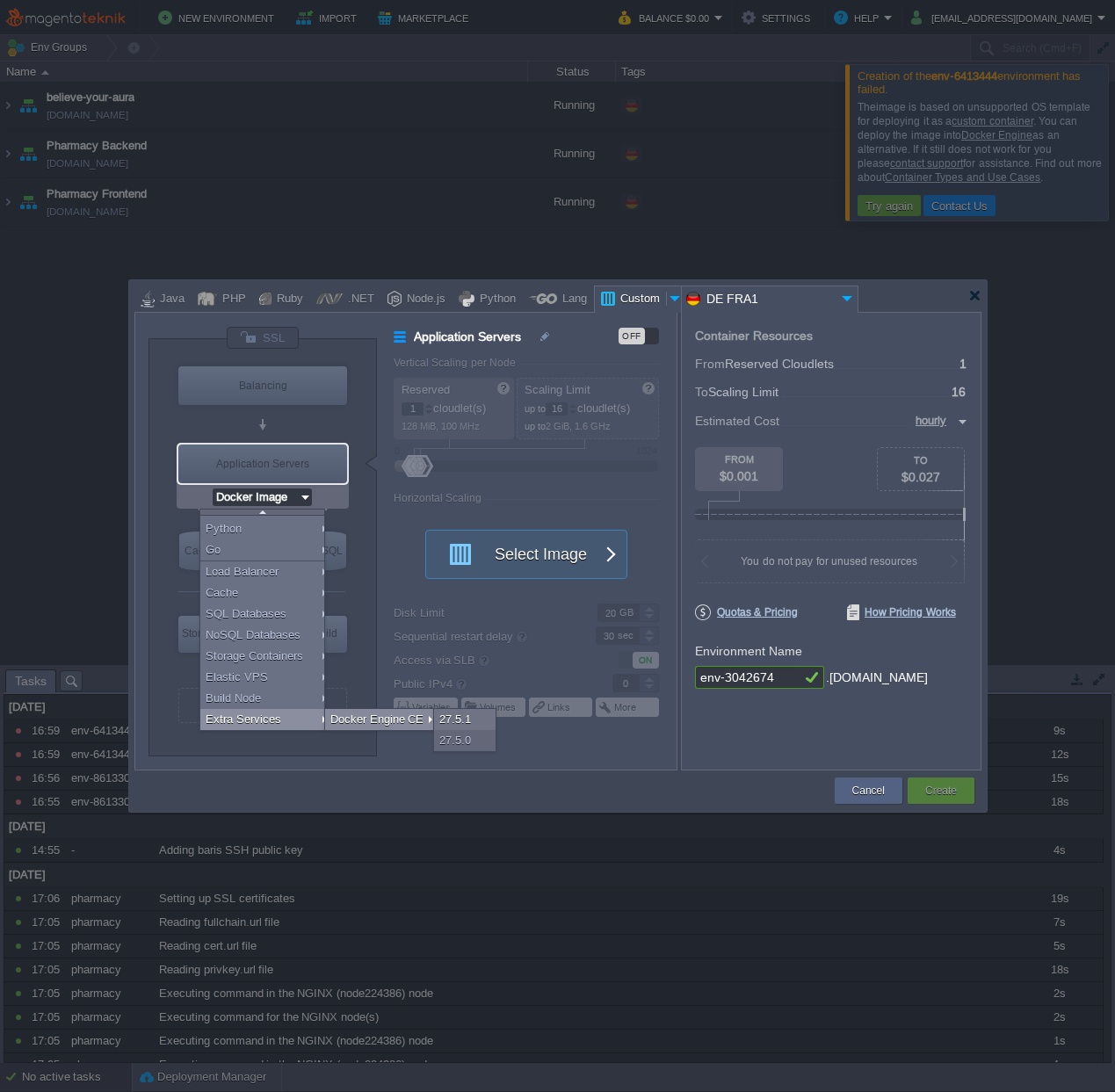
click at [379, 715] on div "Docker Engine CE" at bounding box center [381, 719] width 112 height 21
type input "Extra Services"
type input "6"
type input "Docker Engine CE 27.5.1"
type input "27.5.1-almalin..."
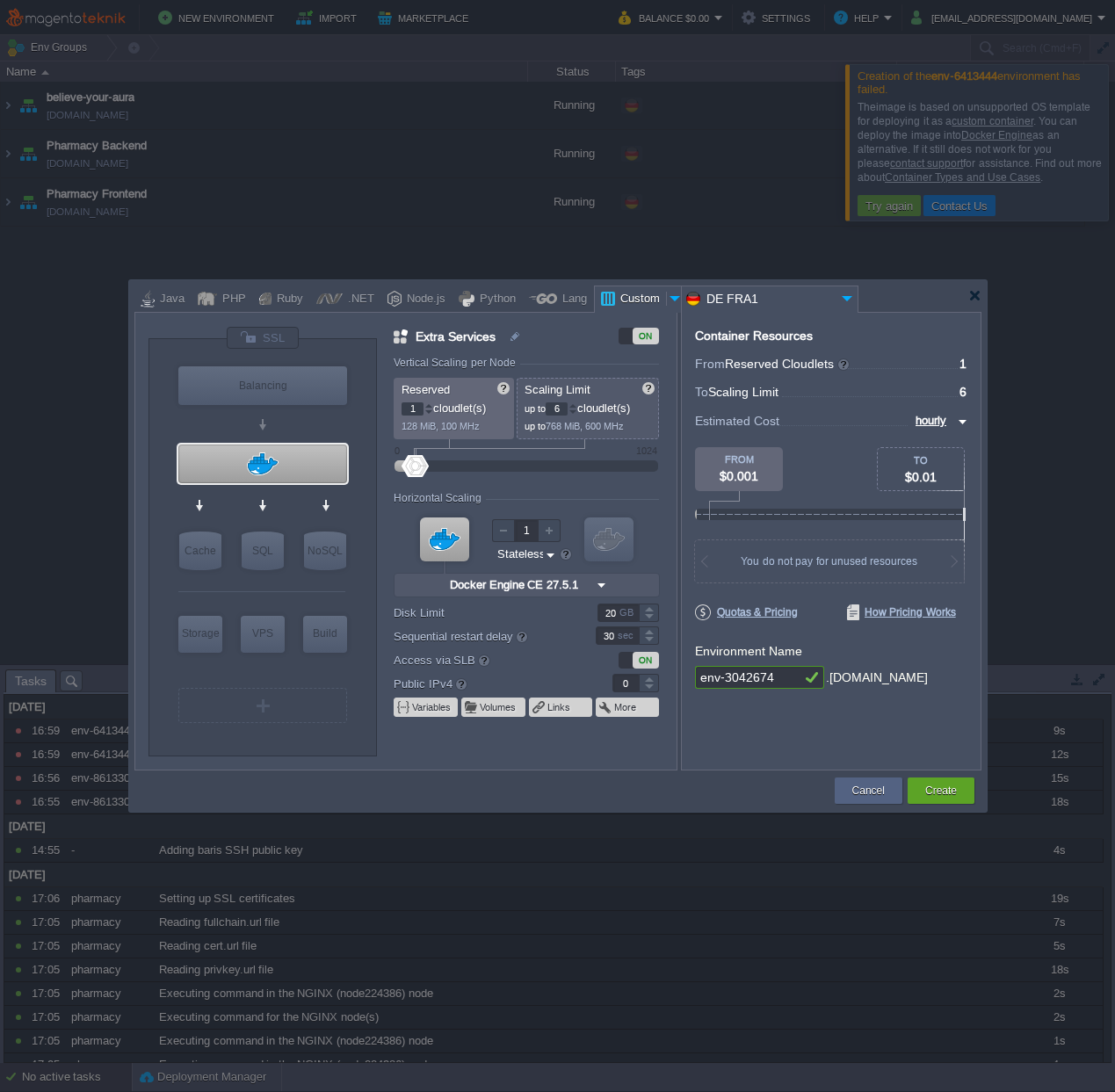
scroll to position [0, 0]
click at [307, 421] on img at bounding box center [305, 419] width 13 height 17
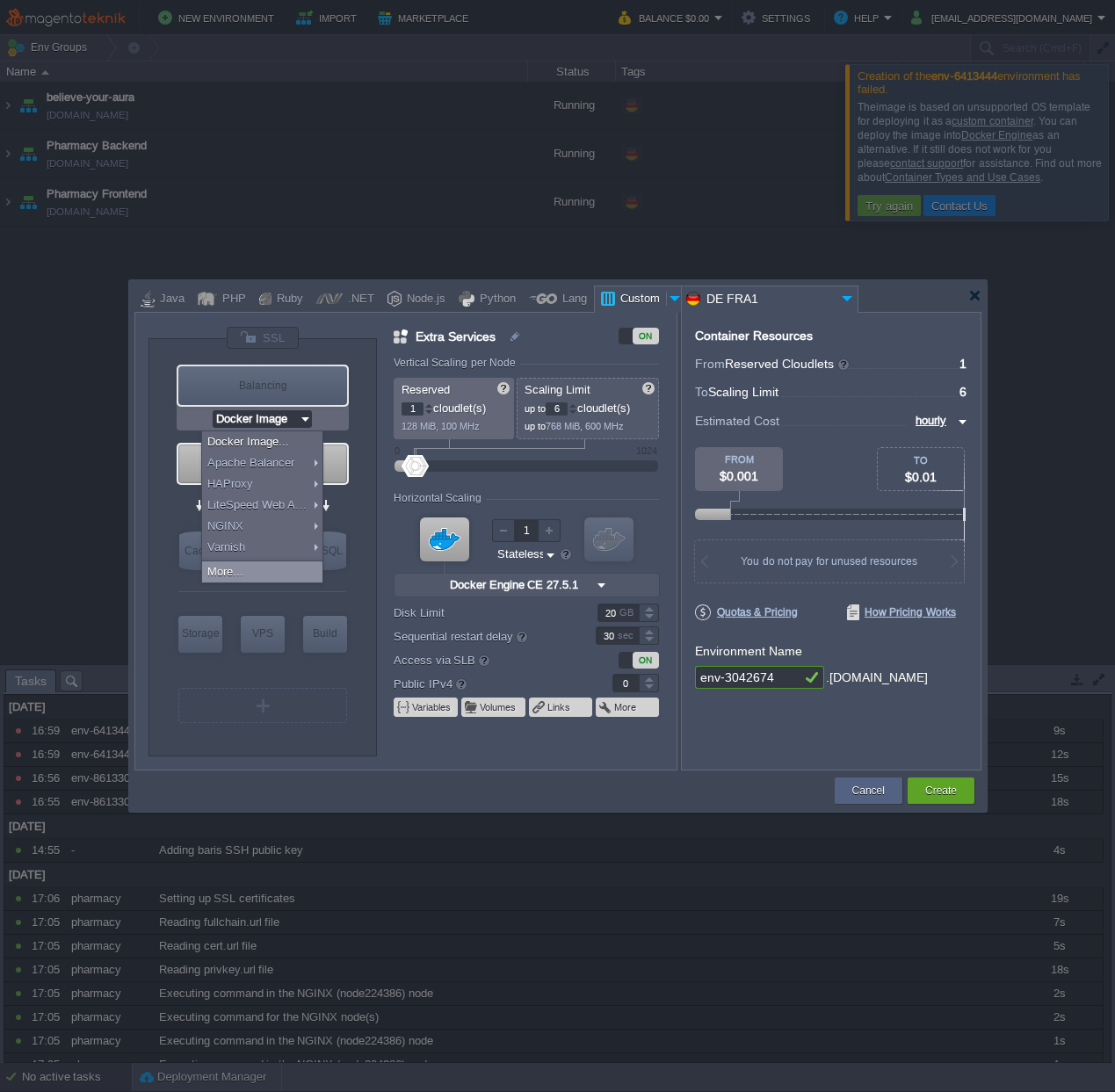
click at [239, 580] on div "More..." at bounding box center [262, 571] width 120 height 21
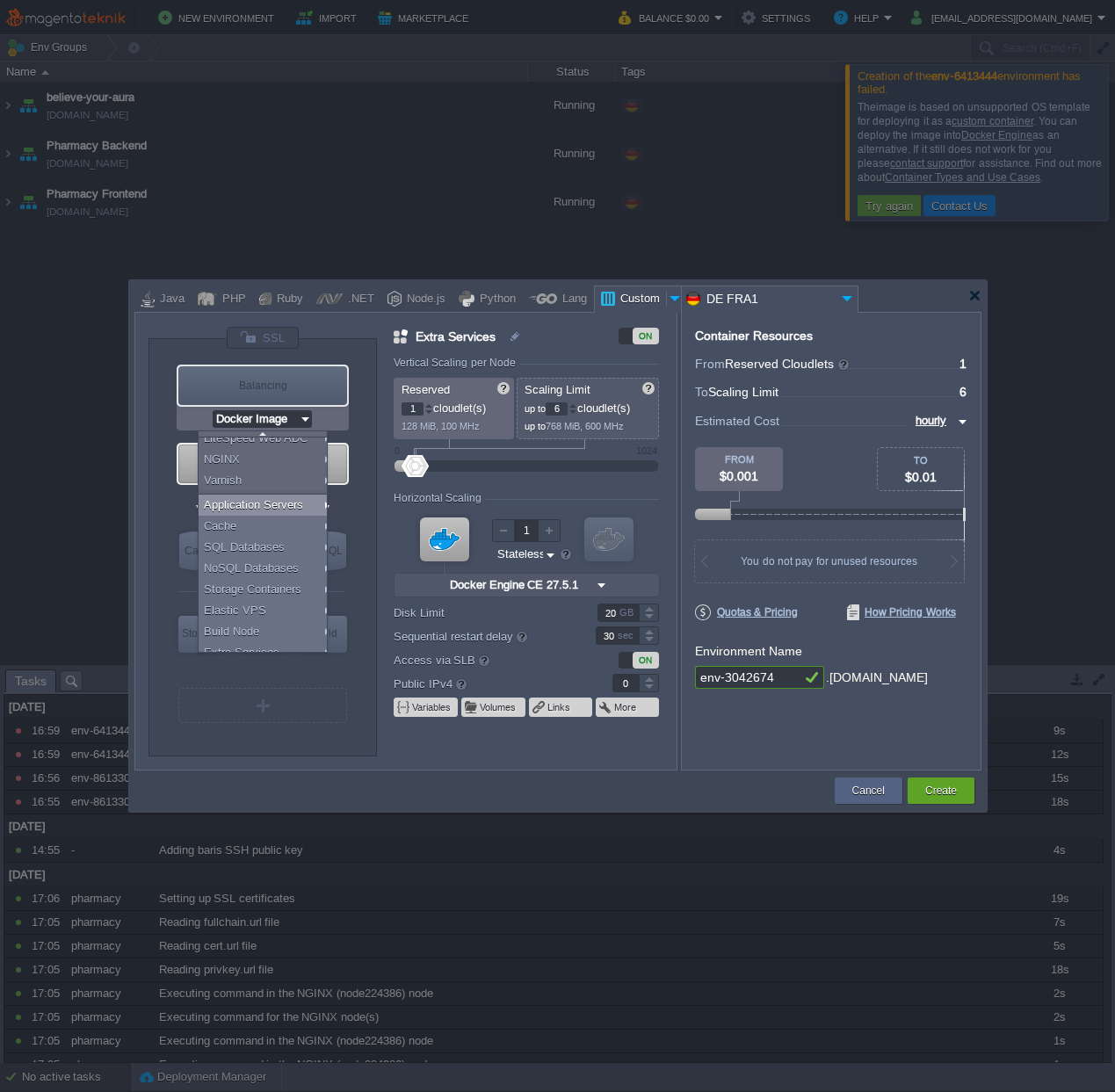
scroll to position [78, 0]
click at [364, 636] on div "Docker Engine CE" at bounding box center [384, 641] width 112 height 21
type input "Docker Engine CE 27.5.1"
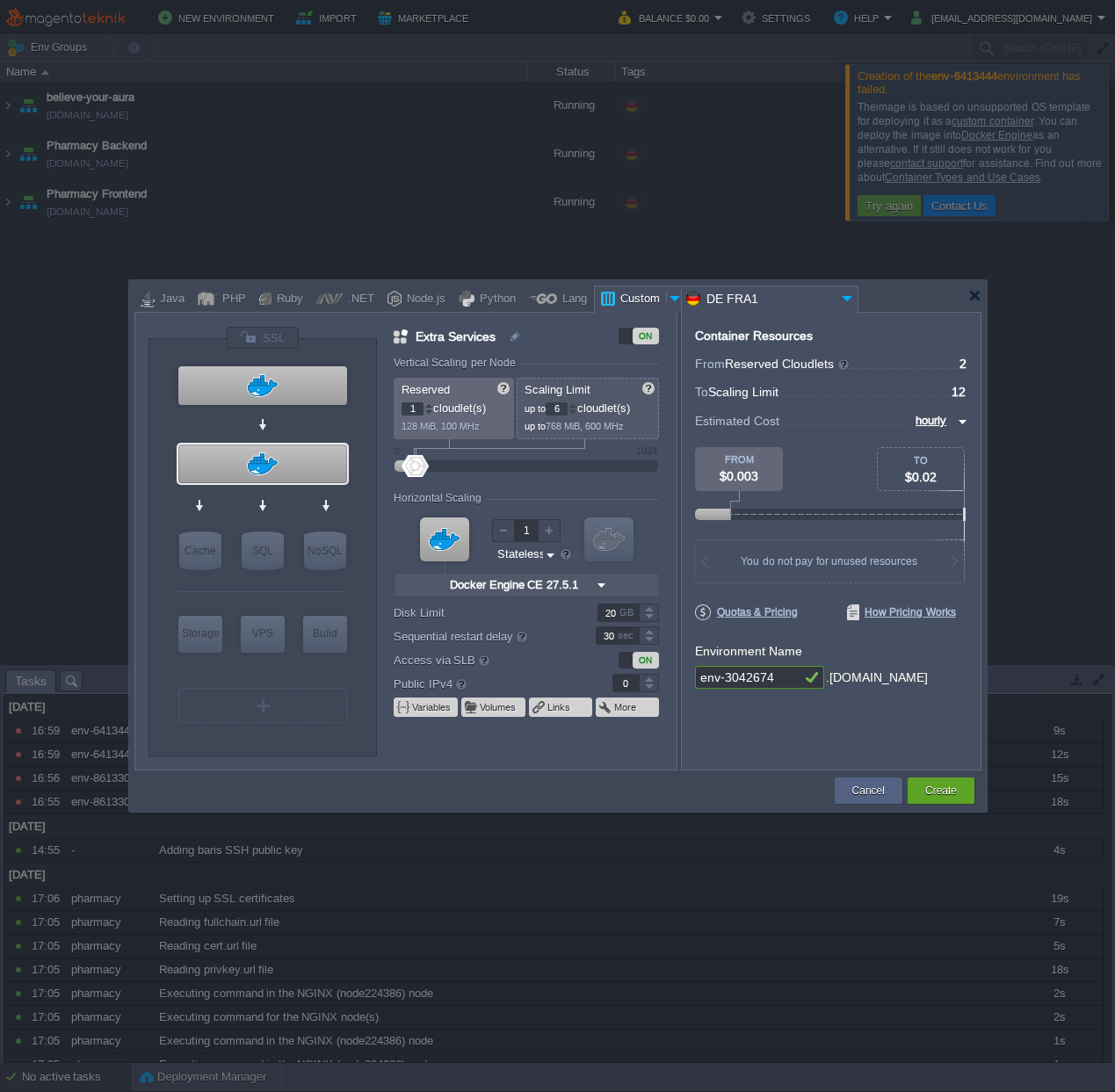
scroll to position [0, 0]
click at [279, 467] on div at bounding box center [263, 464] width 169 height 39
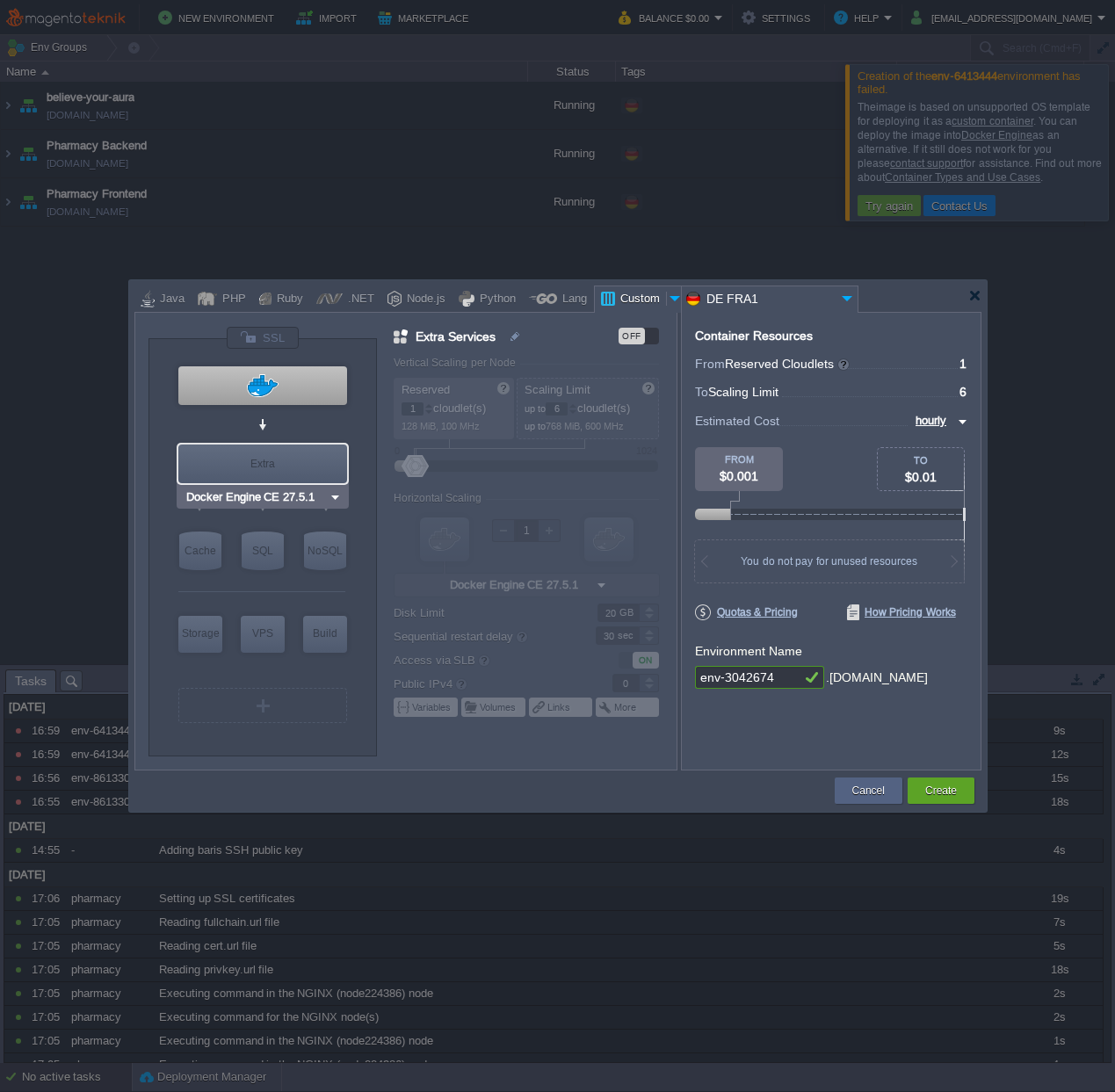
click at [332, 498] on img at bounding box center [335, 497] width 13 height 17
click at [287, 391] on div at bounding box center [263, 386] width 169 height 39
type input "Extra Services"
type input "27.5.1-almalin..."
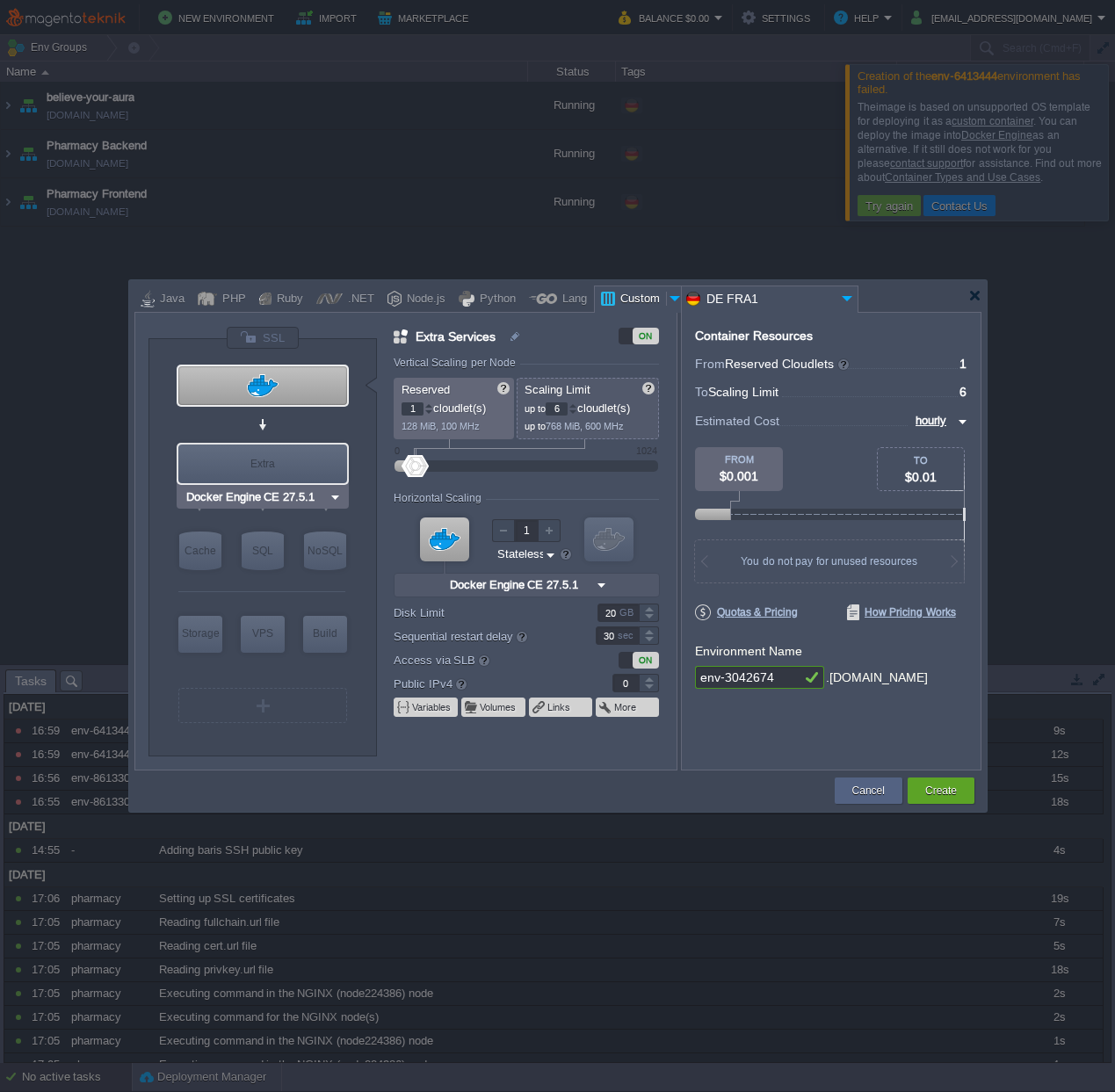
click at [336, 497] on img at bounding box center [335, 497] width 13 height 17
click at [225, 421] on div at bounding box center [262, 424] width 167 height 31
click at [336, 498] on img at bounding box center [335, 497] width 13 height 17
click at [269, 541] on div "More..." at bounding box center [262, 545] width 157 height 21
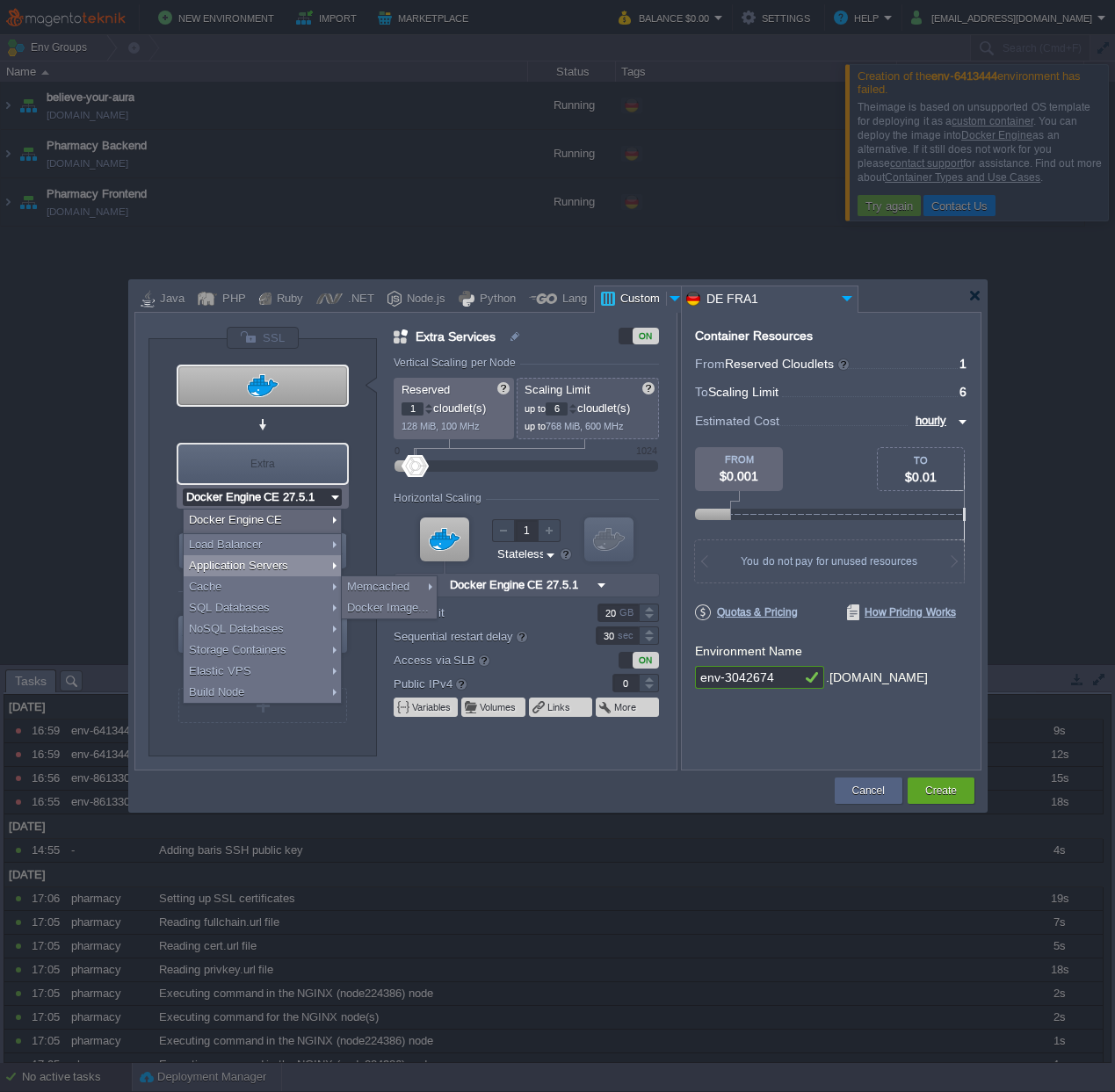
click at [375, 492] on div "VM Extra VM Extra VM Cache VM SQL VM NoSQL VM Storage VM VPS VM Build VM Docker…" at bounding box center [263, 547] width 229 height 417
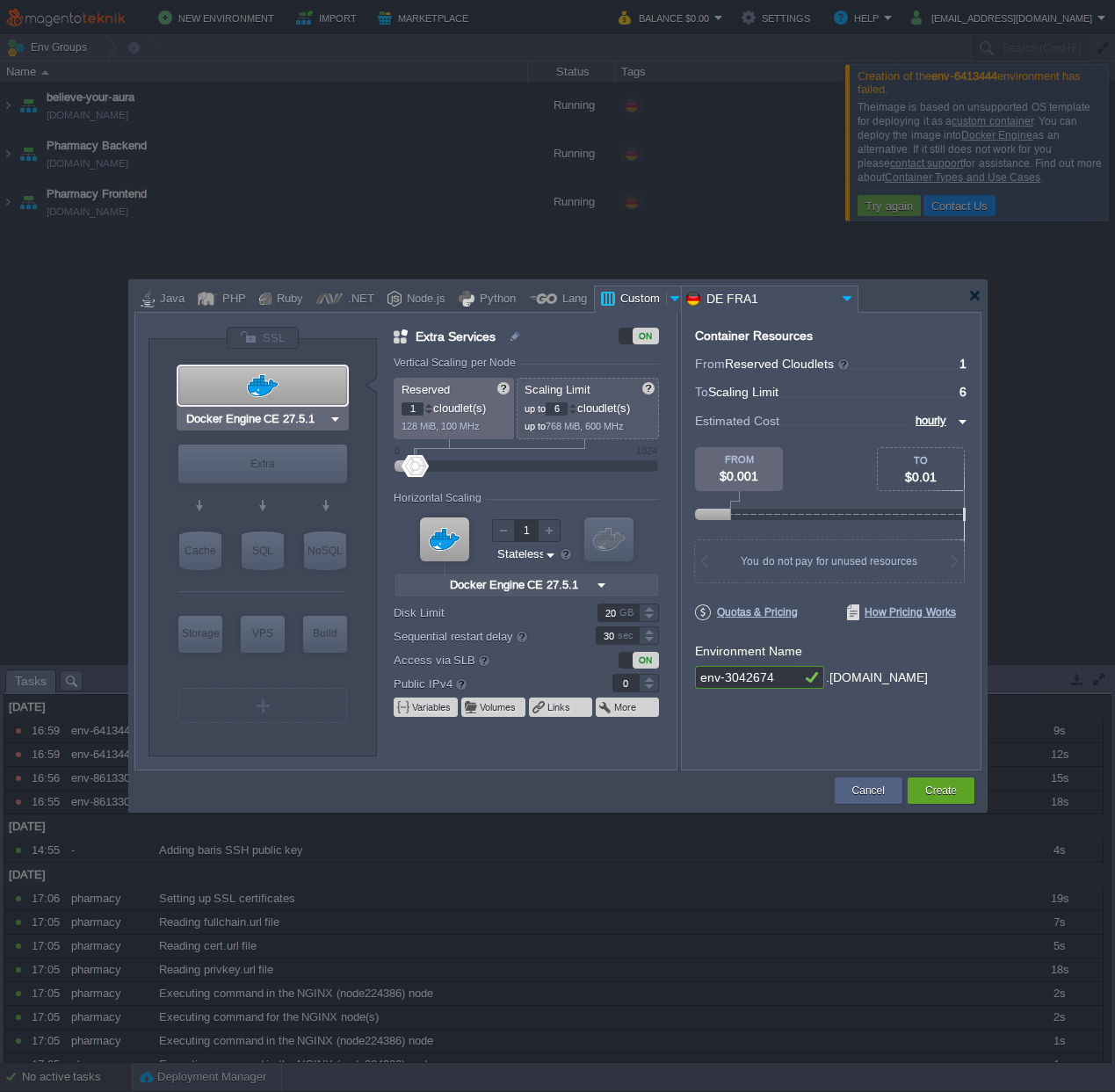
click at [329, 417] on img at bounding box center [335, 419] width 13 height 17
click at [973, 301] on div at bounding box center [974, 296] width 13 height 13
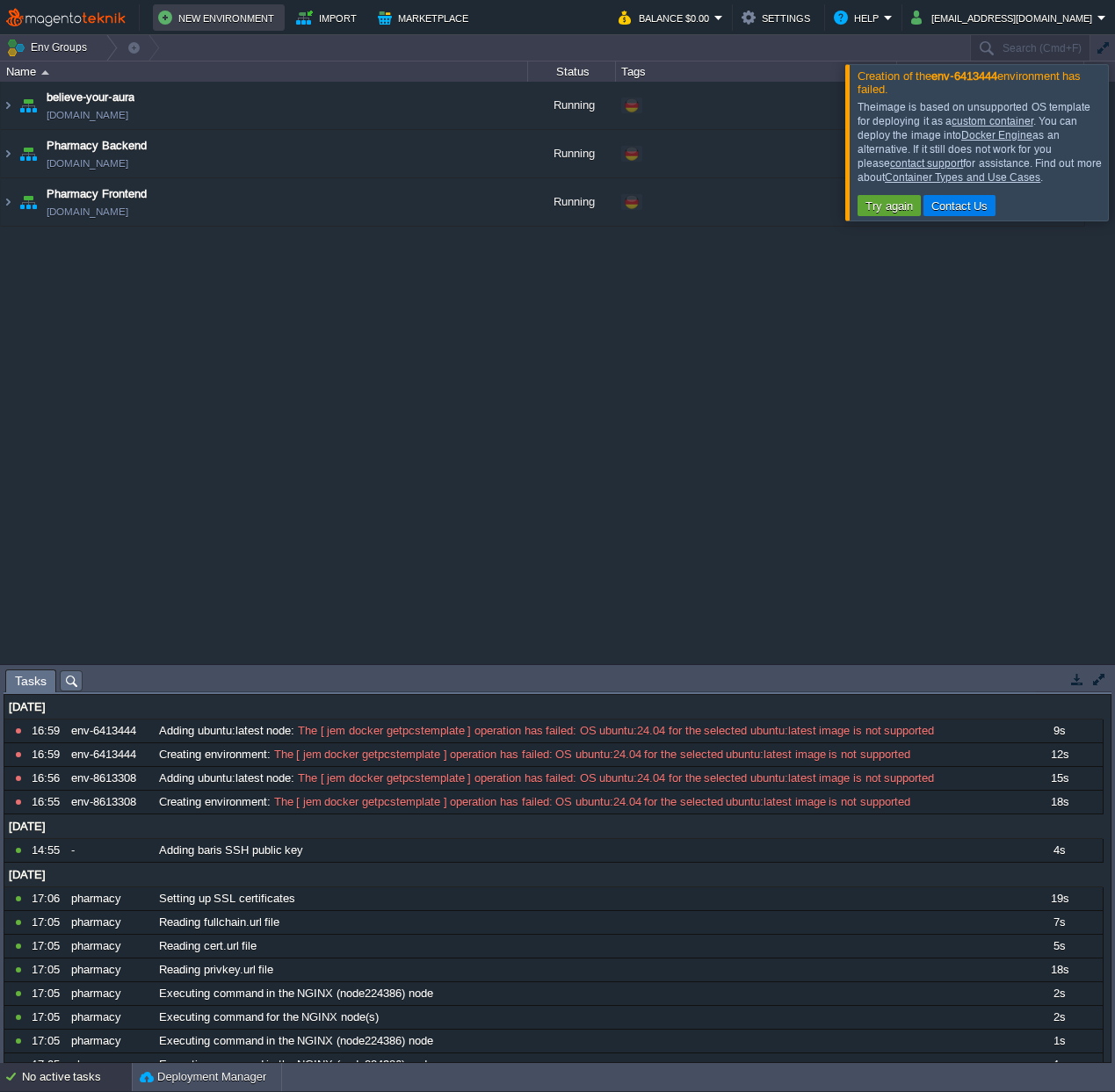
click at [211, 26] on button "New Environment" at bounding box center [219, 17] width 121 height 21
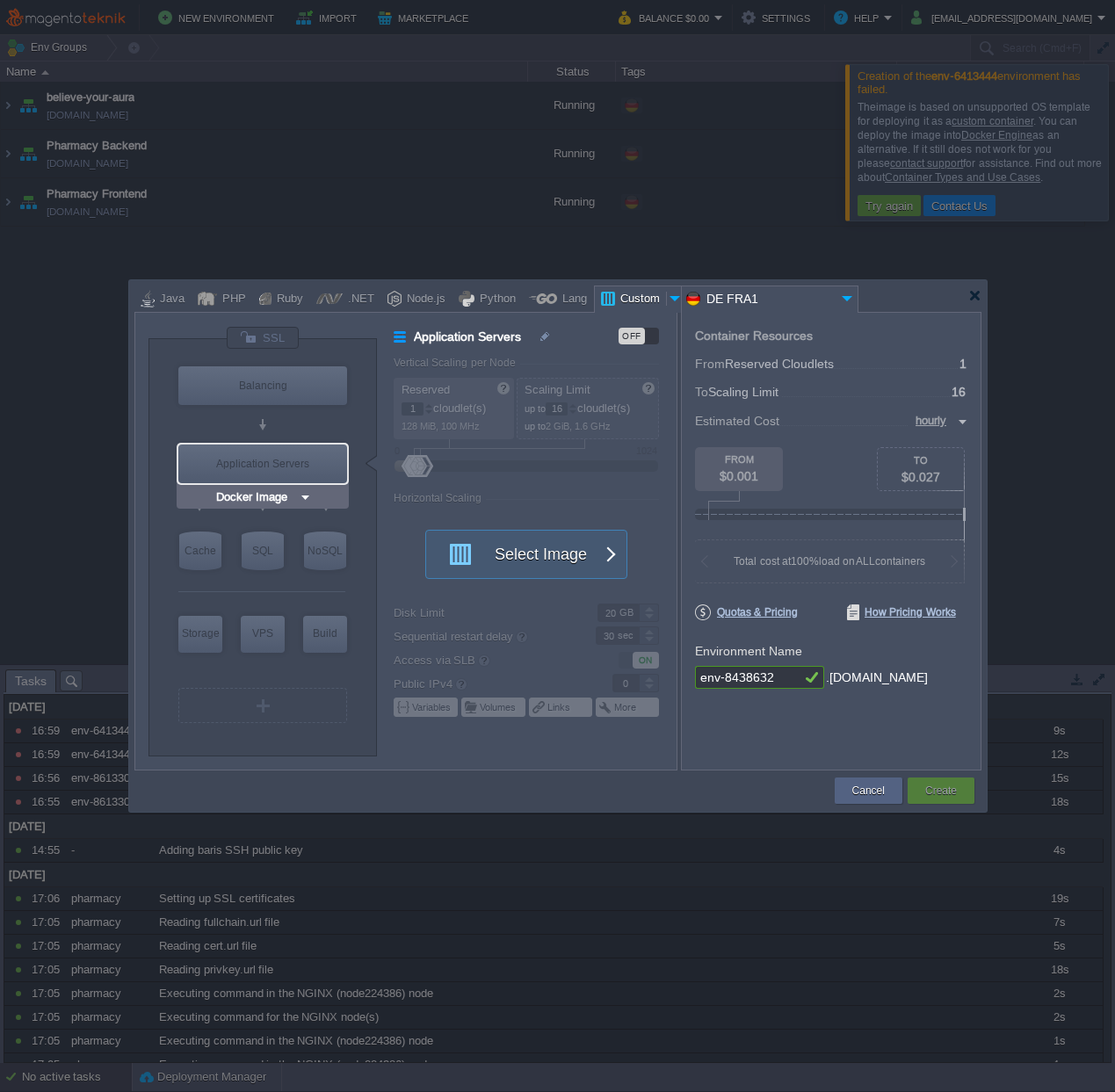
click at [304, 498] on img at bounding box center [305, 497] width 13 height 17
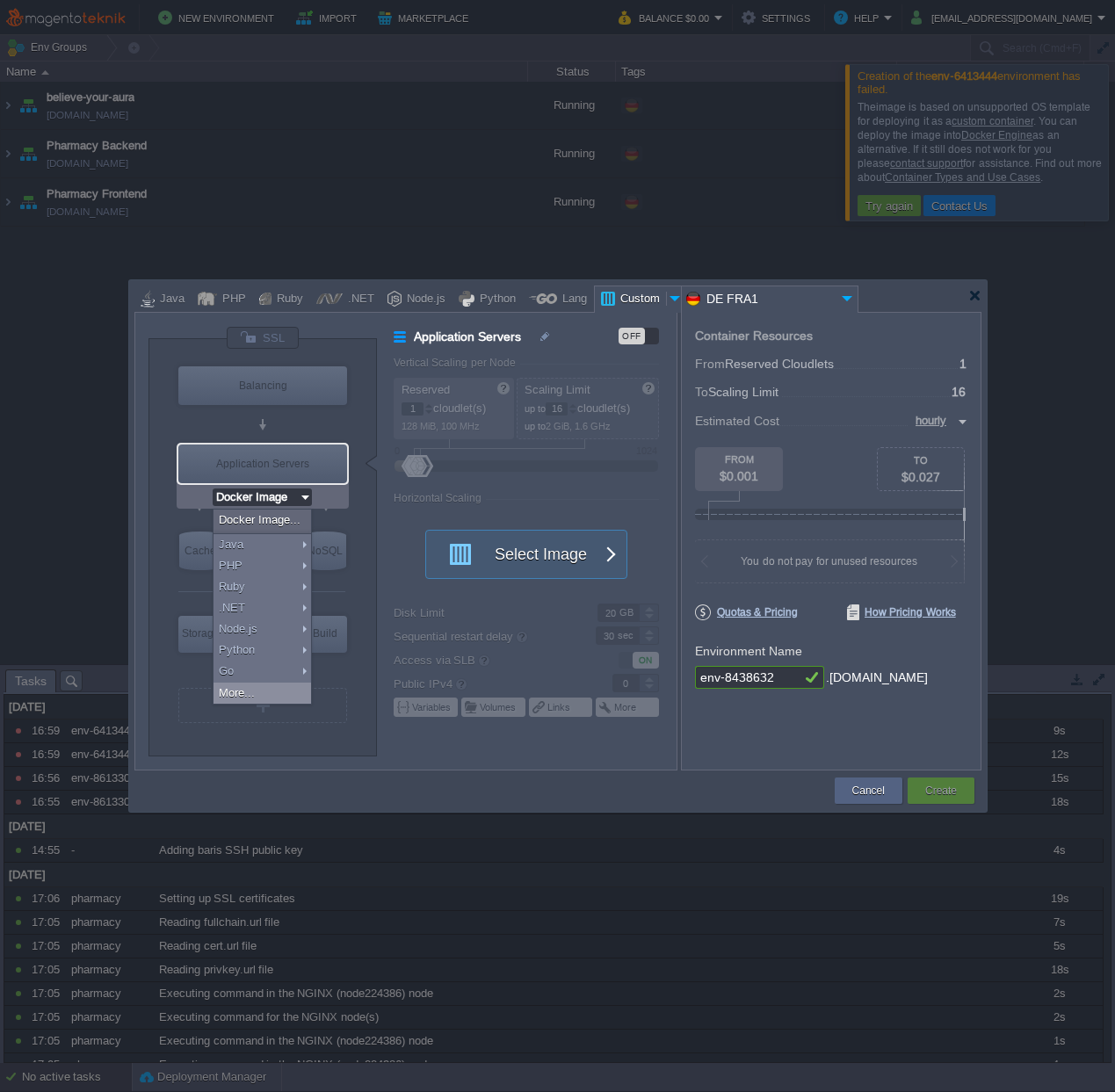
click at [271, 699] on div "More..." at bounding box center [263, 692] width 97 height 21
click at [303, 721] on div "Extra Services" at bounding box center [265, 719] width 130 height 21
type input "Extra Services"
type input "6"
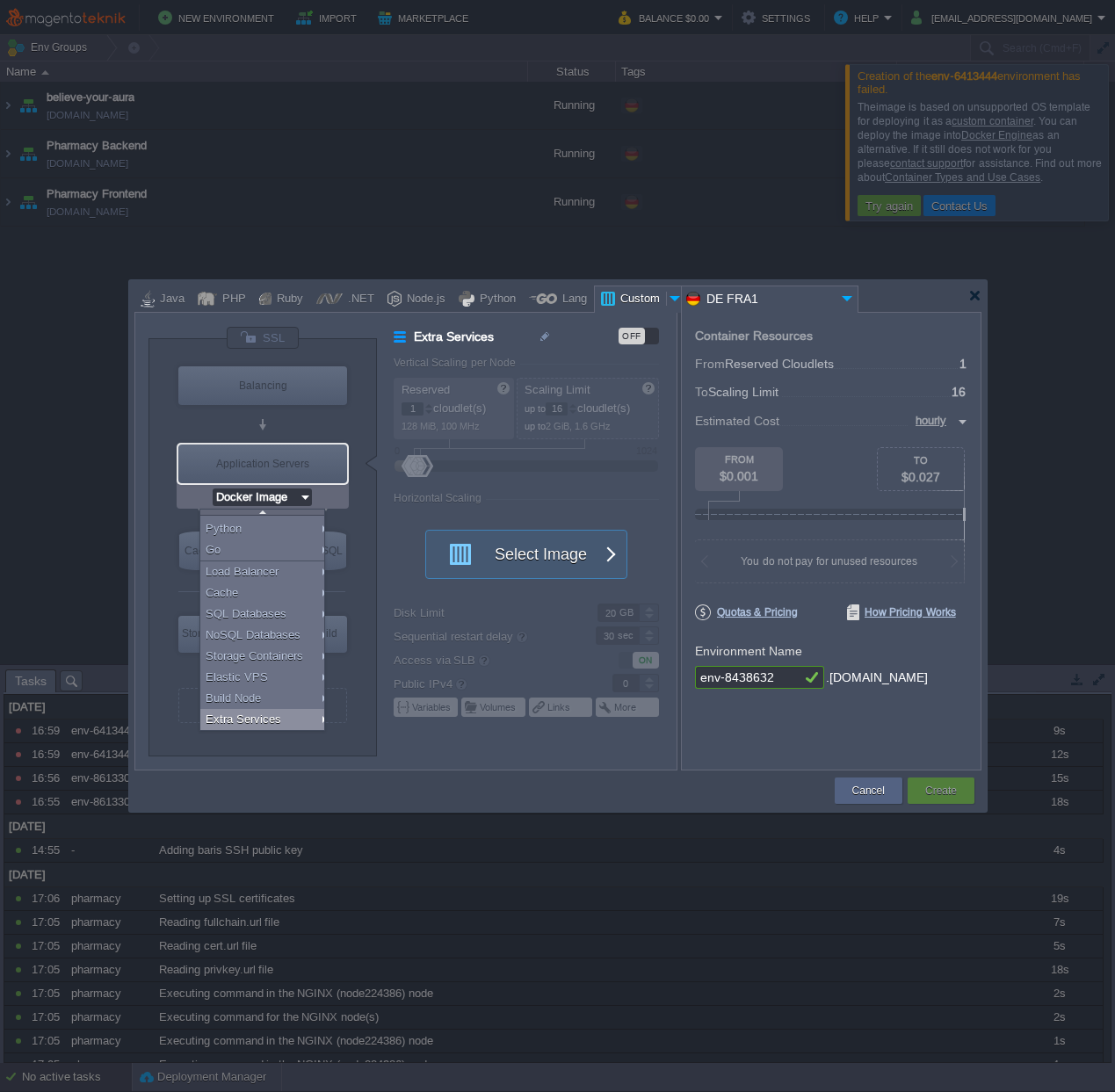
type input "Docker Engine CE 27.5.1"
type input "27.5.1-almalin..."
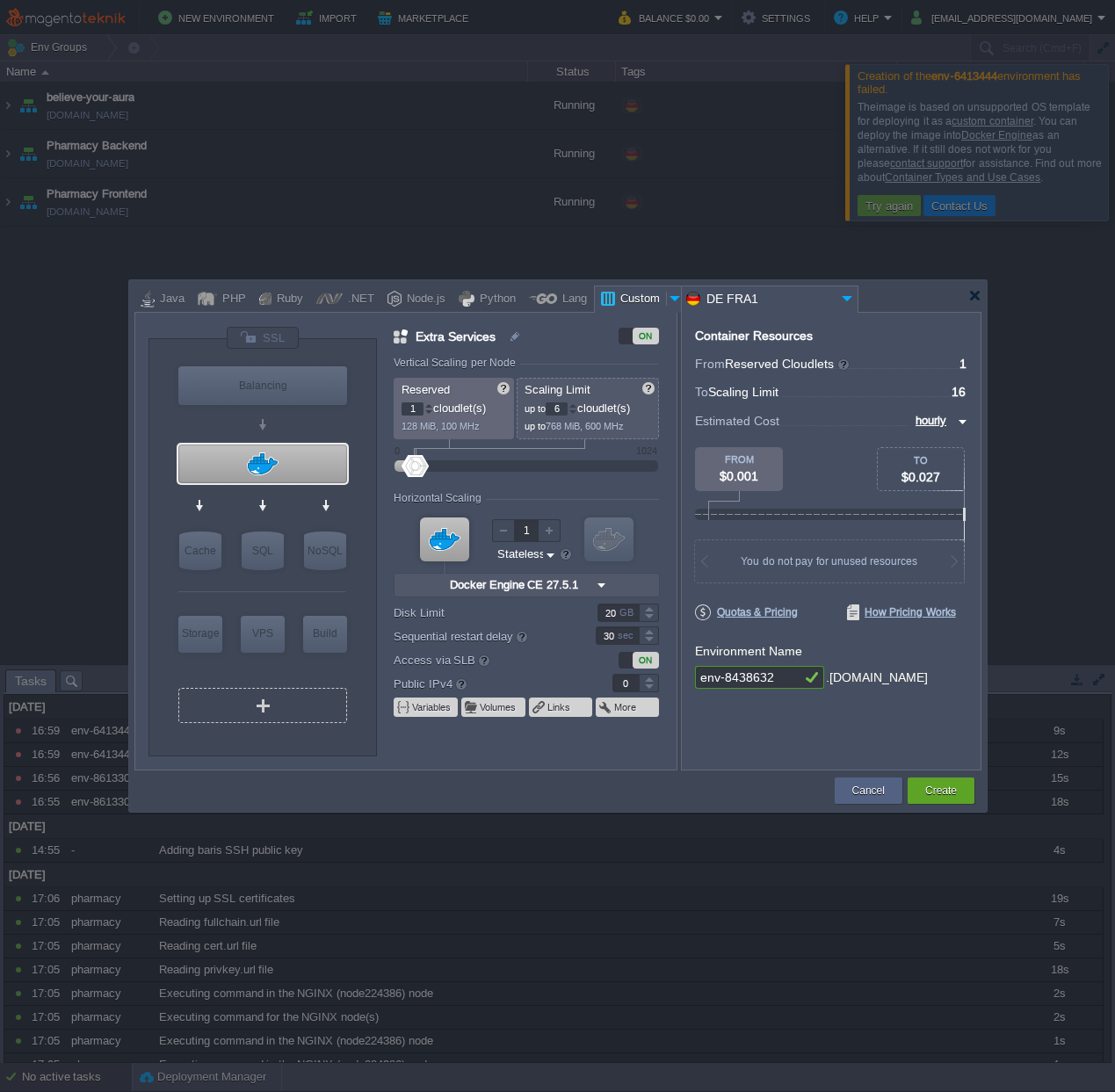
scroll to position [0, 0]
click at [340, 500] on img at bounding box center [335, 497] width 13 height 17
click at [414, 490] on form "Vertical Scaling per Node Reserved 1 cloudlet(s) 128 MiB, 100 MHz Scaling Limit…" at bounding box center [535, 563] width 282 height 413
type input "Docker Image"
click at [256, 383] on div "Balancing" at bounding box center [263, 386] width 169 height 39
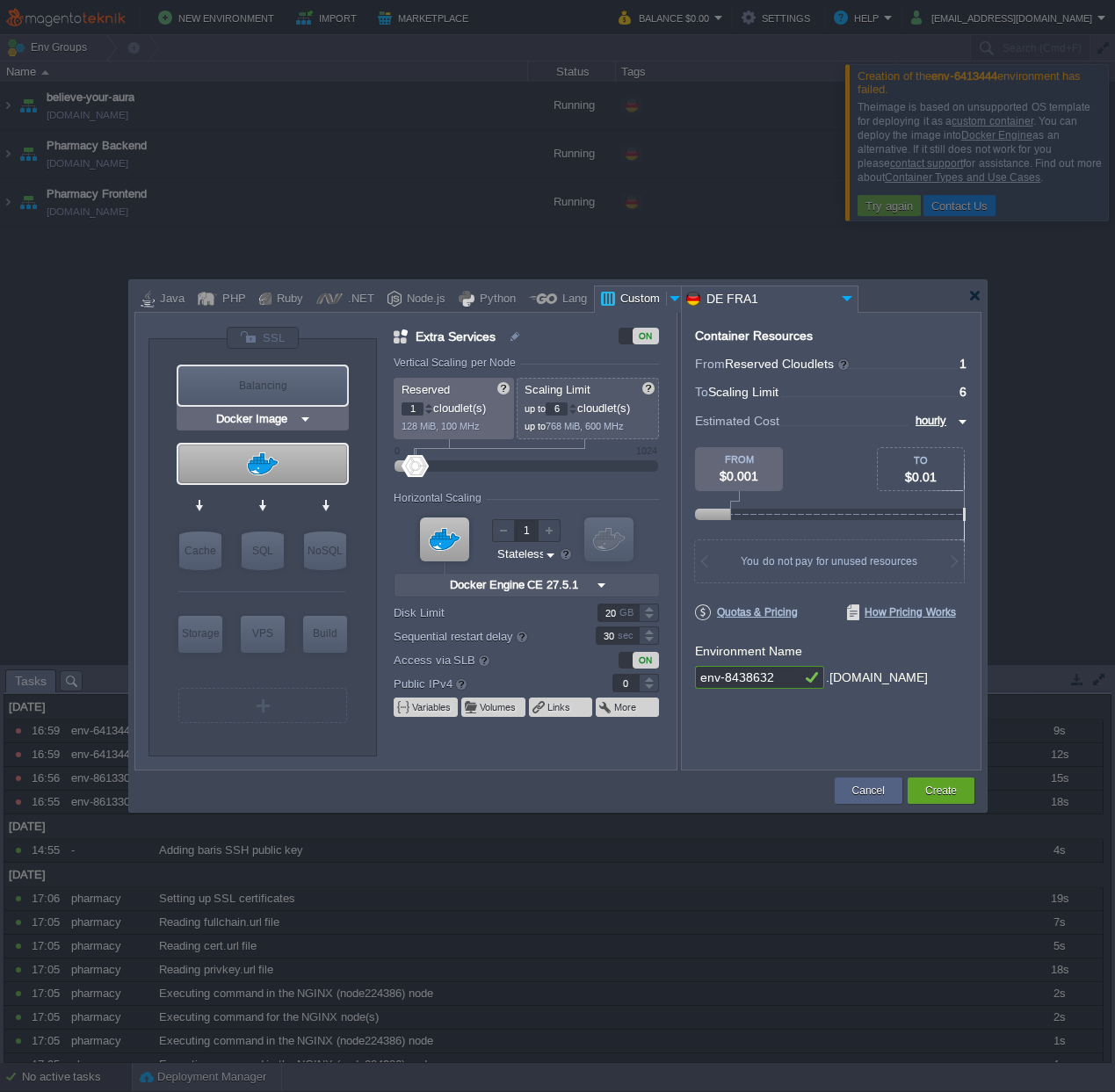
type input "Load Balancer"
type input "4"
type input "Docker Image"
type input "27.5.1-almalin..."
type input "Stateful"
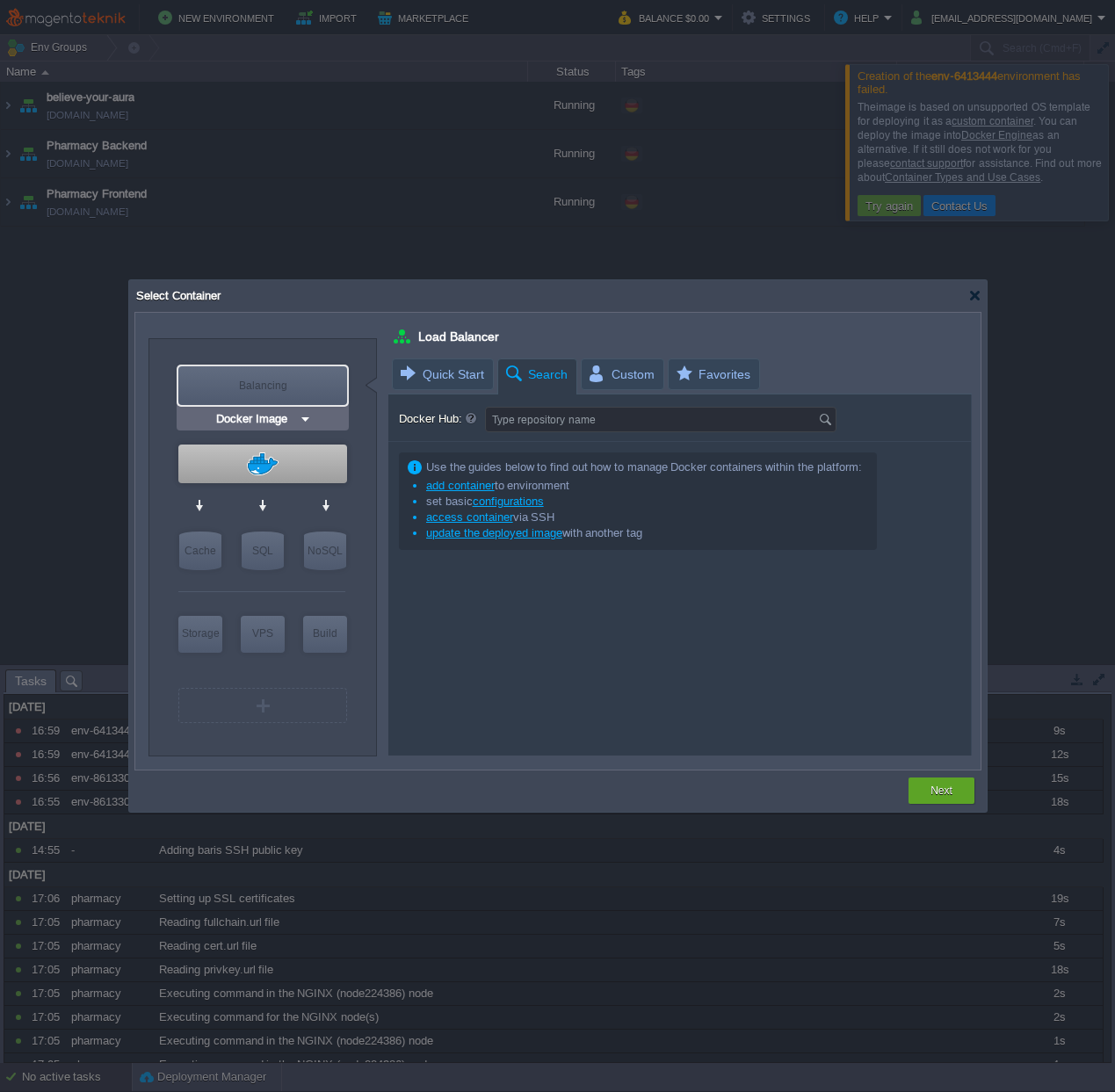
click at [304, 414] on img at bounding box center [305, 419] width 13 height 17
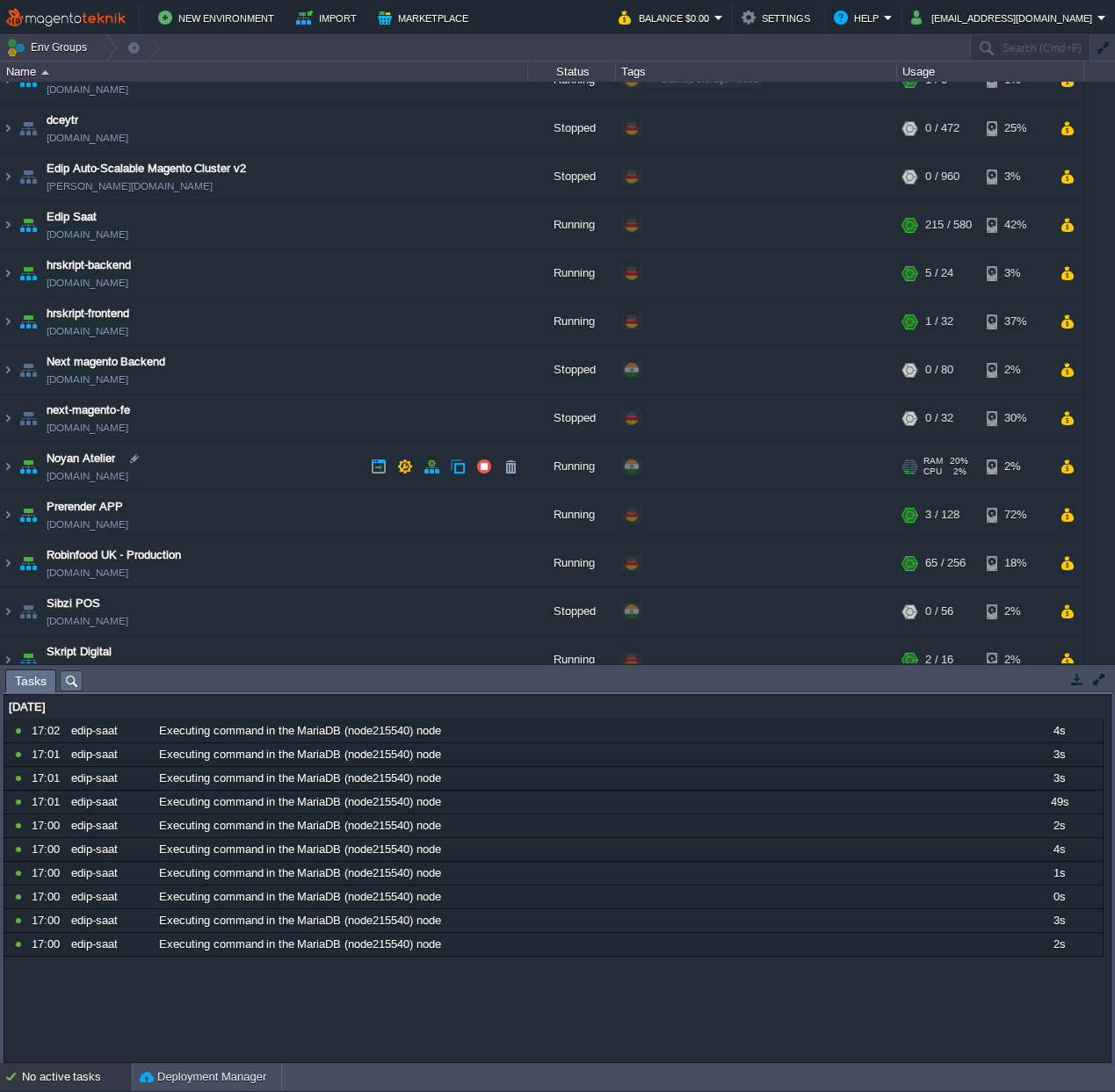
scroll to position [29, 0]
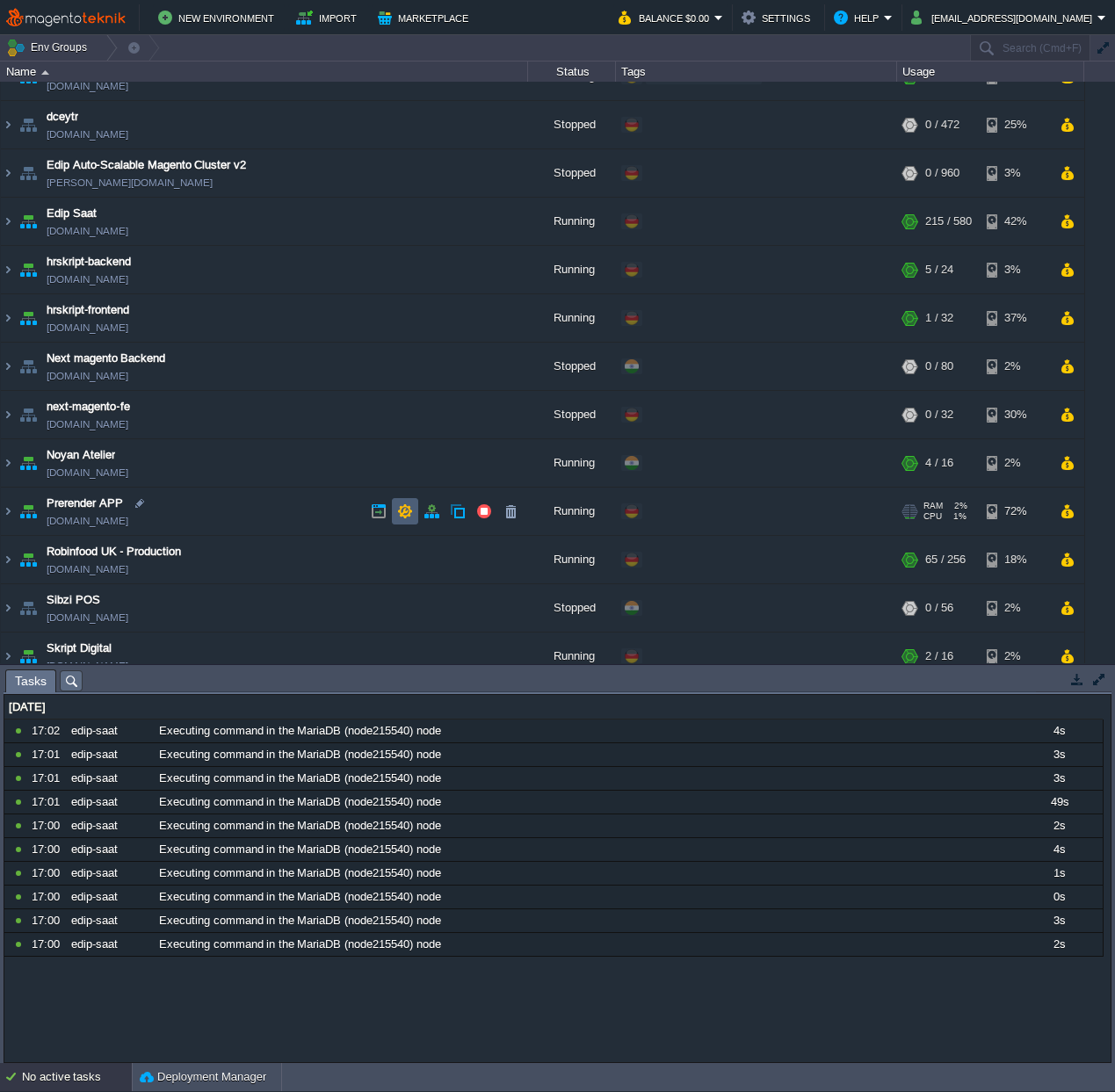
click at [409, 511] on button "button" at bounding box center [404, 511] width 16 height 16
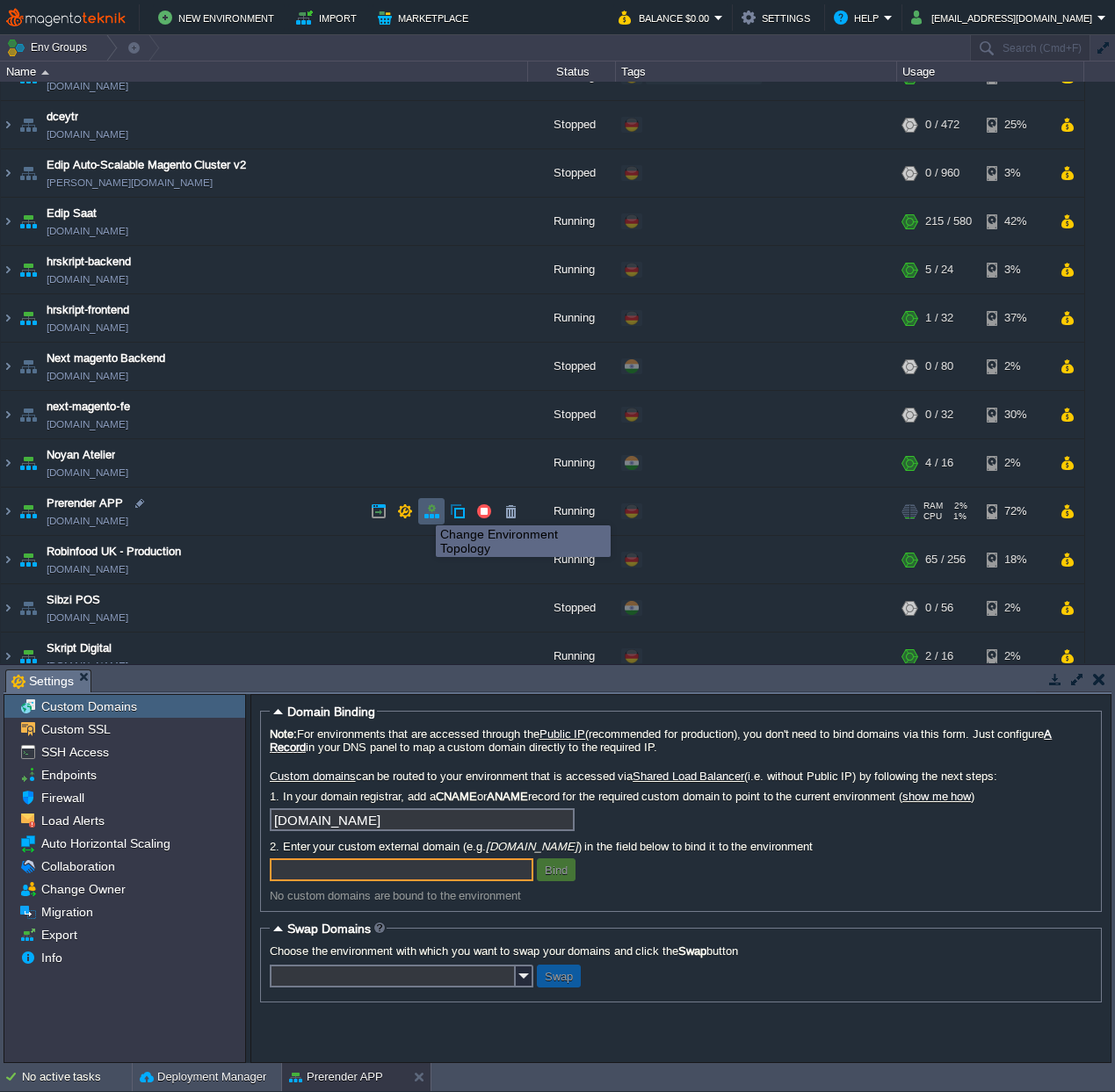
click at [436, 510] on button "button" at bounding box center [431, 511] width 16 height 16
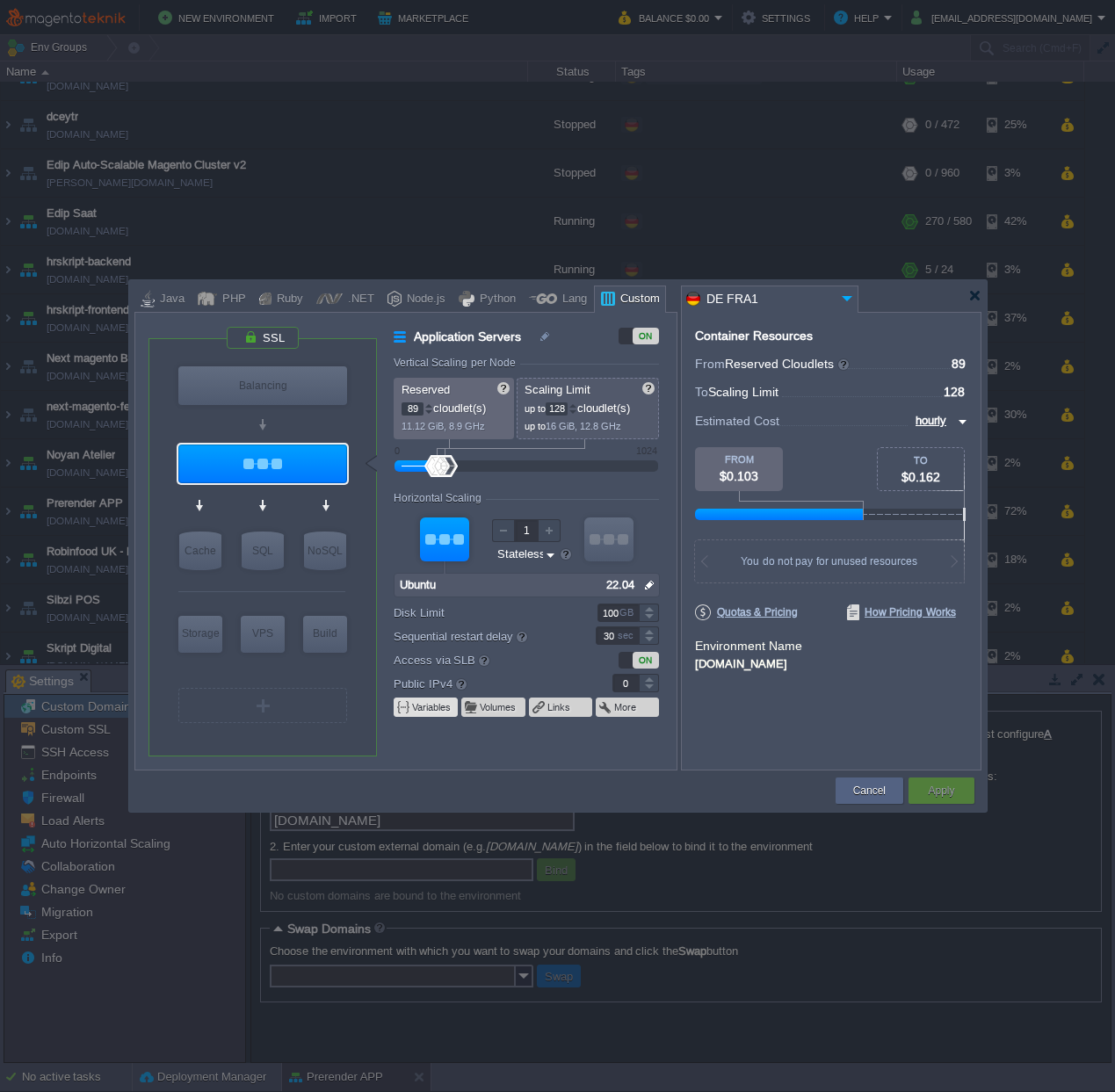
click at [417, 708] on button "Variables" at bounding box center [433, 707] width 40 height 14
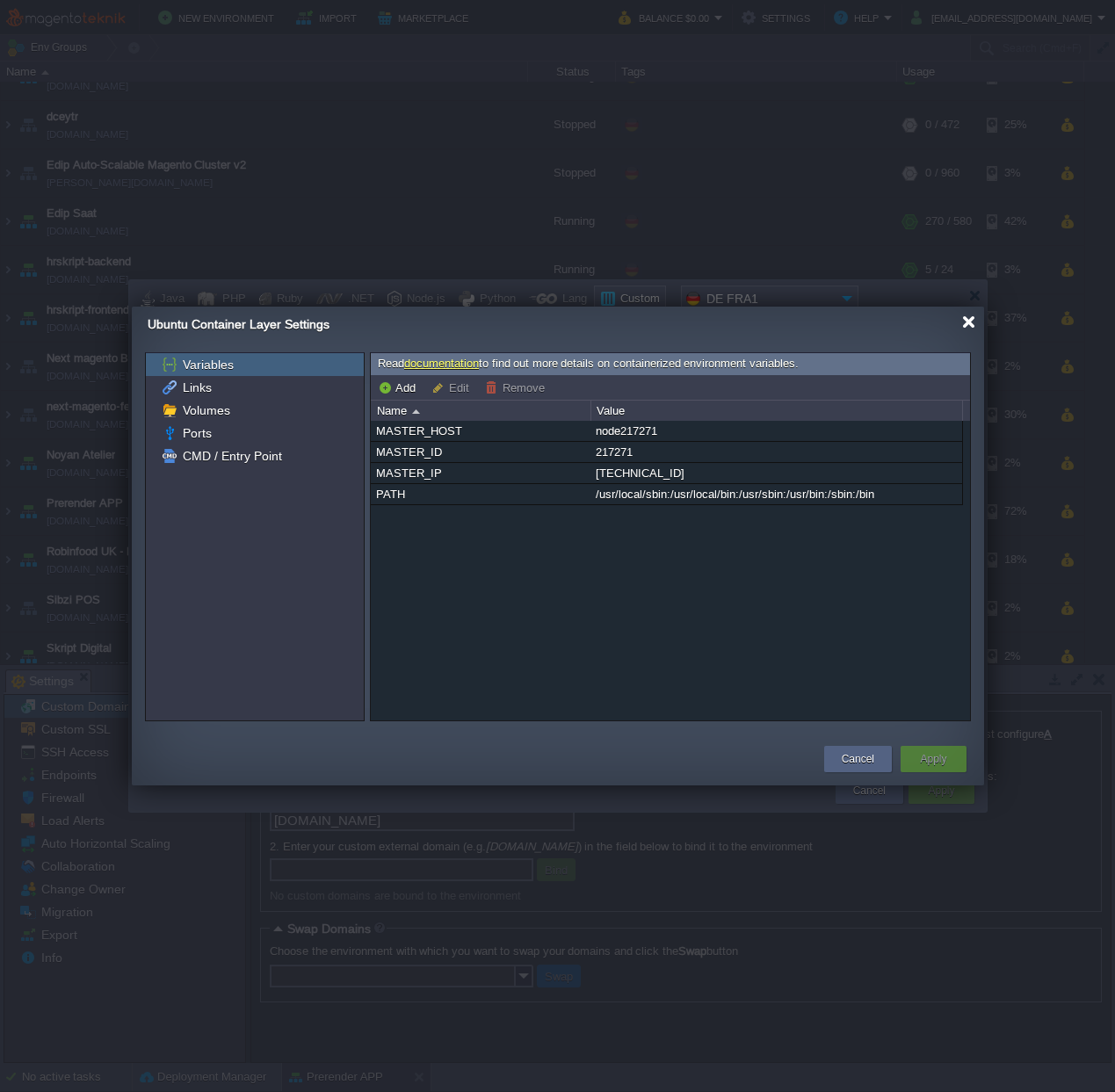
click at [968, 323] on div at bounding box center [969, 322] width 13 height 13
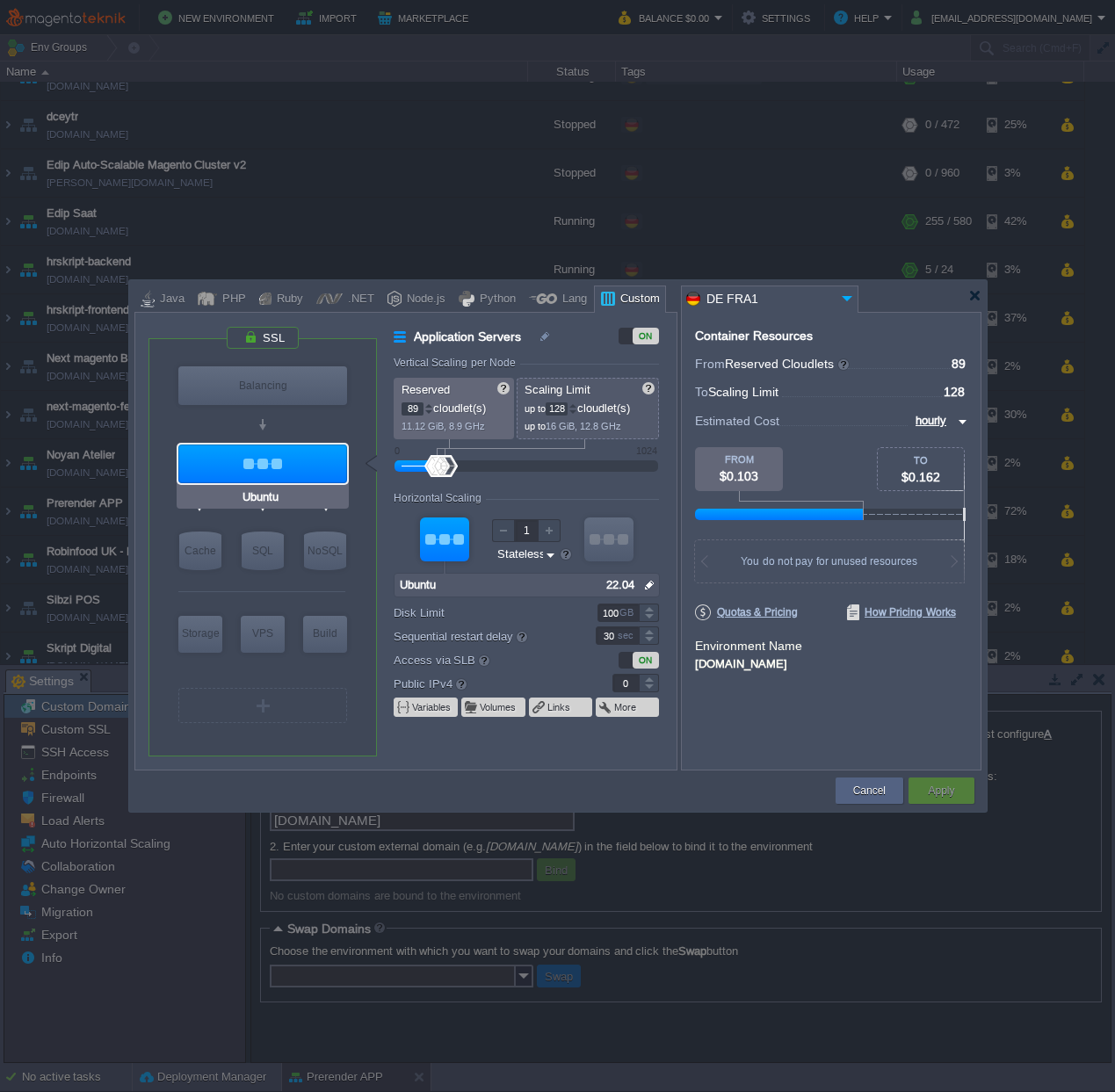
type input "Docker Image"
click at [974, 298] on div at bounding box center [974, 296] width 13 height 13
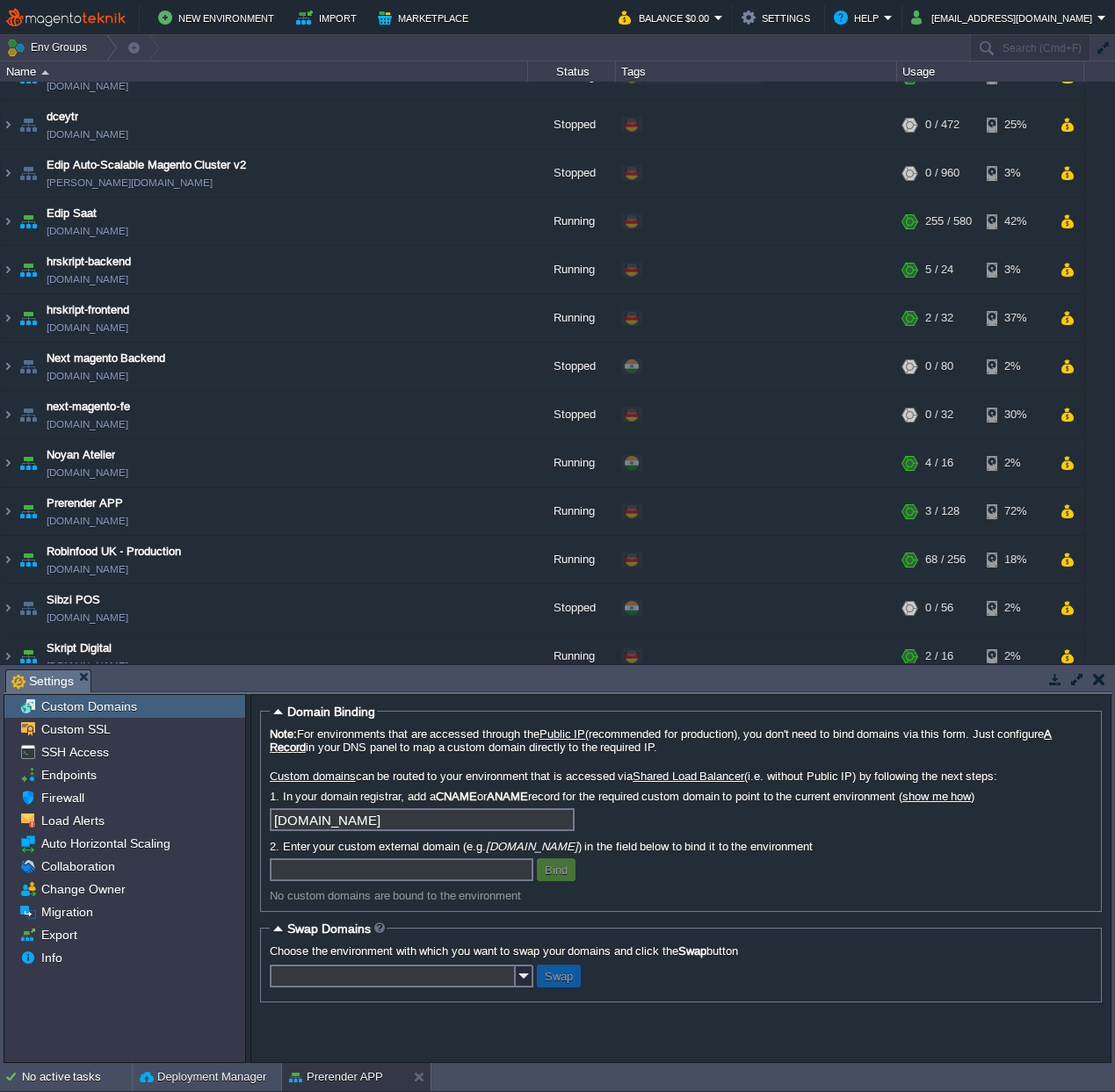
click at [1095, 674] on button "button" at bounding box center [1098, 679] width 12 height 16
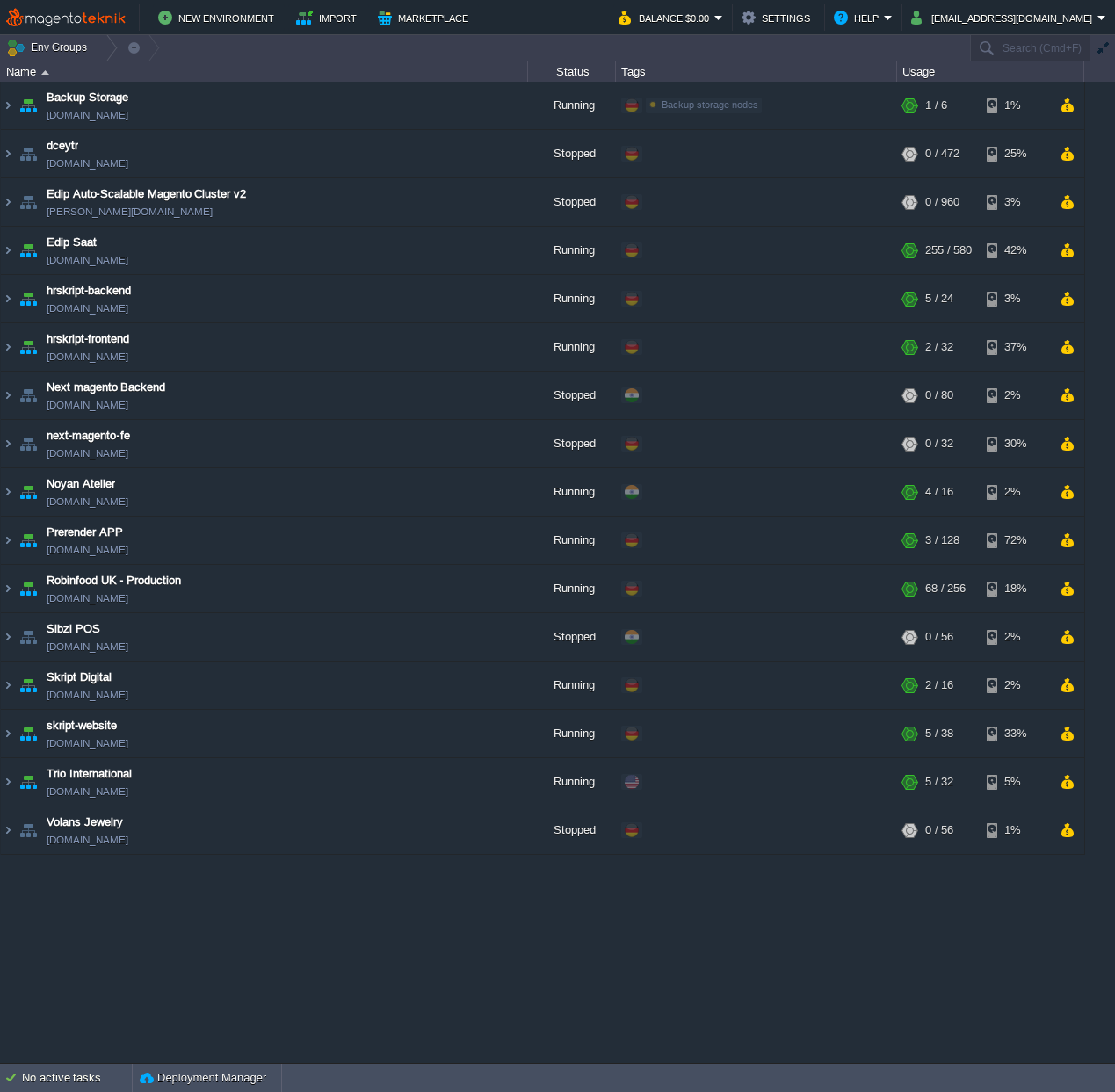
scroll to position [0, 0]
